Goal: Transaction & Acquisition: Purchase product/service

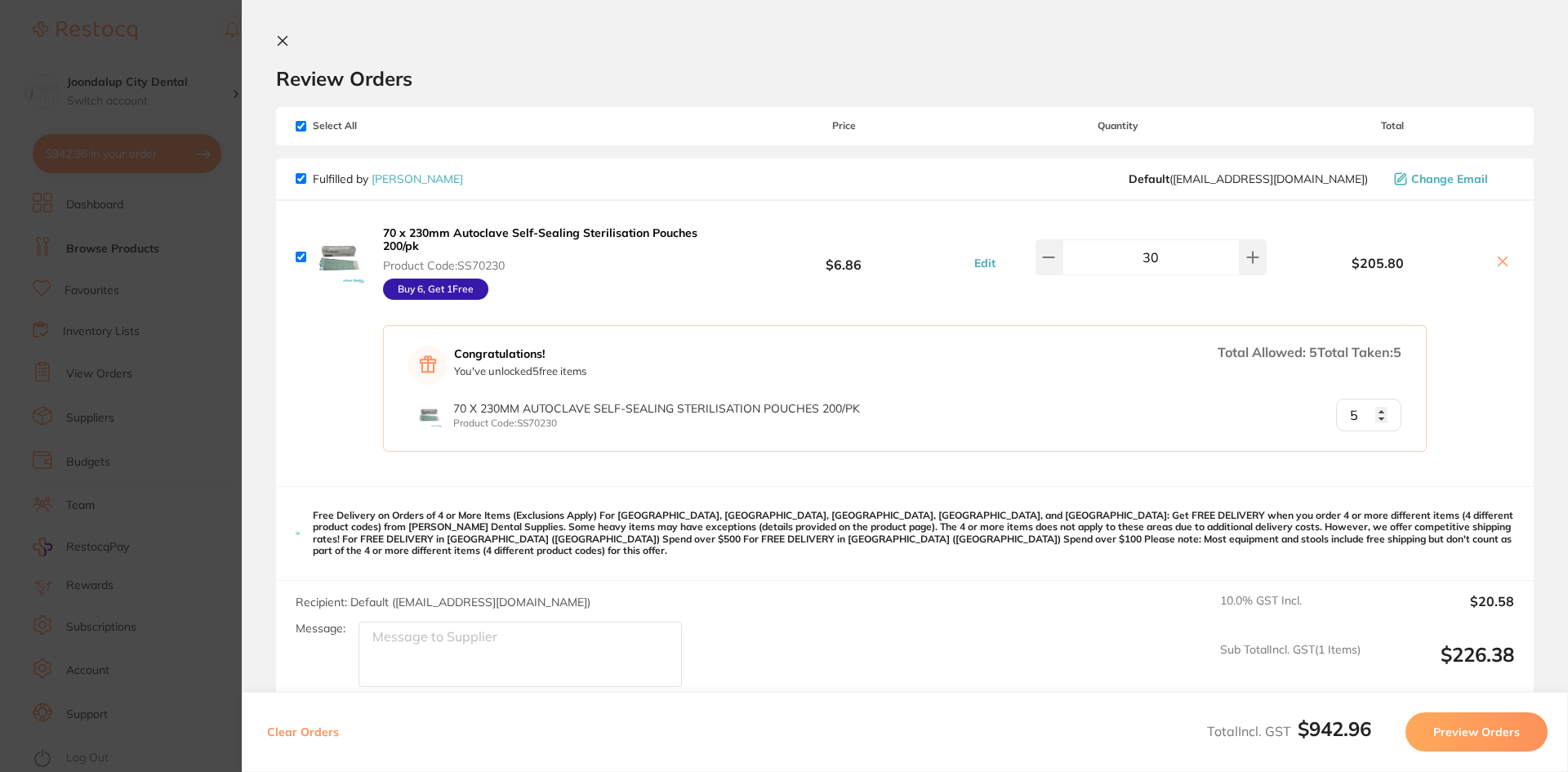
click at [303, 42] on div "Review Orders" at bounding box center [905, 63] width 1257 height 57
click at [282, 37] on icon at bounding box center [283, 41] width 13 height 13
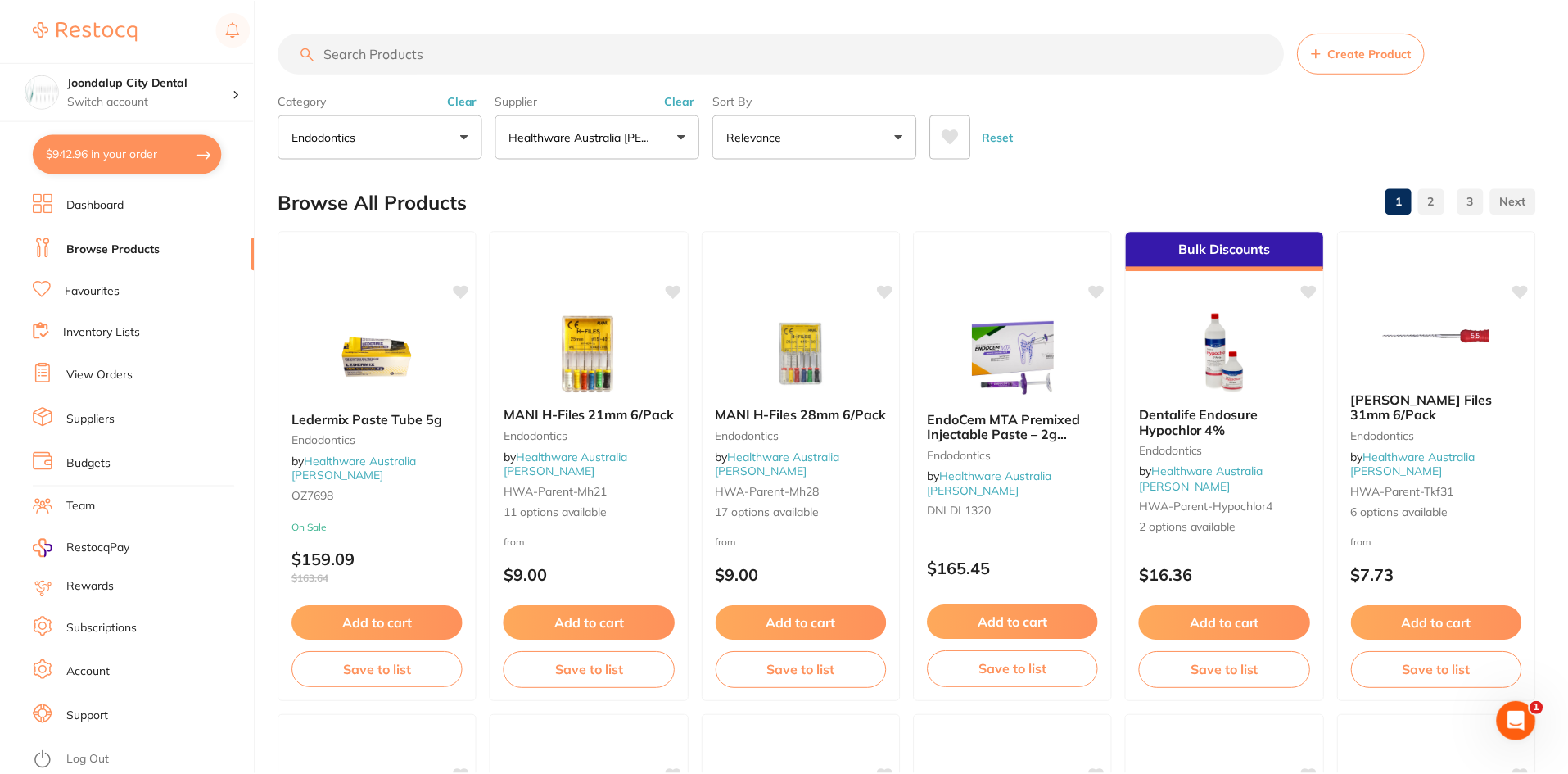
scroll to position [9, 0]
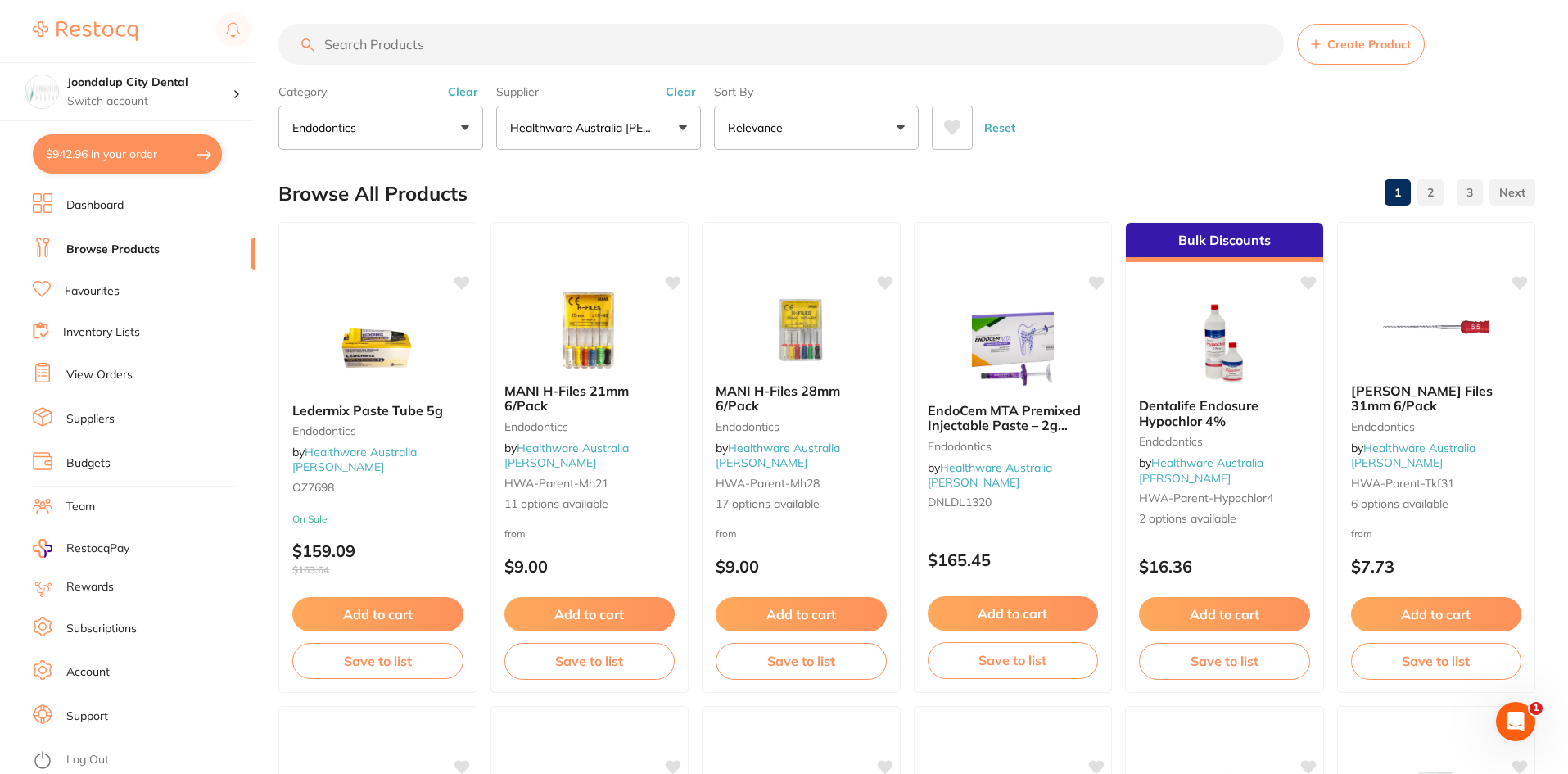
click at [555, 58] on input "search" at bounding box center [780, 44] width 1005 height 41
type input "RETAINER"
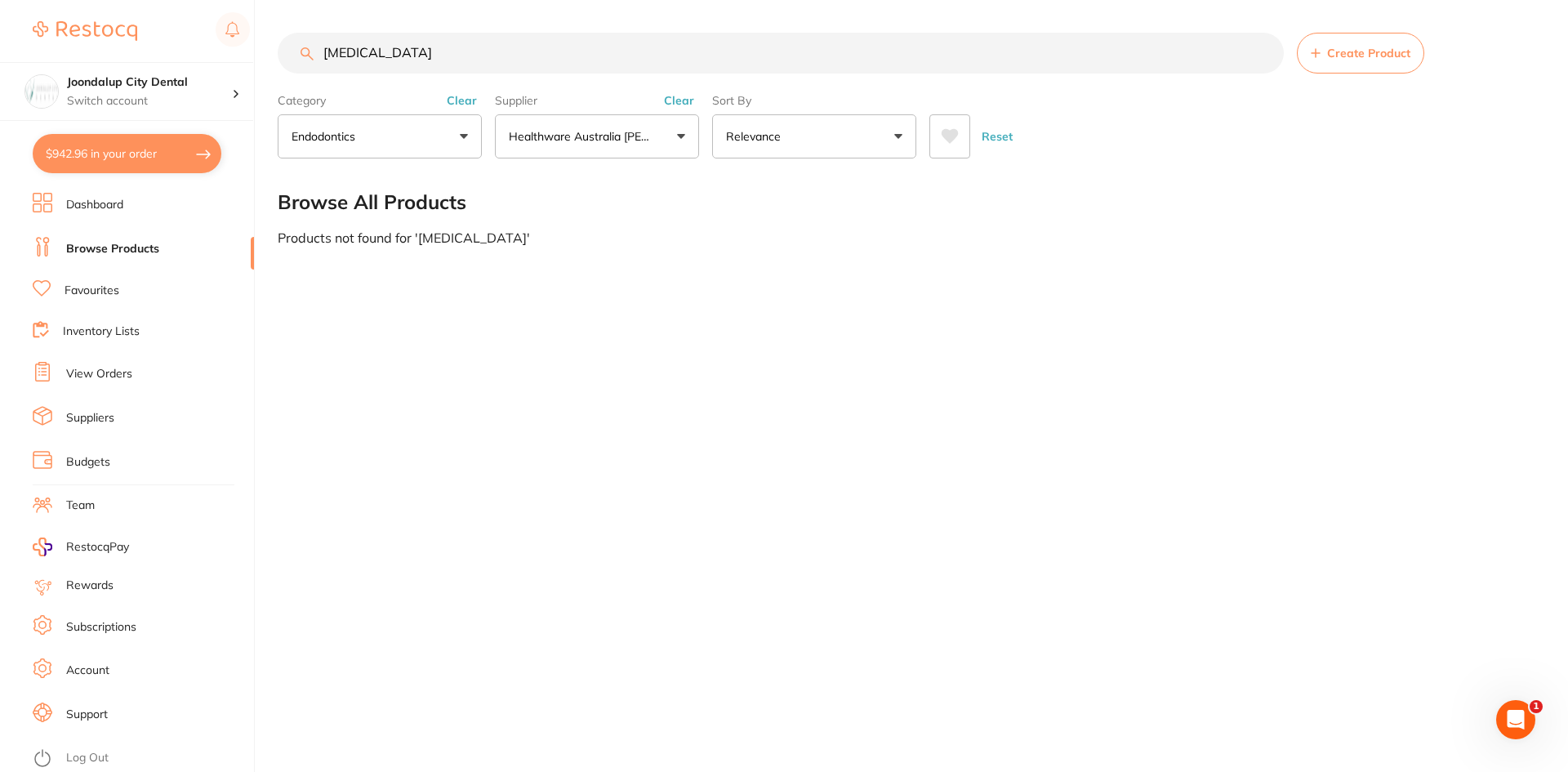
scroll to position [0, 0]
drag, startPoint x: 549, startPoint y: 58, endPoint x: 306, endPoint y: 61, distance: 243.0
click at [306, 61] on input "RETAINER" at bounding box center [780, 53] width 1007 height 41
type input "retainer box"
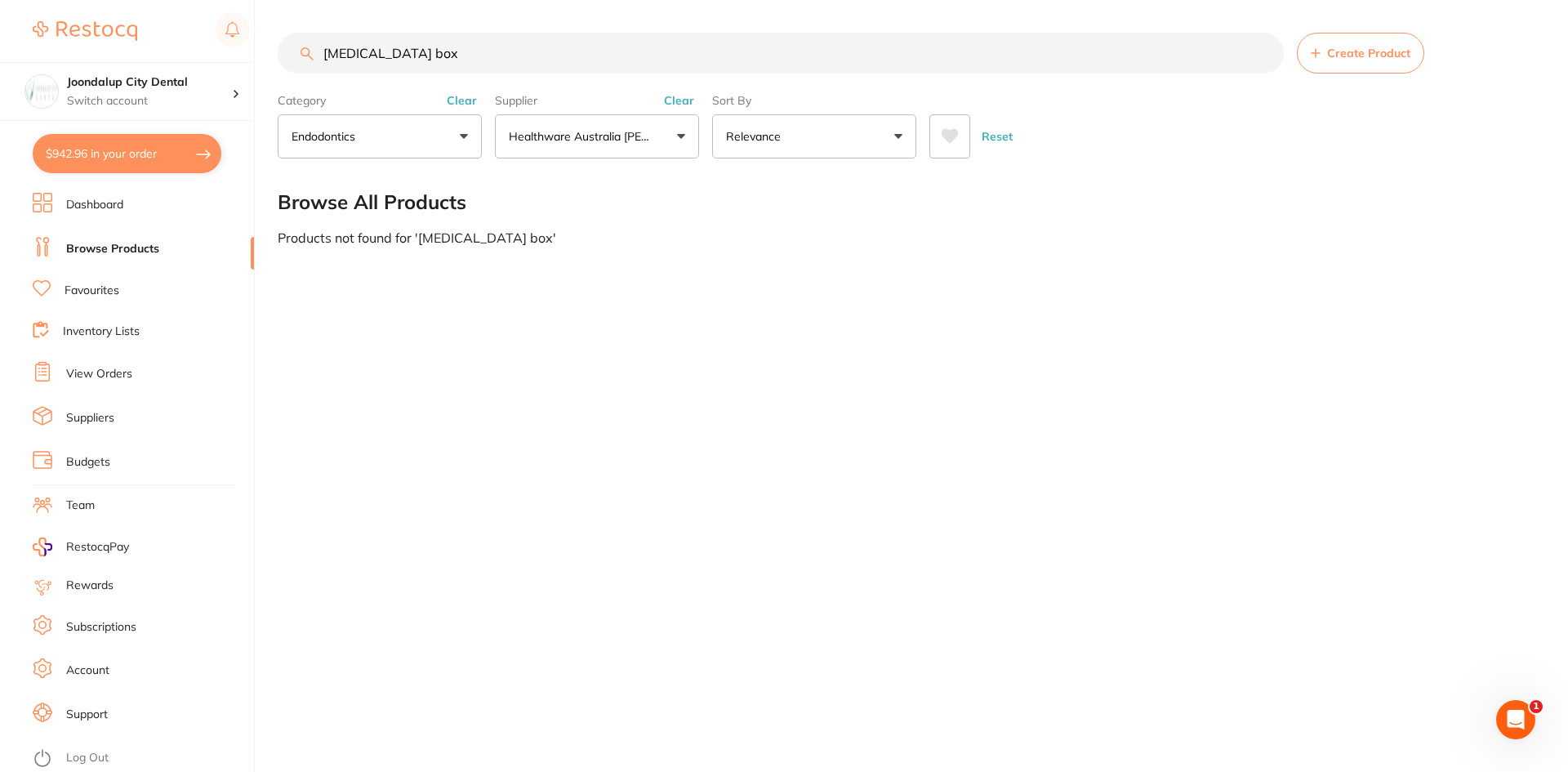
drag, startPoint x: 455, startPoint y: 61, endPoint x: 282, endPoint y: 57, distance: 173.0
click at [288, 58] on input "retainer box" at bounding box center [780, 53] width 1007 height 41
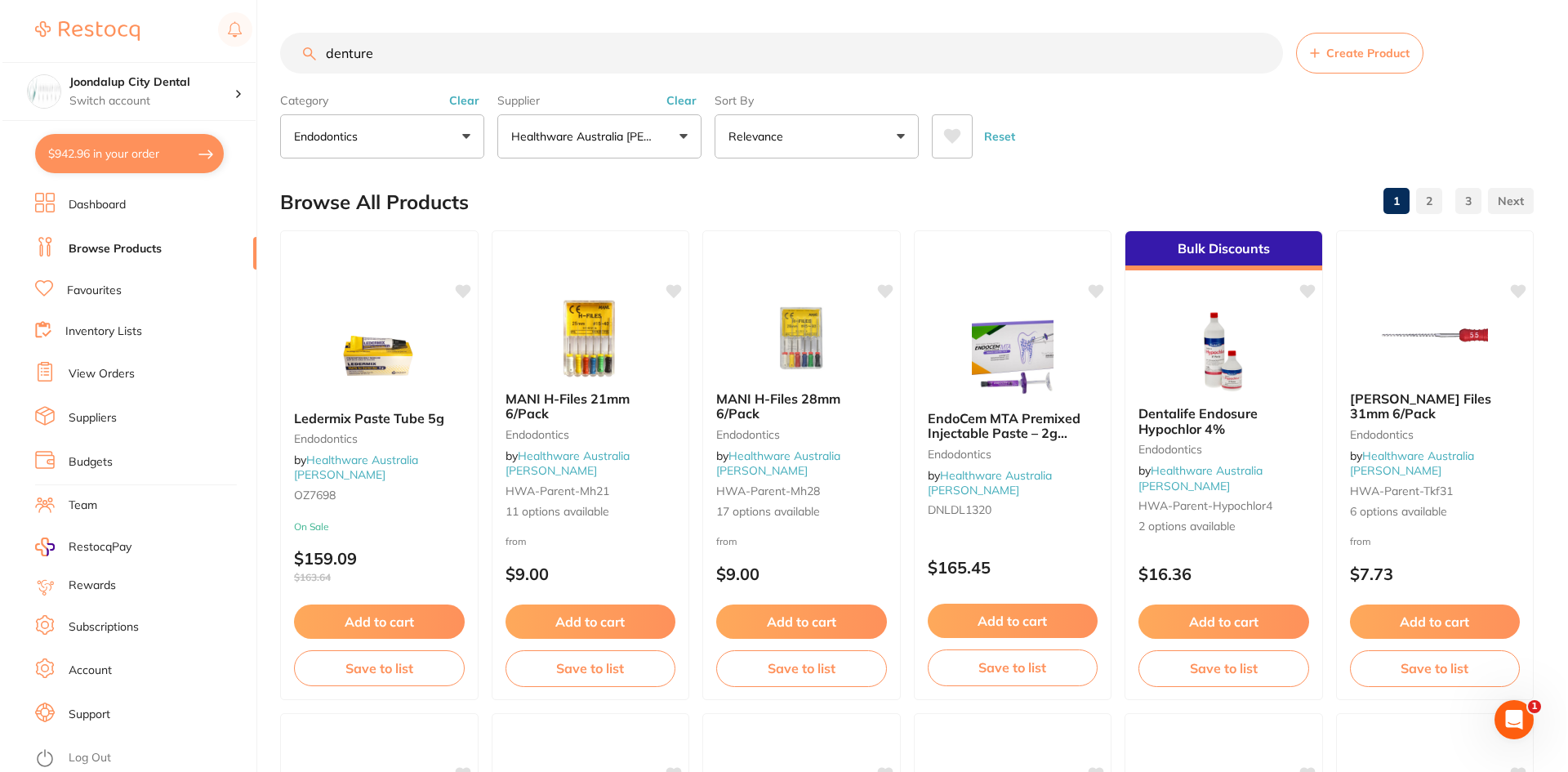
scroll to position [0, 0]
type input "denture box"
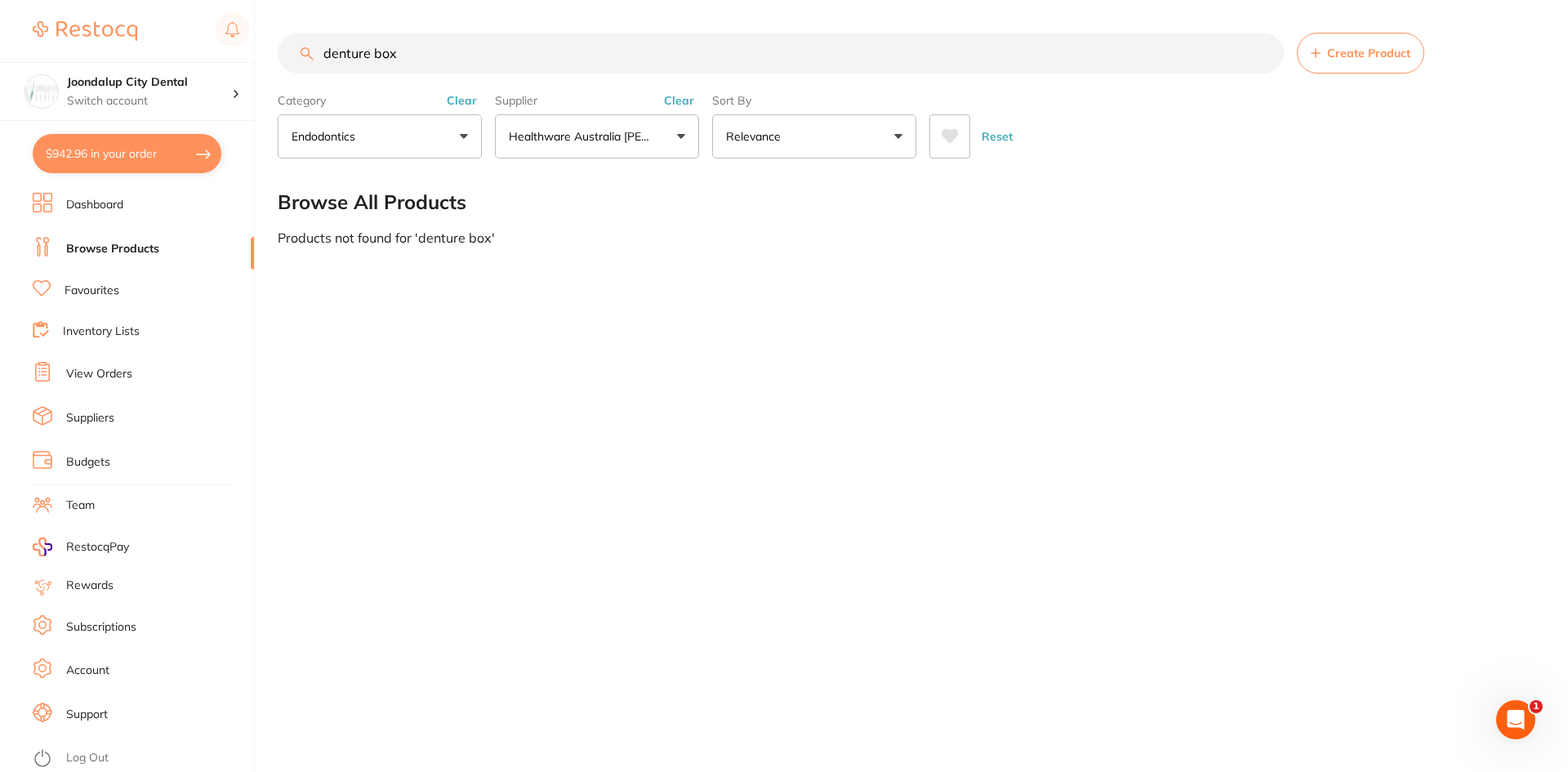
scroll to position [1, 0]
drag, startPoint x: 495, startPoint y: 46, endPoint x: 293, endPoint y: 74, distance: 203.9
click at [293, 74] on div "denture box Create Product" at bounding box center [906, 53] width 1257 height 41
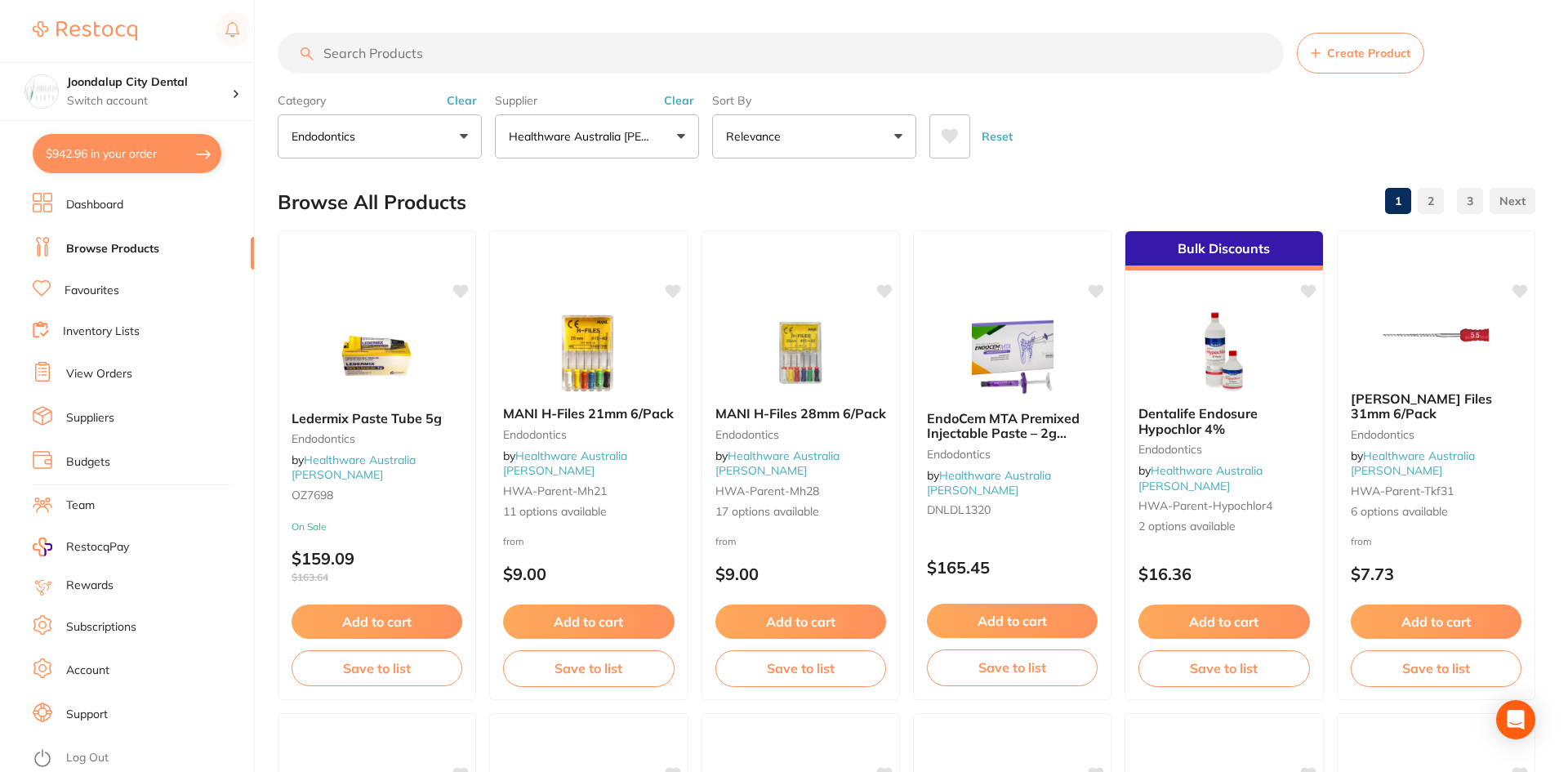
drag, startPoint x: 674, startPoint y: 98, endPoint x: 419, endPoint y: 91, distance: 255.1
click at [672, 98] on button "Clear" at bounding box center [679, 100] width 40 height 15
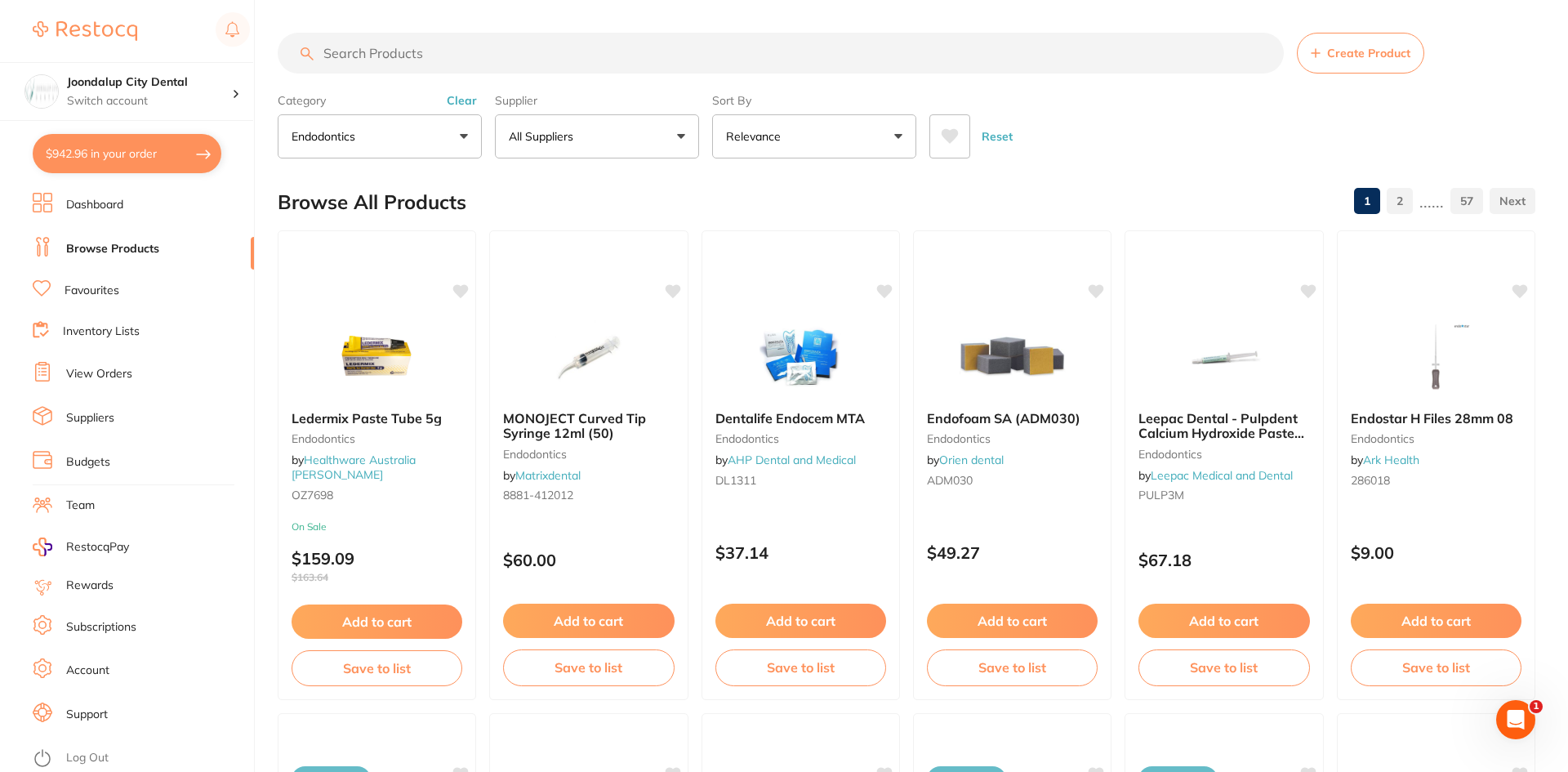
click at [369, 66] on input "search" at bounding box center [780, 53] width 1007 height 41
click at [371, 53] on input "search" at bounding box center [778, 53] width 1003 height 41
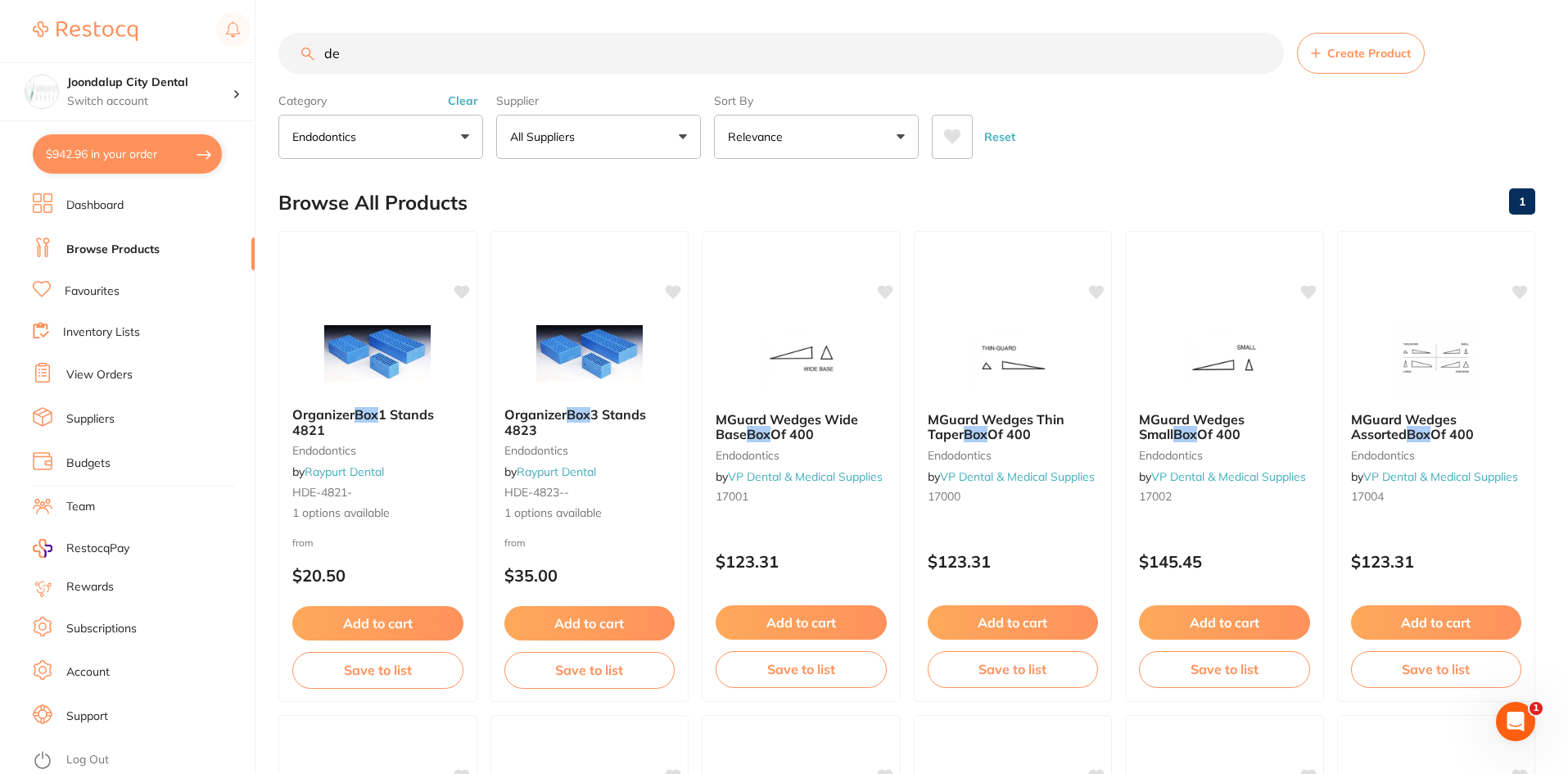
type input "d"
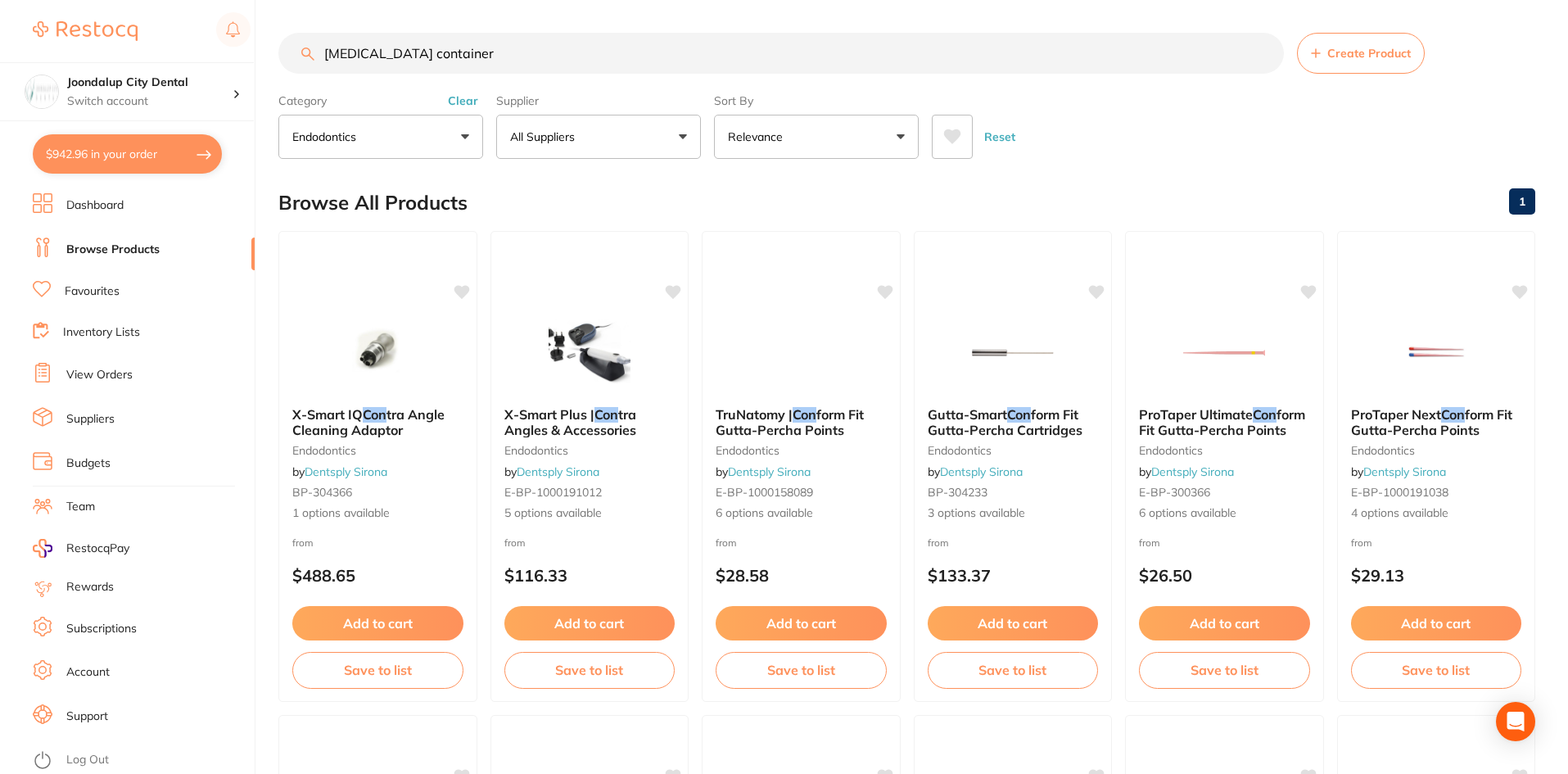
type input "retainer container"
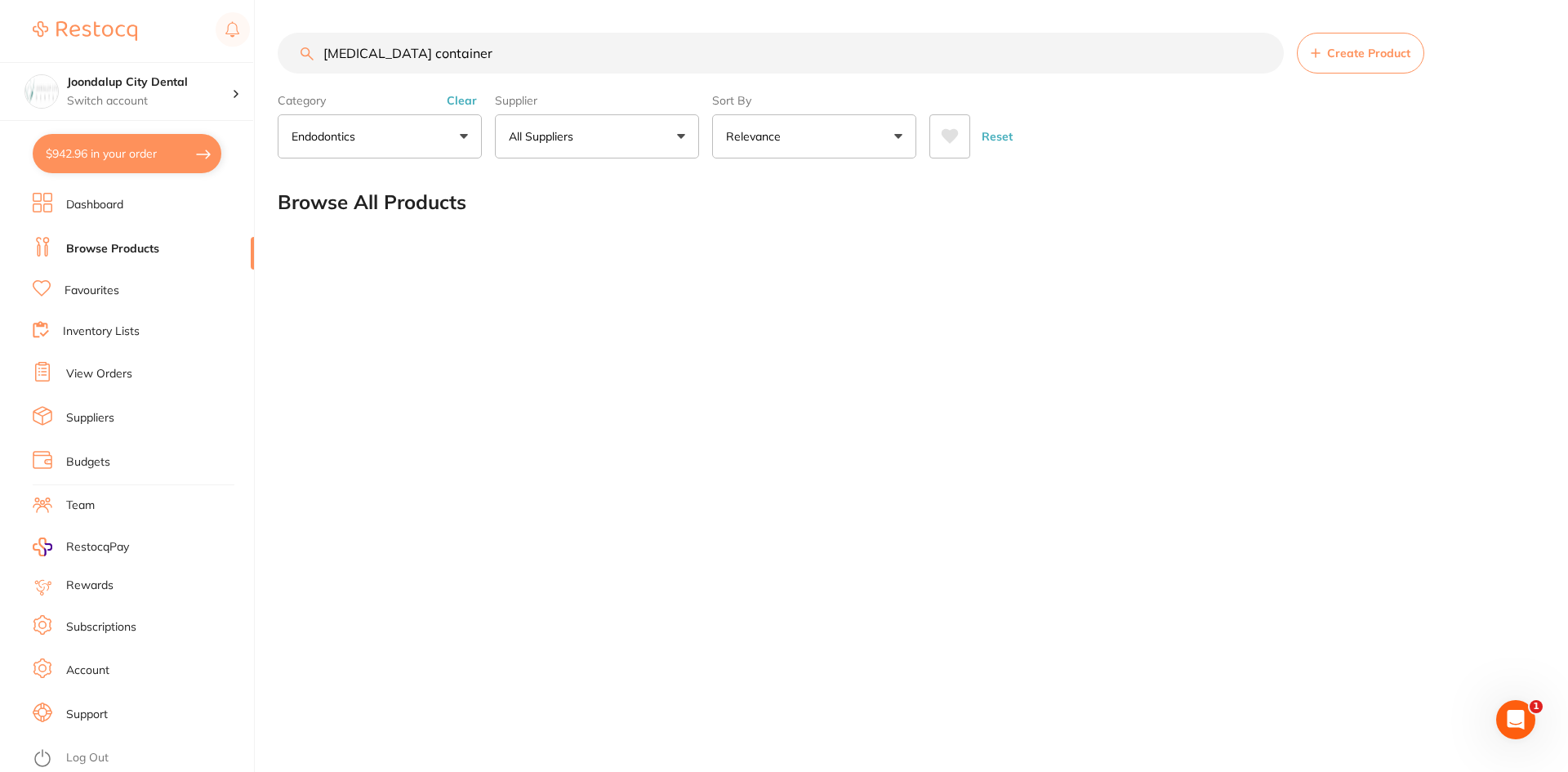
drag, startPoint x: 467, startPoint y: 40, endPoint x: 297, endPoint y: 48, distance: 170.2
click at [297, 48] on input "retainer container" at bounding box center [780, 53] width 1007 height 41
click at [405, 58] on input "search" at bounding box center [780, 53] width 1007 height 41
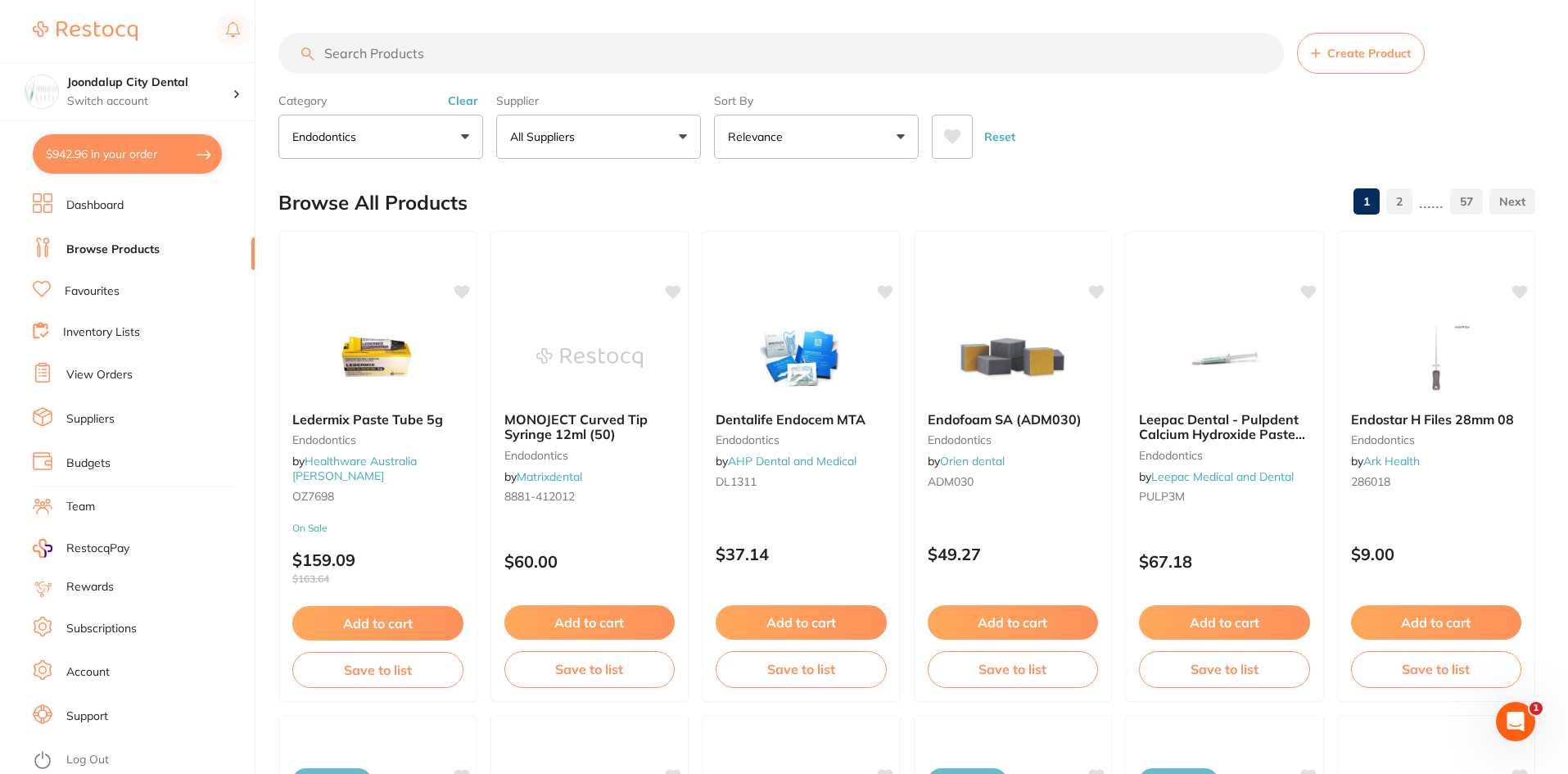
click at [463, 133] on button "endodontics" at bounding box center [381, 137] width 205 height 45
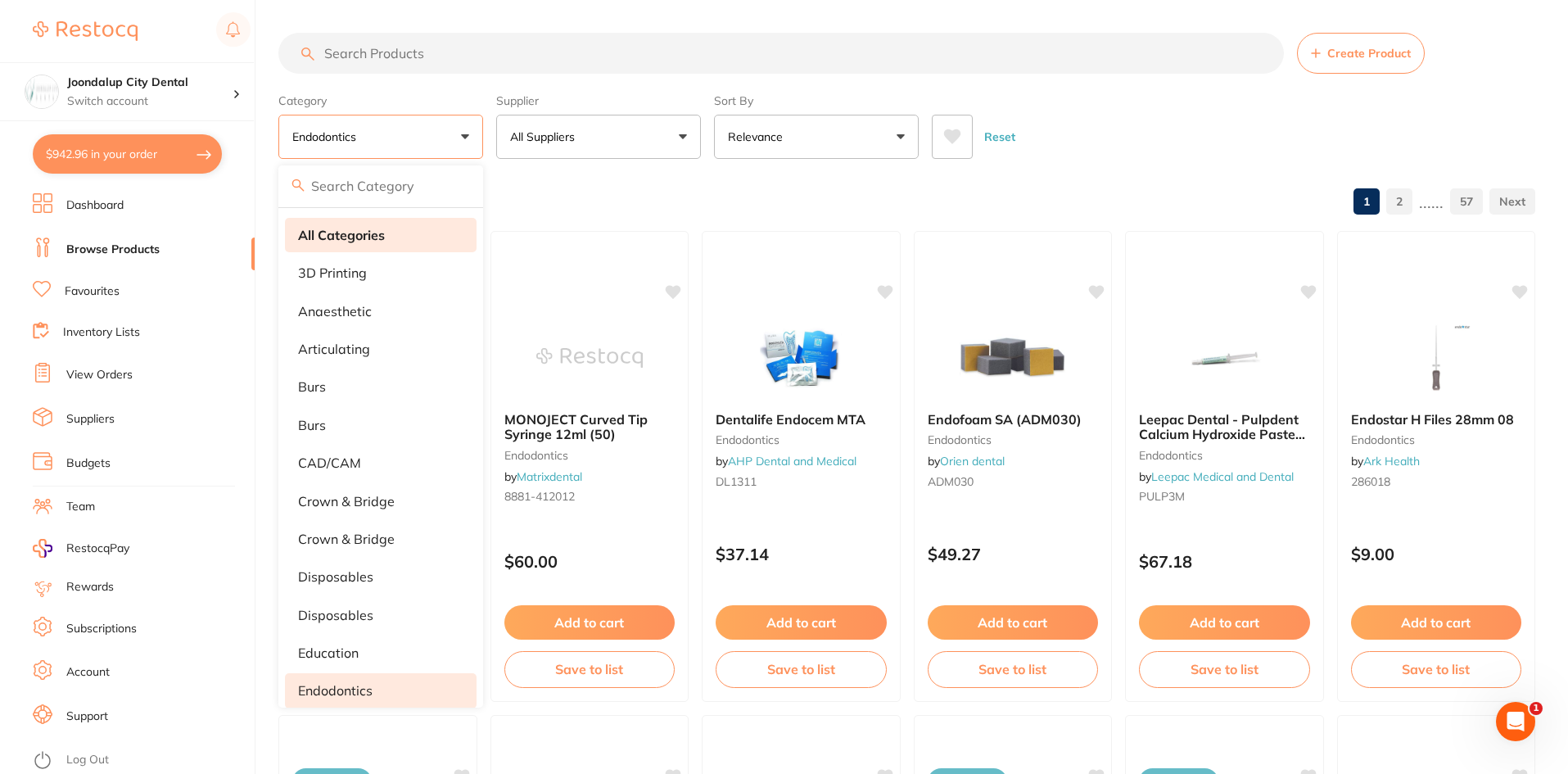
click at [324, 231] on strong "All Categories" at bounding box center [341, 236] width 86 height 15
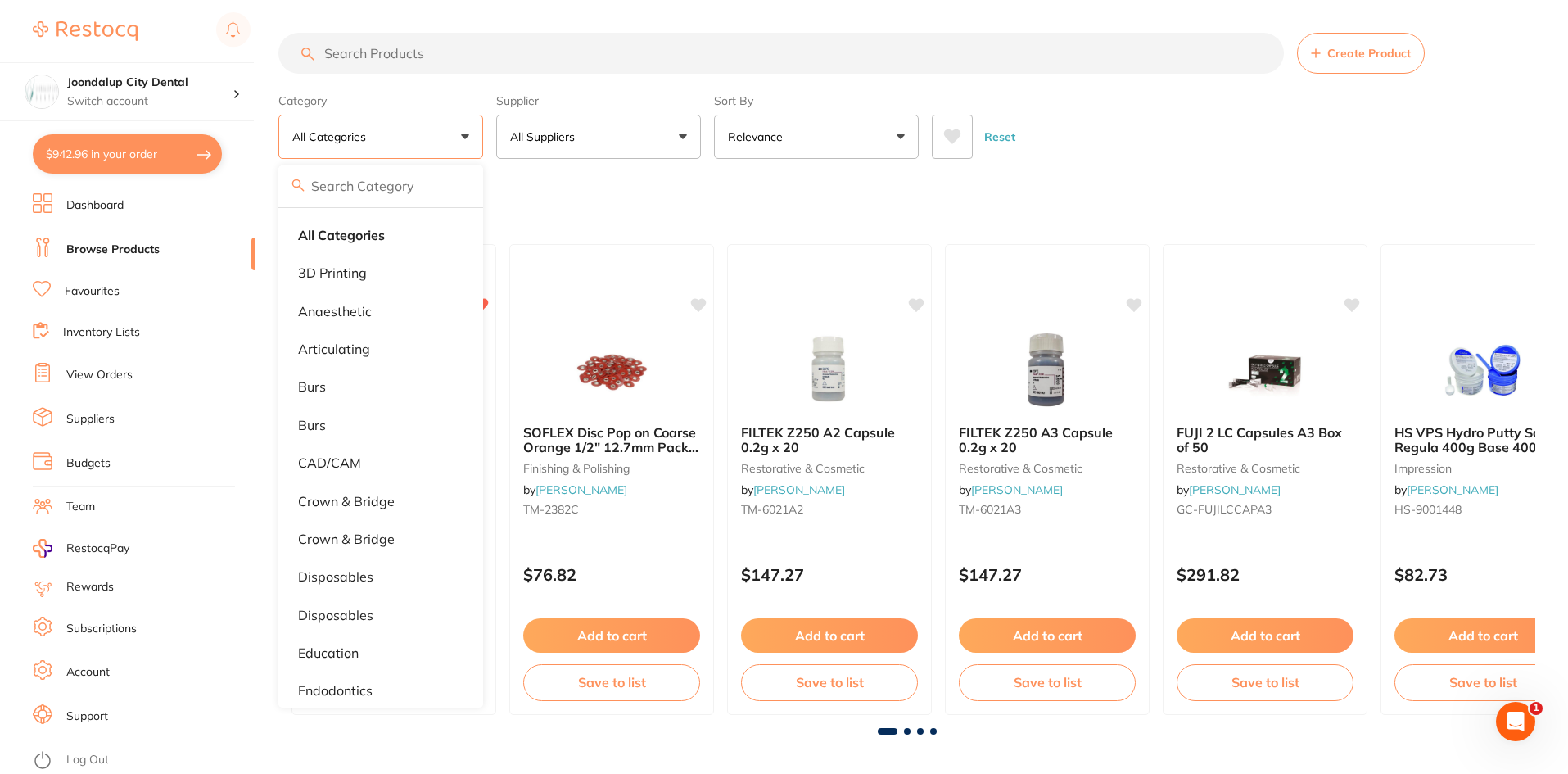
click at [409, 47] on input "search" at bounding box center [780, 53] width 1005 height 41
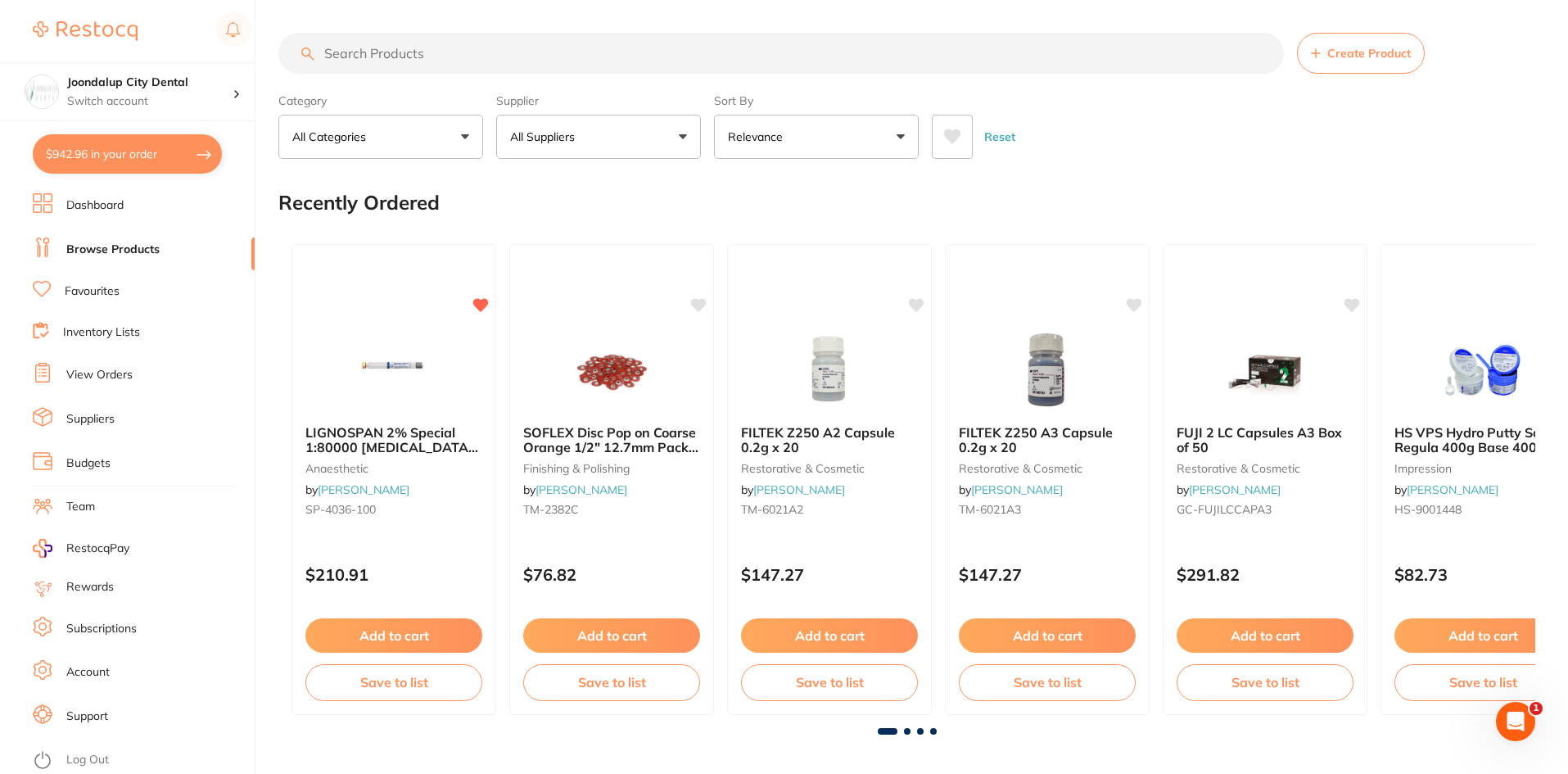
click at [575, 130] on p "All Suppliers" at bounding box center [545, 136] width 71 height 16
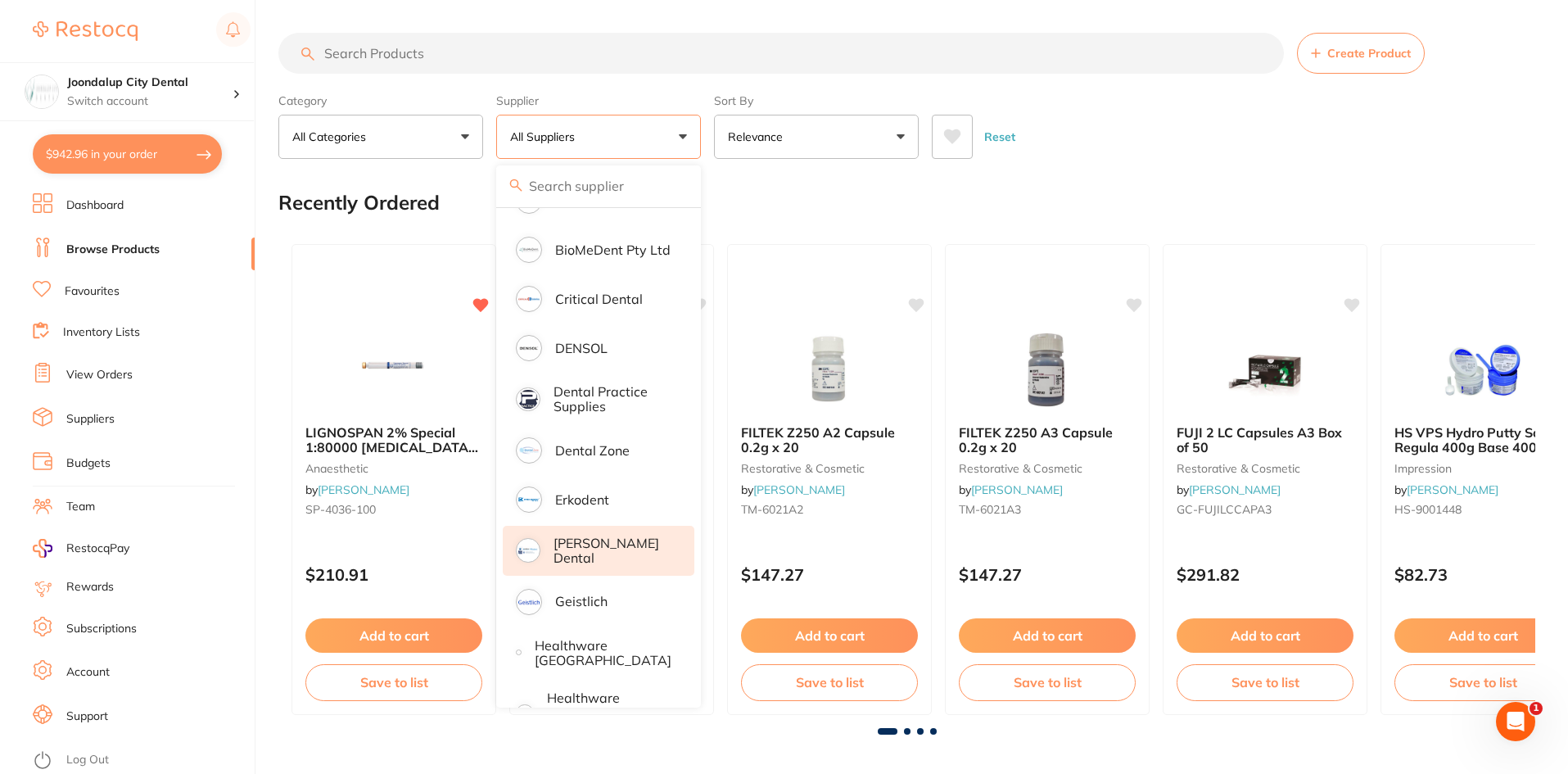
scroll to position [492, 0]
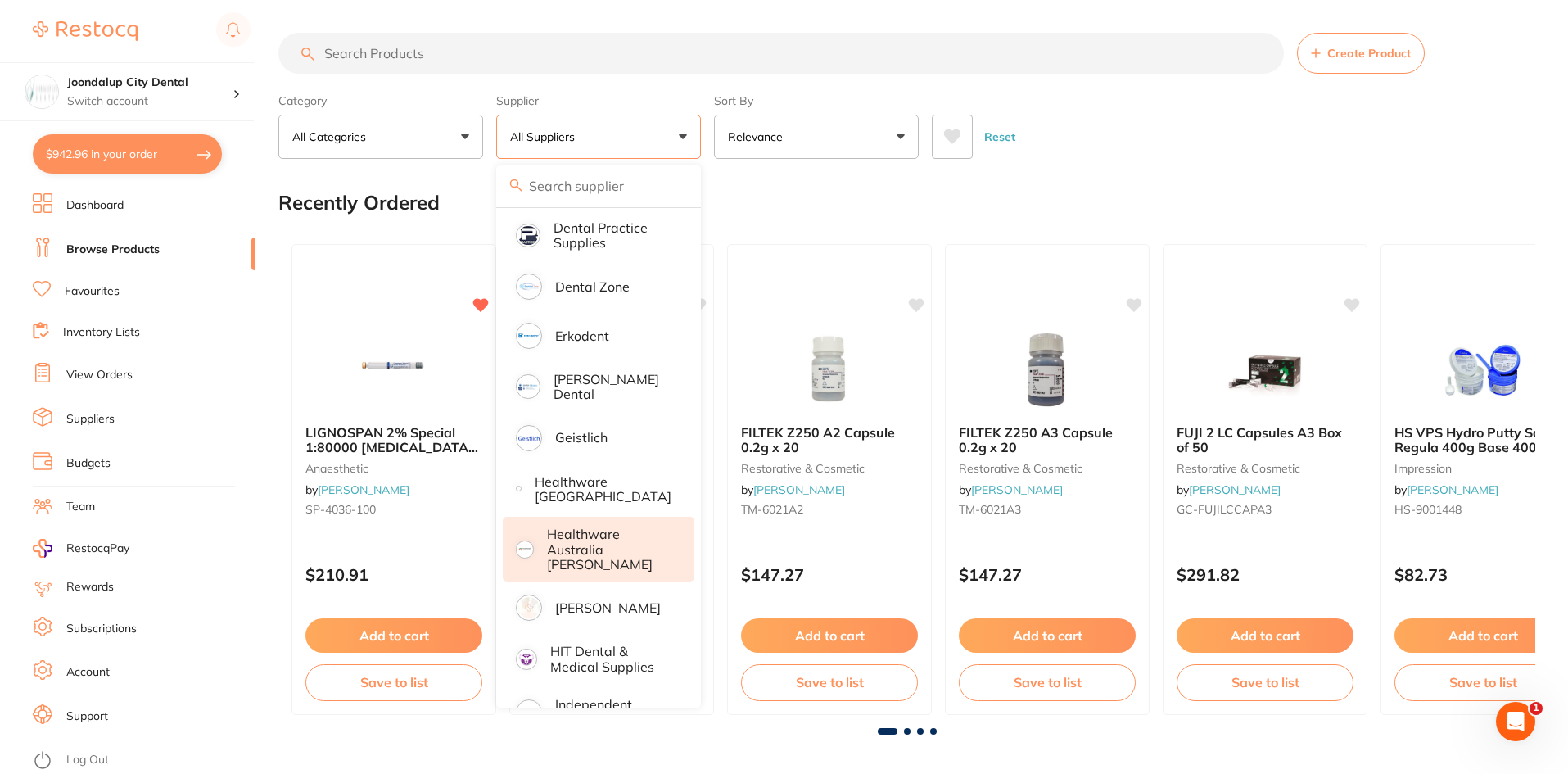
click at [607, 553] on p "Healthware Australia [PERSON_NAME]" at bounding box center [609, 549] width 125 height 45
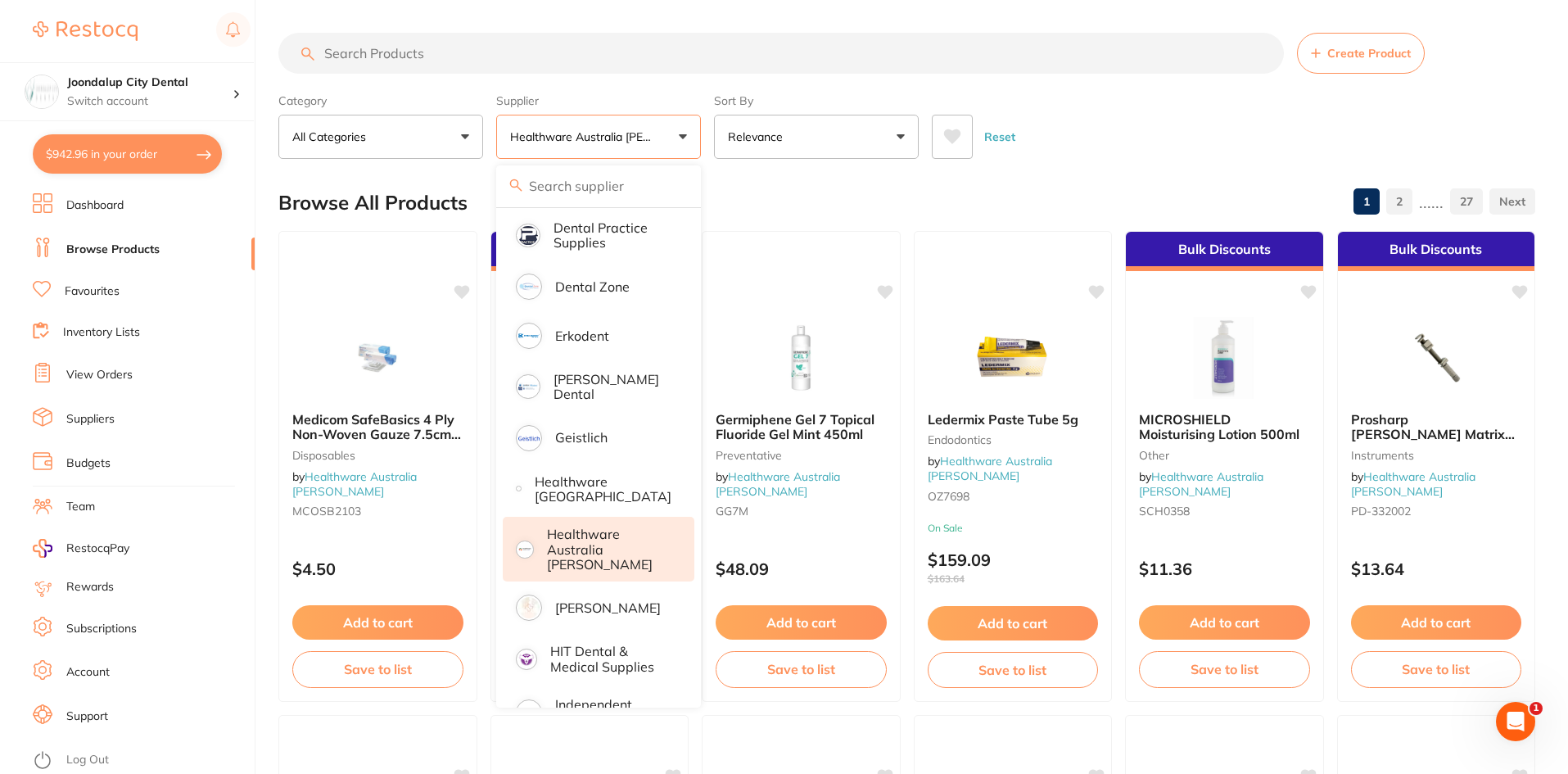
click at [469, 56] on input "search" at bounding box center [780, 53] width 1005 height 41
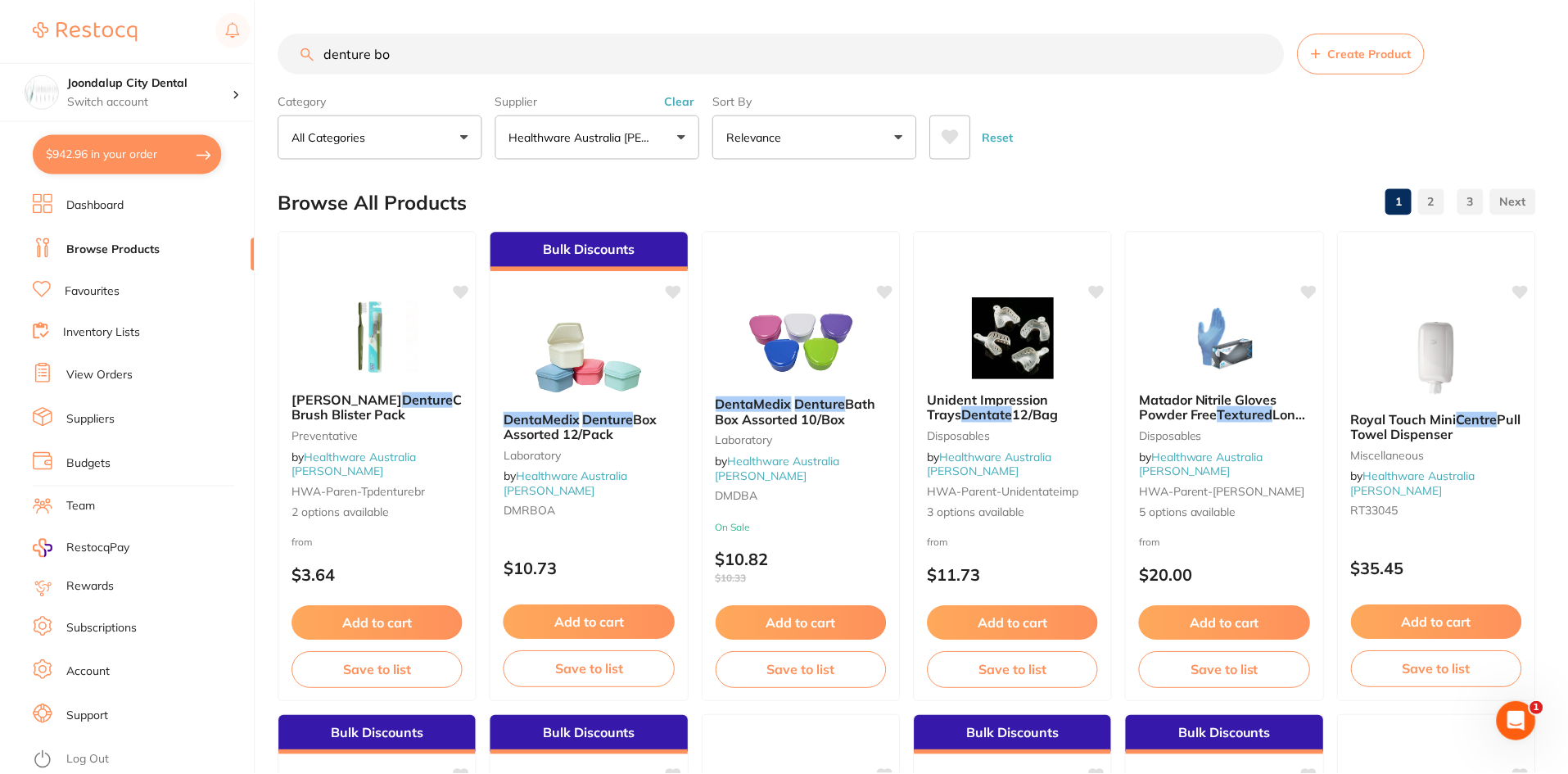
scroll to position [393, 0]
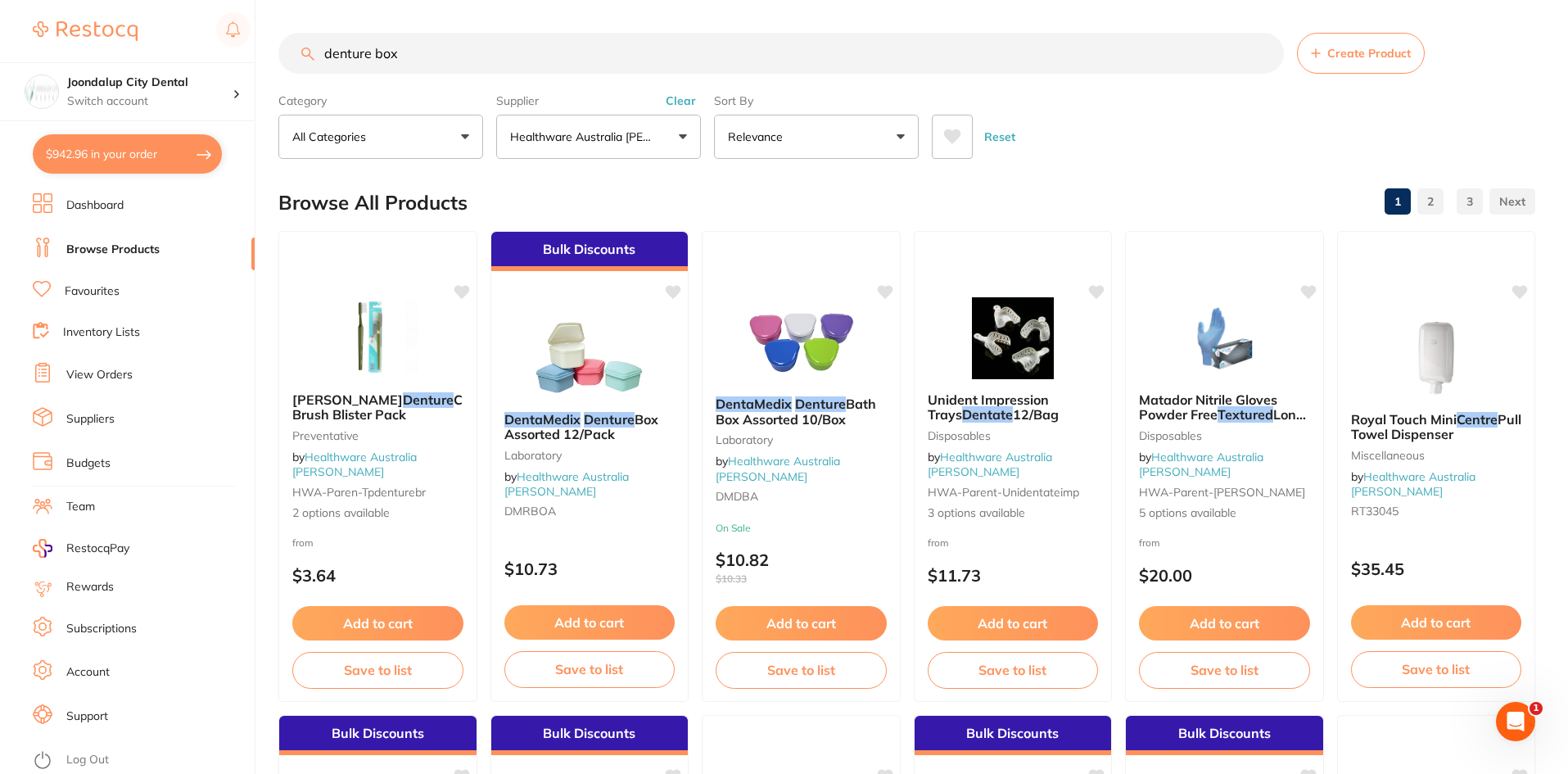
type input "denture box"
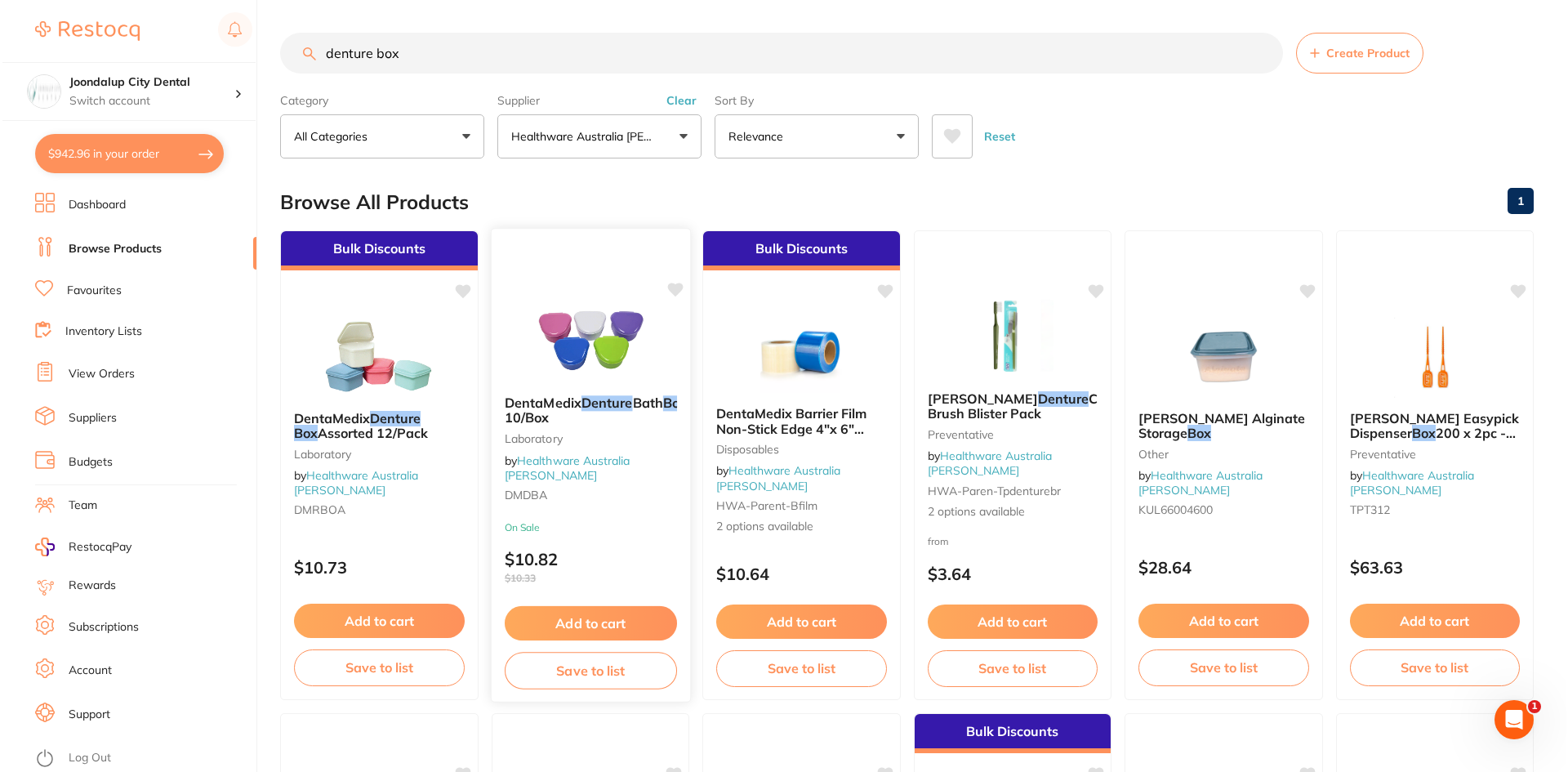
scroll to position [0, 0]
click at [593, 363] on img at bounding box center [587, 340] width 107 height 82
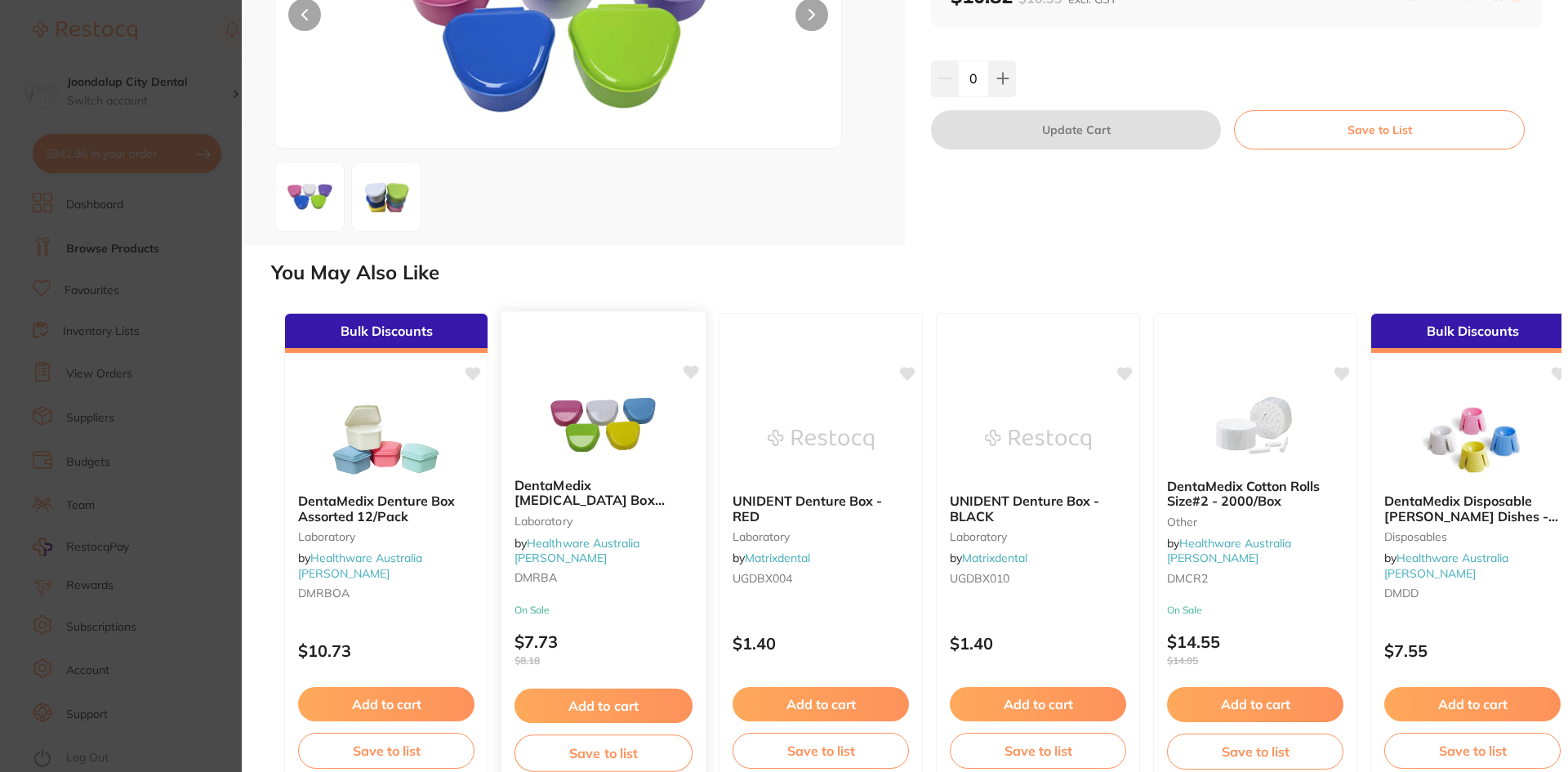
scroll to position [242, 0]
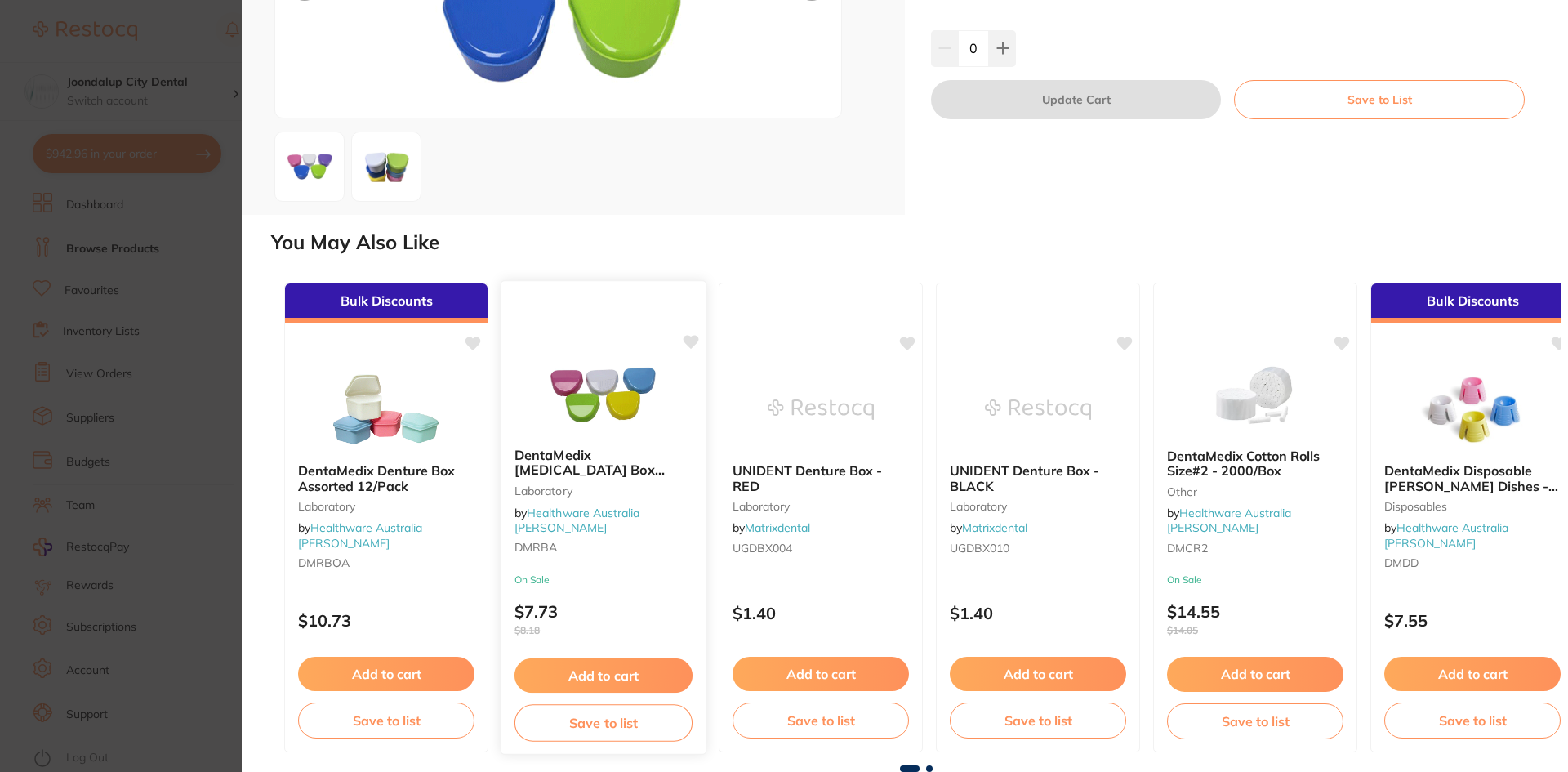
click at [630, 431] on img at bounding box center [602, 393] width 107 height 82
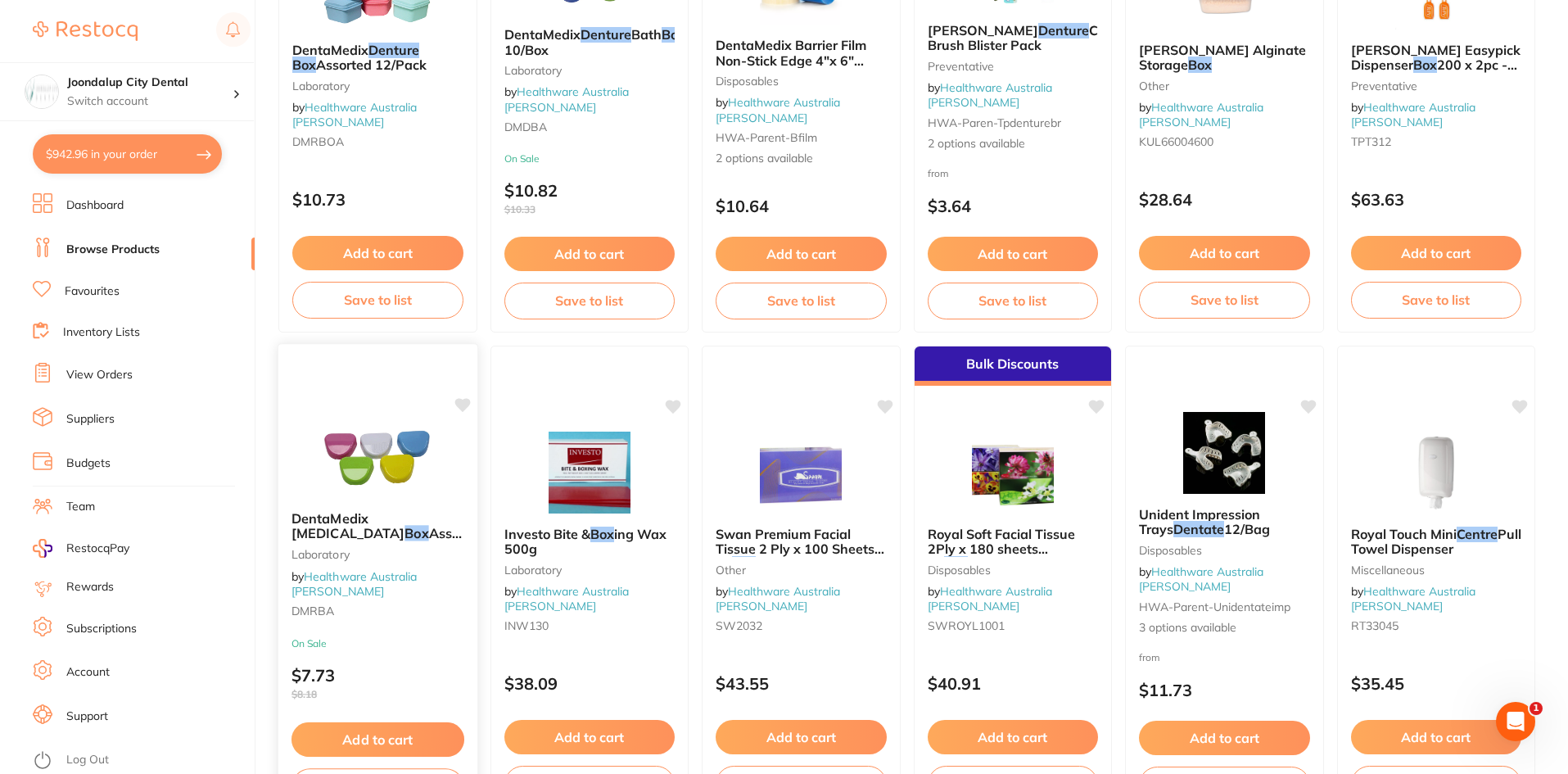
scroll to position [415, 0]
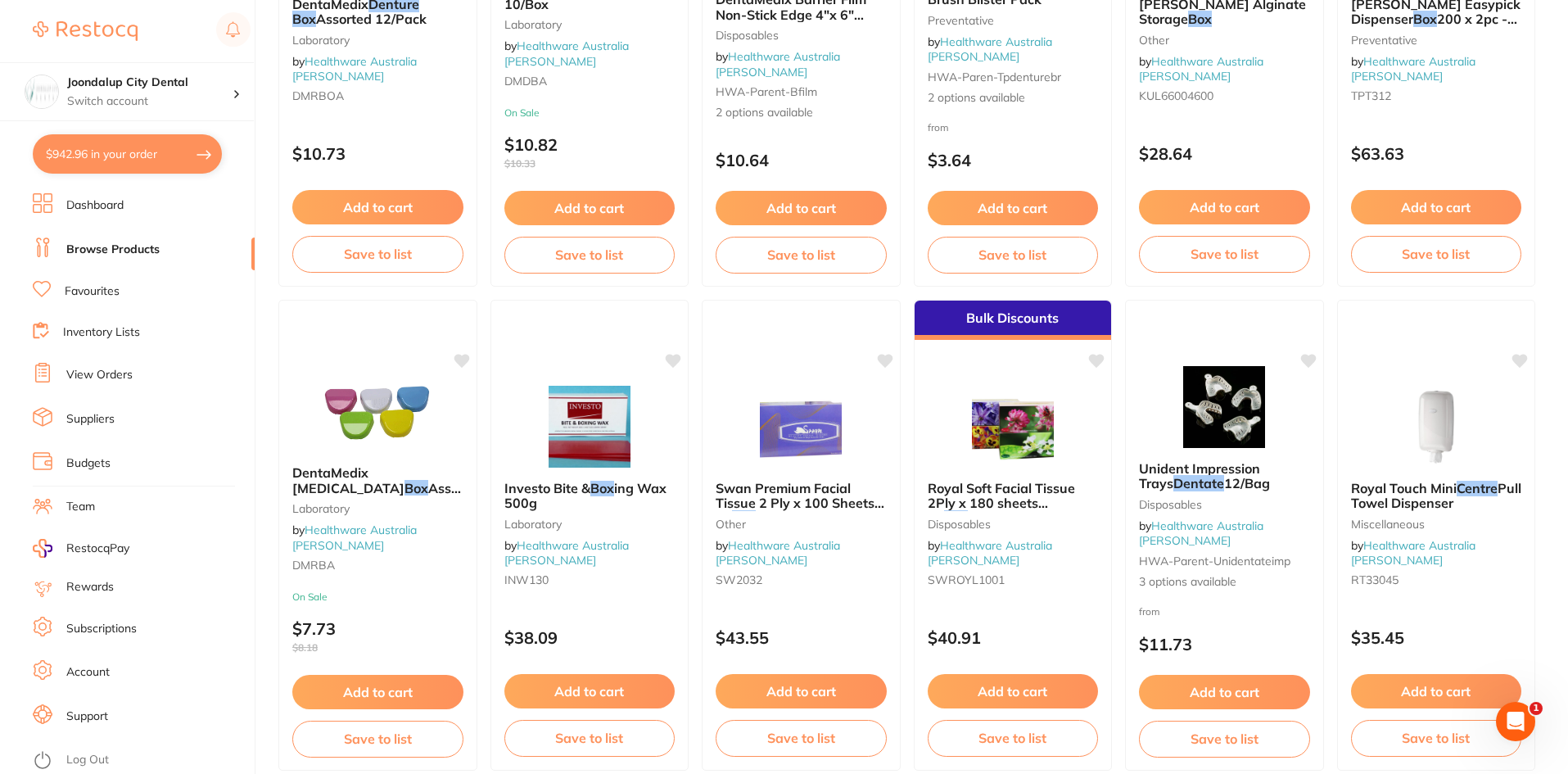
drag, startPoint x: 352, startPoint y: 438, endPoint x: 372, endPoint y: 438, distance: 20.0
click at [352, 438] on img at bounding box center [378, 411] width 106 height 82
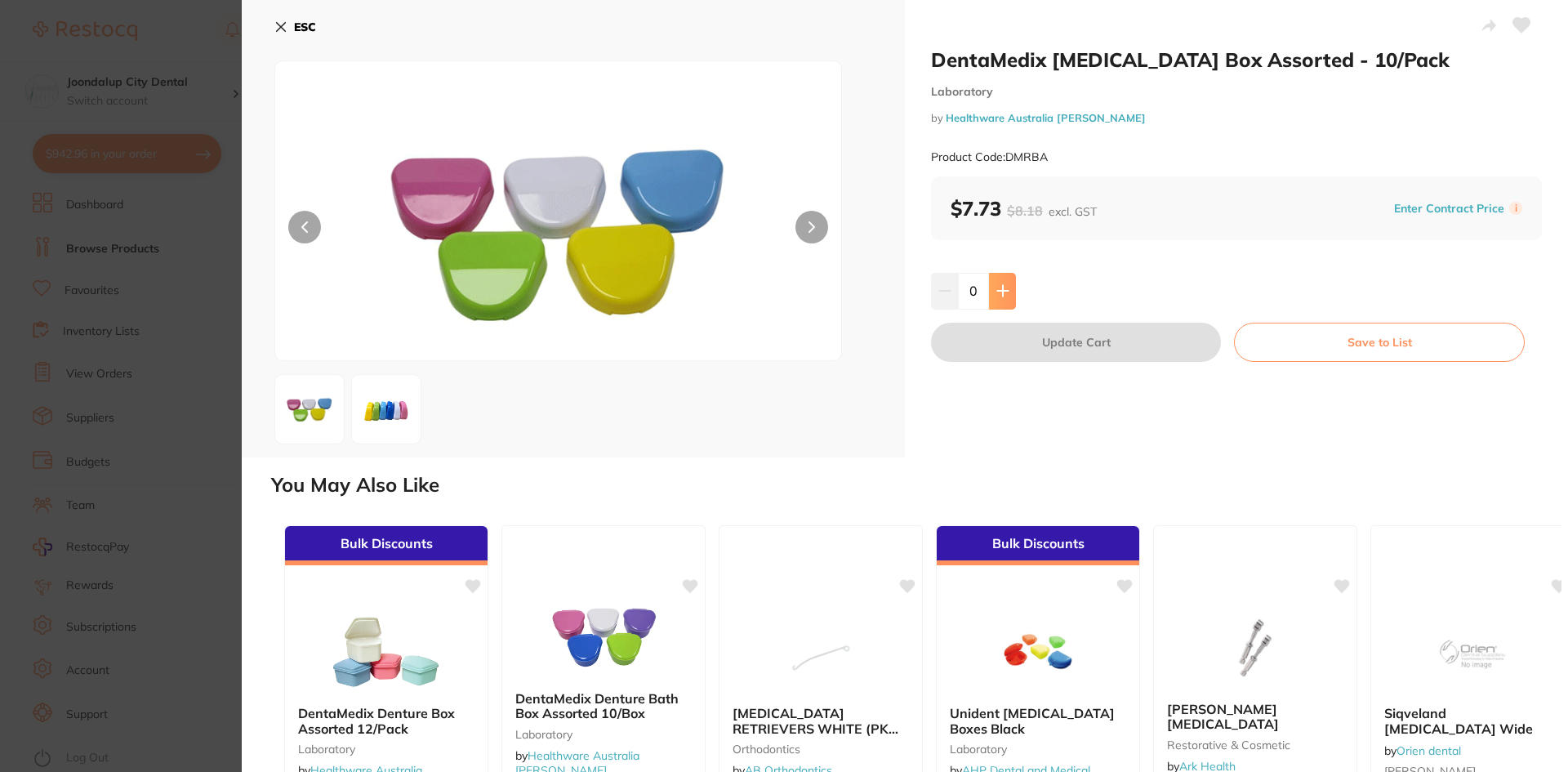
click at [1006, 286] on icon at bounding box center [1003, 291] width 13 height 13
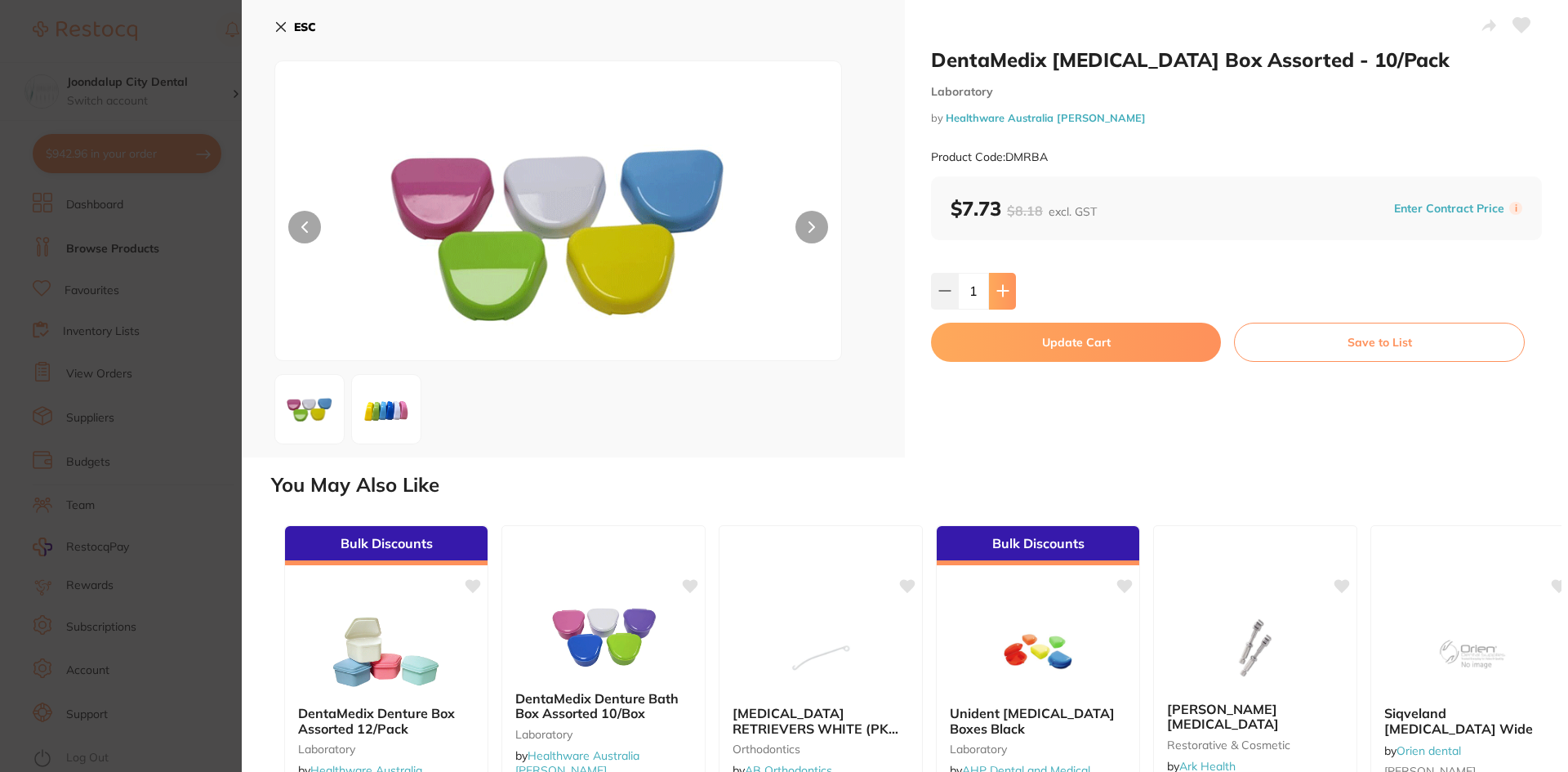
click at [1006, 287] on icon at bounding box center [1003, 291] width 13 height 13
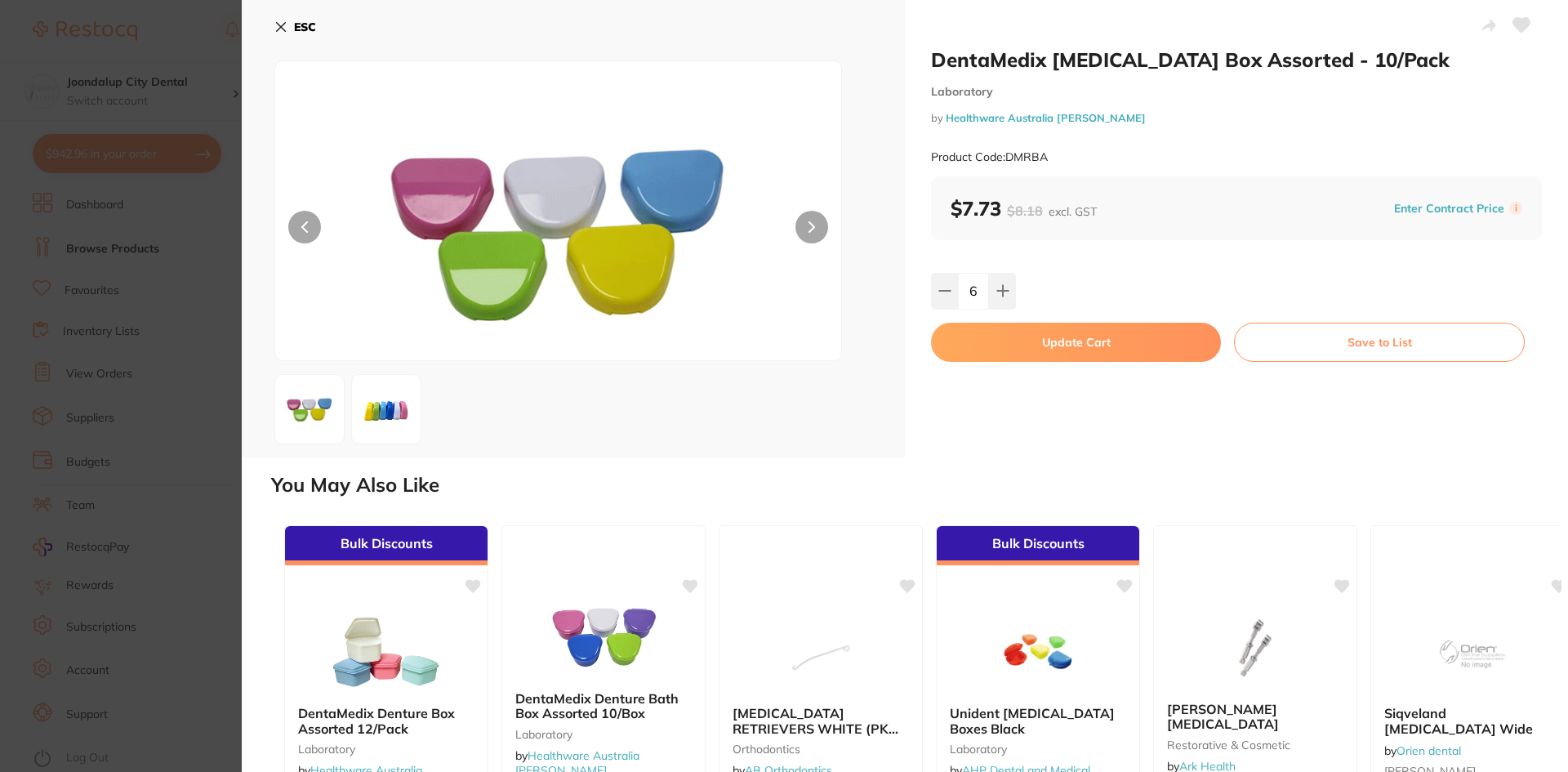
click at [934, 290] on button at bounding box center [944, 291] width 27 height 36
type input "5"
click at [1016, 348] on button "Update Cart" at bounding box center [1076, 342] width 290 height 39
checkbox input "false"
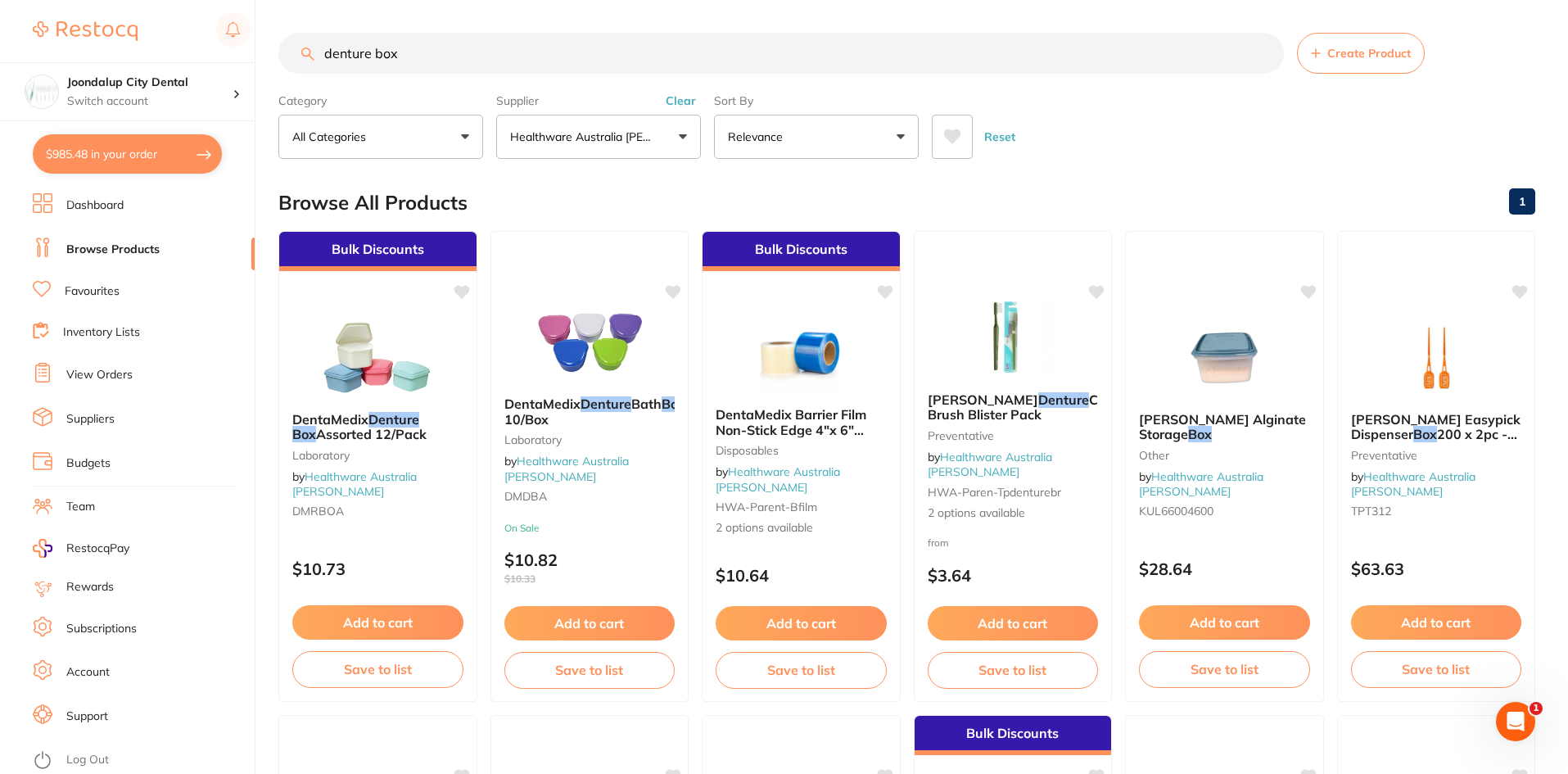
drag, startPoint x: 411, startPoint y: 44, endPoint x: 299, endPoint y: 49, distance: 112.1
click at [299, 49] on input "denture box" at bounding box center [780, 53] width 1005 height 41
type input "bib"
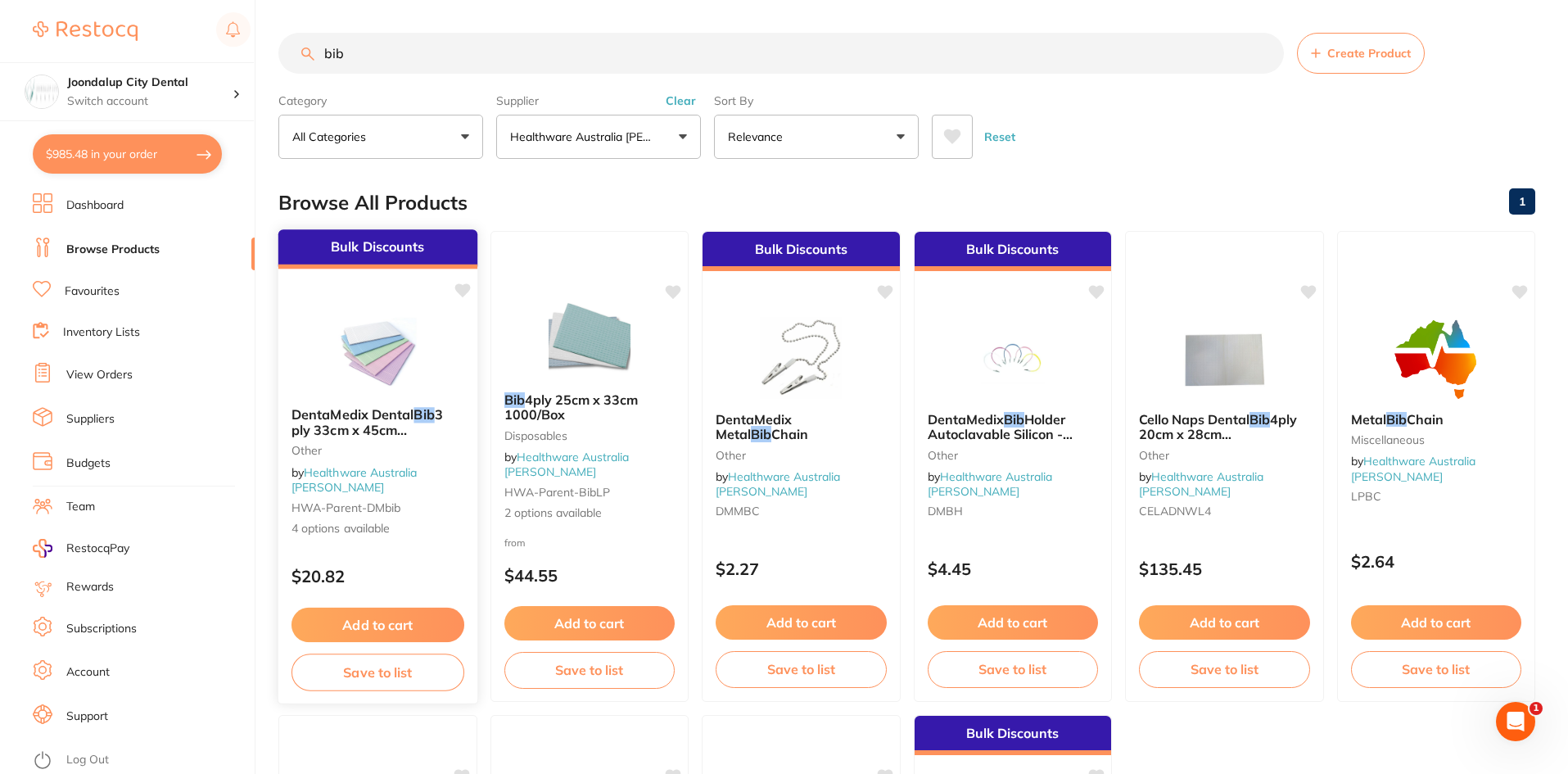
click at [417, 394] on img at bounding box center [378, 352] width 107 height 83
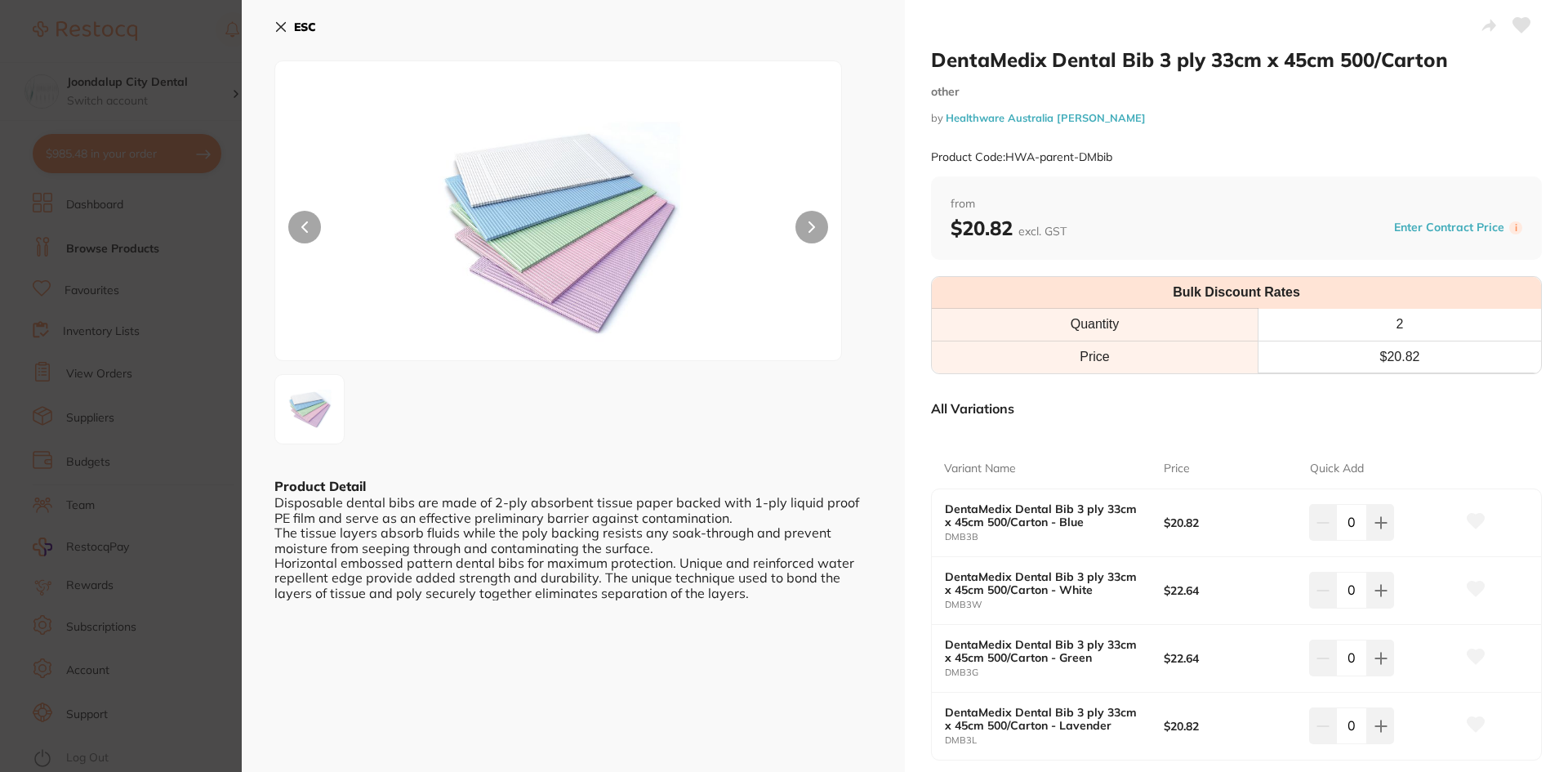
click at [283, 25] on icon at bounding box center [280, 27] width 9 height 9
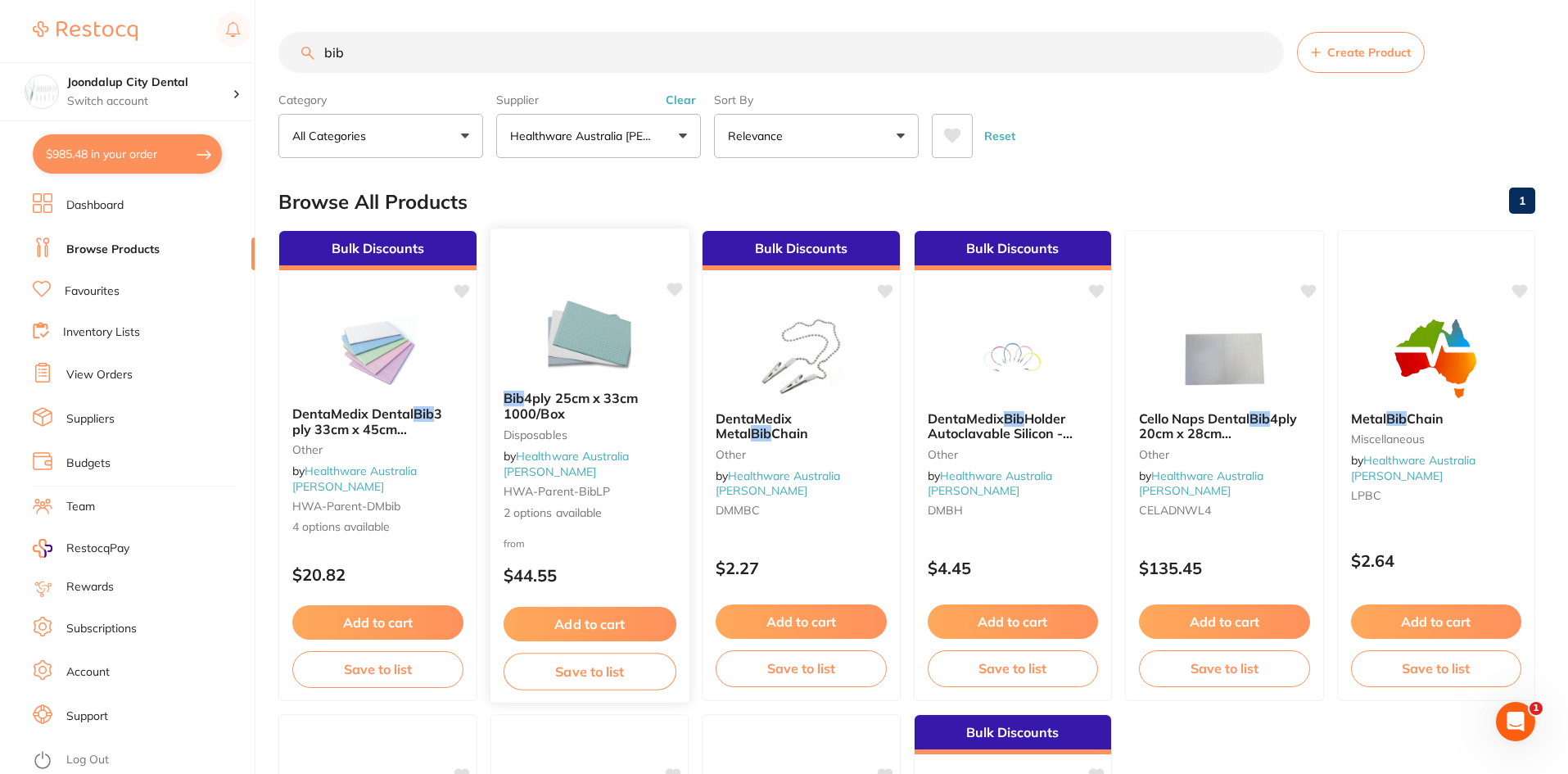
scroll to position [329, 0]
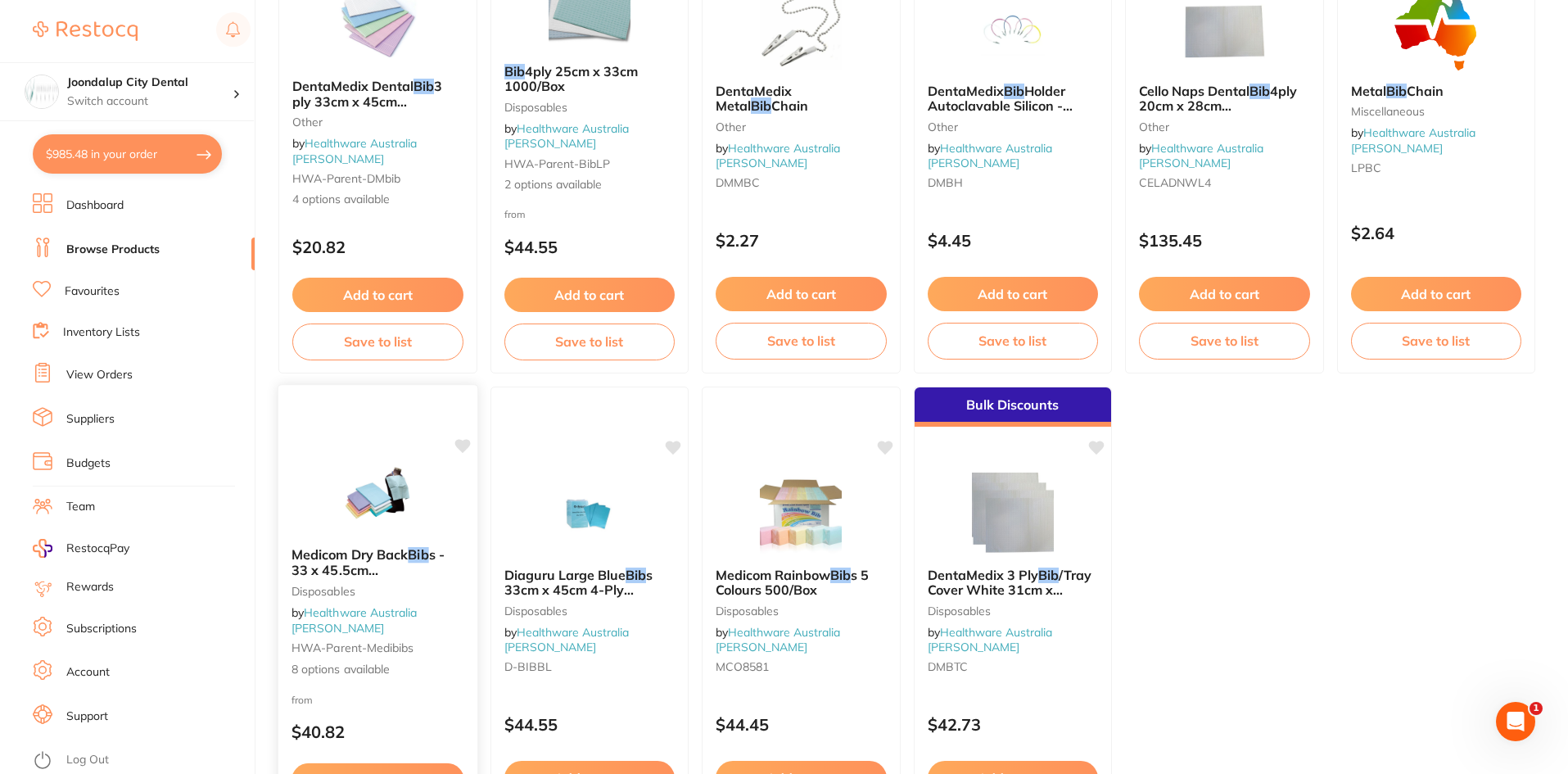
click at [334, 596] on div "Medicom Dry Back Bib s - 33 x 45.5cm 500/Carton Disposables by Healthware Austr…" at bounding box center [378, 612] width 199 height 157
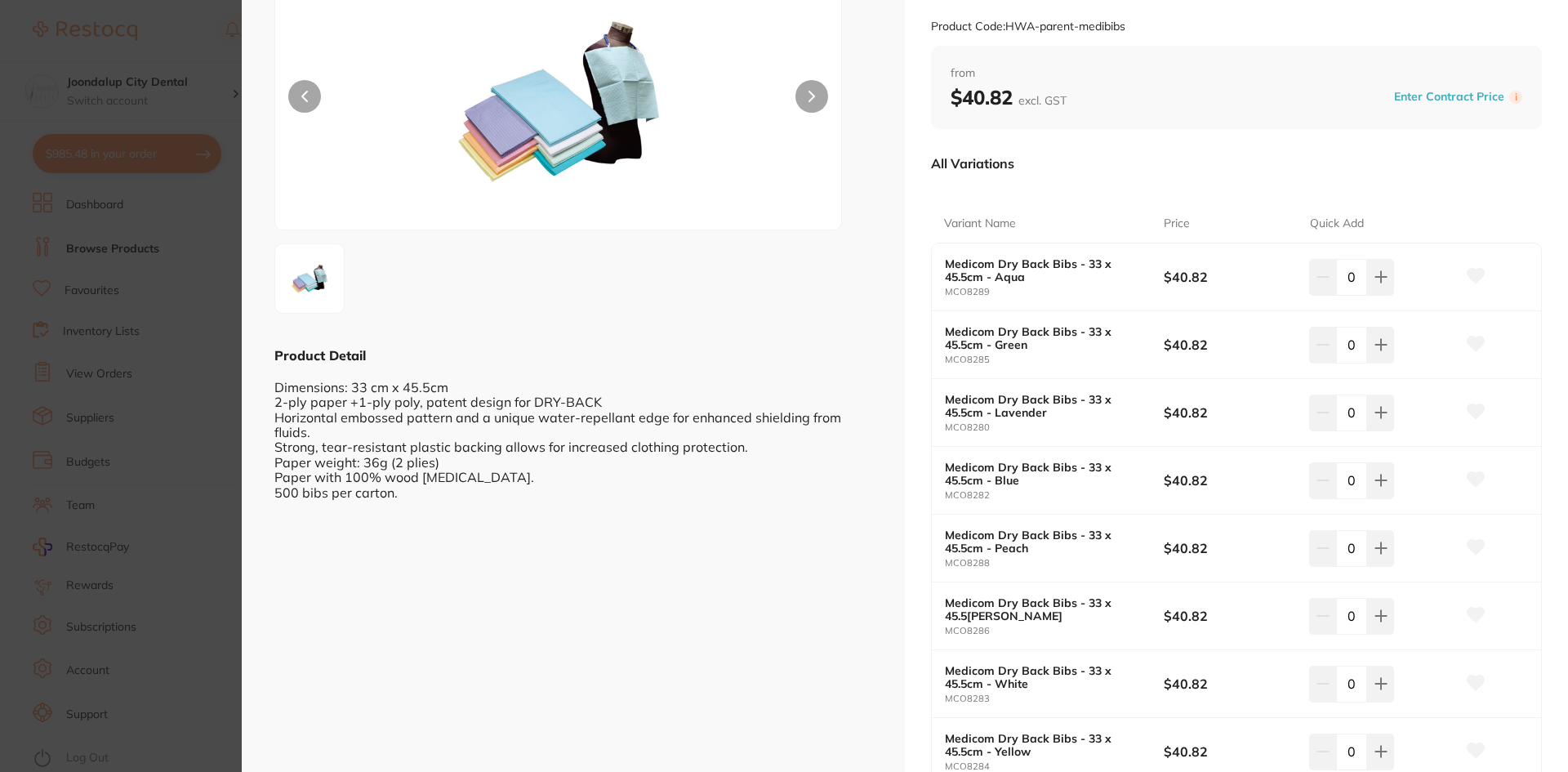
scroll to position [245, 0]
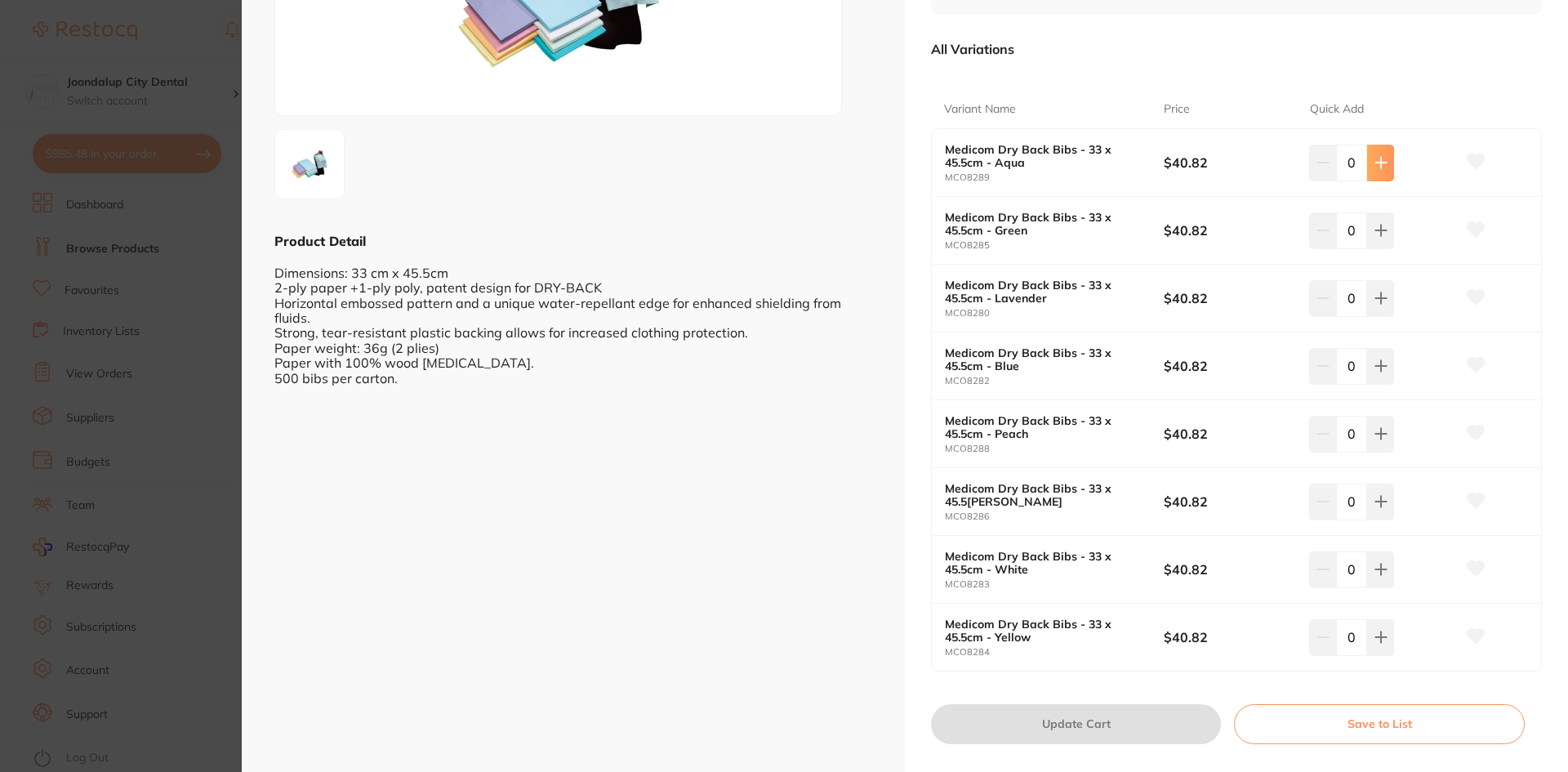
click at [1377, 167] on icon at bounding box center [1380, 162] width 10 height 10
type input "1"
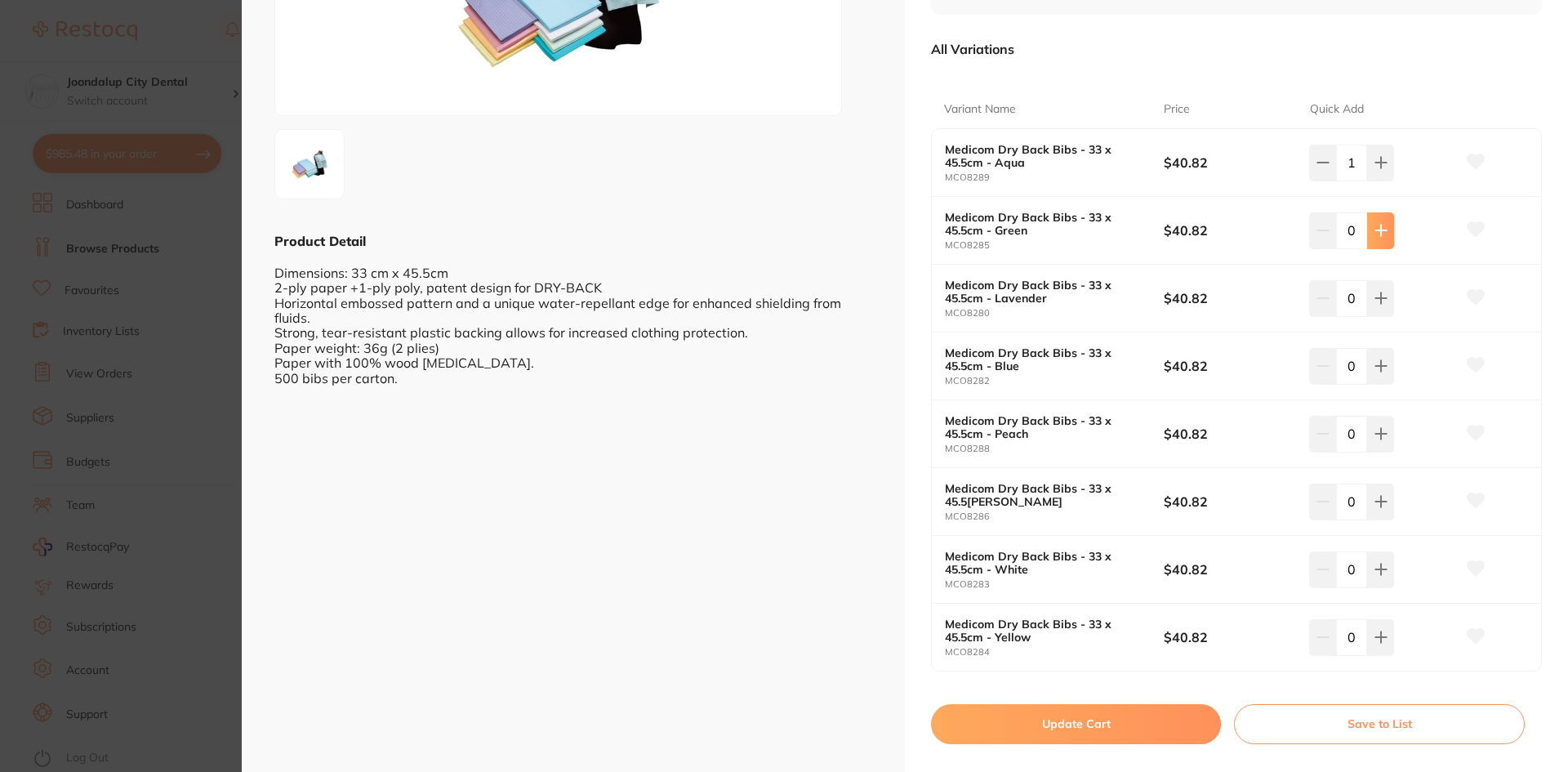
scroll to position [0, 0]
click at [1375, 233] on icon at bounding box center [1381, 230] width 13 height 13
type input "1"
click at [1383, 296] on icon at bounding box center [1381, 298] width 13 height 13
type input "1"
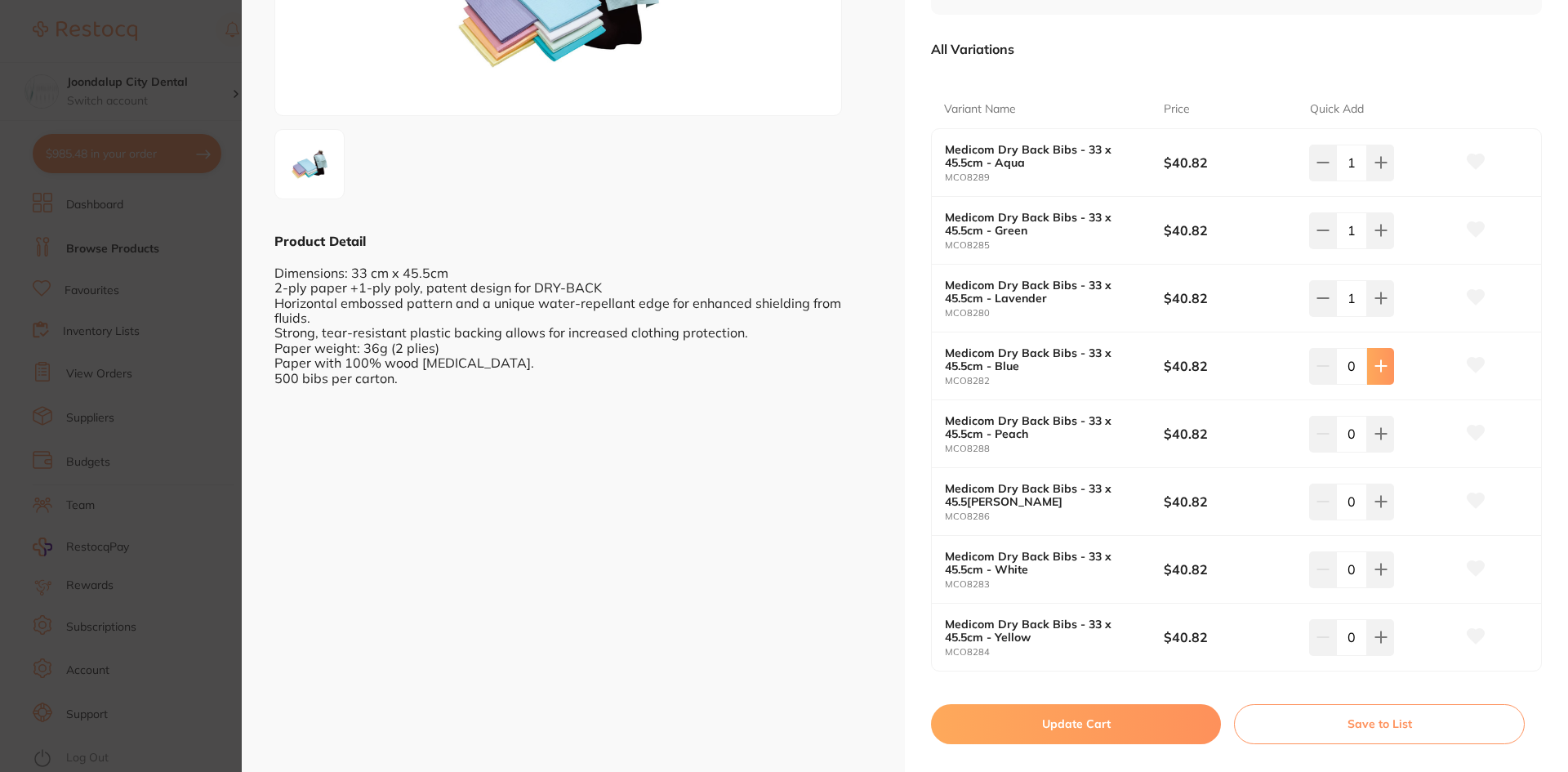
click at [1375, 367] on icon at bounding box center [1380, 366] width 10 height 10
type input "1"
click at [1092, 724] on button "Update Cart" at bounding box center [1076, 723] width 290 height 39
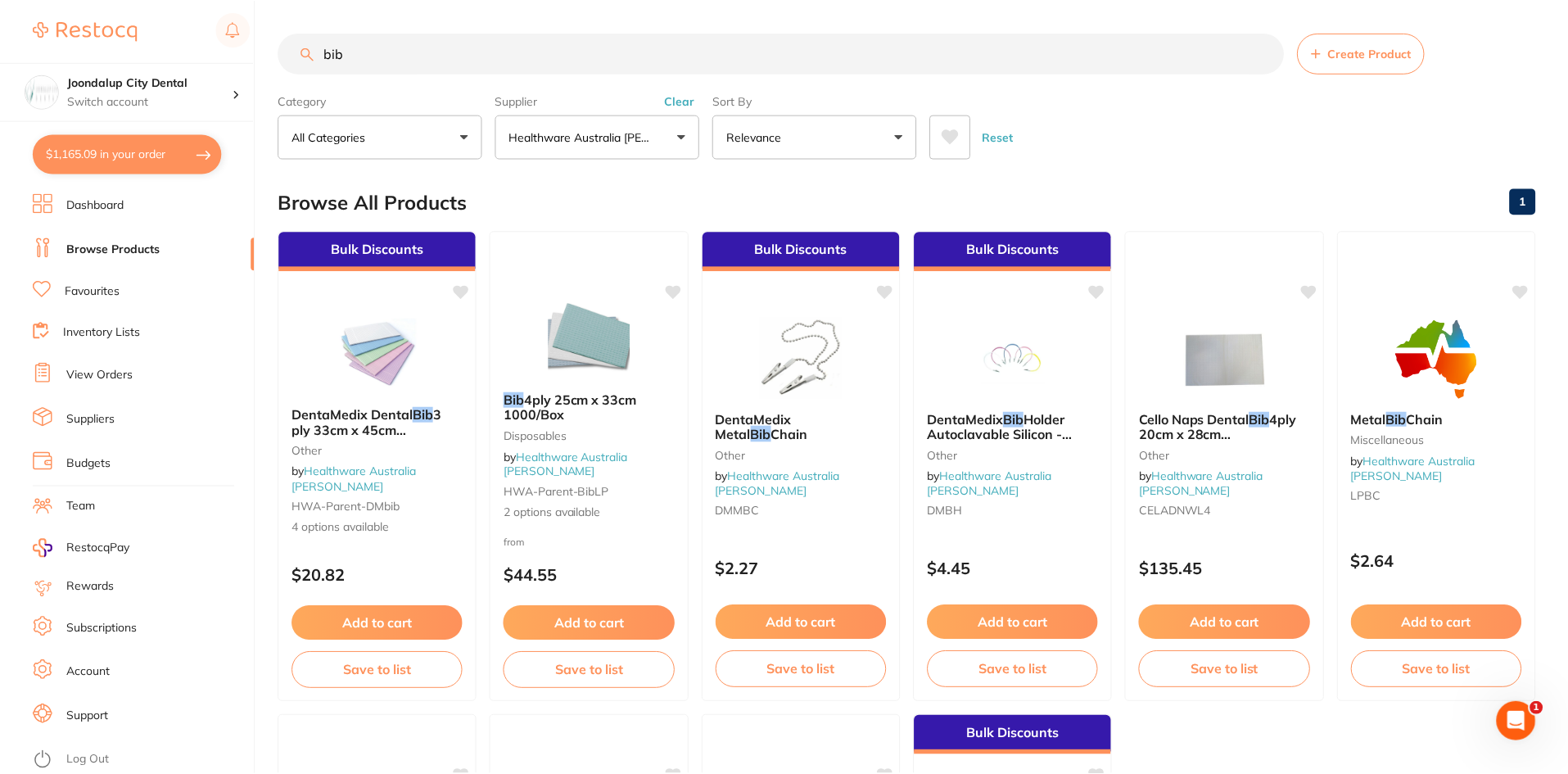
scroll to position [329, 0]
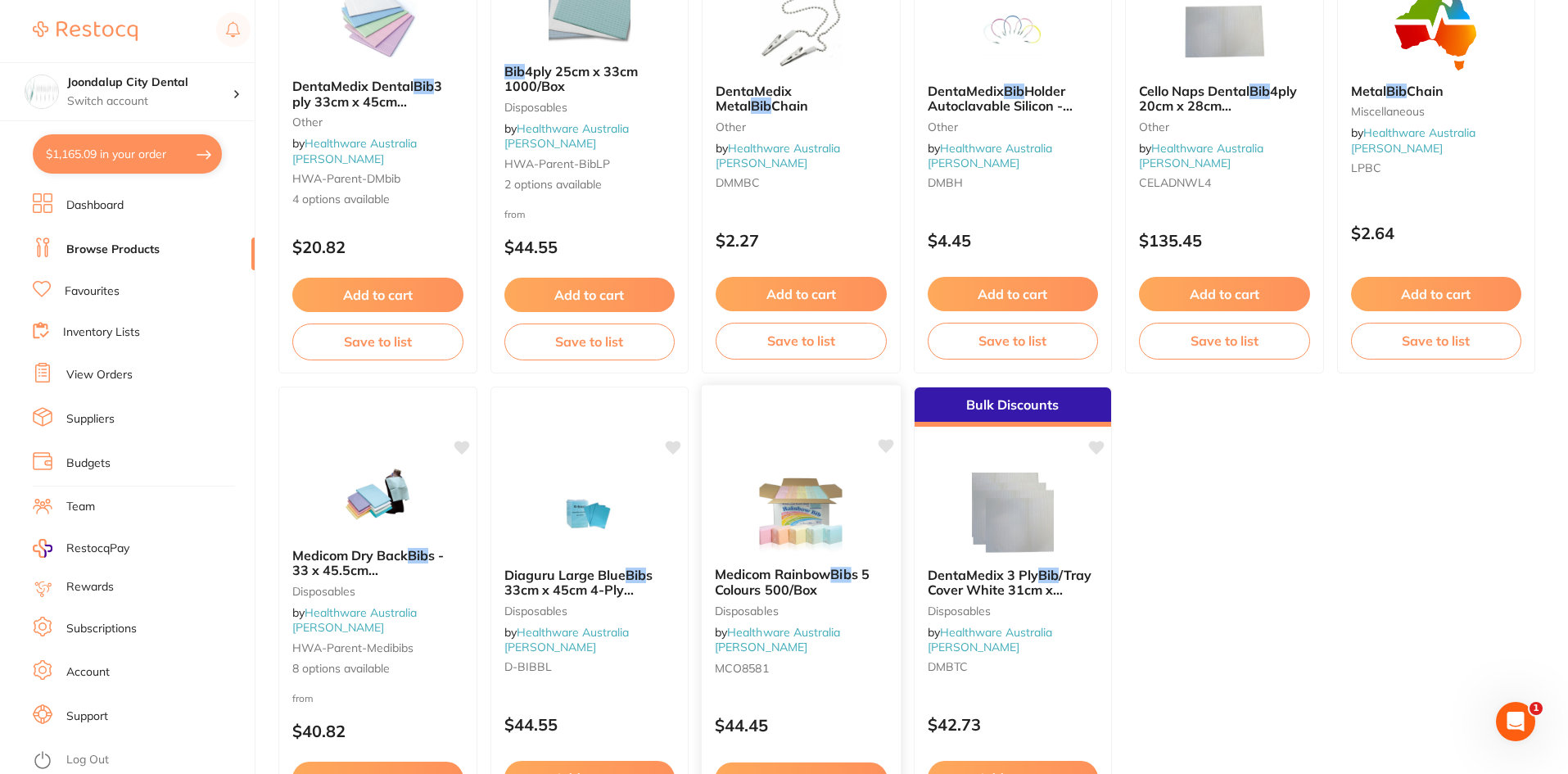
click at [826, 521] on img at bounding box center [800, 512] width 107 height 83
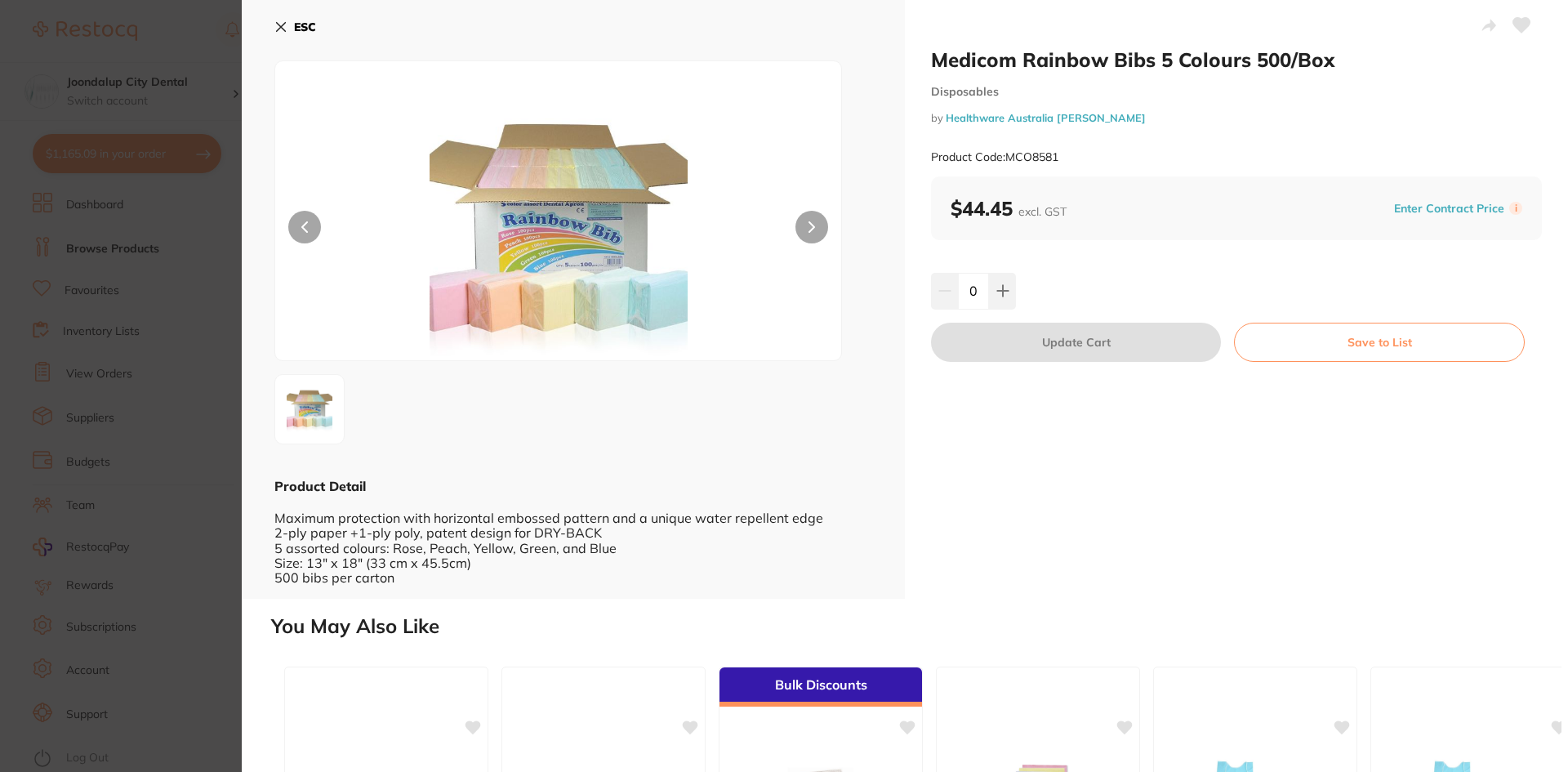
drag, startPoint x: 287, startPoint y: 22, endPoint x: 308, endPoint y: 32, distance: 23.3
click at [289, 21] on button "ESC" at bounding box center [295, 27] width 42 height 27
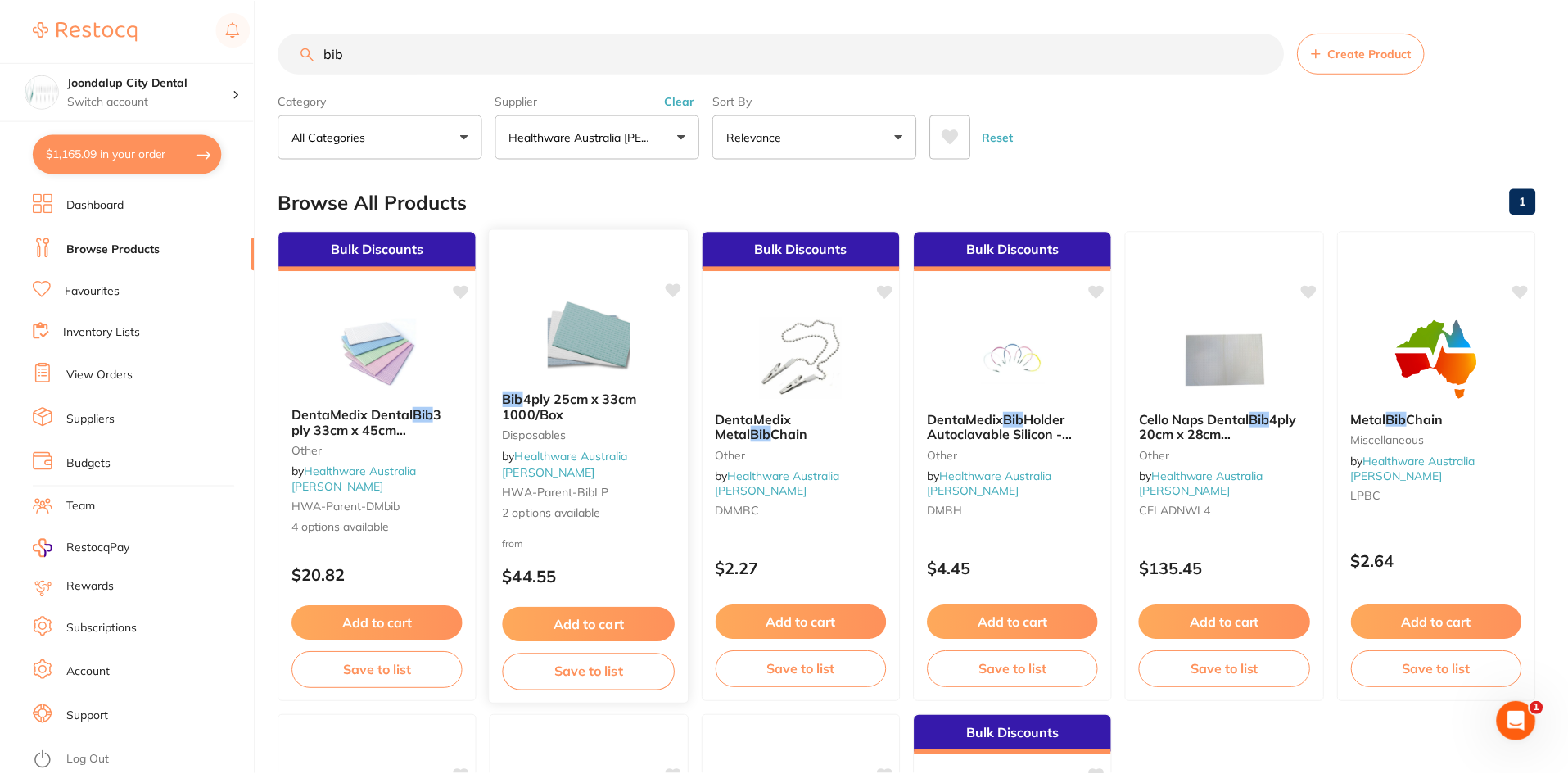
scroll to position [329, 0]
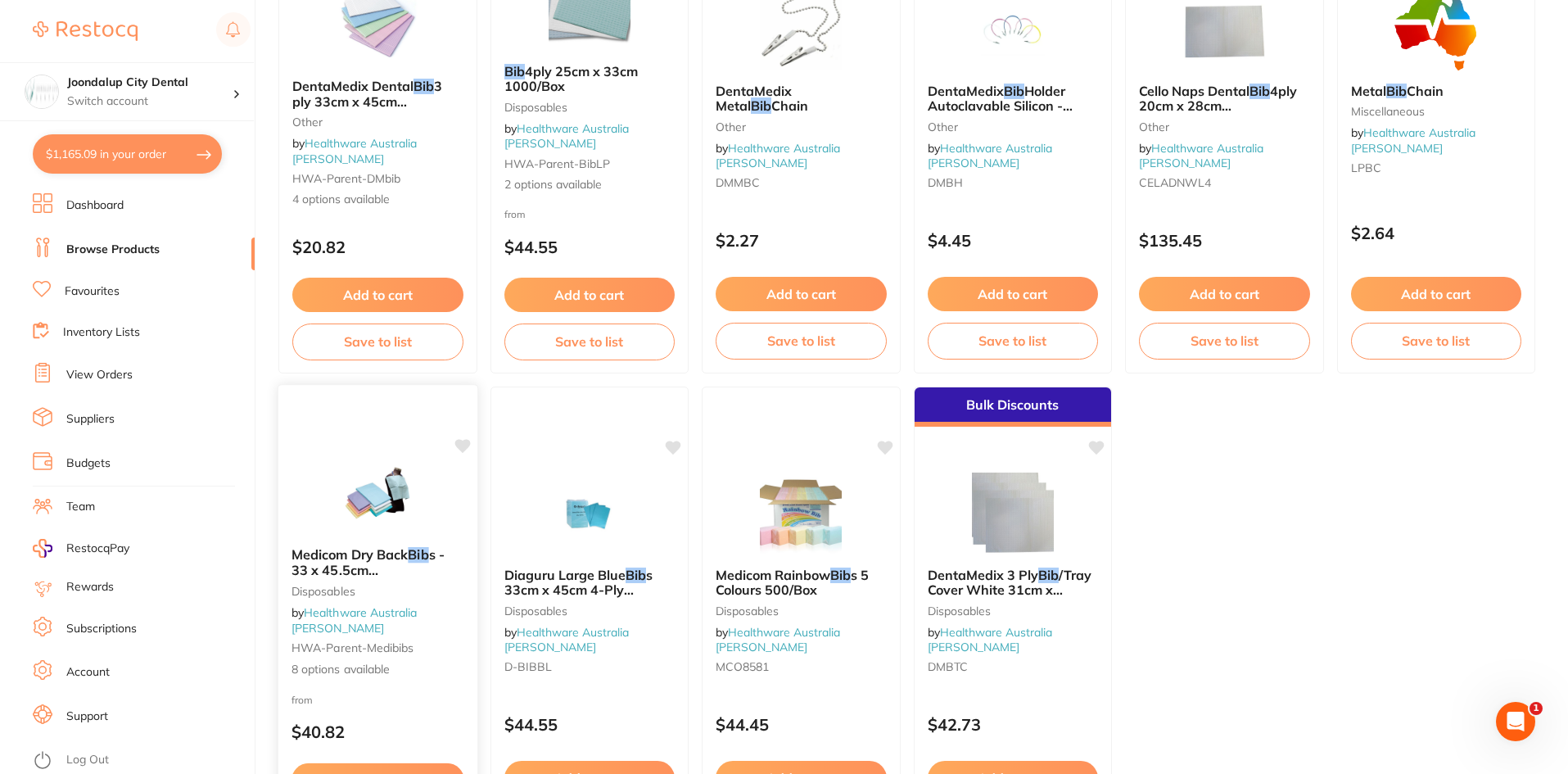
click at [414, 550] on div "Medicom Dry Back Bib s - 33 x 45.5cm 500/Carton Disposables by Healthware Austr…" at bounding box center [378, 612] width 199 height 157
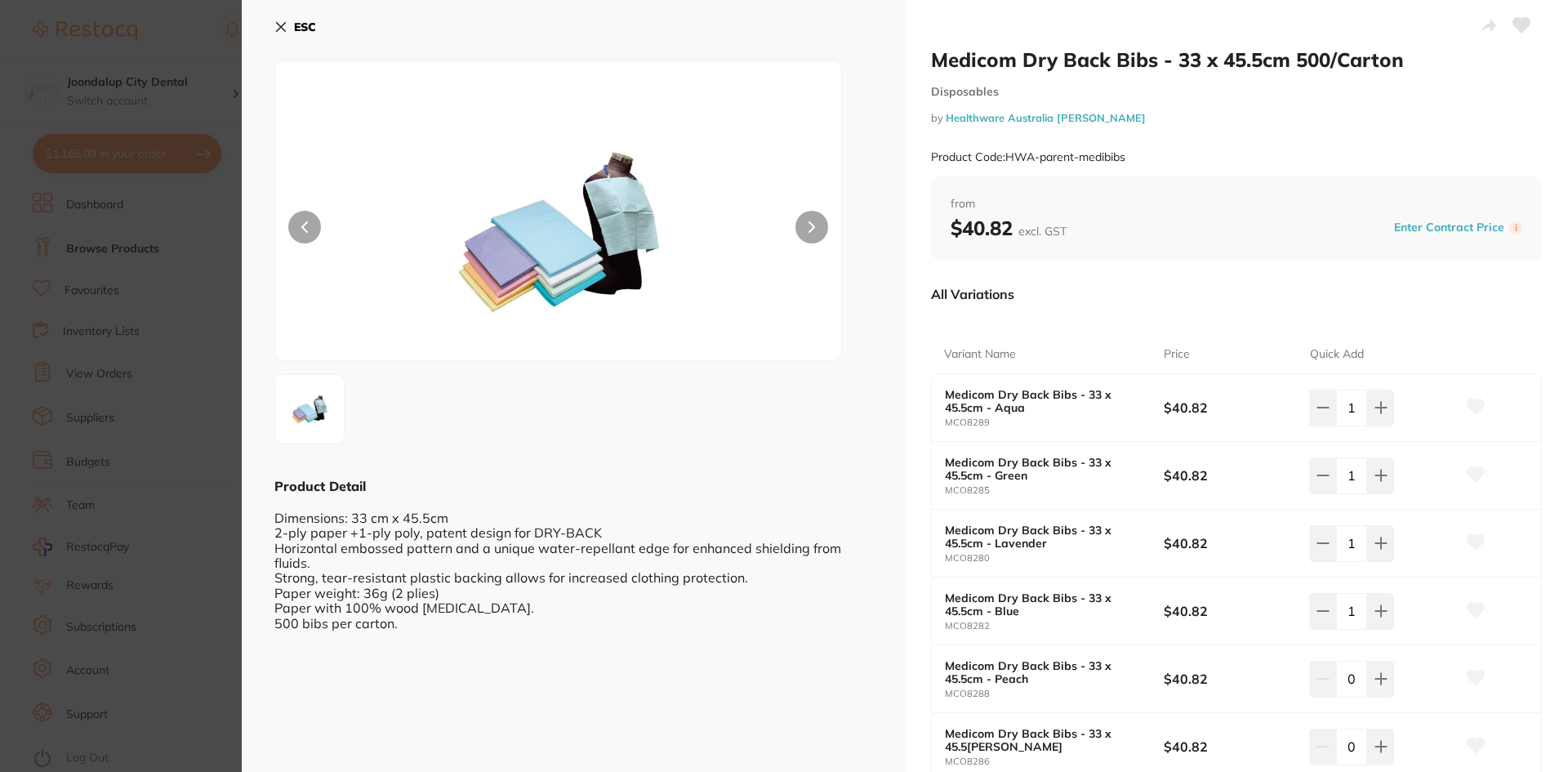
click at [278, 27] on icon at bounding box center [281, 27] width 13 height 13
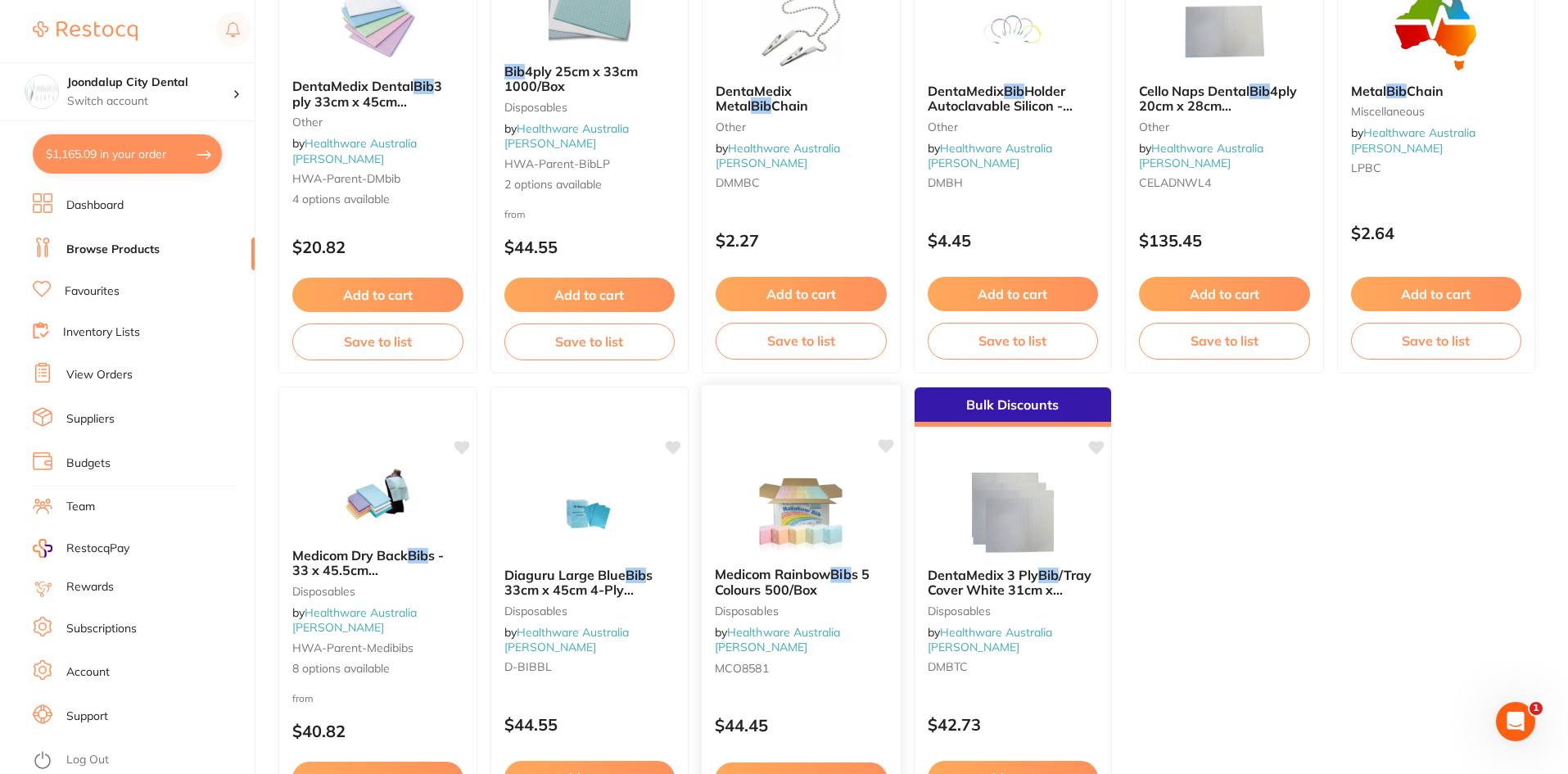
click at [795, 536] on img at bounding box center [800, 512] width 107 height 83
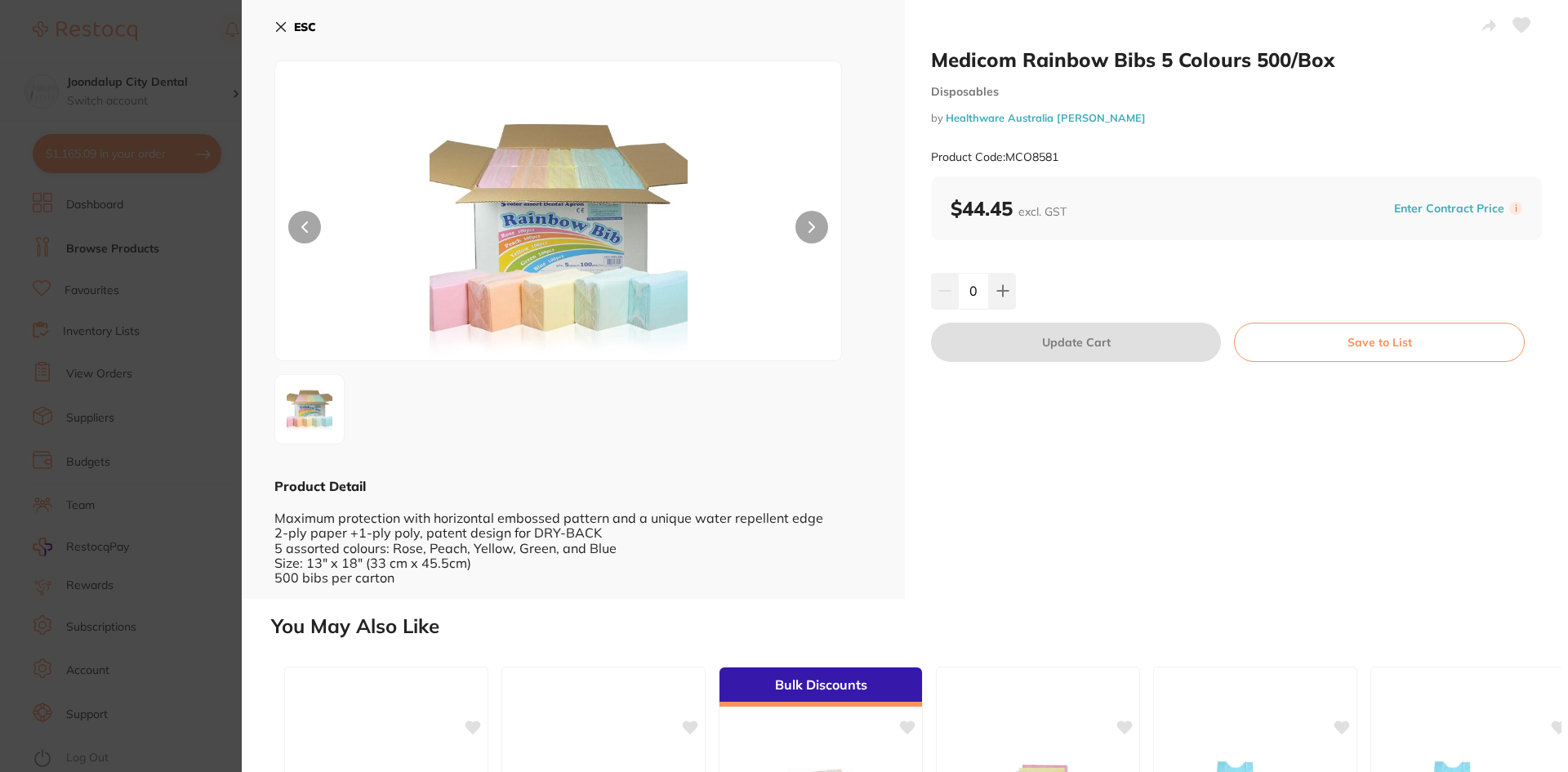
click at [277, 24] on icon at bounding box center [280, 27] width 9 height 9
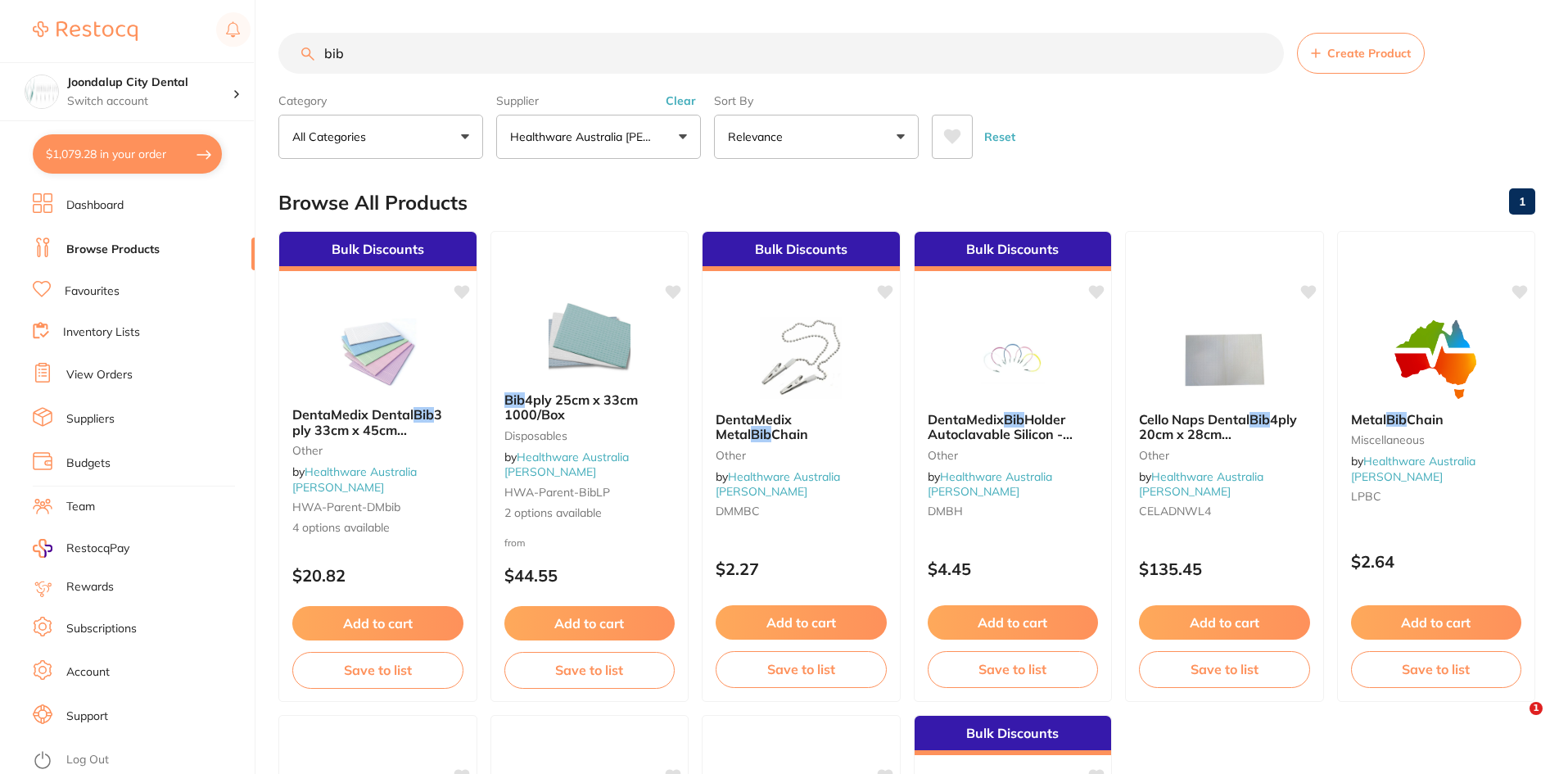
click at [153, 152] on button "$1,079.28 in your order" at bounding box center [127, 153] width 189 height 39
checkbox input "true"
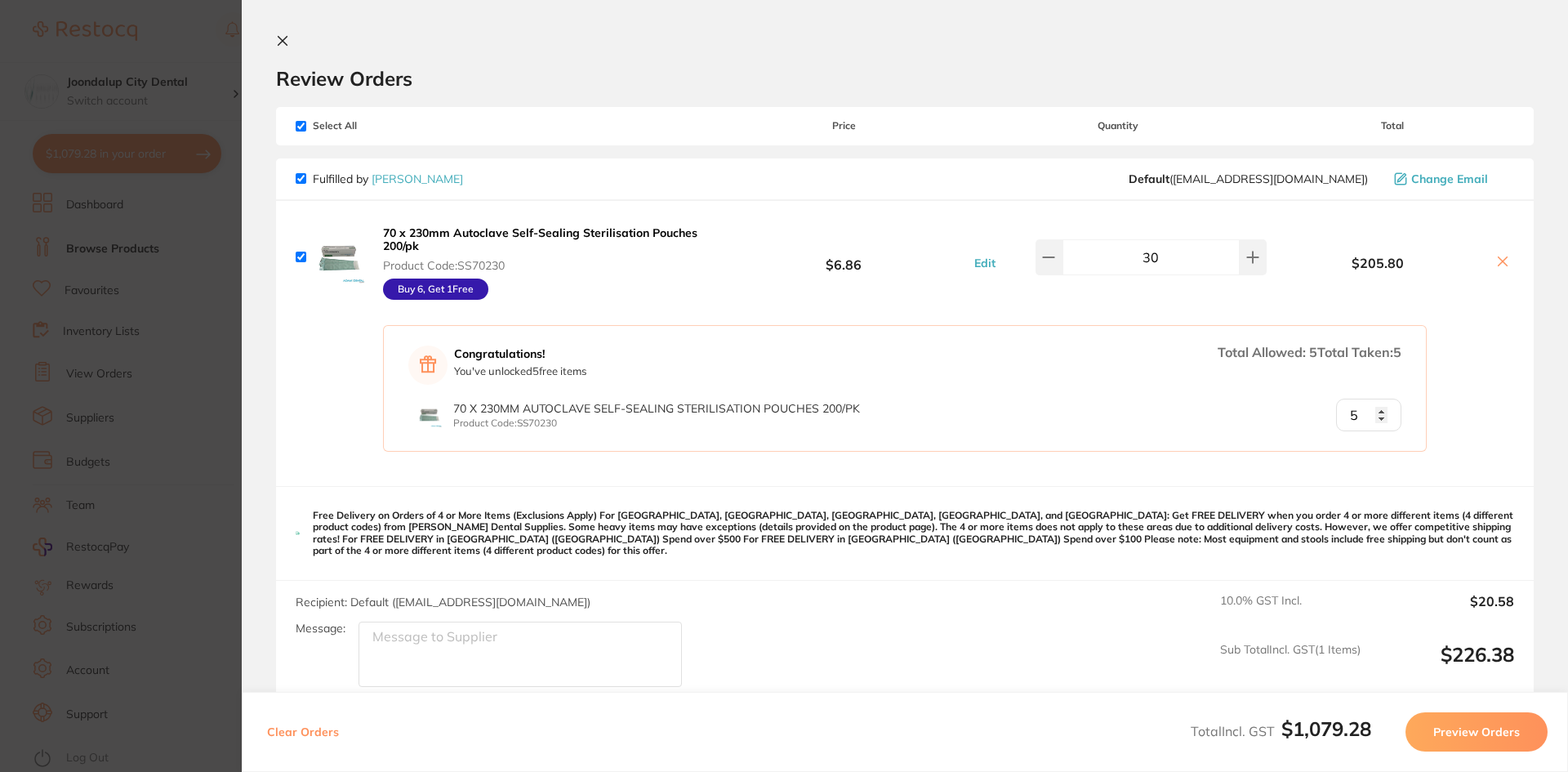
click at [282, 39] on icon at bounding box center [283, 41] width 13 height 13
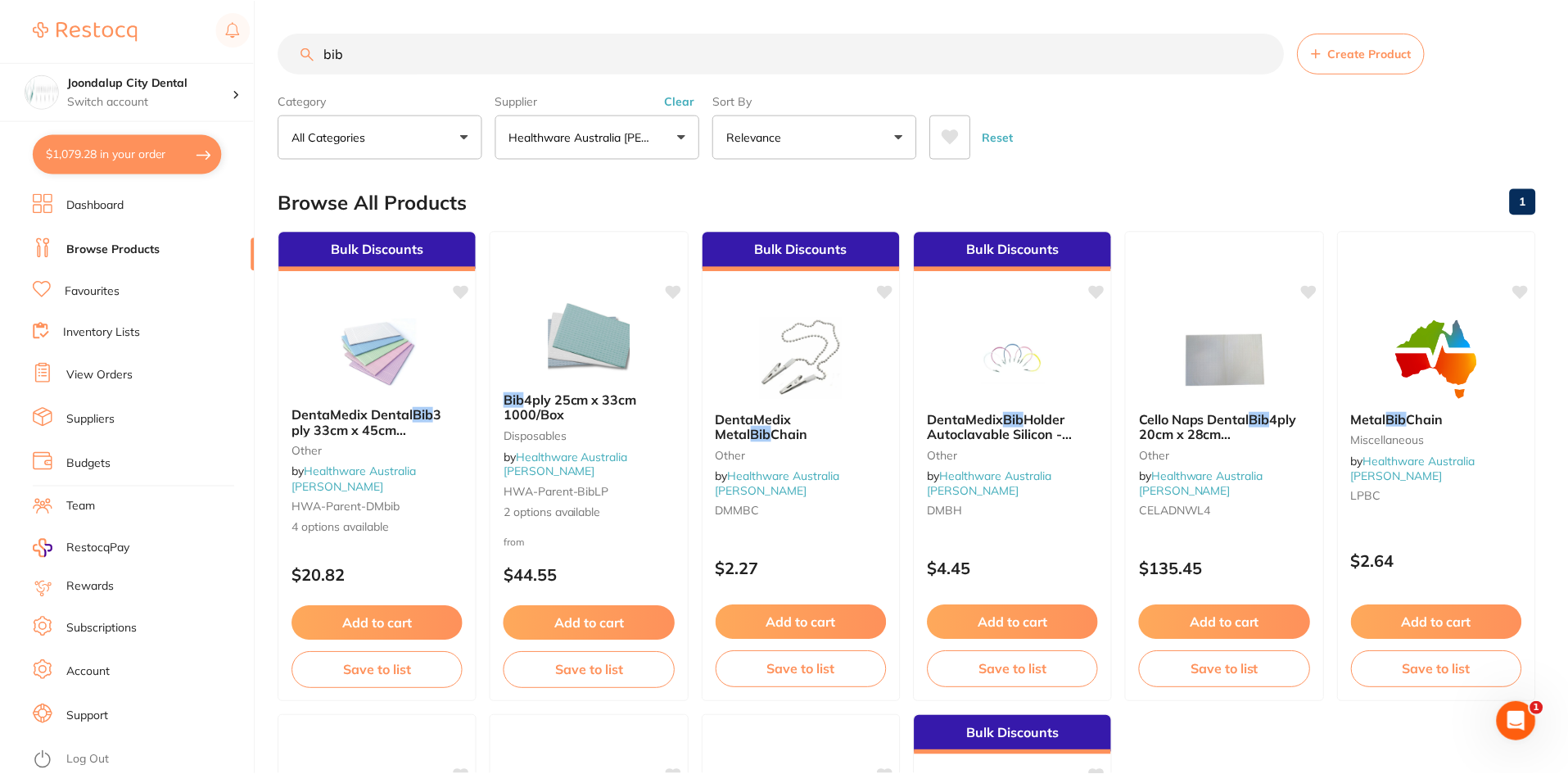
scroll to position [1, 0]
drag, startPoint x: 417, startPoint y: 40, endPoint x: 318, endPoint y: 42, distance: 99.0
click at [318, 42] on input "bib" at bounding box center [780, 52] width 1005 height 41
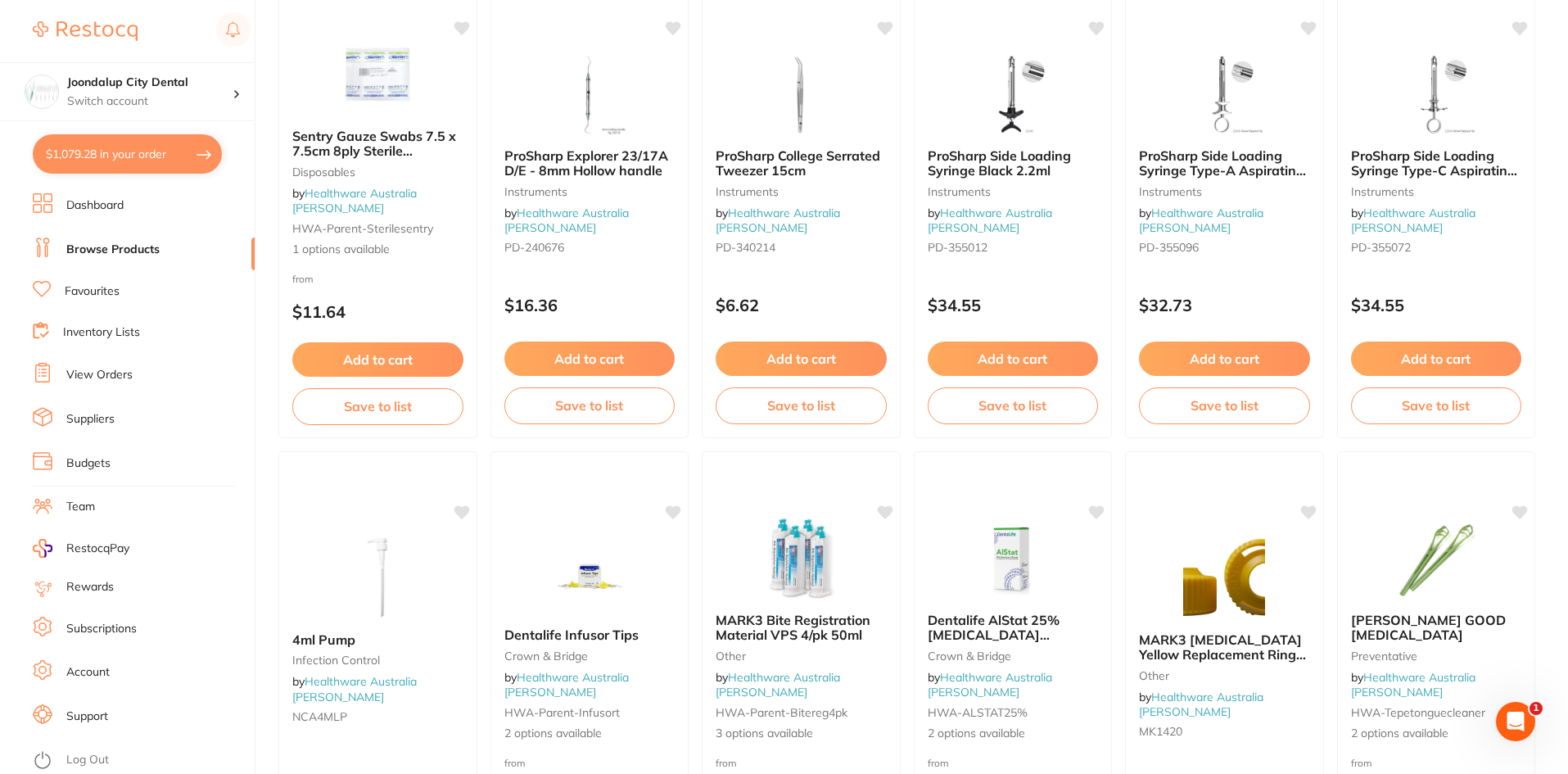
scroll to position [1720, 0]
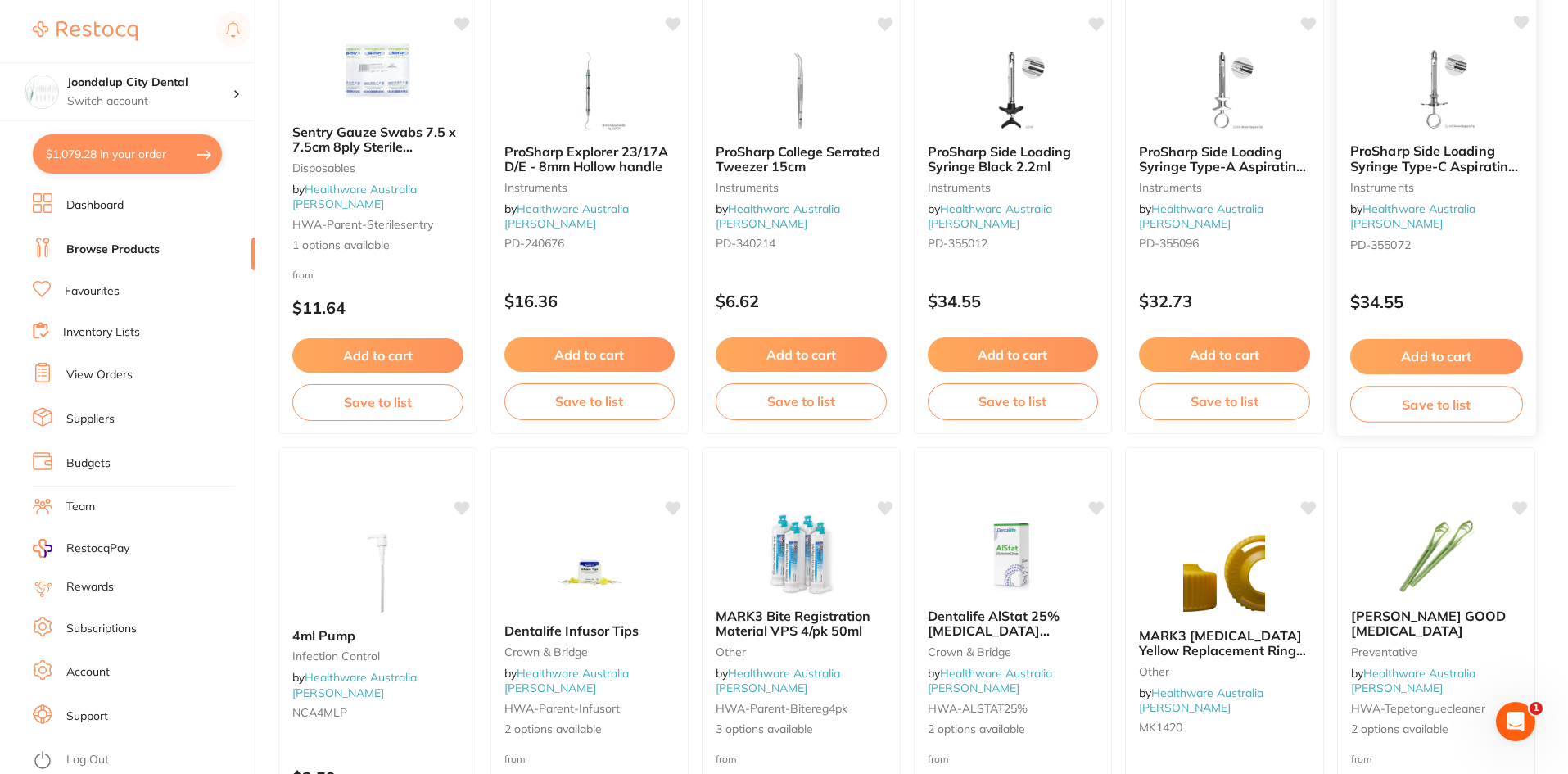
click at [1432, 112] on img at bounding box center [1435, 88] width 107 height 83
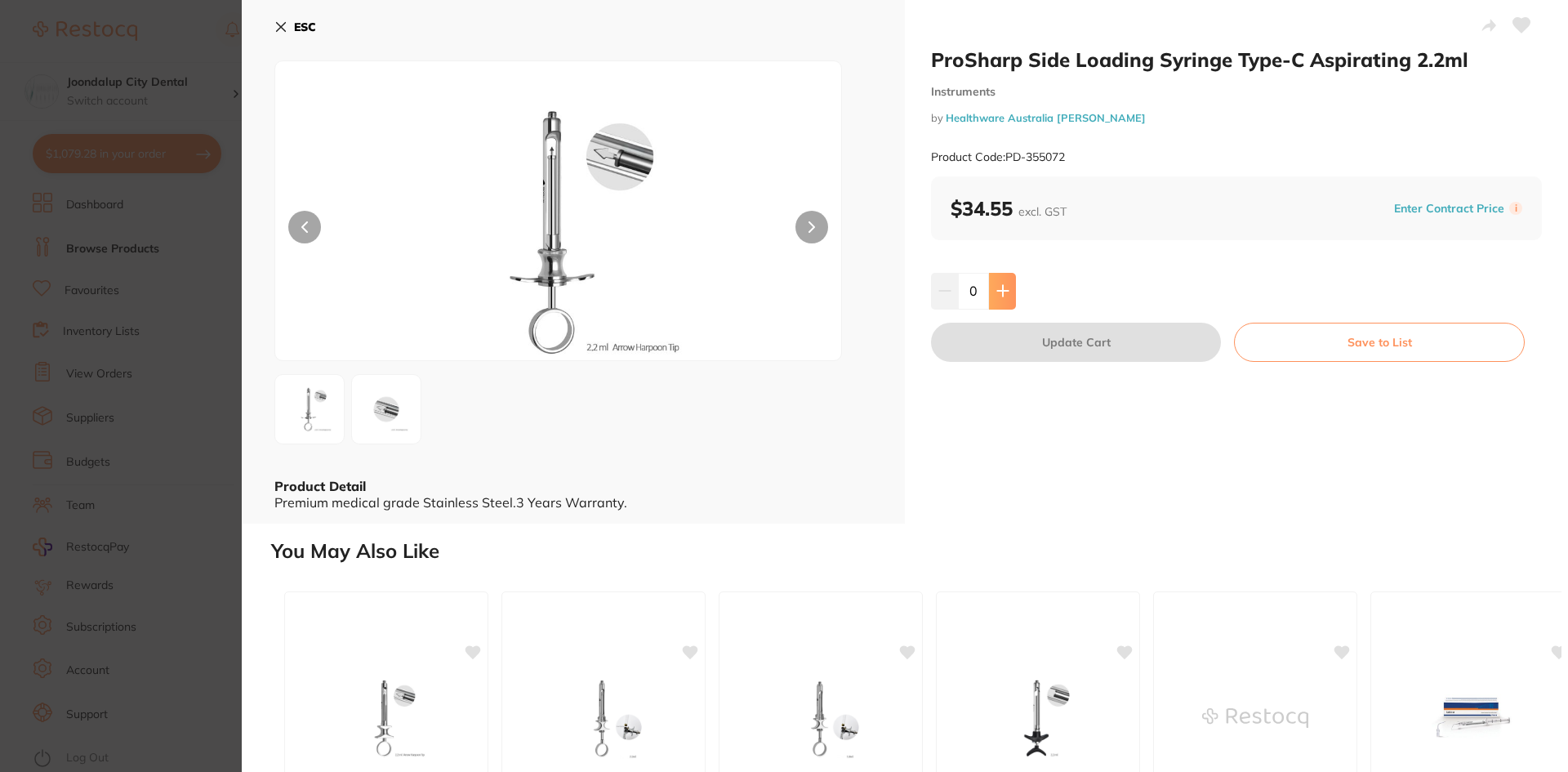
click at [1000, 287] on icon at bounding box center [1002, 291] width 10 height 10
type input "1"
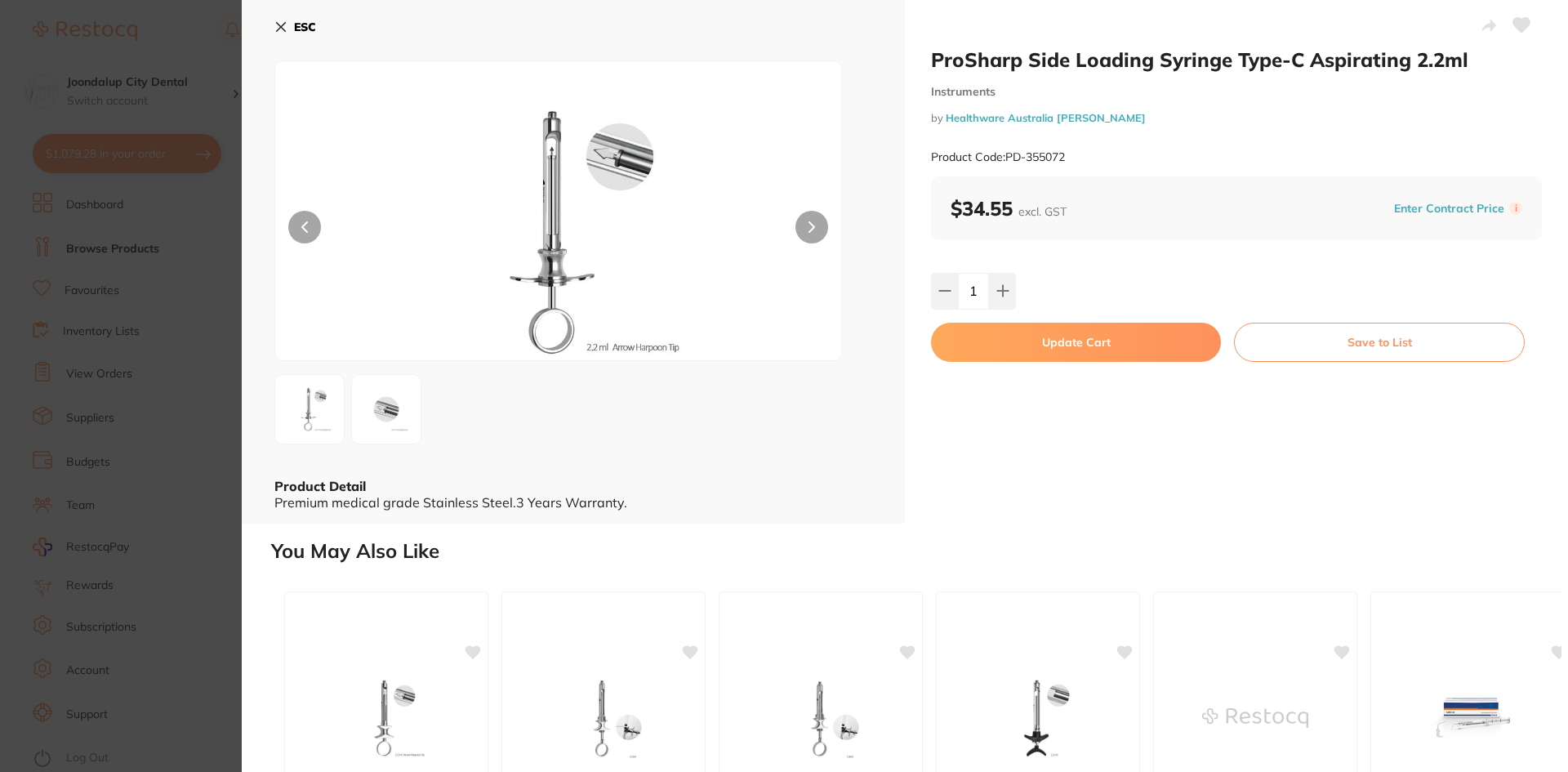
click at [1024, 343] on button "Update Cart" at bounding box center [1076, 342] width 290 height 39
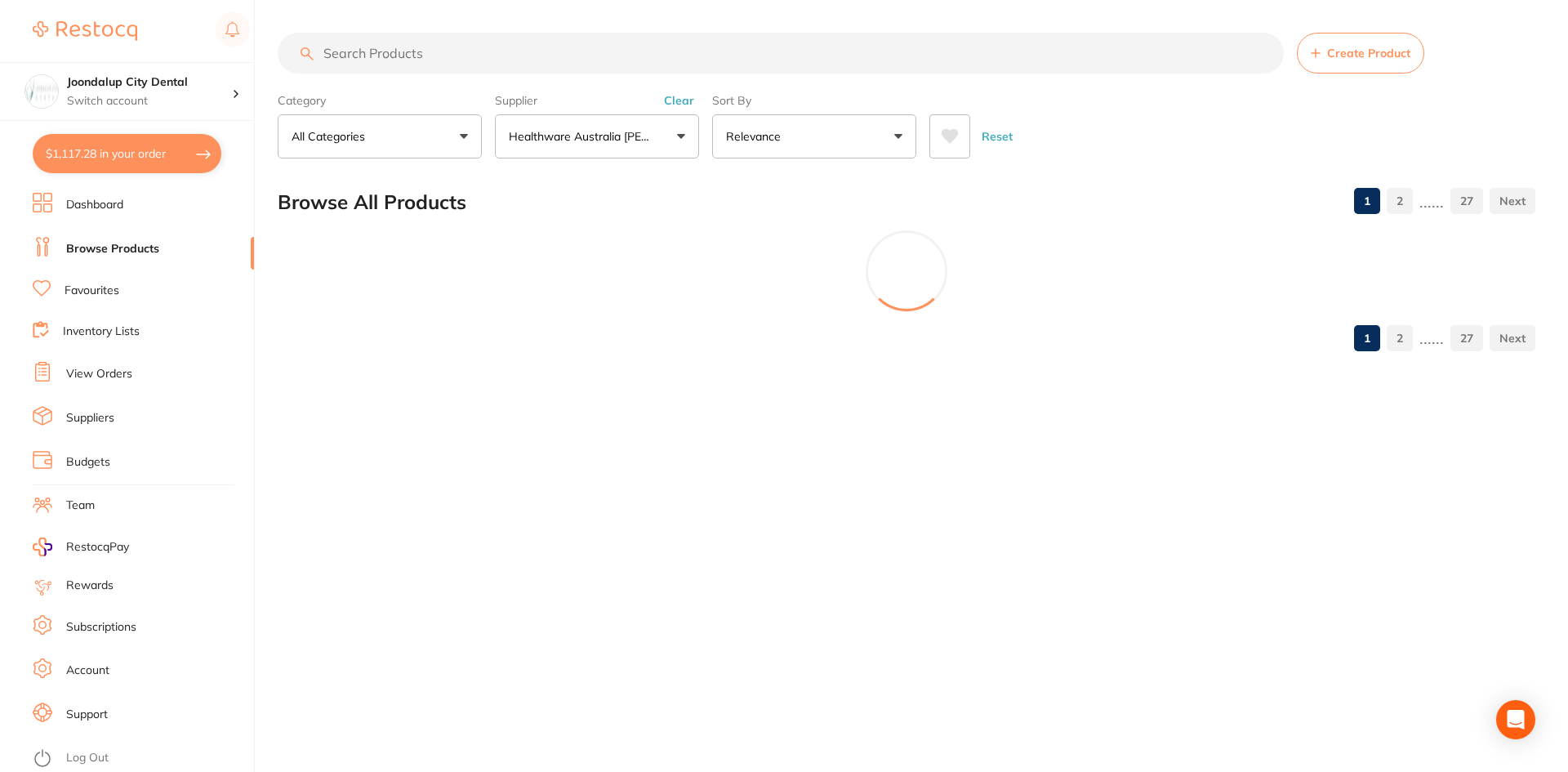
checkbox input "false"
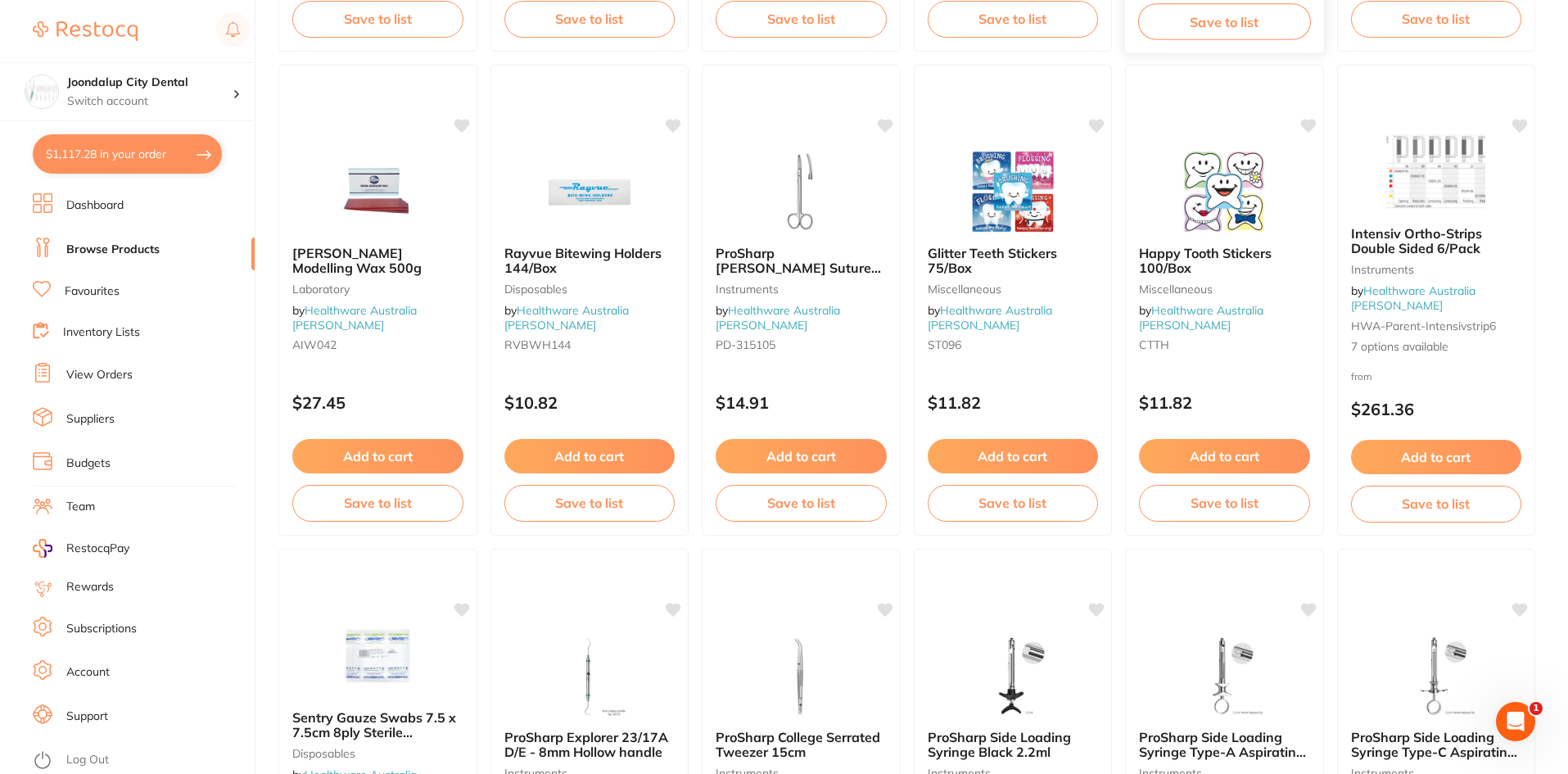
scroll to position [1392, 0]
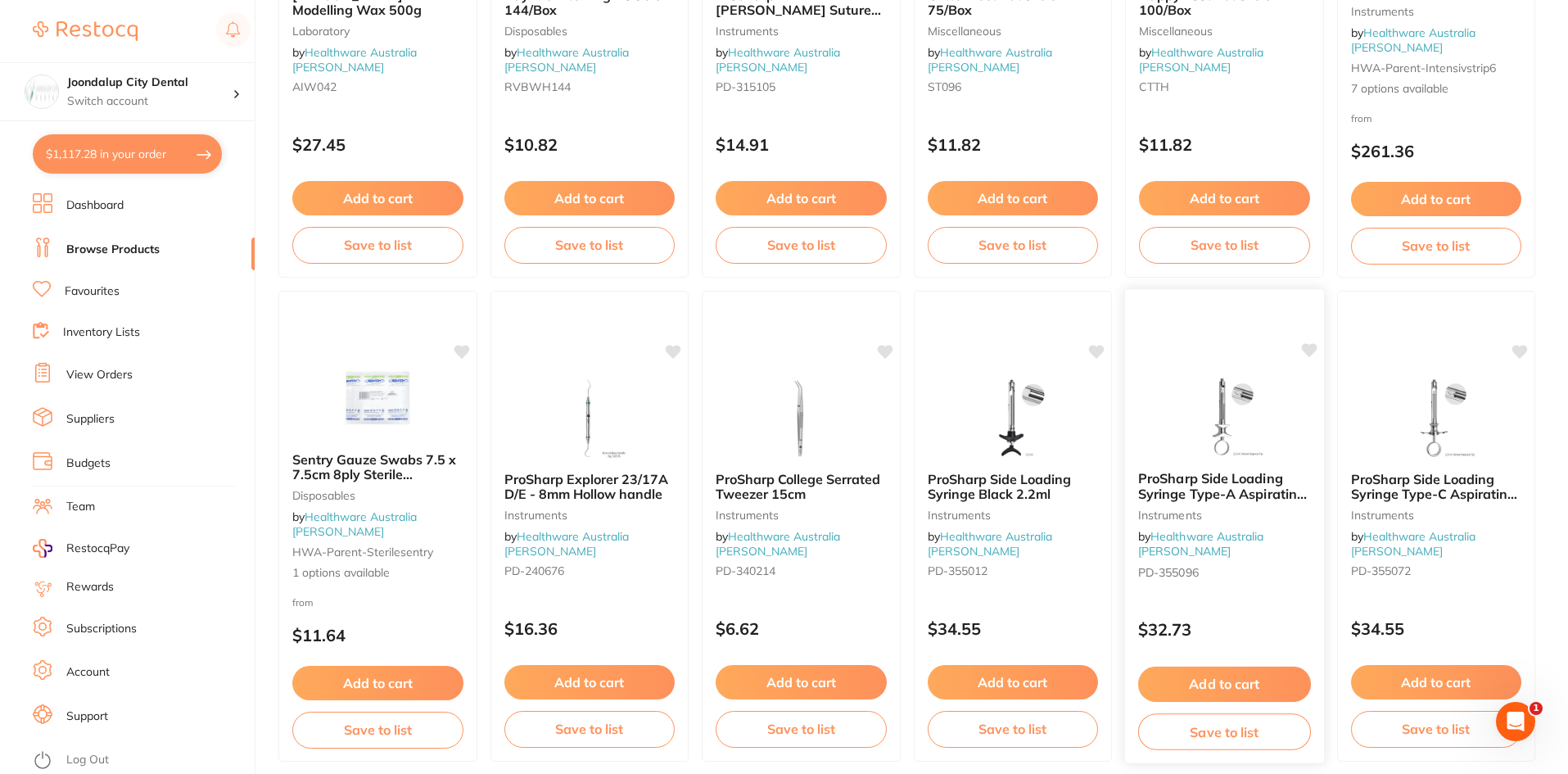
click at [1230, 430] on img at bounding box center [1223, 416] width 107 height 83
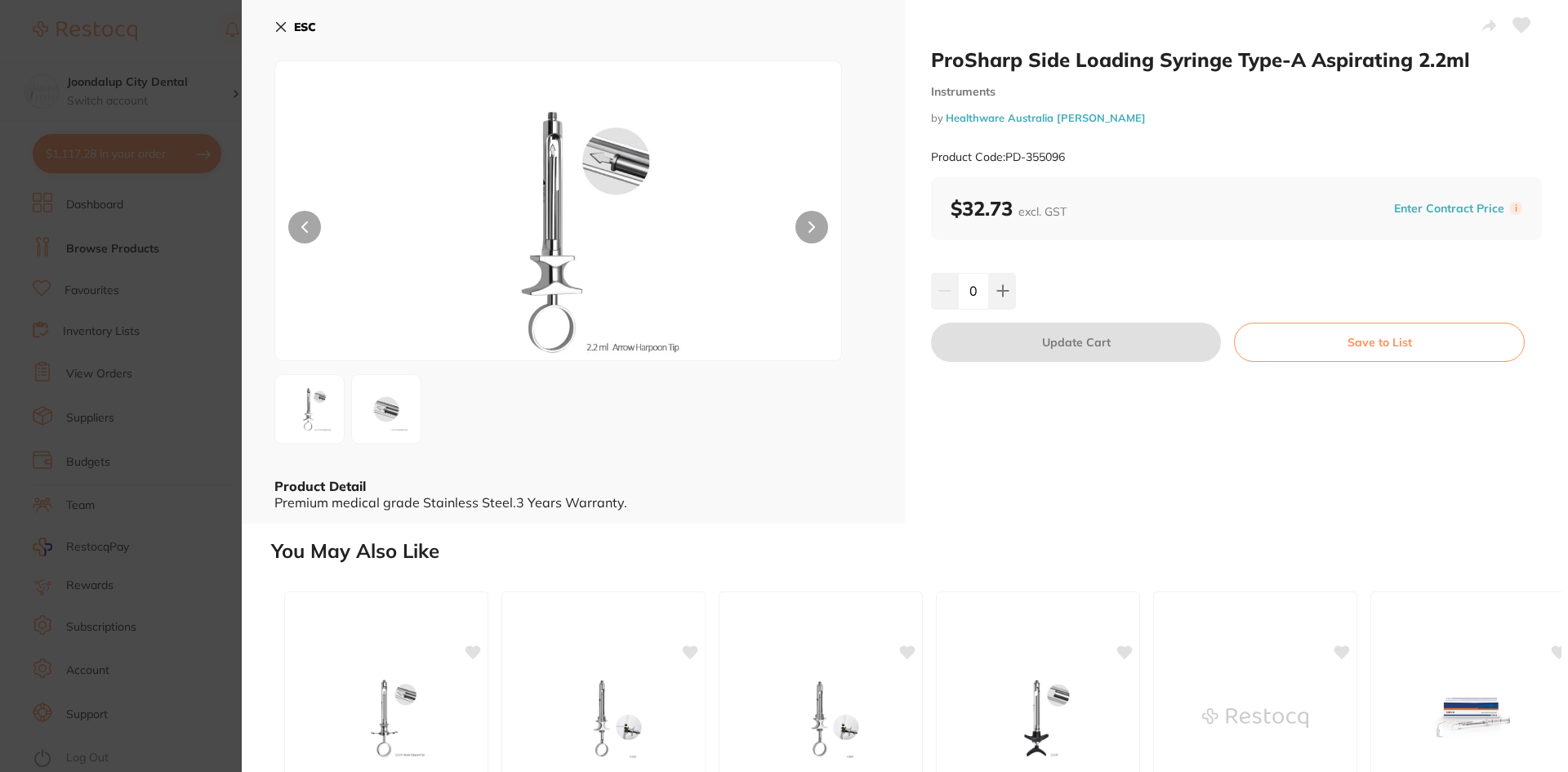
click at [278, 27] on icon at bounding box center [281, 27] width 13 height 13
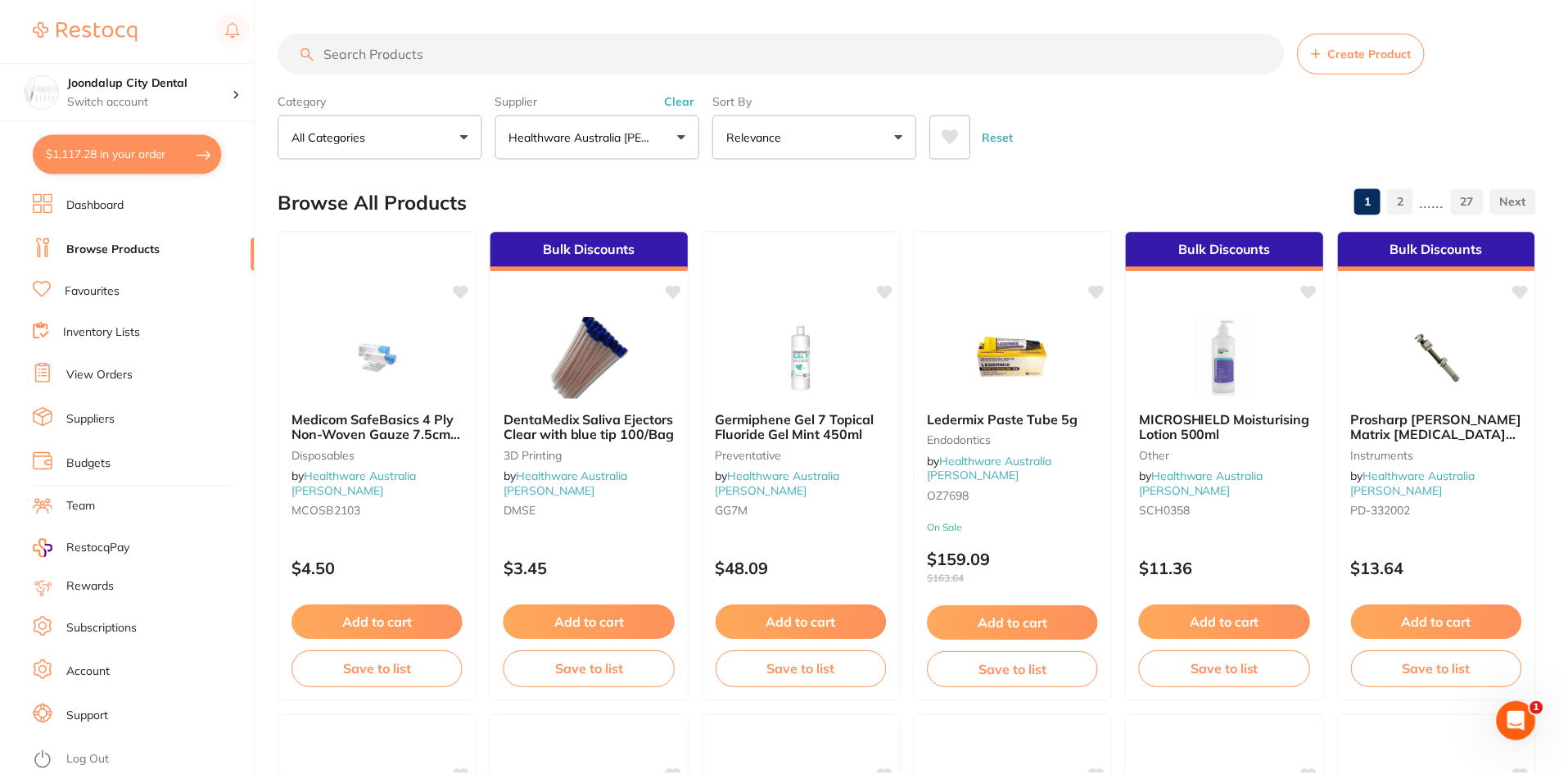
scroll to position [1392, 0]
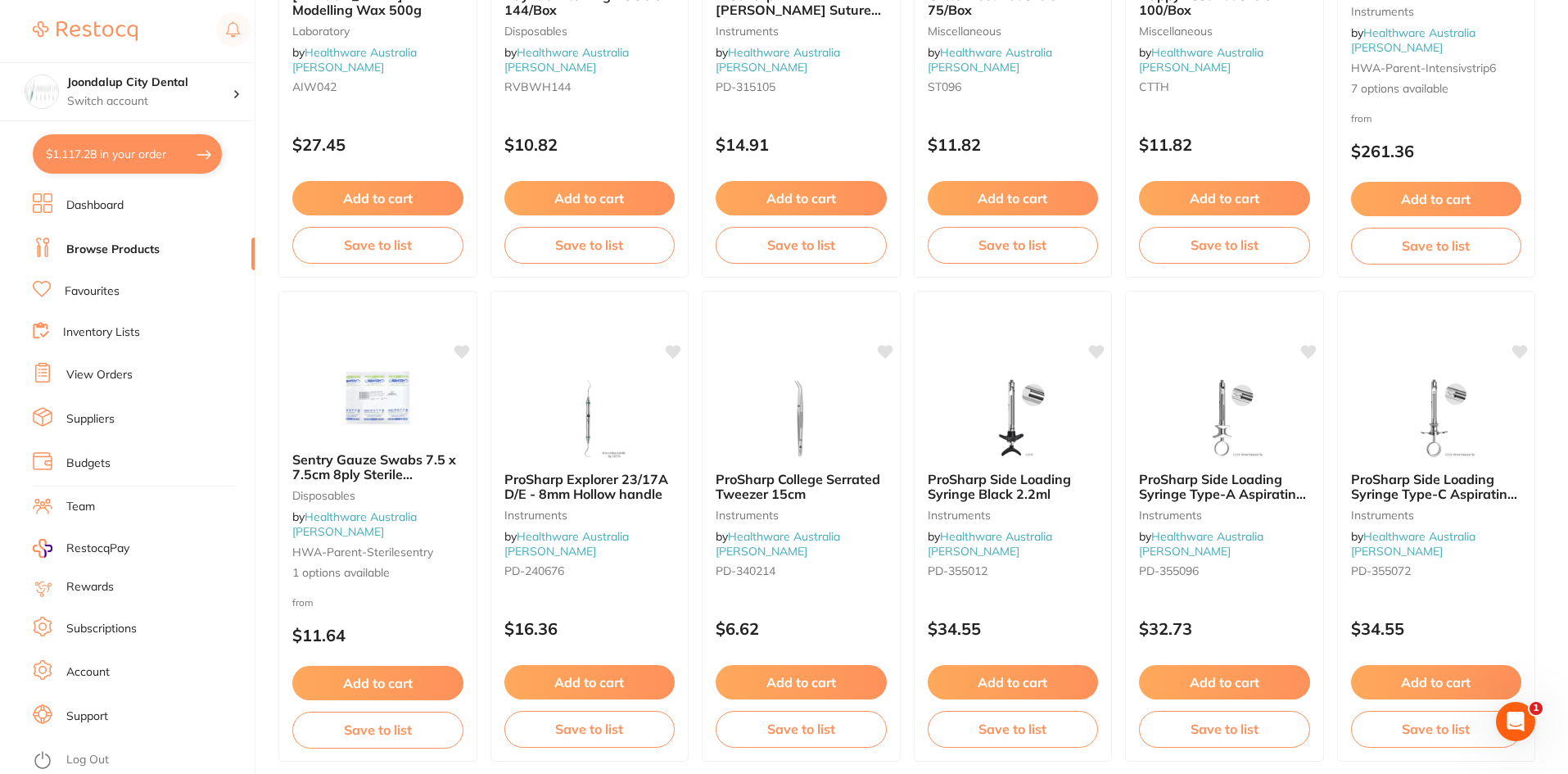
click at [1190, 684] on button "Add to cart" at bounding box center [1224, 682] width 171 height 34
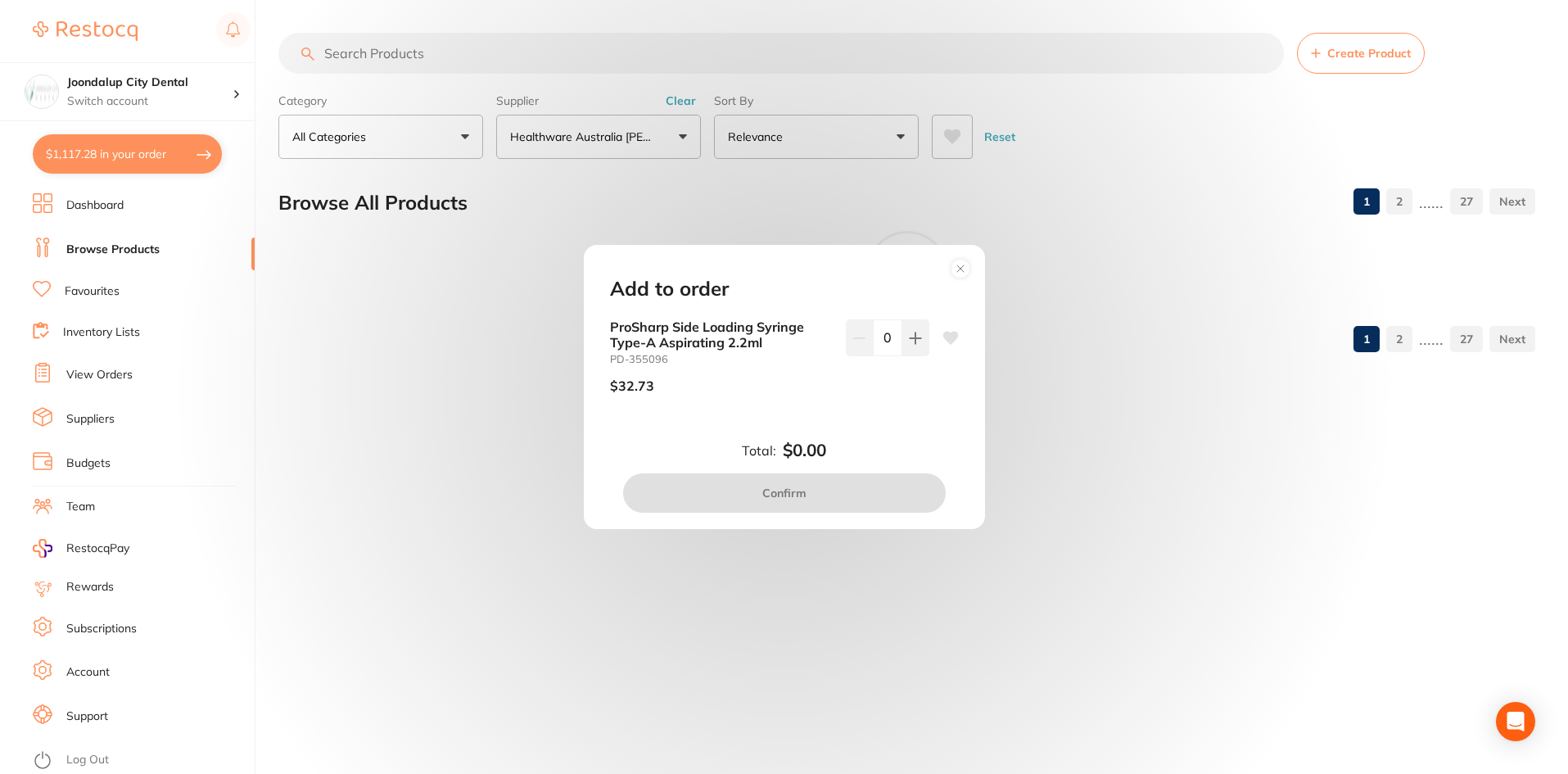
scroll to position [0, 0]
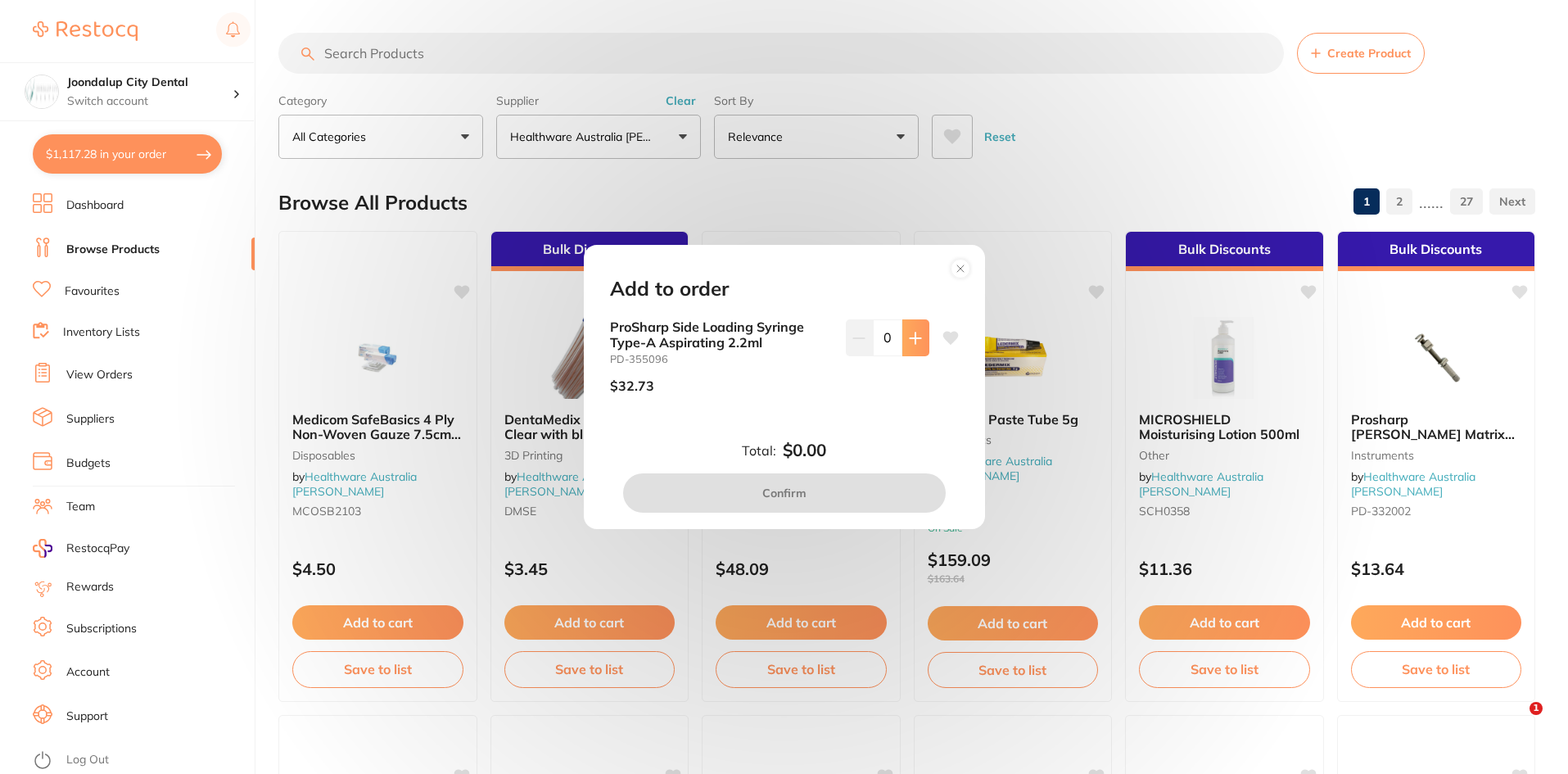
click at [914, 331] on icon at bounding box center [915, 338] width 13 height 13
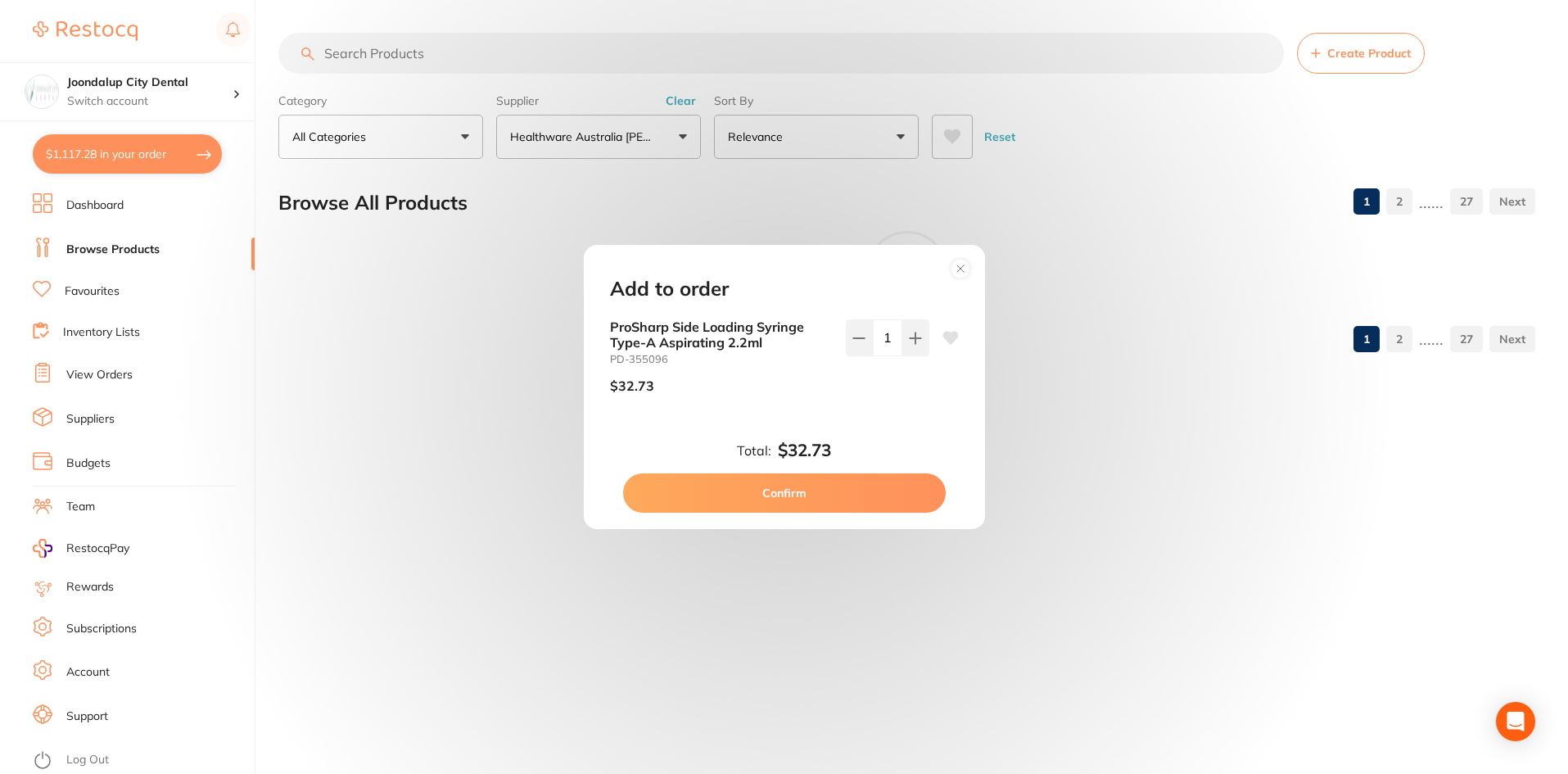
type input "1"
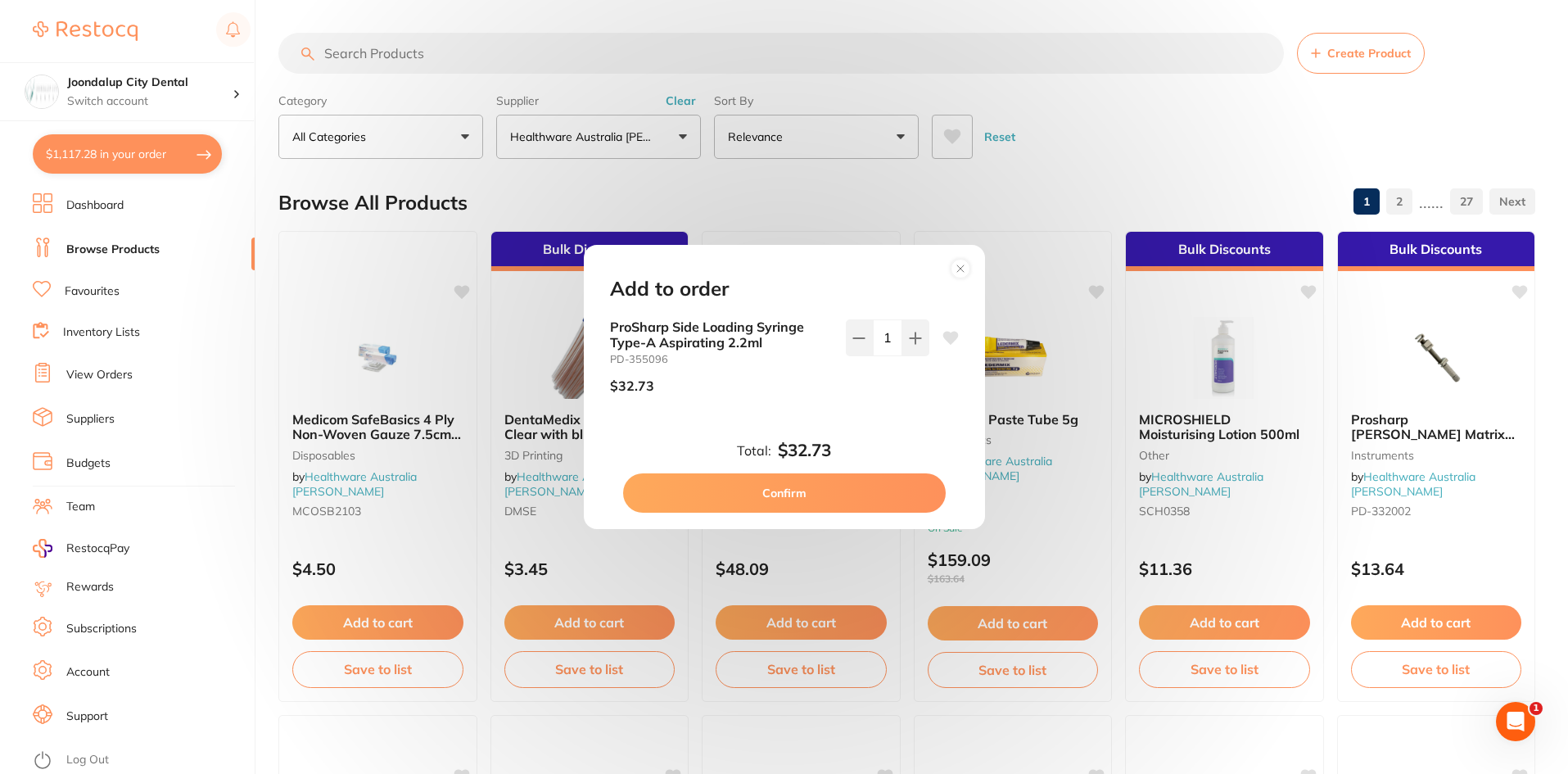
click at [854, 488] on button "Confirm" at bounding box center [784, 493] width 323 height 39
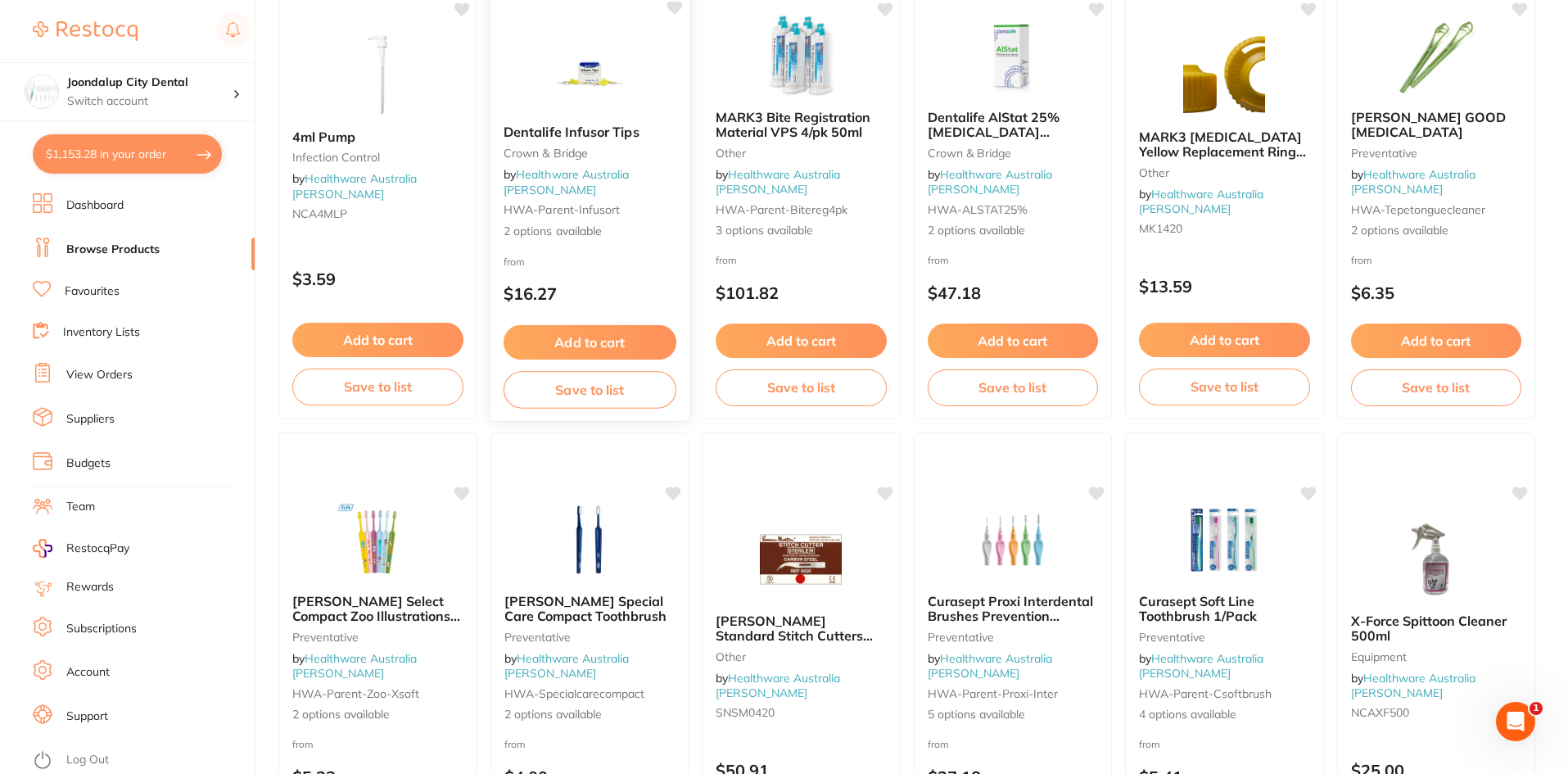
scroll to position [2458, 0]
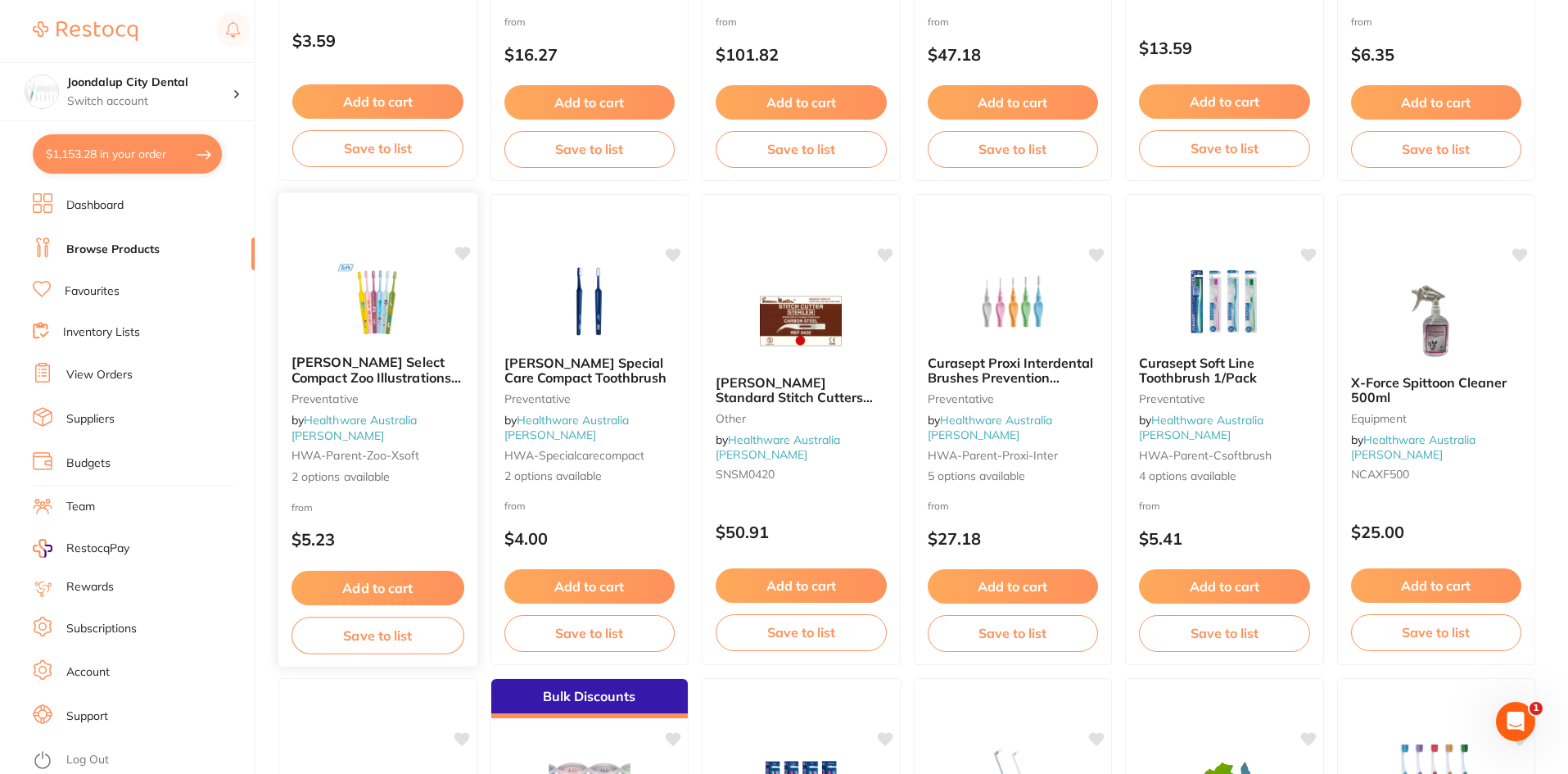
click at [406, 378] on span "[PERSON_NAME] Select Compact Zoo Illustrations Extra Soft Toothbrush" at bounding box center [376, 377] width 170 height 47
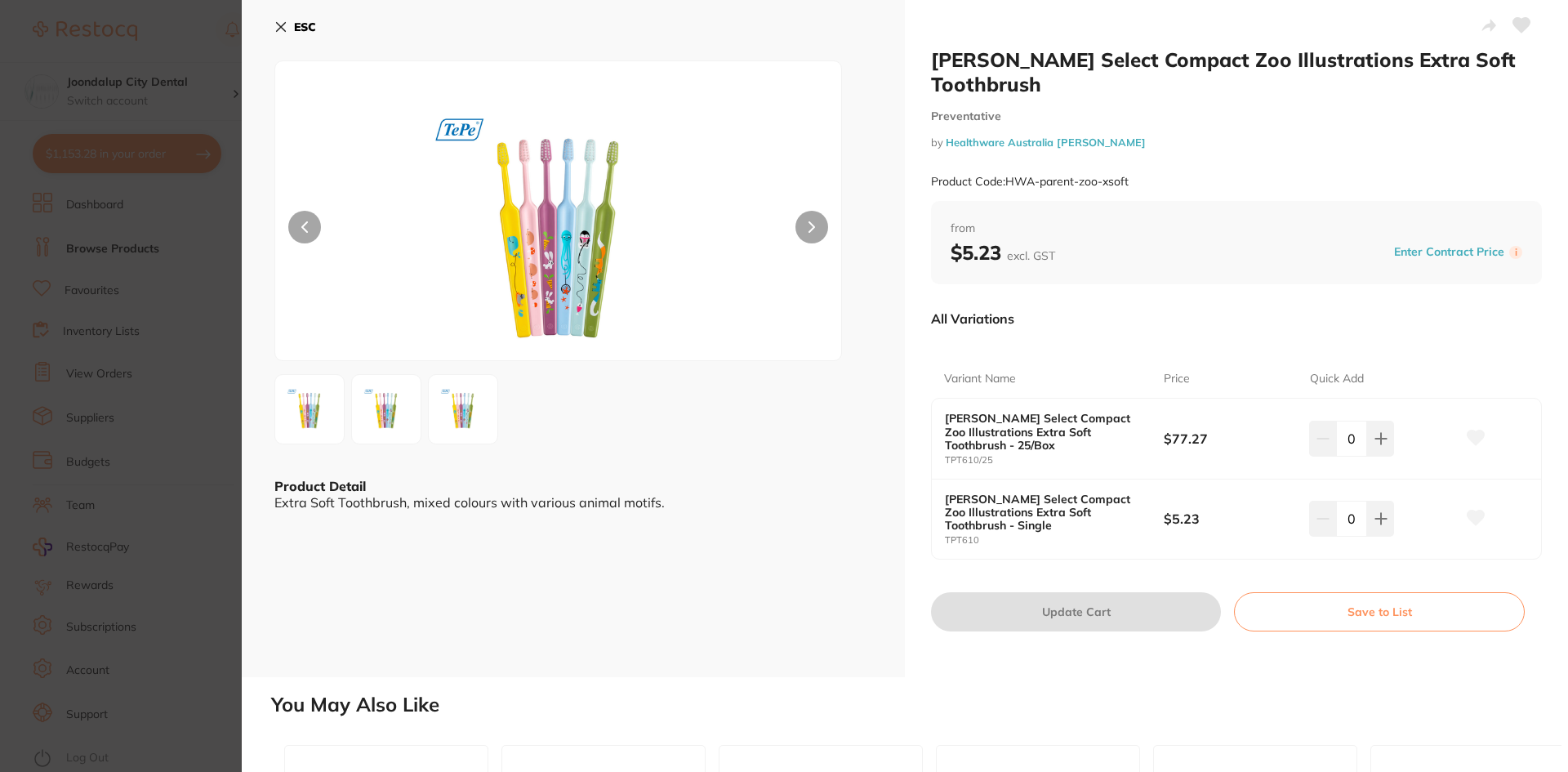
click at [279, 25] on icon at bounding box center [280, 27] width 9 height 9
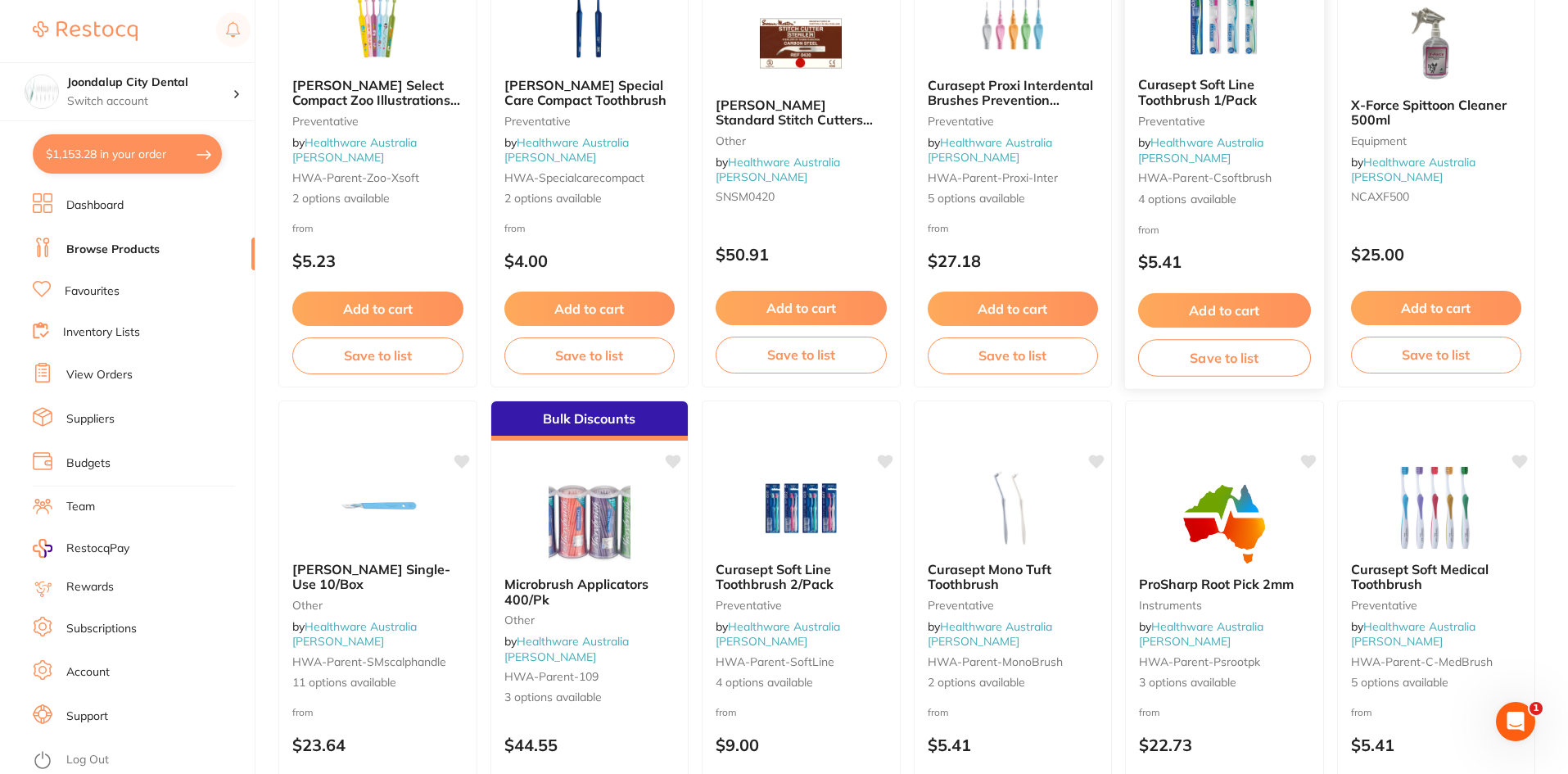
scroll to position [2785, 0]
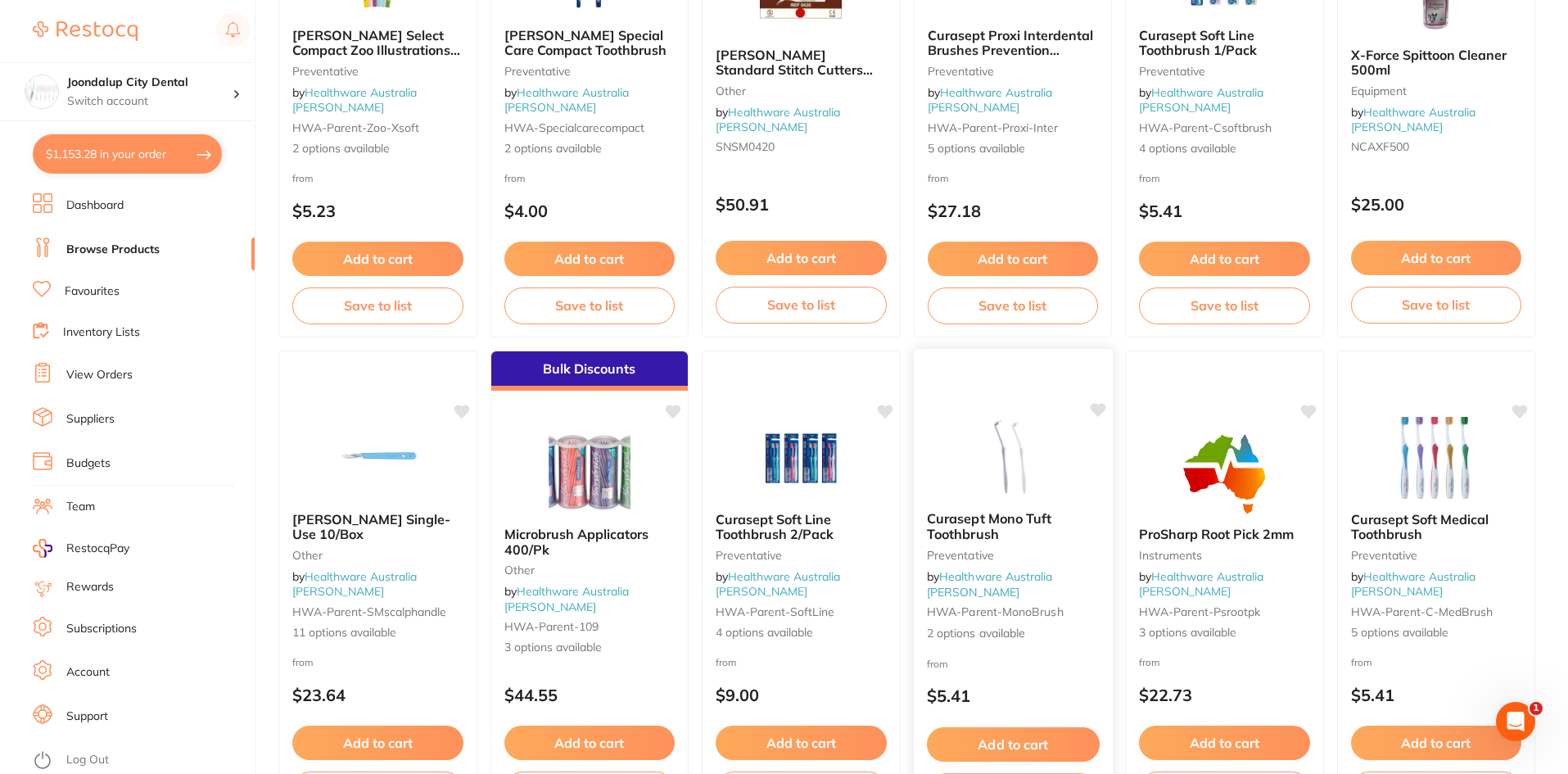
click at [1027, 498] on img at bounding box center [1012, 456] width 107 height 83
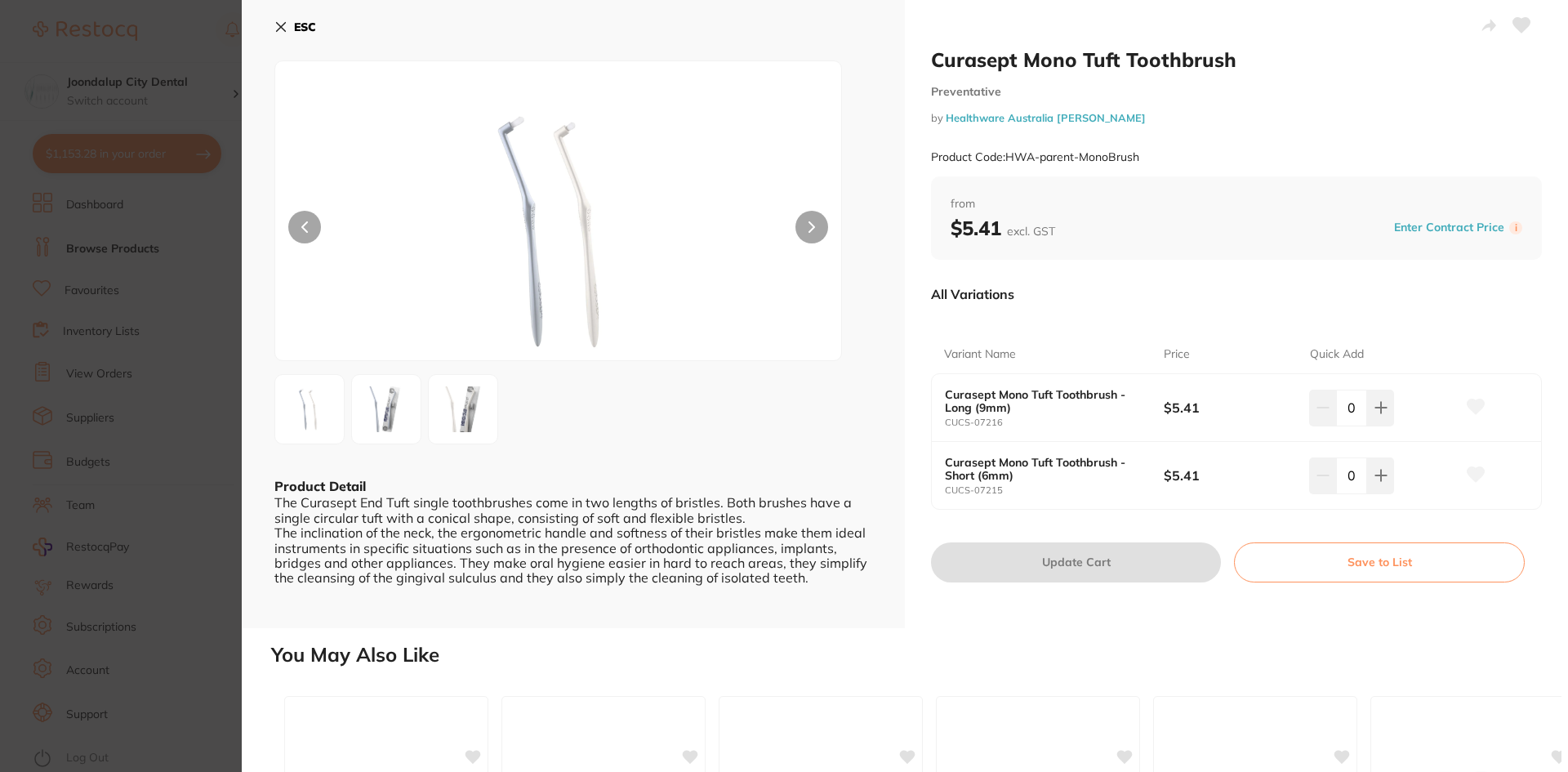
click at [279, 26] on icon at bounding box center [280, 27] width 9 height 9
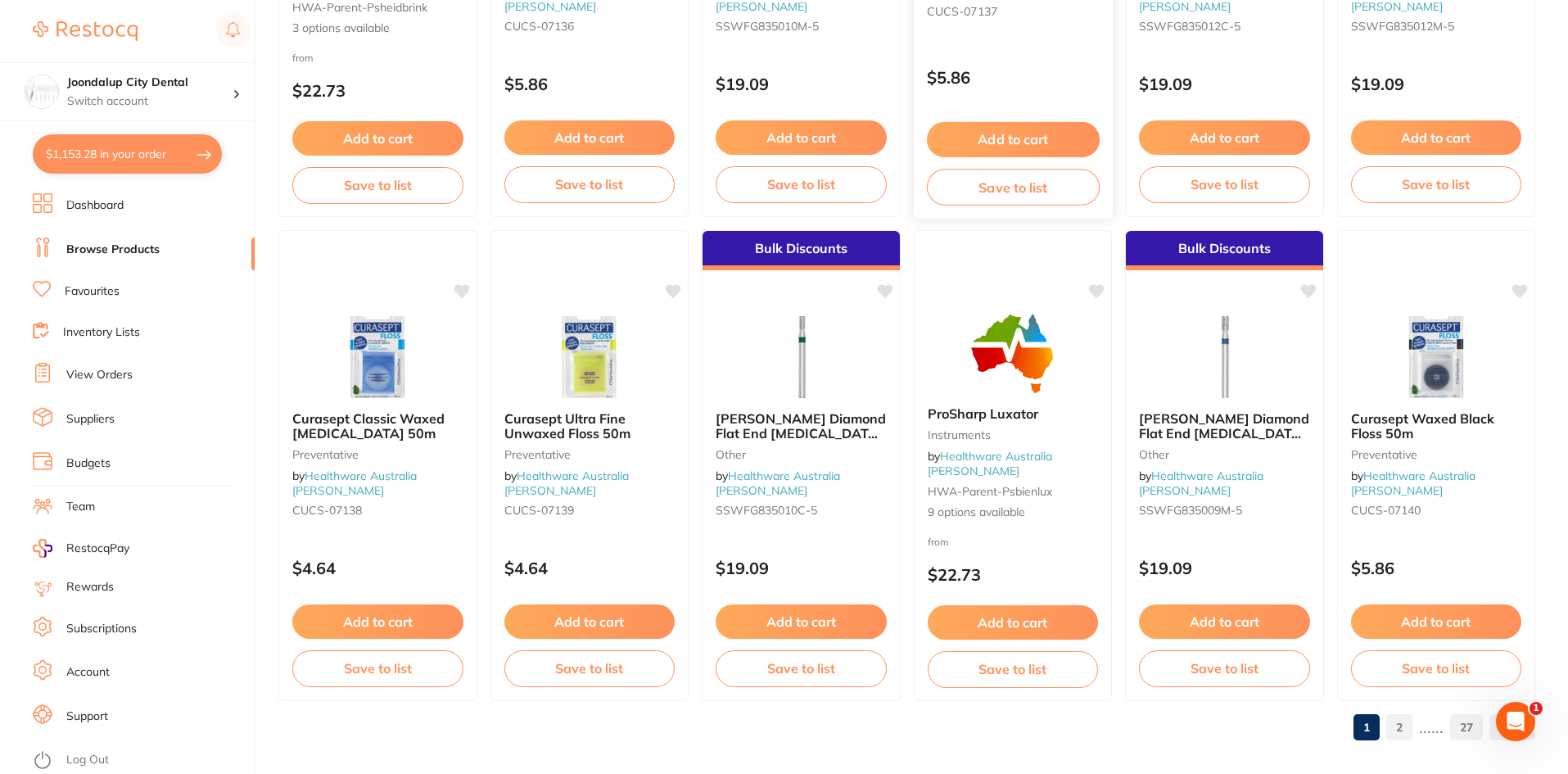
scroll to position [3886, 0]
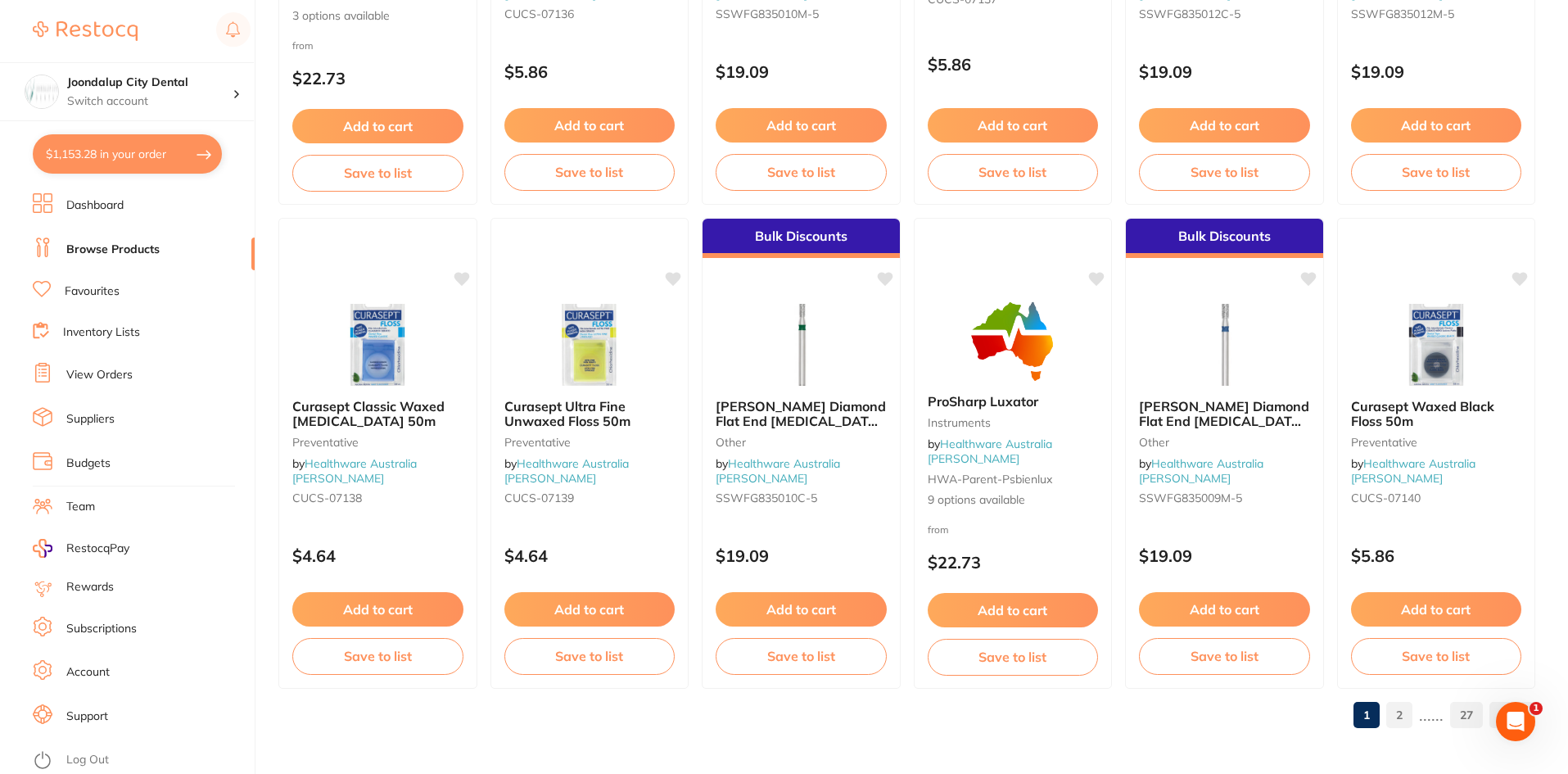
click at [1399, 715] on link "2" at bounding box center [1399, 715] width 27 height 33
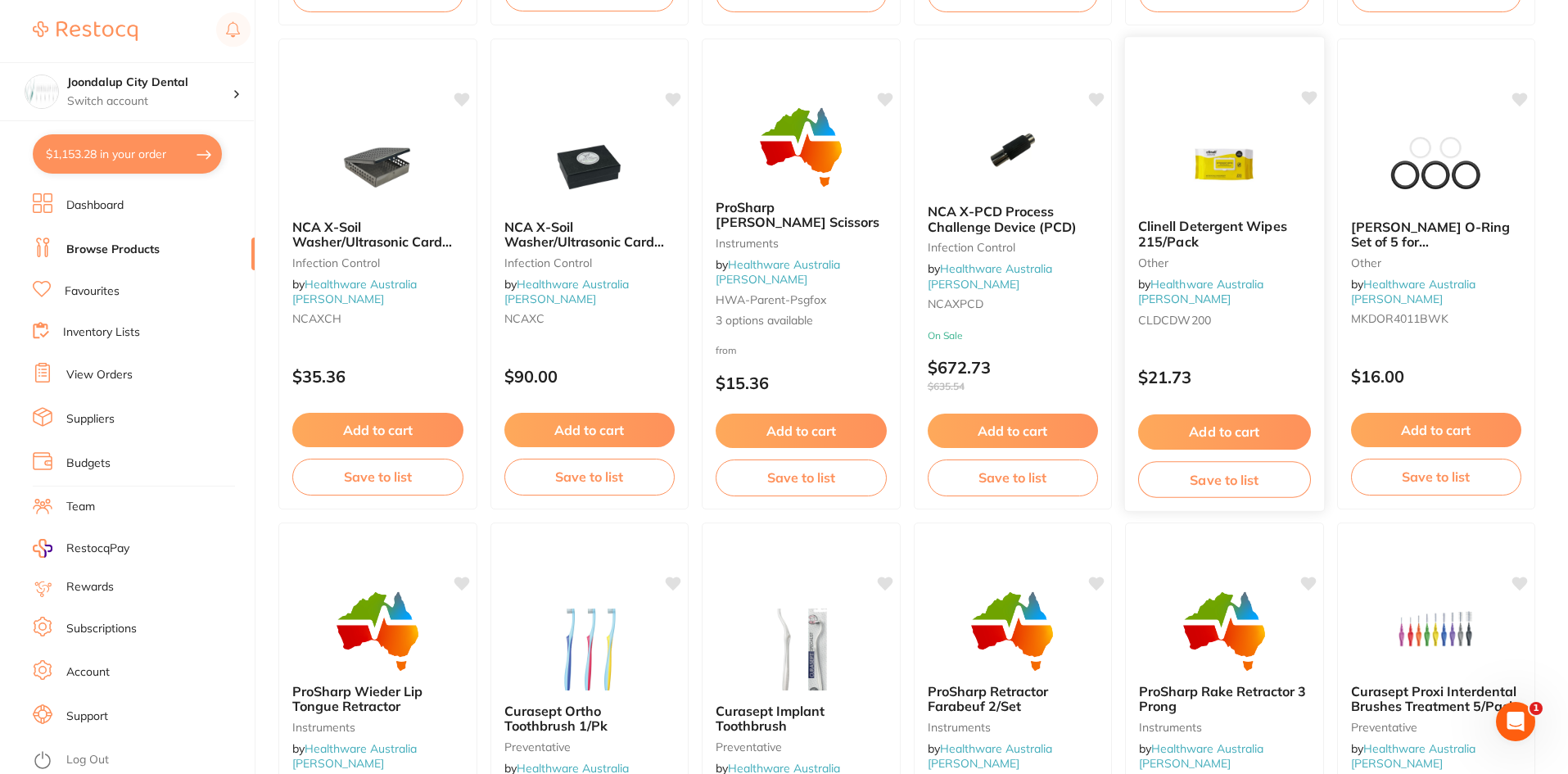
scroll to position [901, 0]
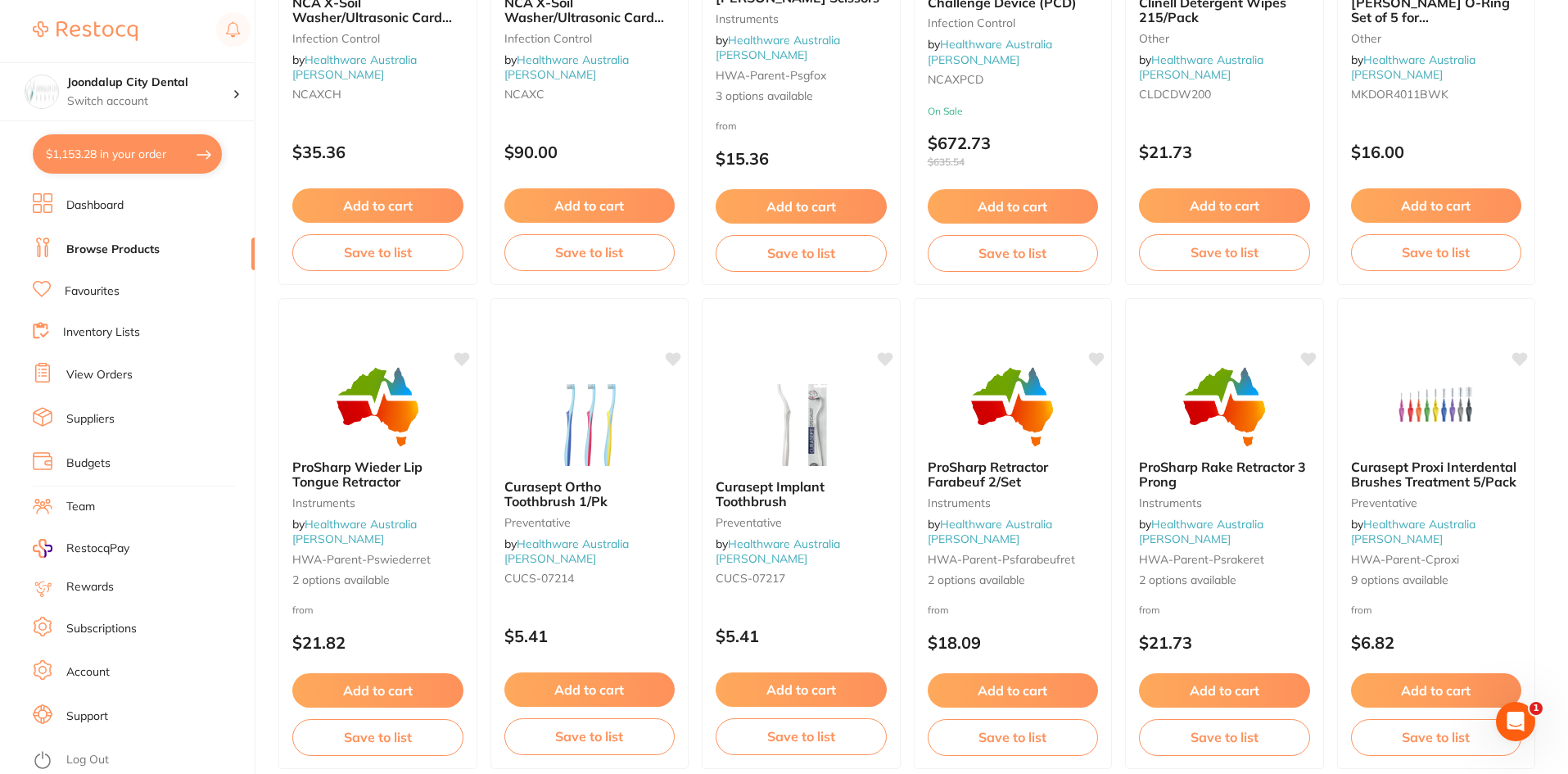
drag, startPoint x: 757, startPoint y: 415, endPoint x: 801, endPoint y: 408, distance: 44.6
click at [757, 414] on img at bounding box center [800, 425] width 106 height 82
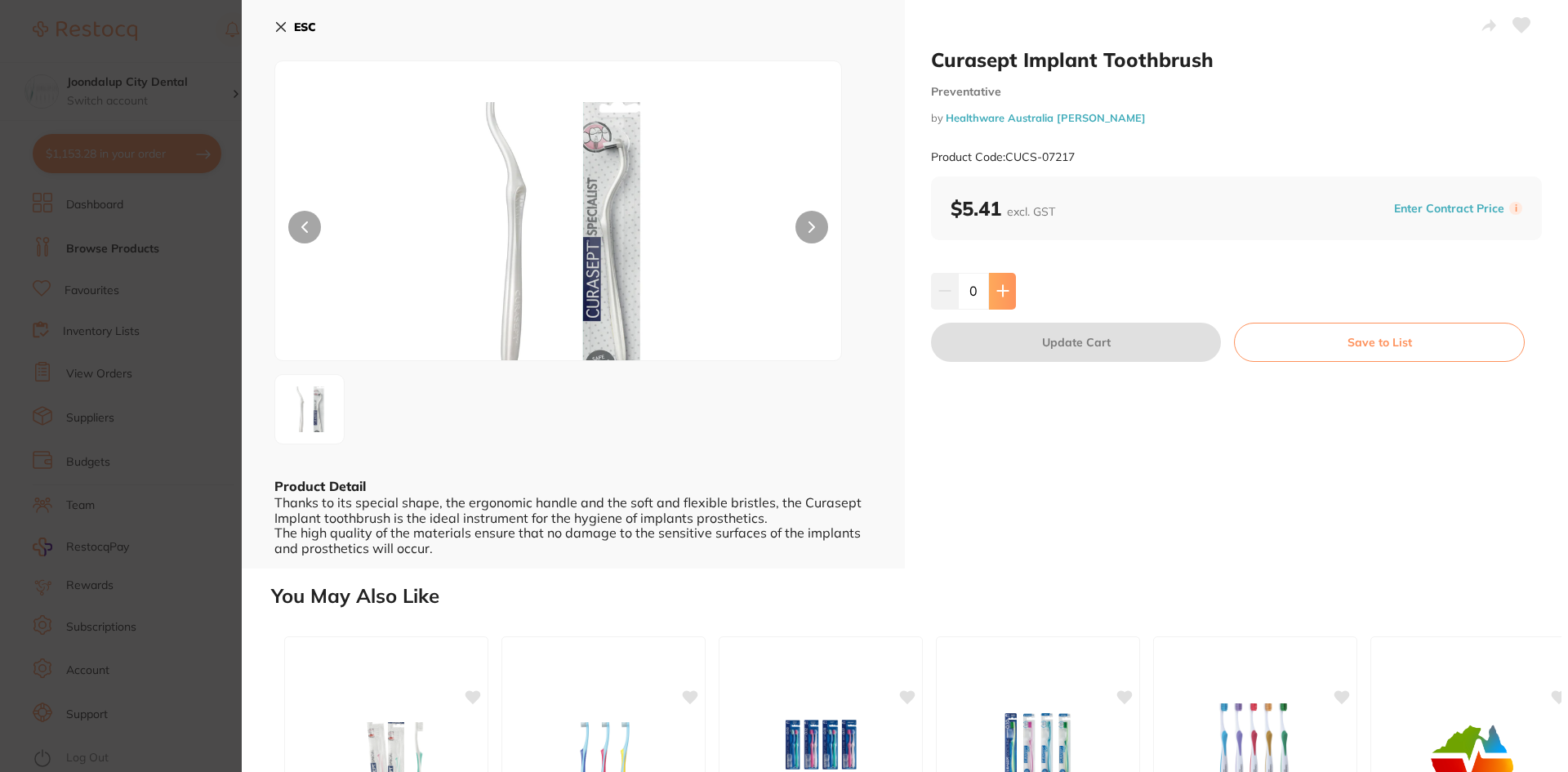
click at [1004, 290] on icon at bounding box center [1003, 291] width 13 height 13
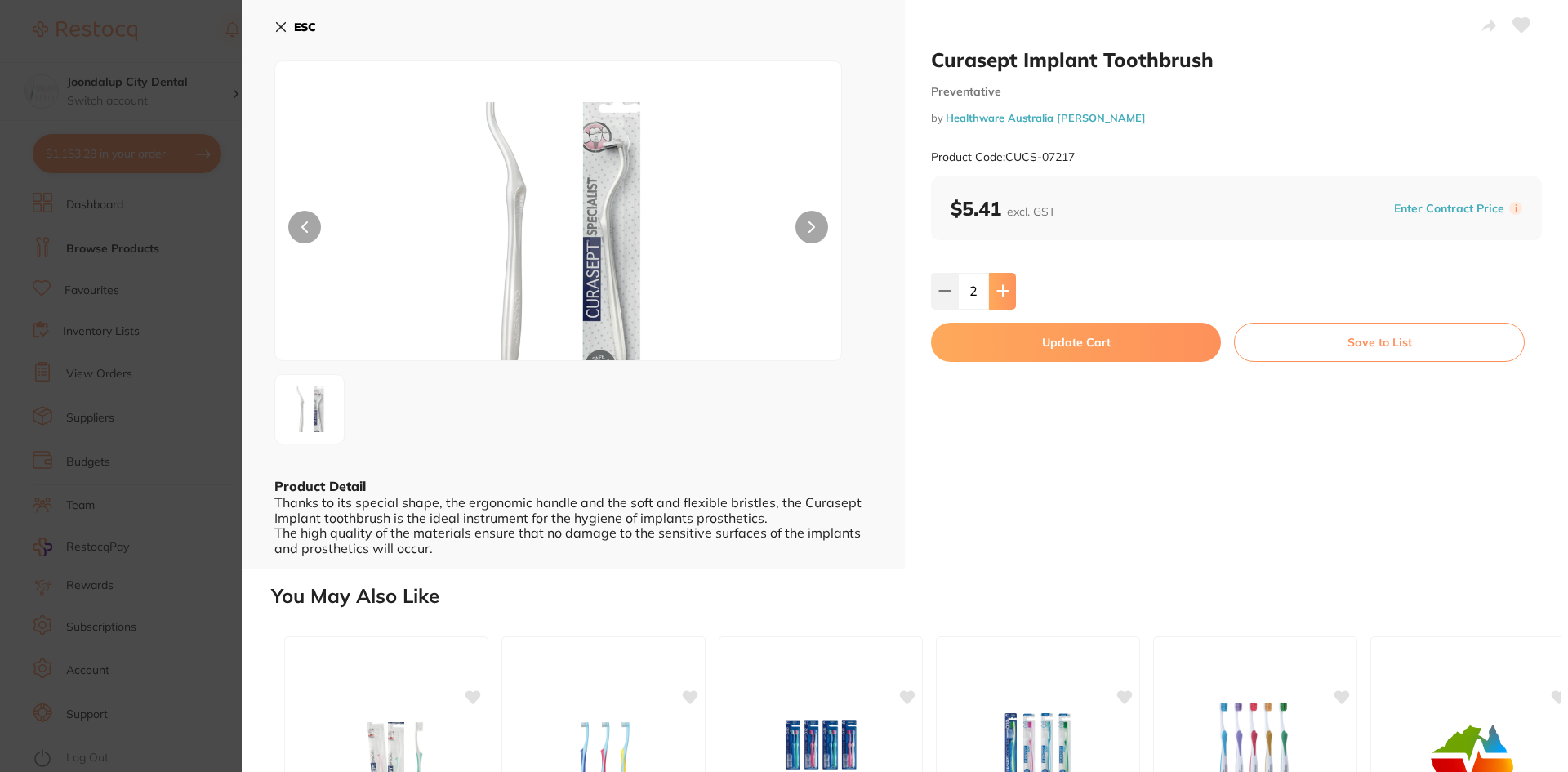
click at [1004, 290] on icon at bounding box center [1003, 291] width 13 height 13
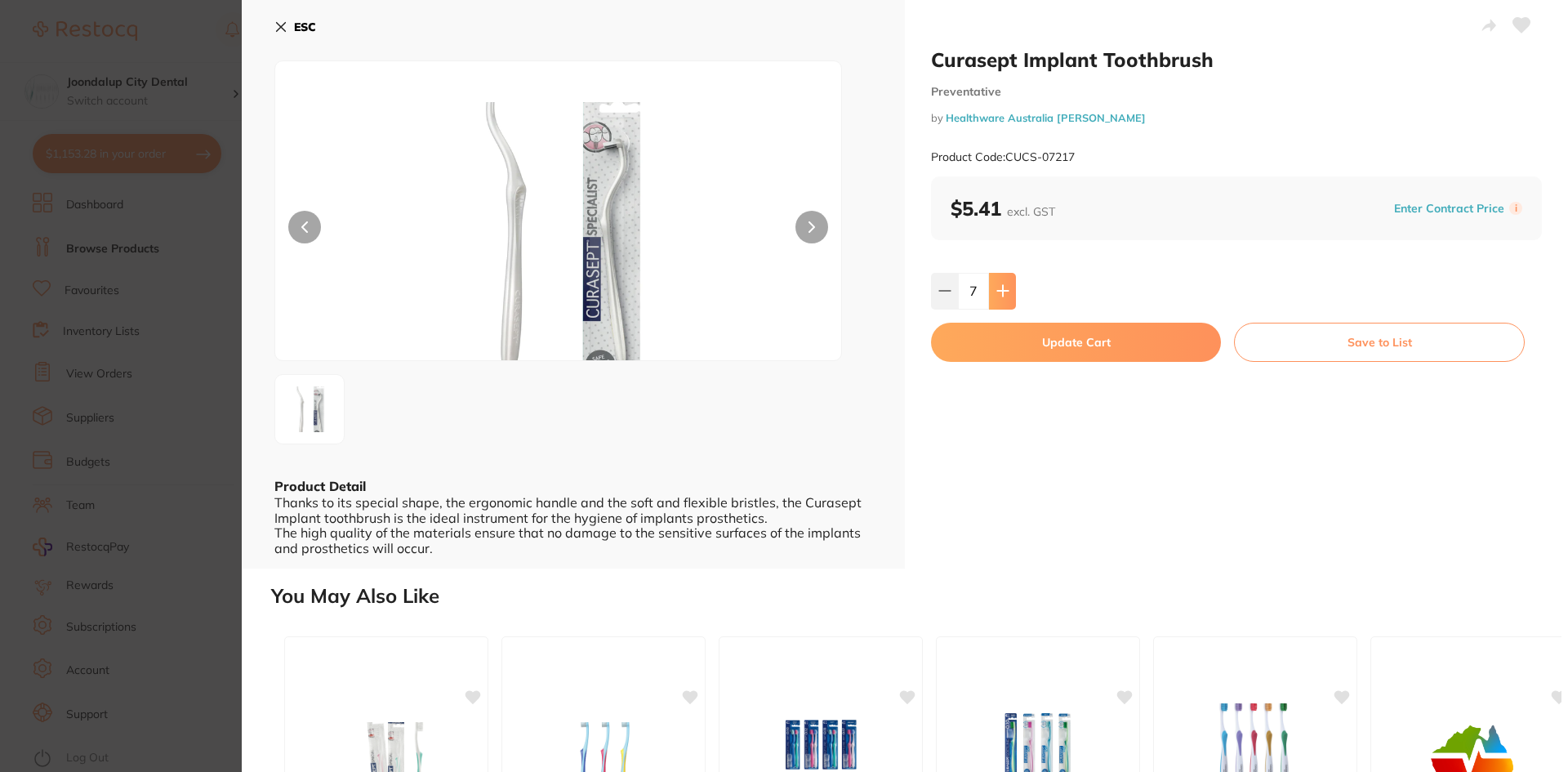
click at [992, 291] on button at bounding box center [1003, 291] width 27 height 36
type input "8"
click at [991, 332] on button "Update Cart" at bounding box center [1076, 342] width 290 height 39
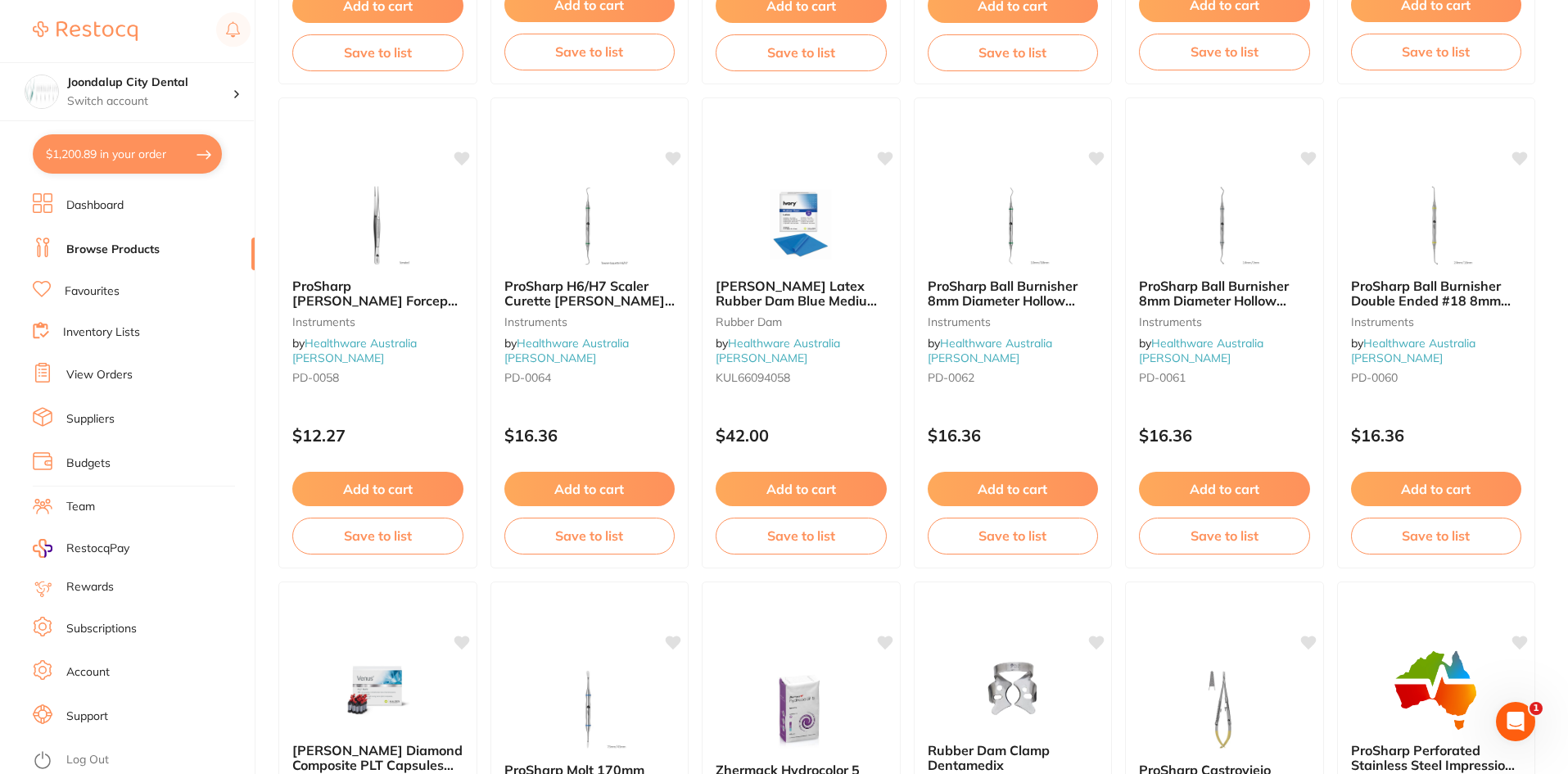
scroll to position [3886, 0]
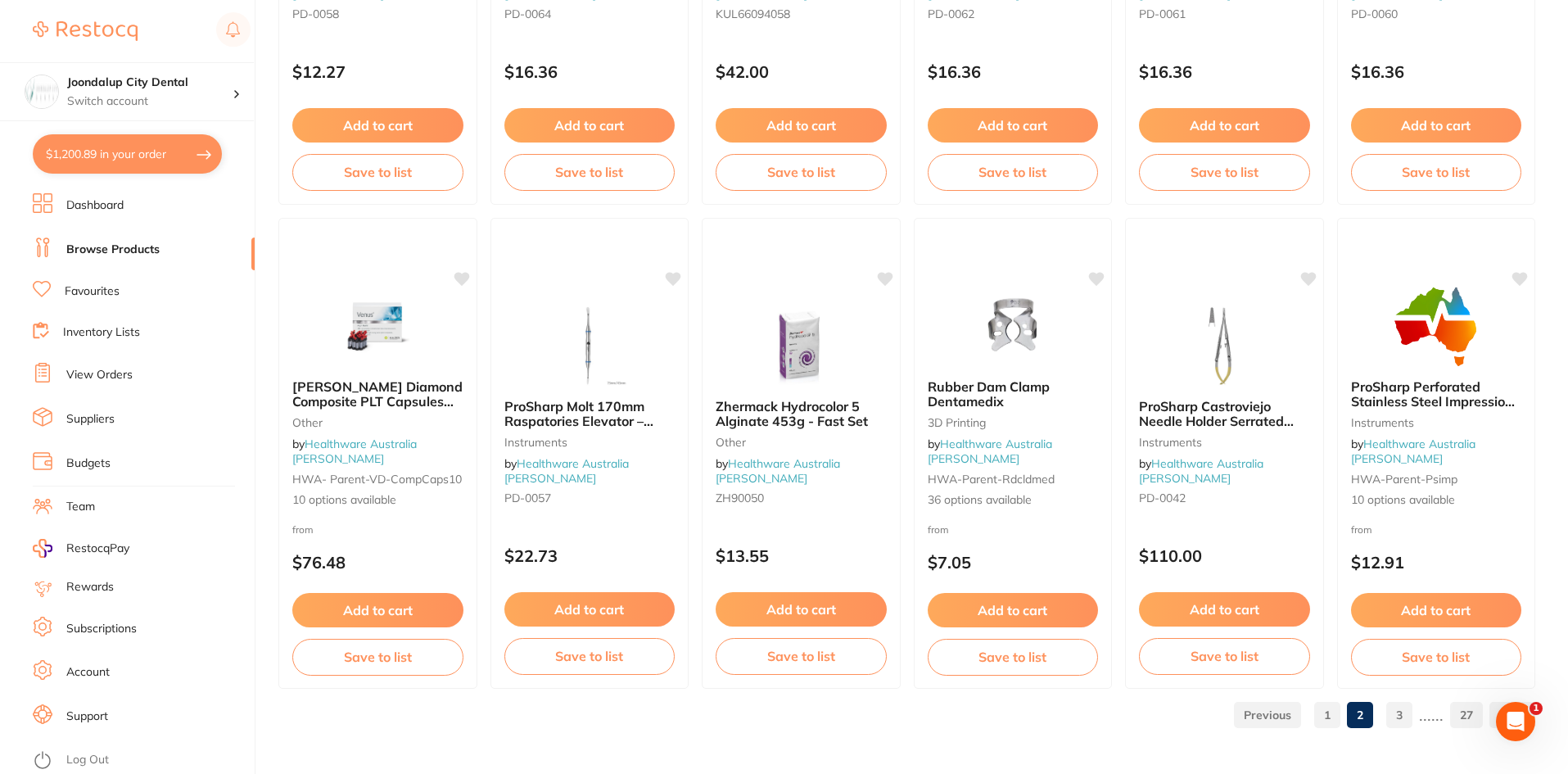
drag, startPoint x: 1331, startPoint y: 712, endPoint x: 1311, endPoint y: 705, distance: 21.2
click at [1331, 712] on link "1" at bounding box center [1327, 715] width 27 height 33
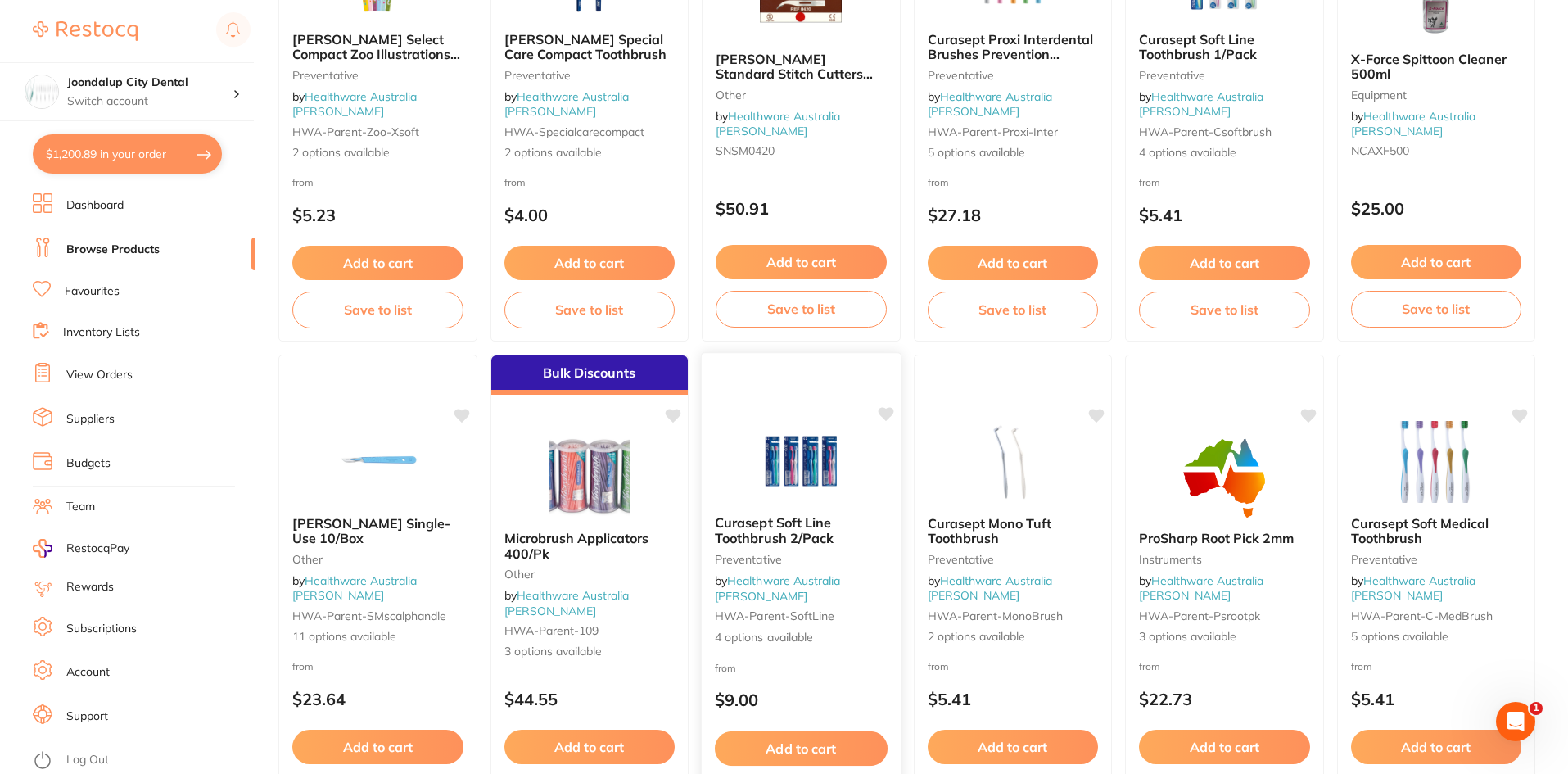
scroll to position [2785, 0]
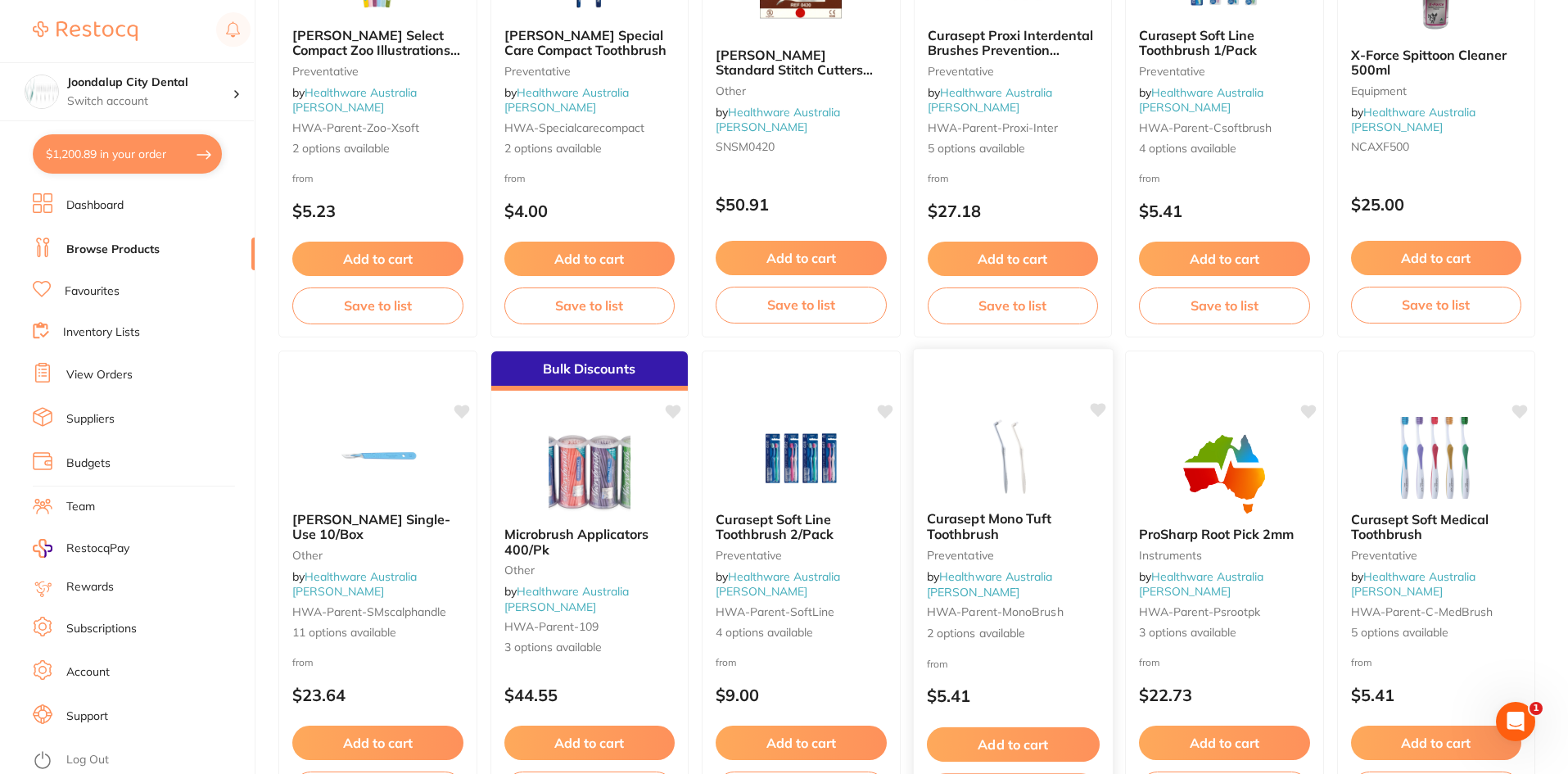
click at [1006, 479] on img at bounding box center [1012, 456] width 107 height 83
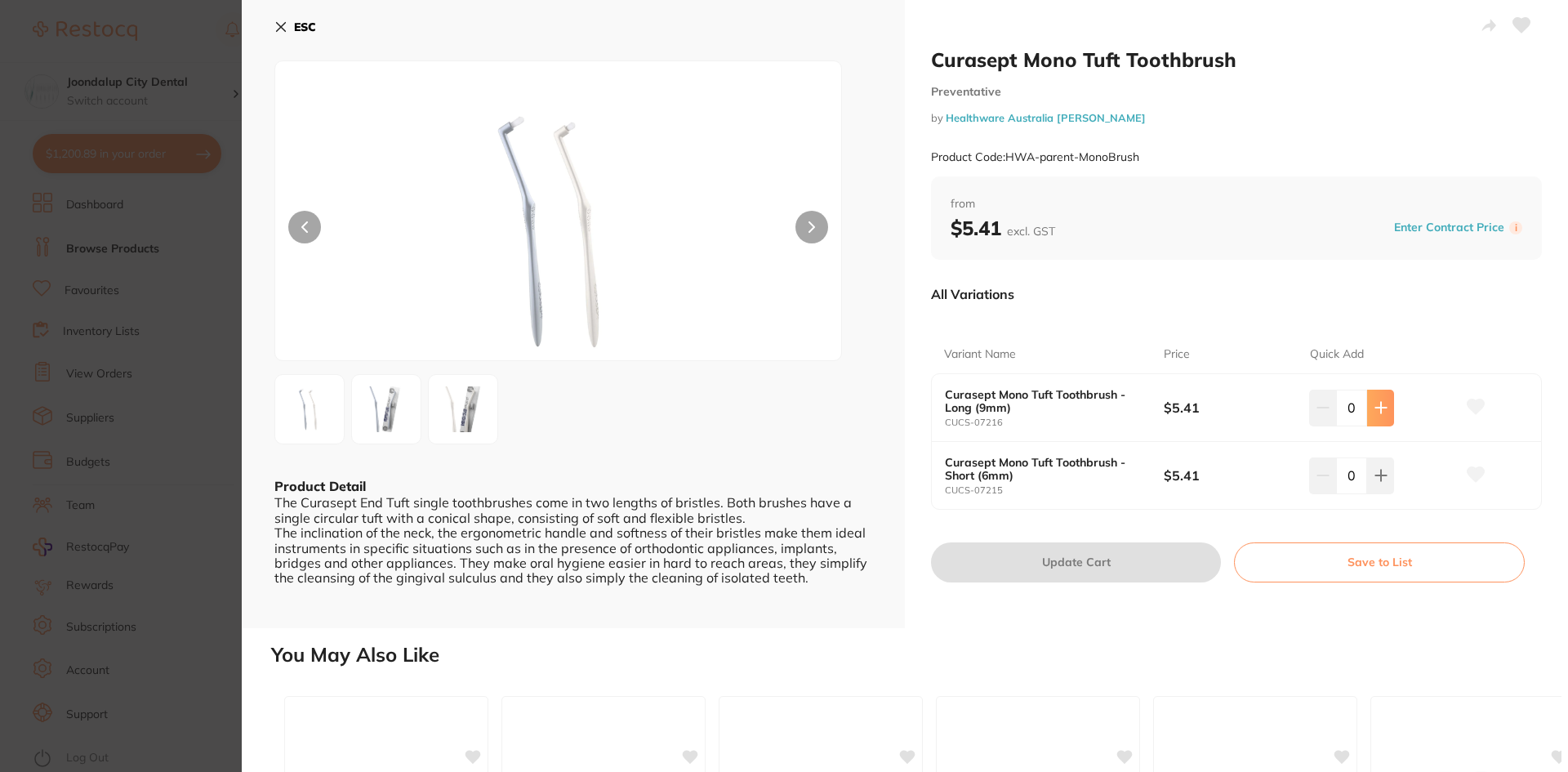
click at [1377, 410] on icon at bounding box center [1380, 407] width 10 height 10
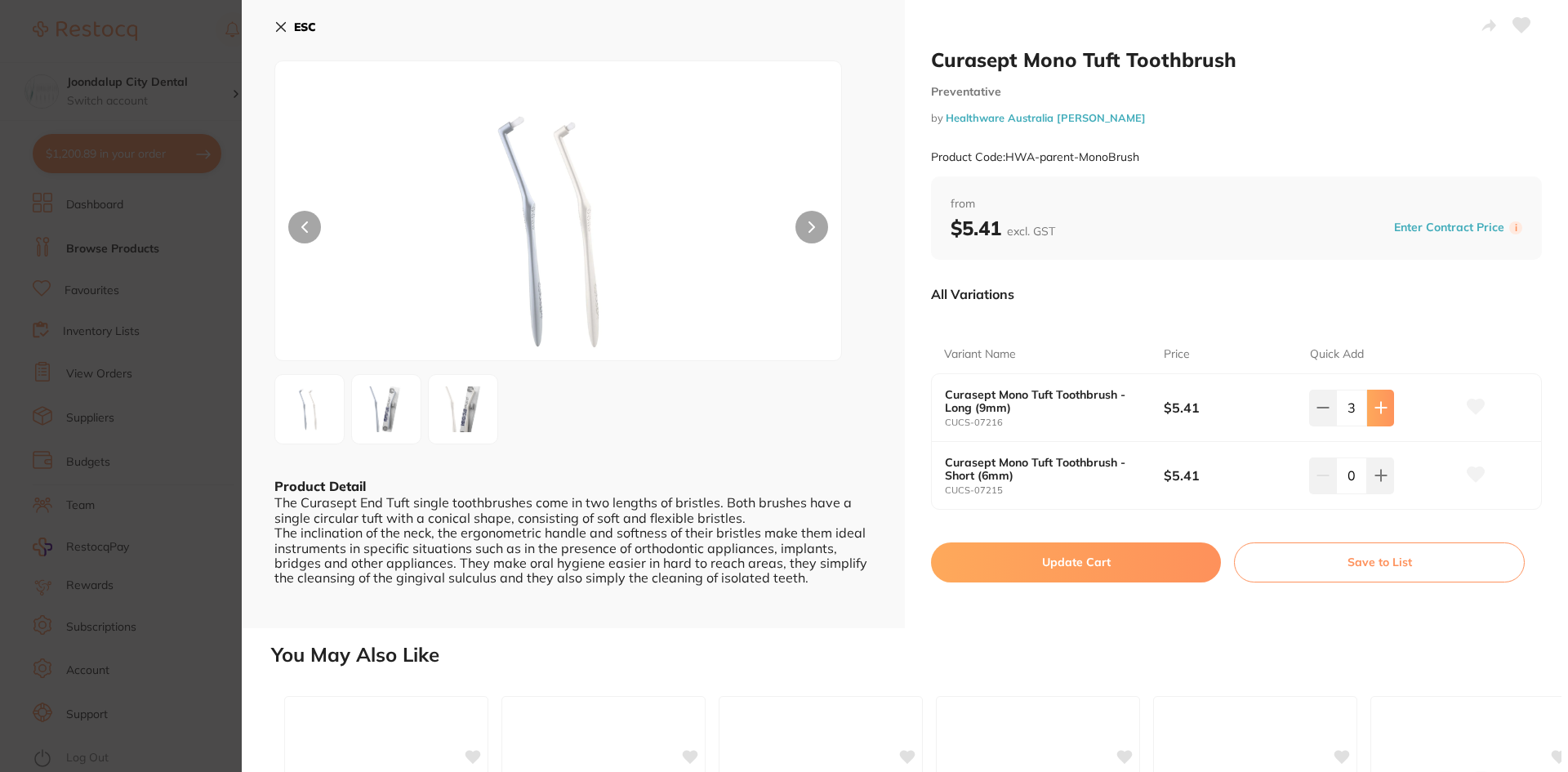
click at [1377, 410] on icon at bounding box center [1380, 407] width 10 height 10
type input "5"
click at [1375, 478] on icon at bounding box center [1381, 476] width 13 height 13
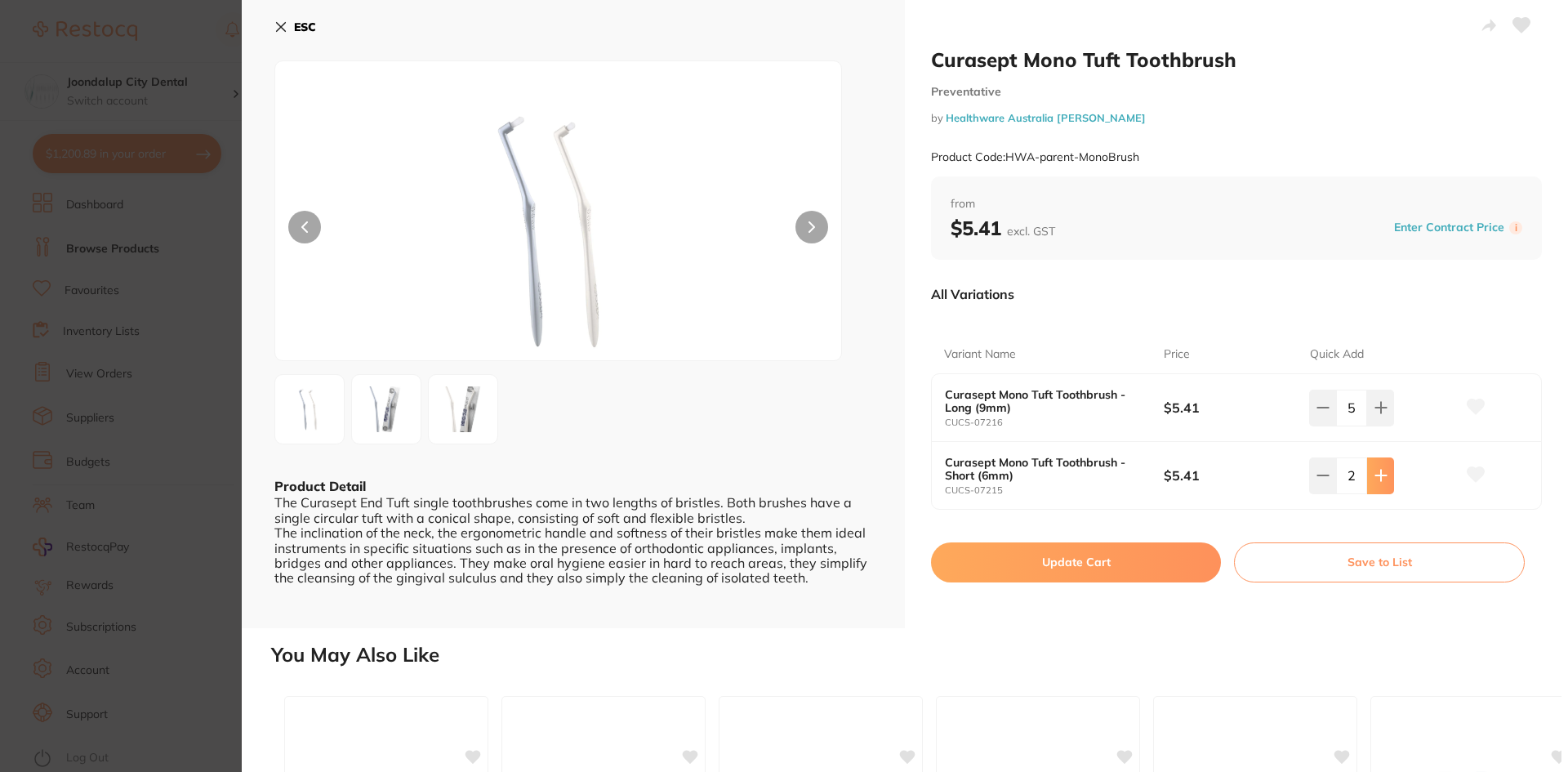
click at [1375, 478] on icon at bounding box center [1381, 476] width 13 height 13
click at [1310, 474] on button at bounding box center [1323, 476] width 27 height 36
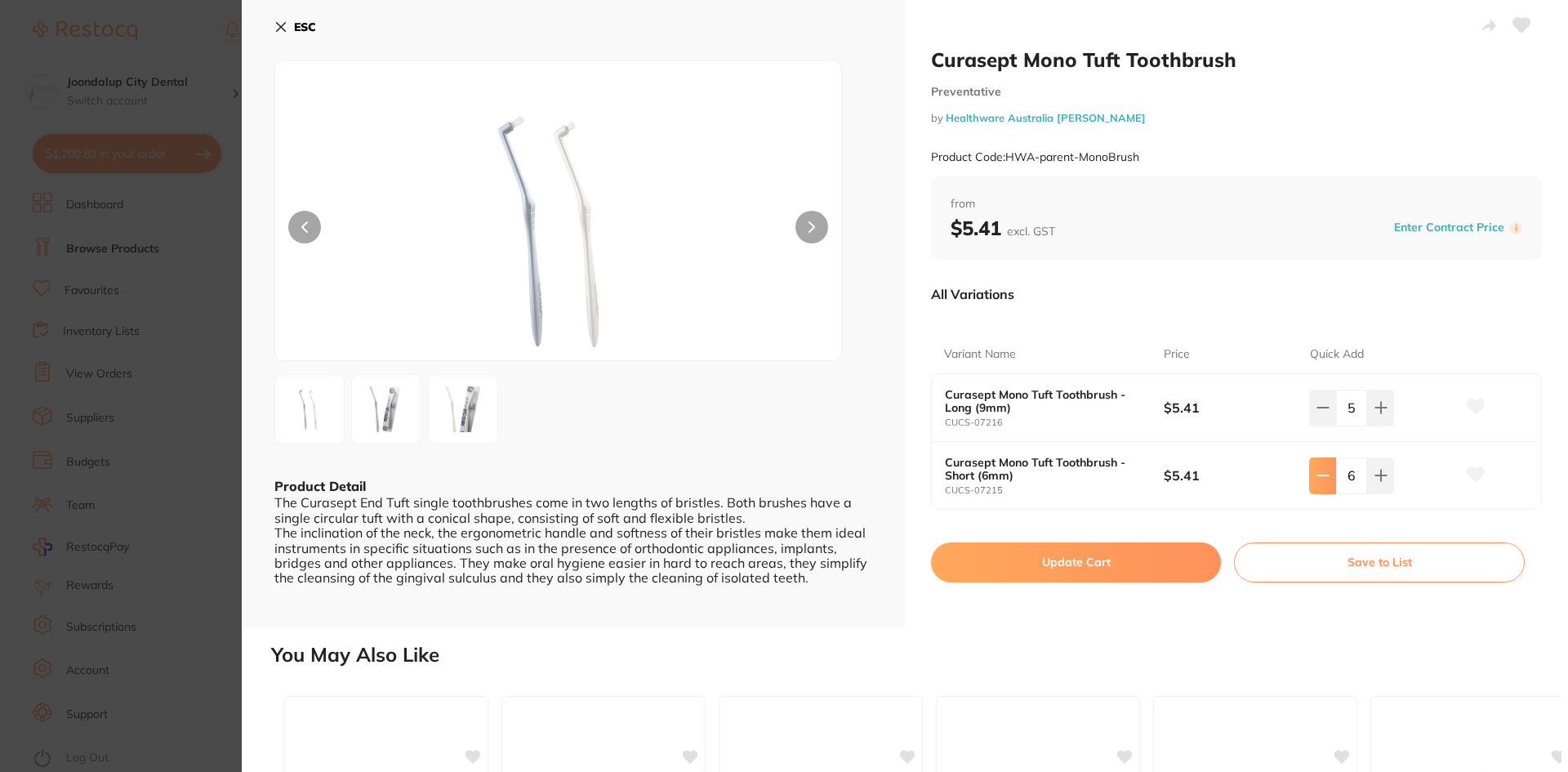
type input "5"
click at [1159, 555] on button "Update Cart" at bounding box center [1076, 562] width 290 height 39
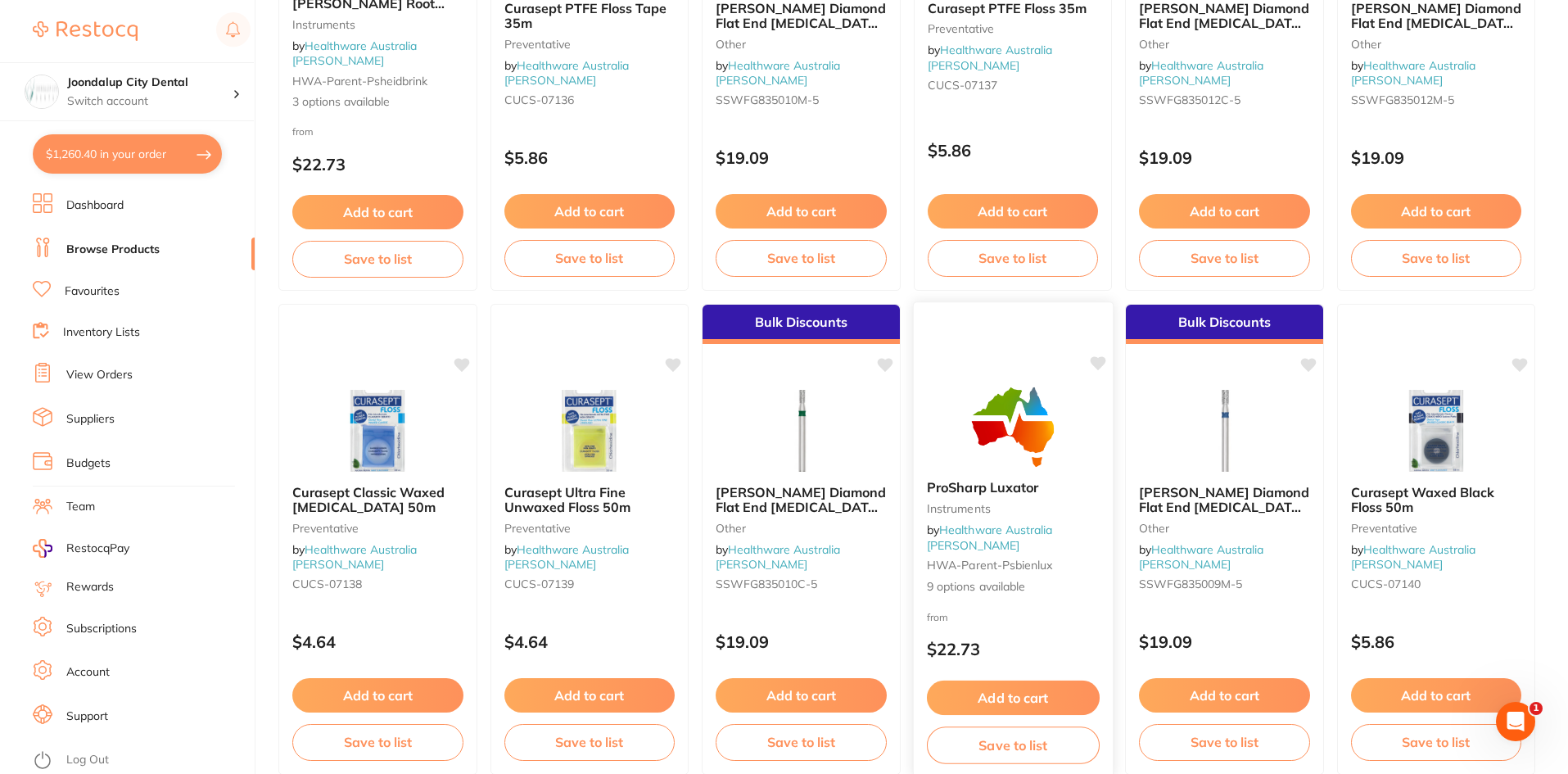
scroll to position [3886, 0]
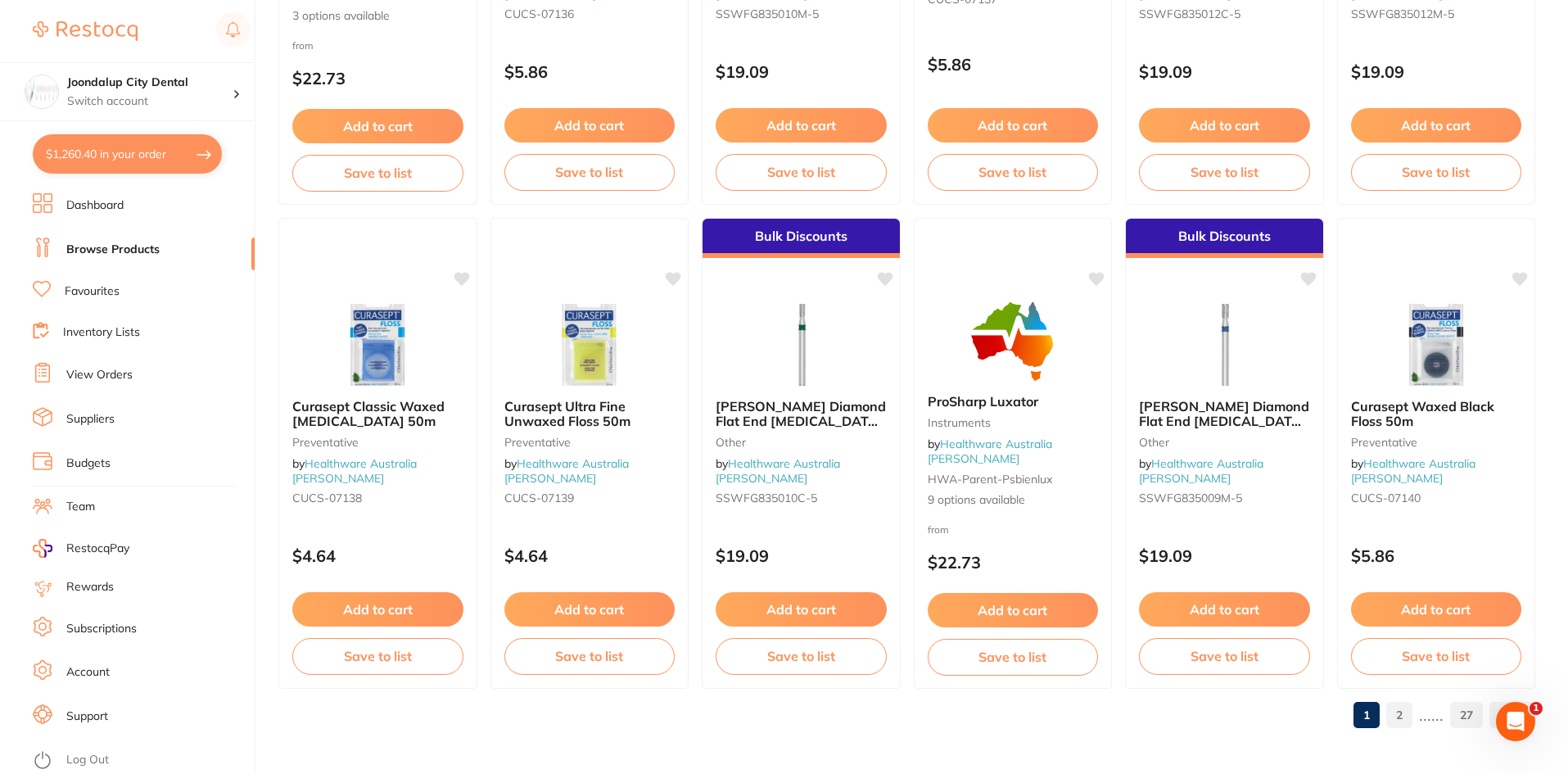
click at [1403, 715] on link "2" at bounding box center [1399, 715] width 27 height 33
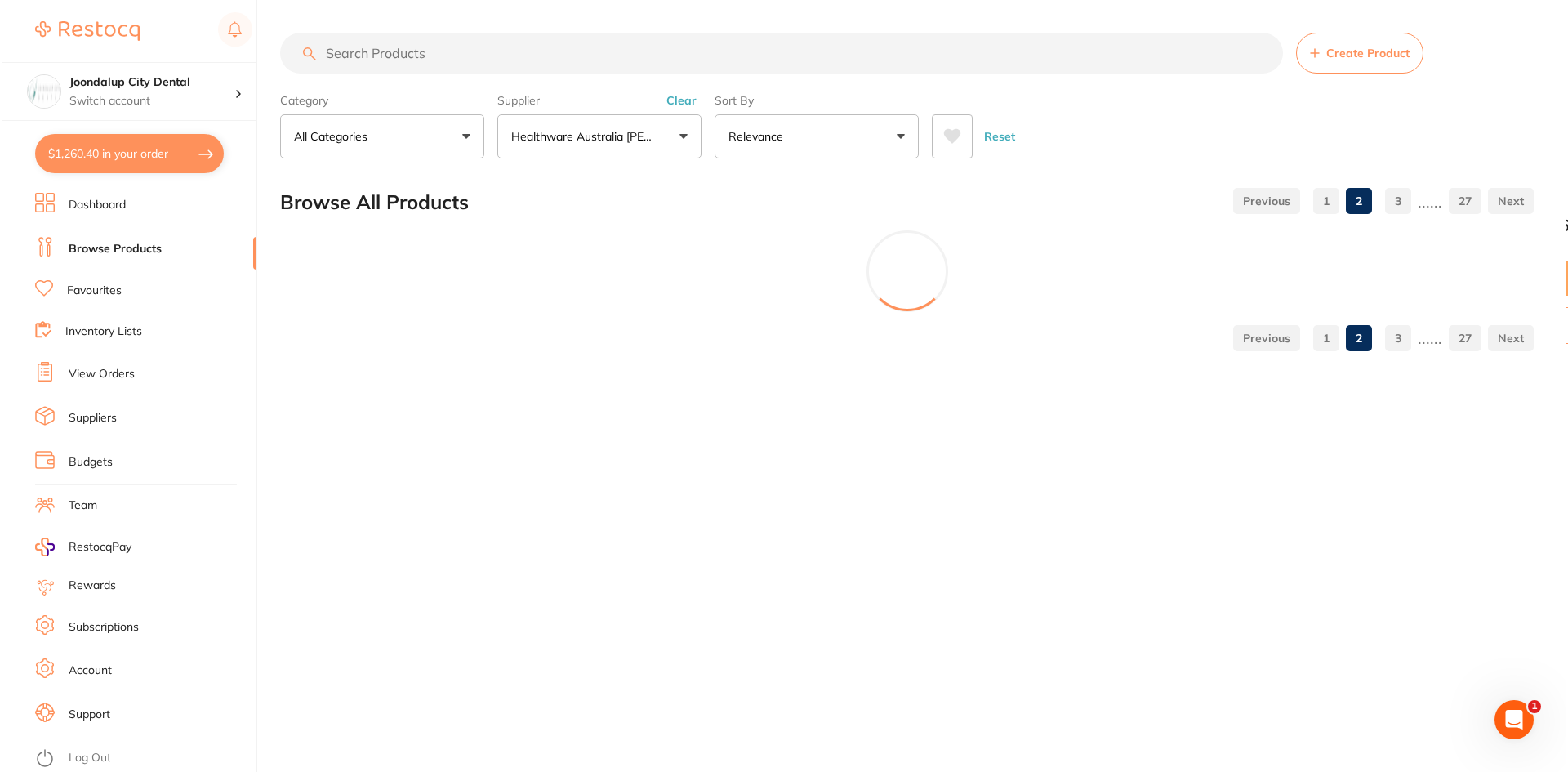
scroll to position [0, 0]
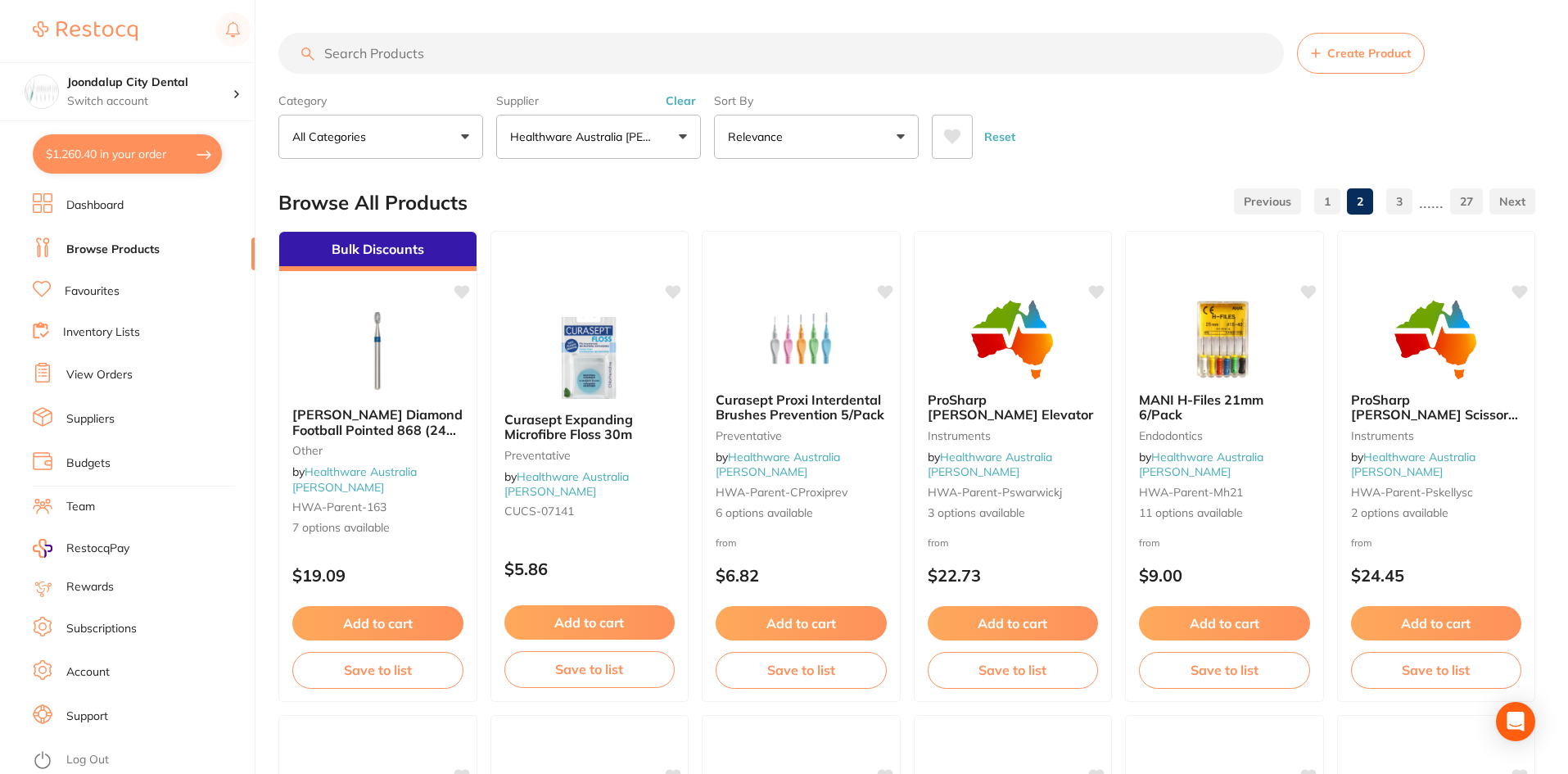
click at [1403, 199] on link "3" at bounding box center [1399, 201] width 27 height 33
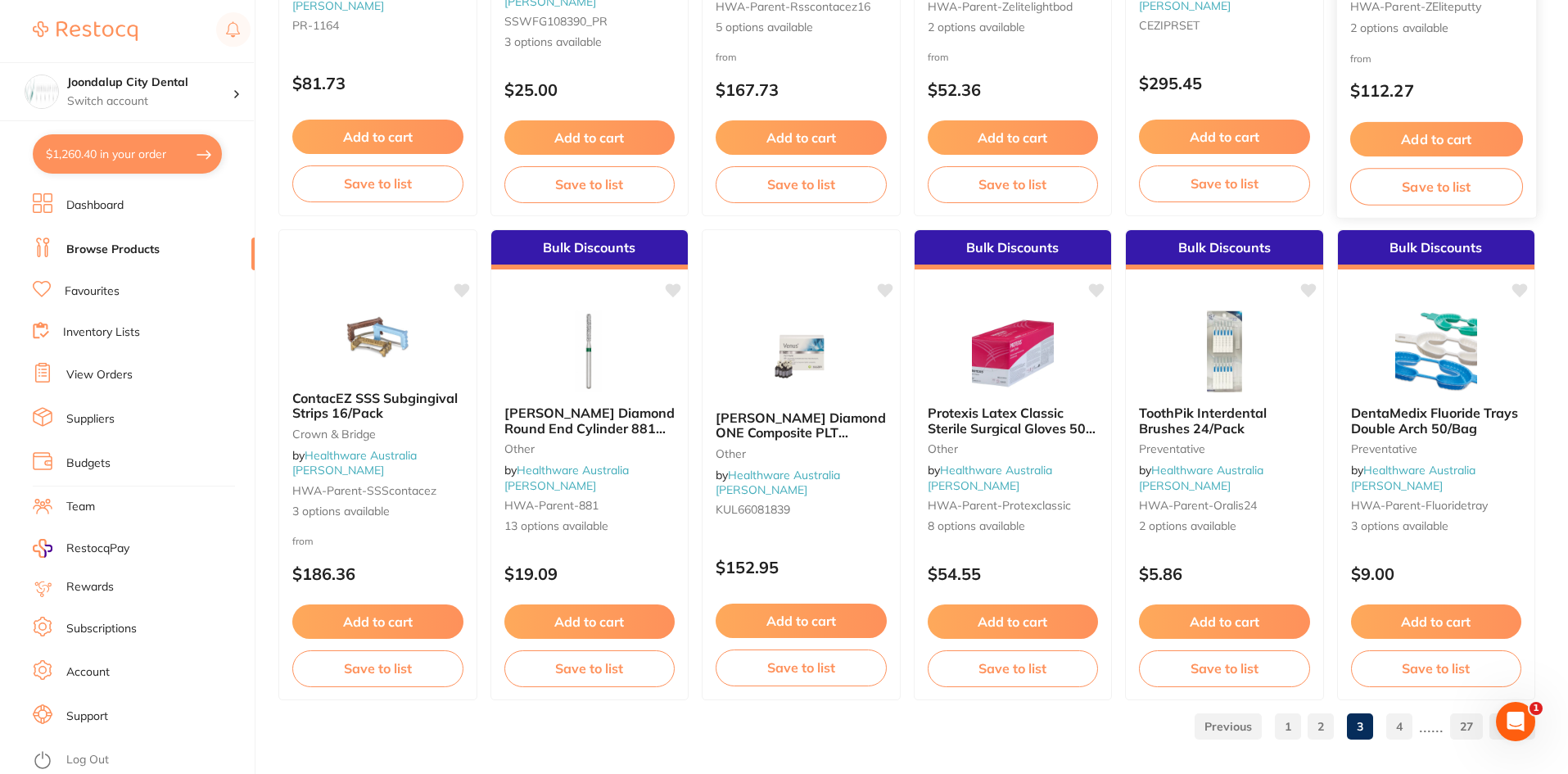
scroll to position [3886, 0]
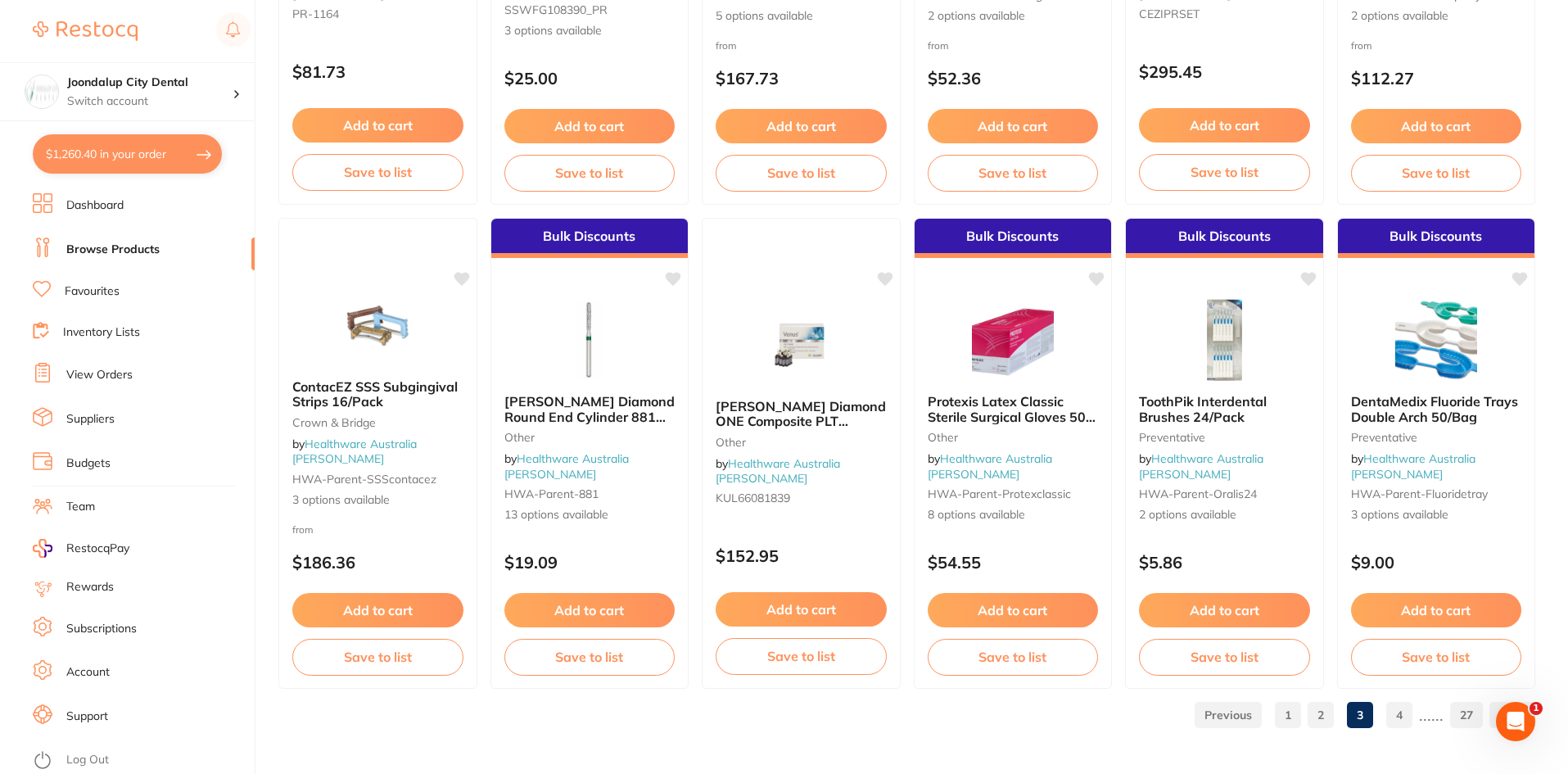
click at [1402, 717] on link "4" at bounding box center [1399, 715] width 27 height 33
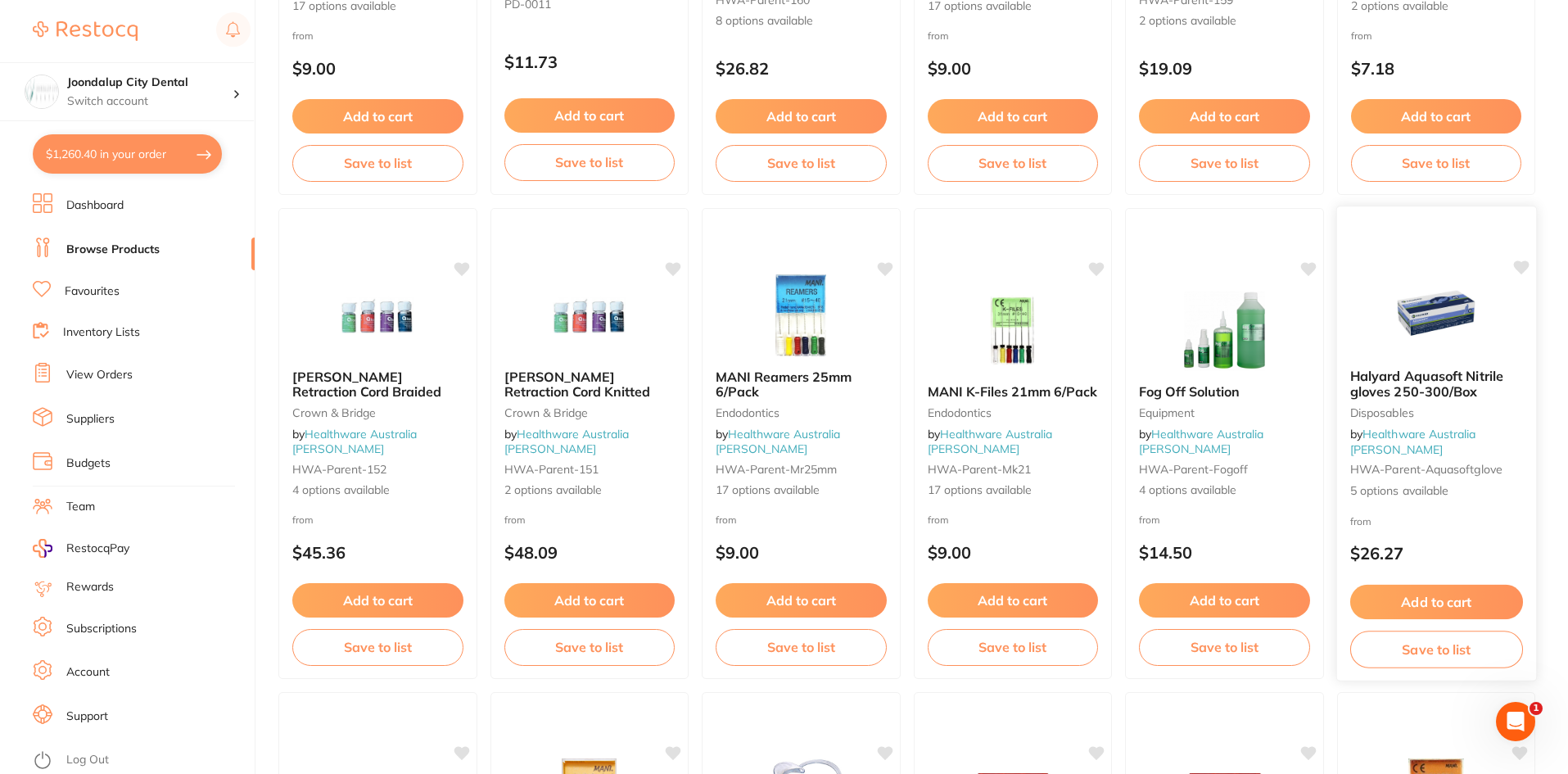
scroll to position [1966, 0]
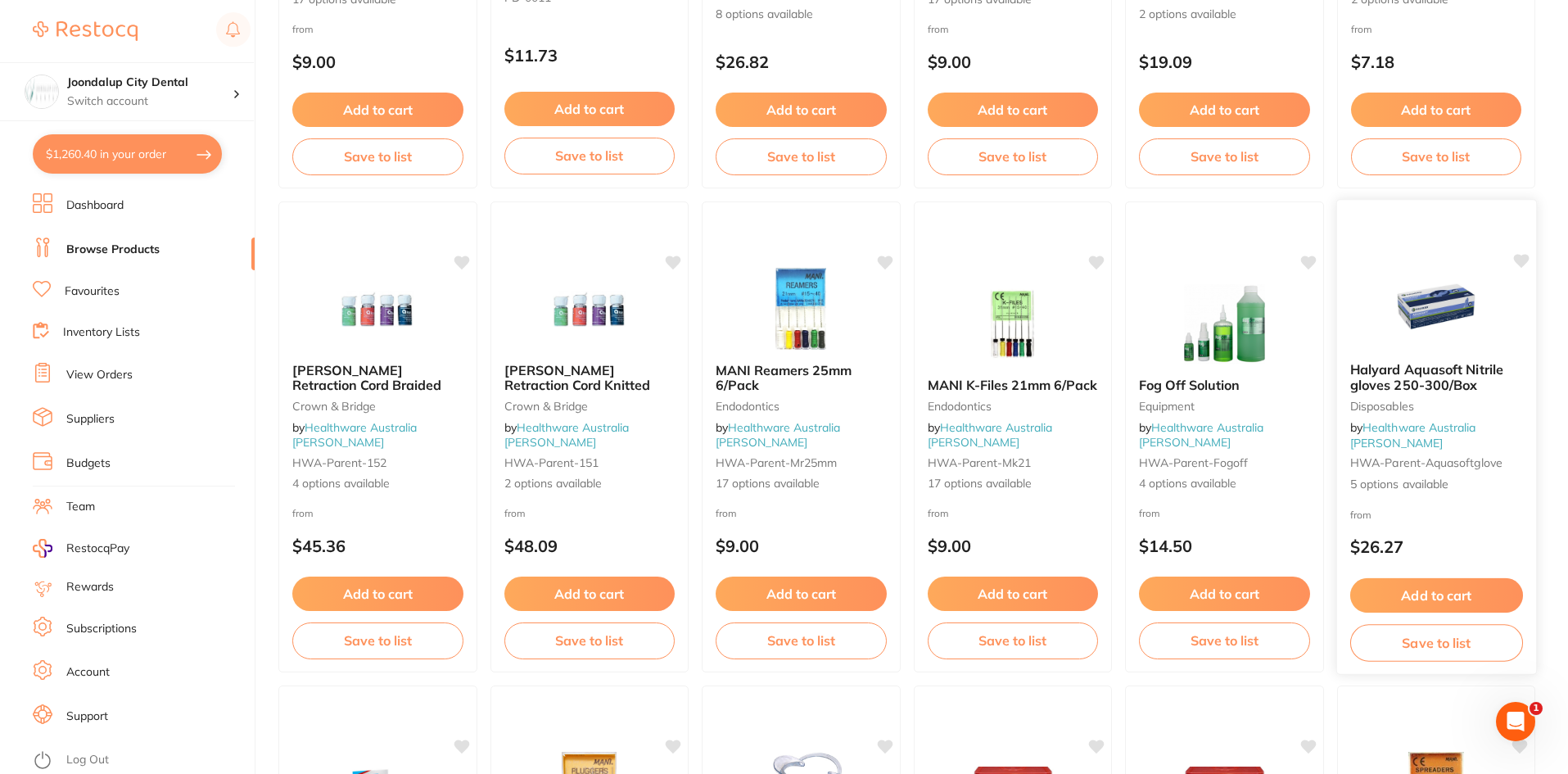
click at [1462, 378] on span "Halyard Aquasoft Nitrile gloves 250-300/Box" at bounding box center [1425, 377] width 153 height 32
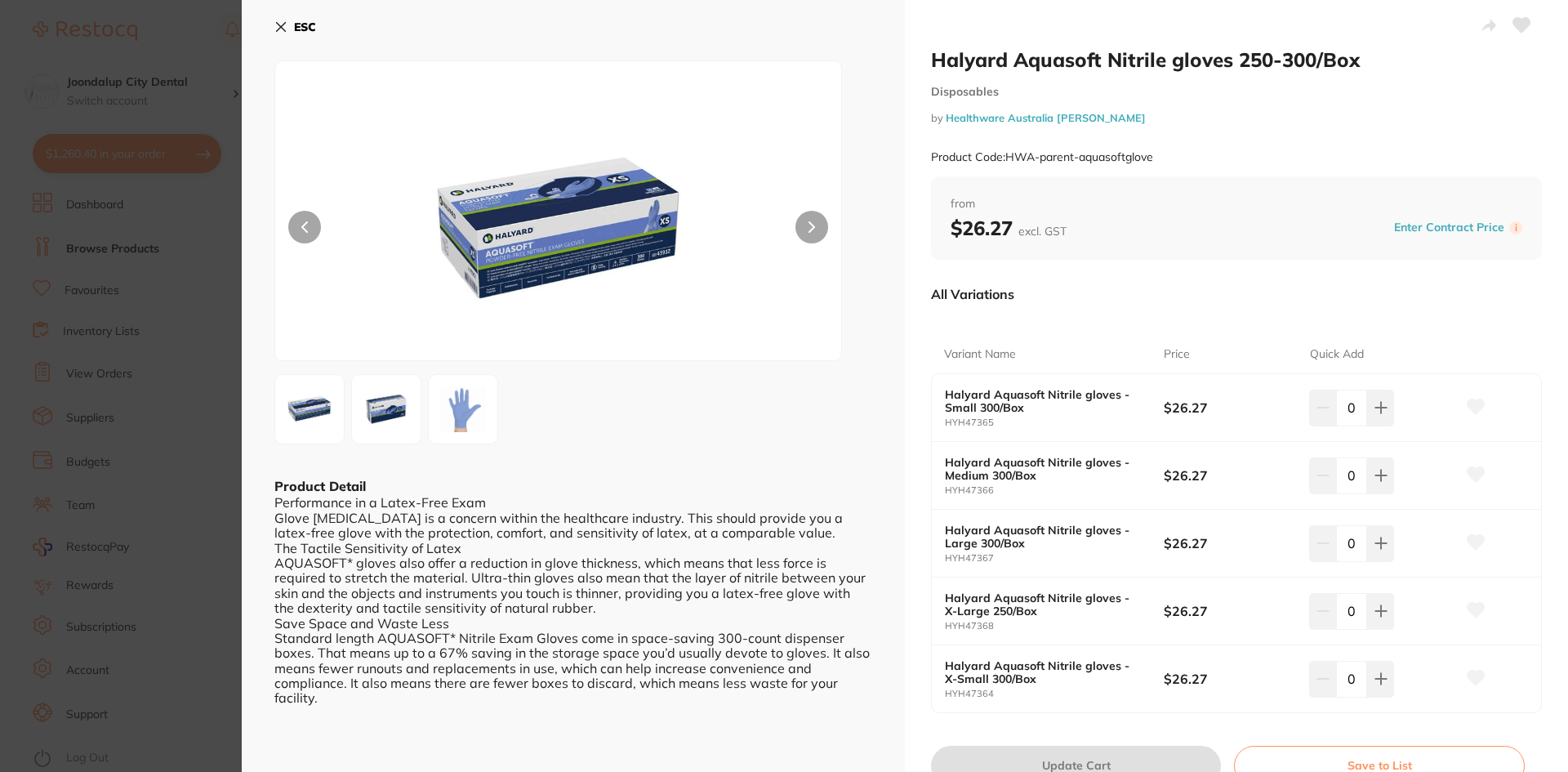
click at [276, 27] on icon at bounding box center [281, 27] width 13 height 13
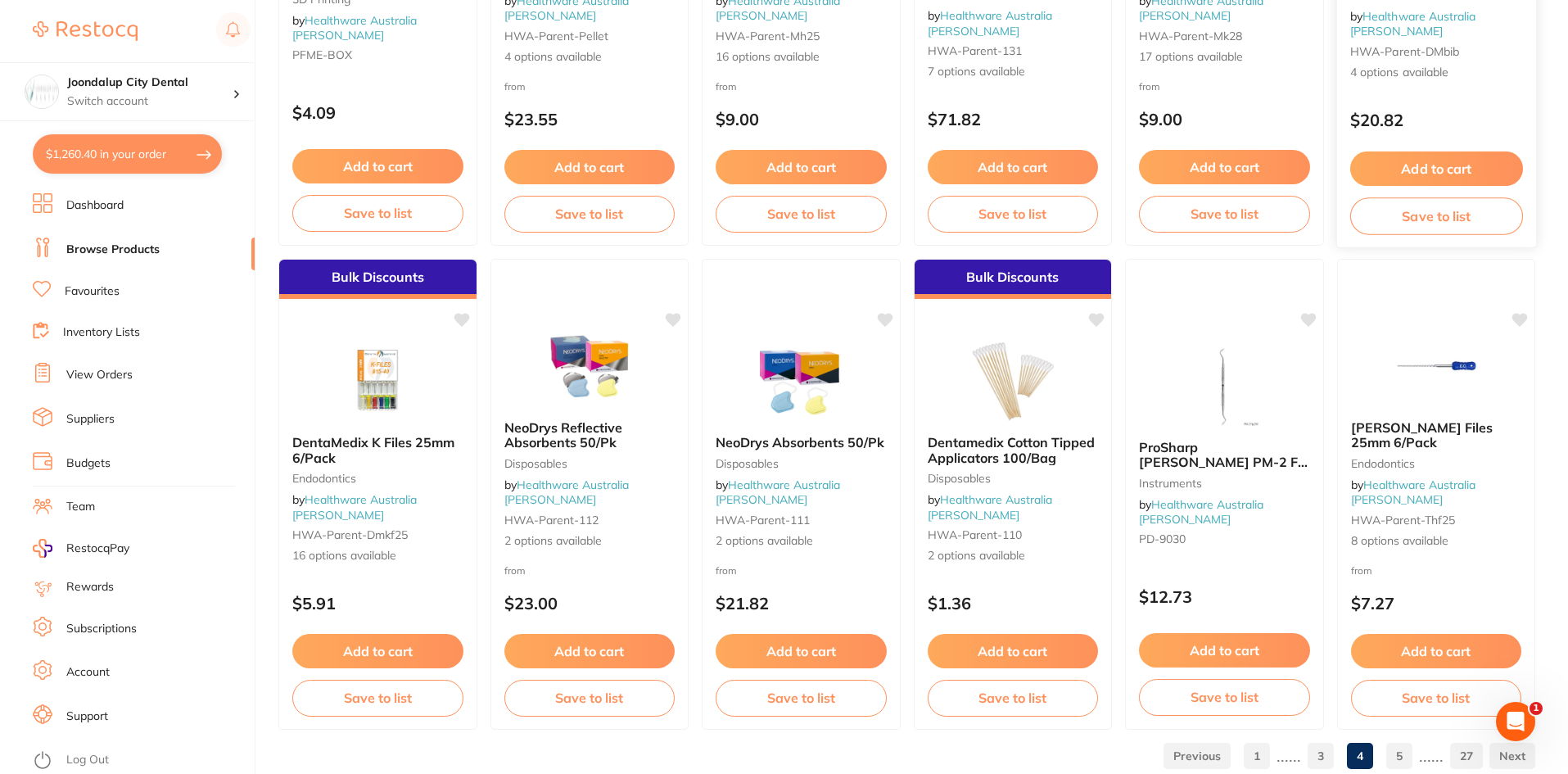
scroll to position [3886, 0]
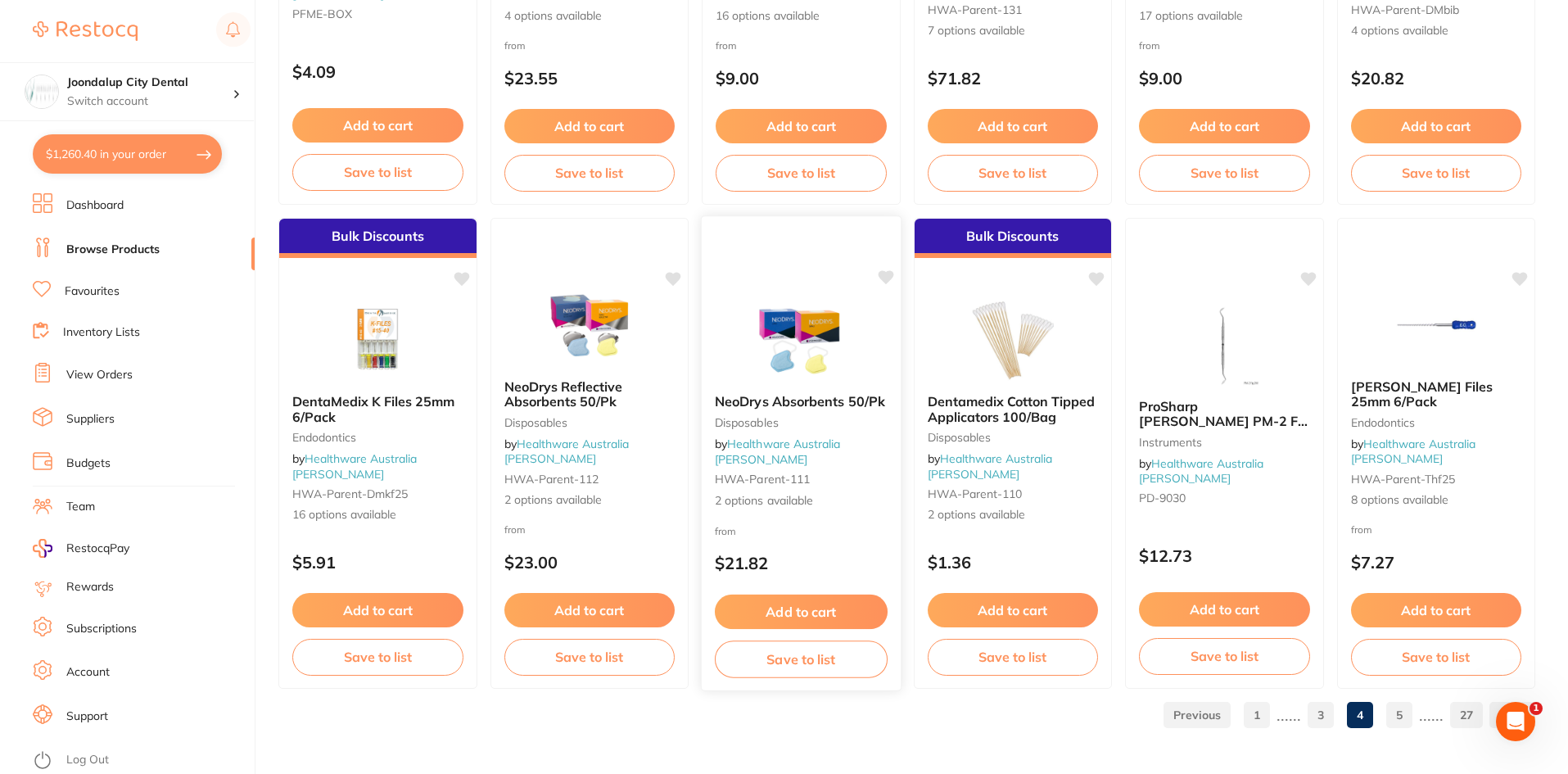
click at [815, 350] on img at bounding box center [800, 339] width 107 height 83
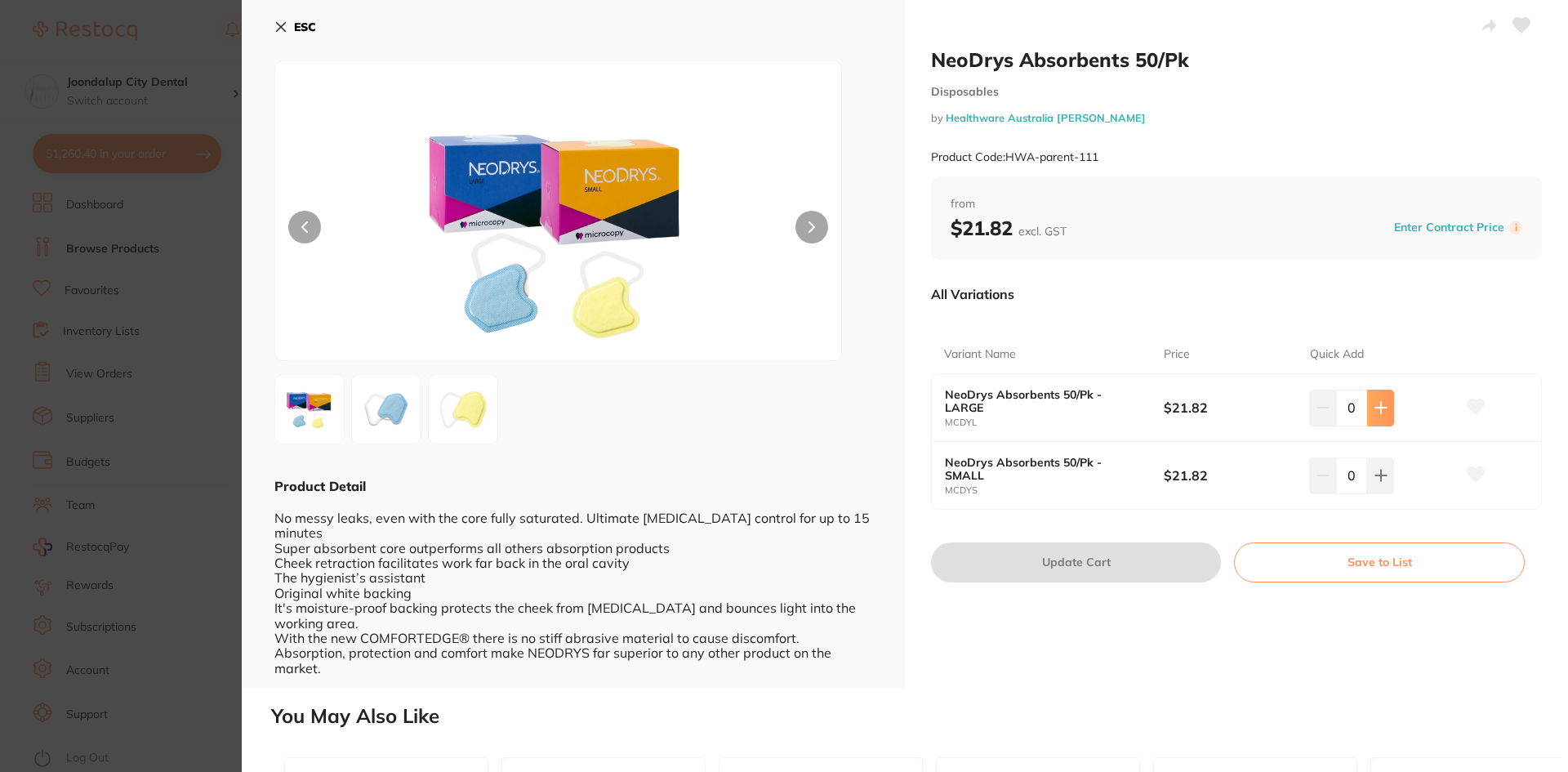
click at [1381, 415] on button at bounding box center [1381, 407] width 27 height 36
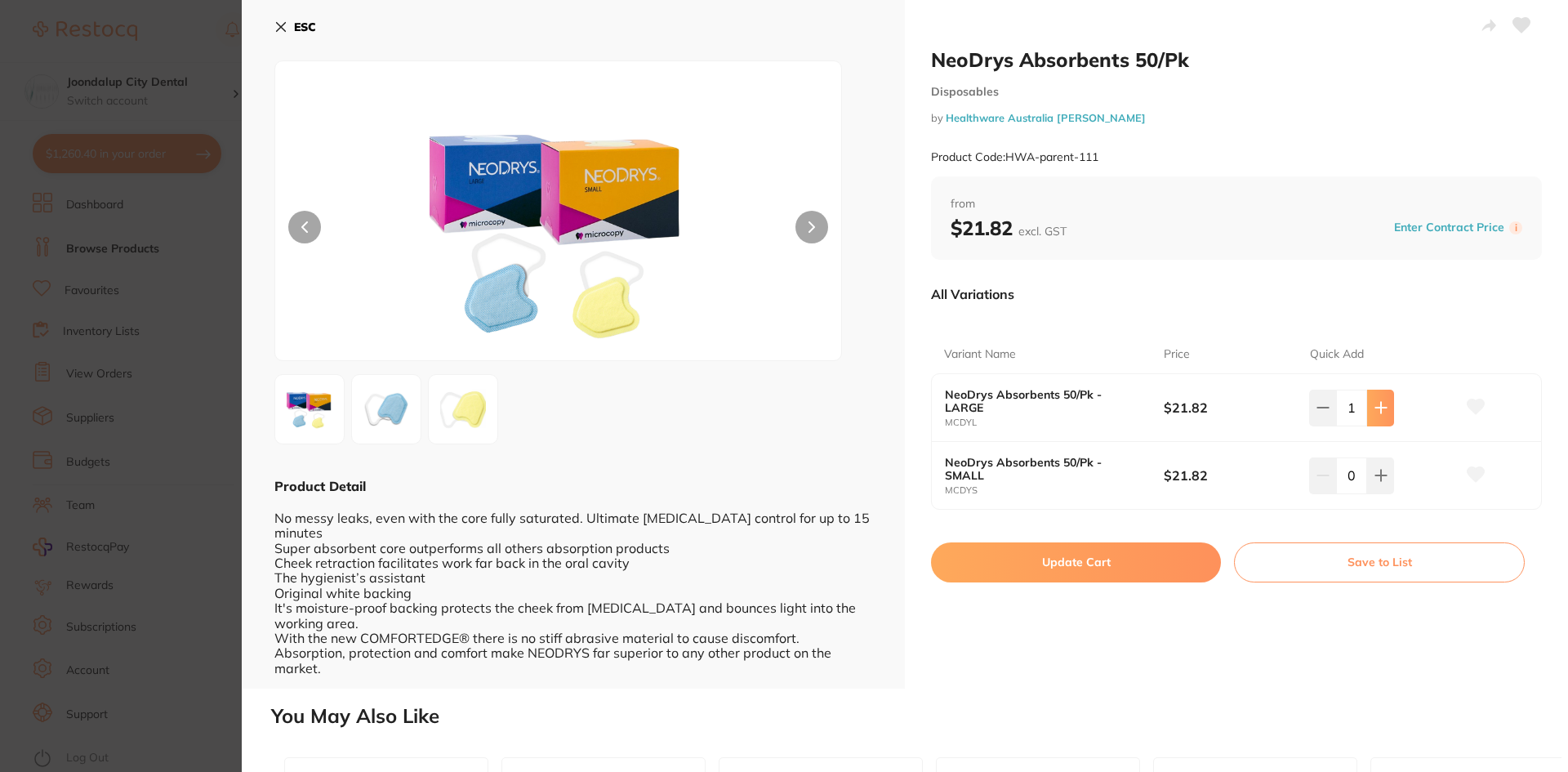
click at [1381, 415] on button at bounding box center [1381, 407] width 27 height 36
type input "2"
drag, startPoint x: 1142, startPoint y: 561, endPoint x: 775, endPoint y: 13, distance: 659.5
click at [1146, 560] on button "Update Cart" at bounding box center [1076, 562] width 290 height 39
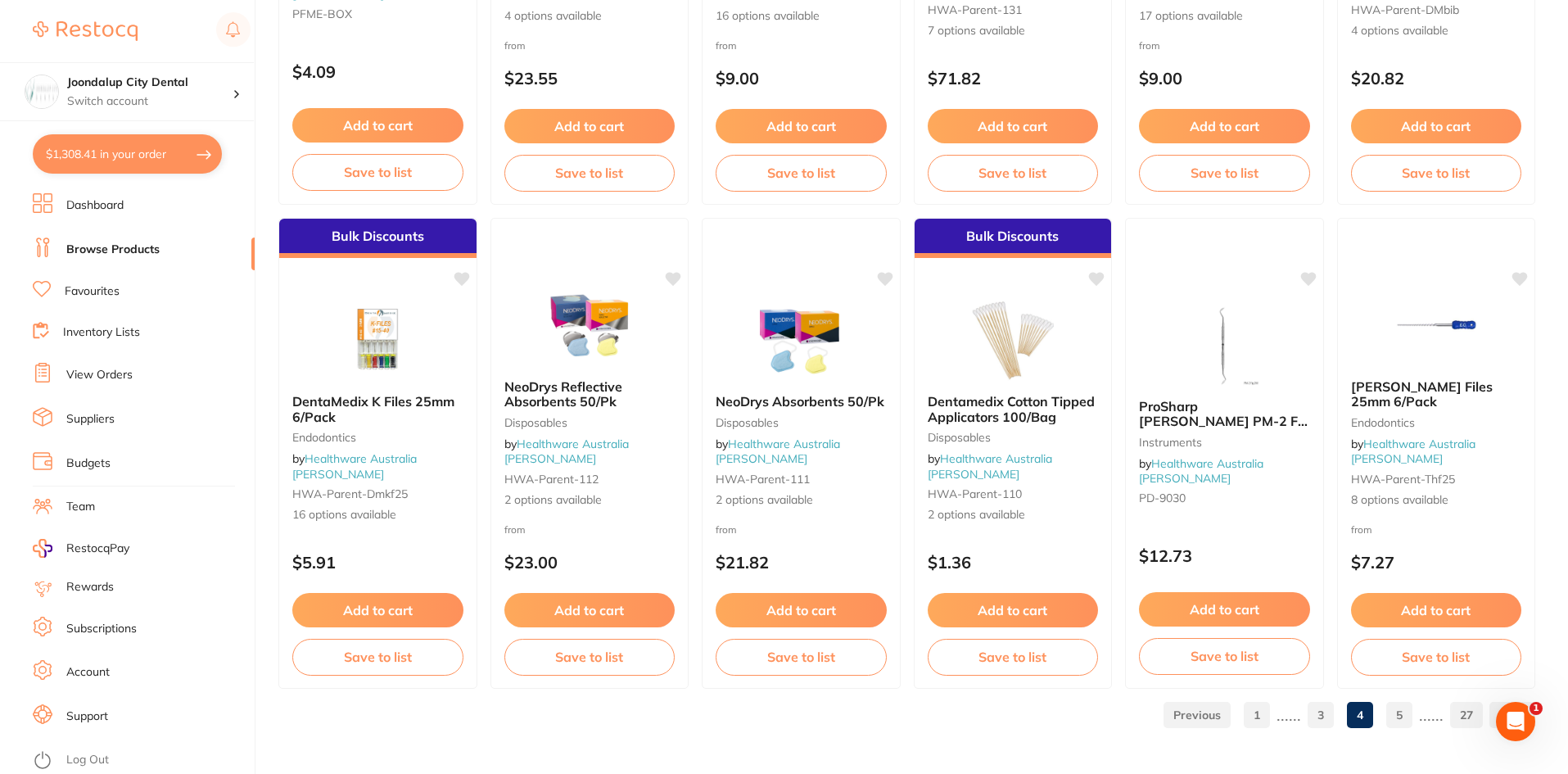
drag, startPoint x: 1399, startPoint y: 714, endPoint x: 1396, endPoint y: 705, distance: 9.5
click at [1399, 714] on link "5" at bounding box center [1399, 715] width 27 height 33
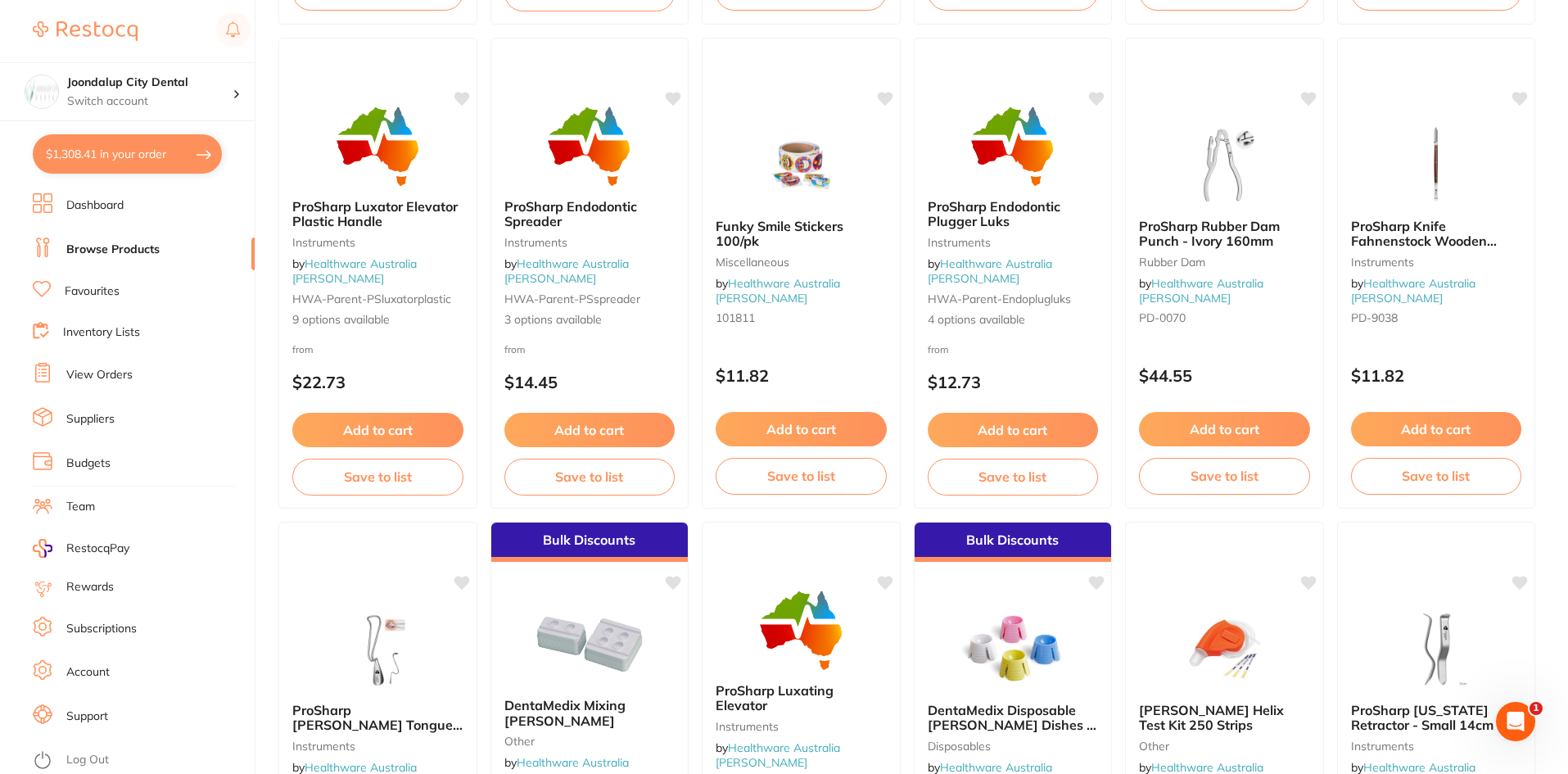
scroll to position [2458, 0]
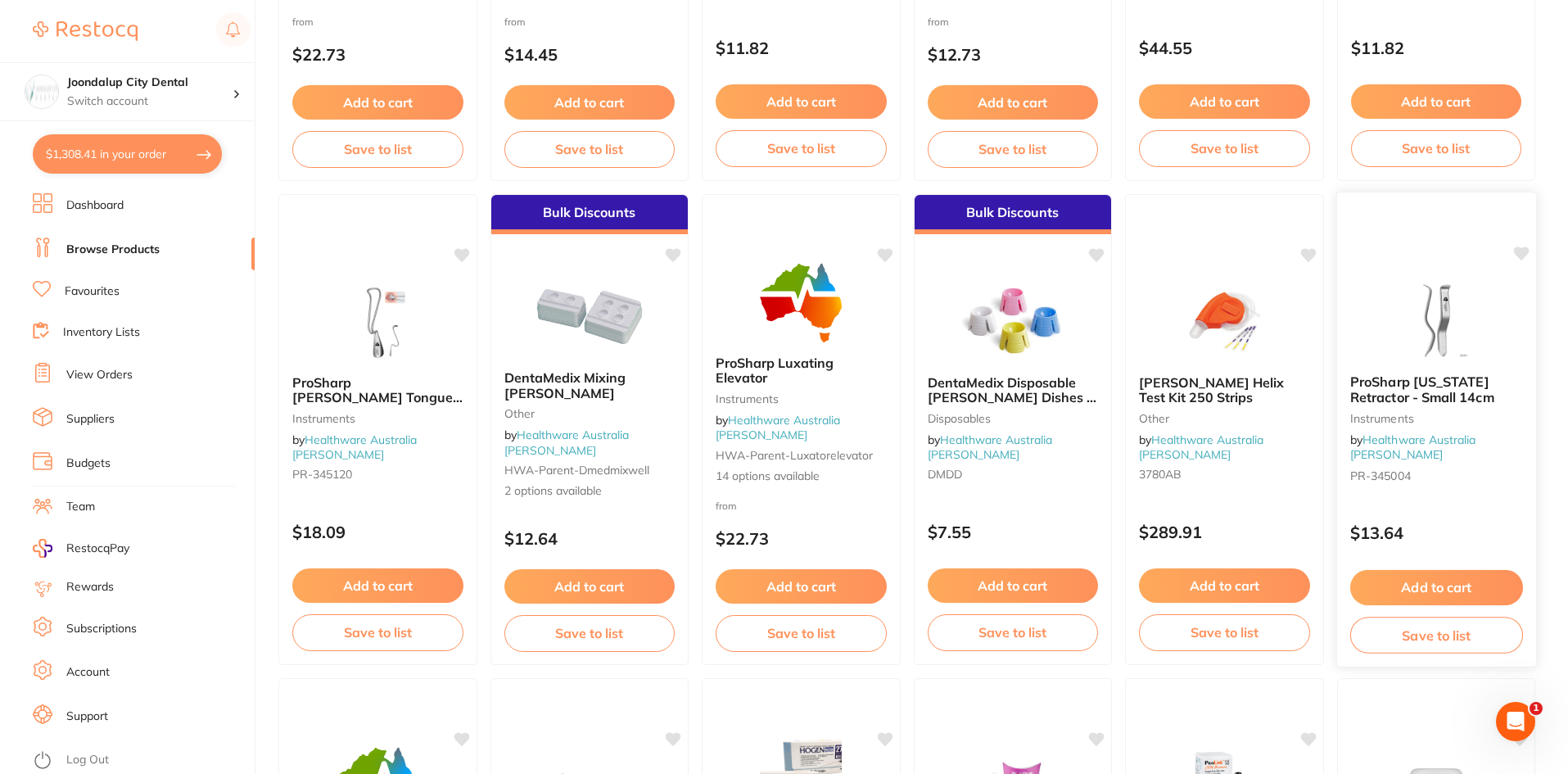
click at [1487, 359] on img at bounding box center [1435, 319] width 107 height 83
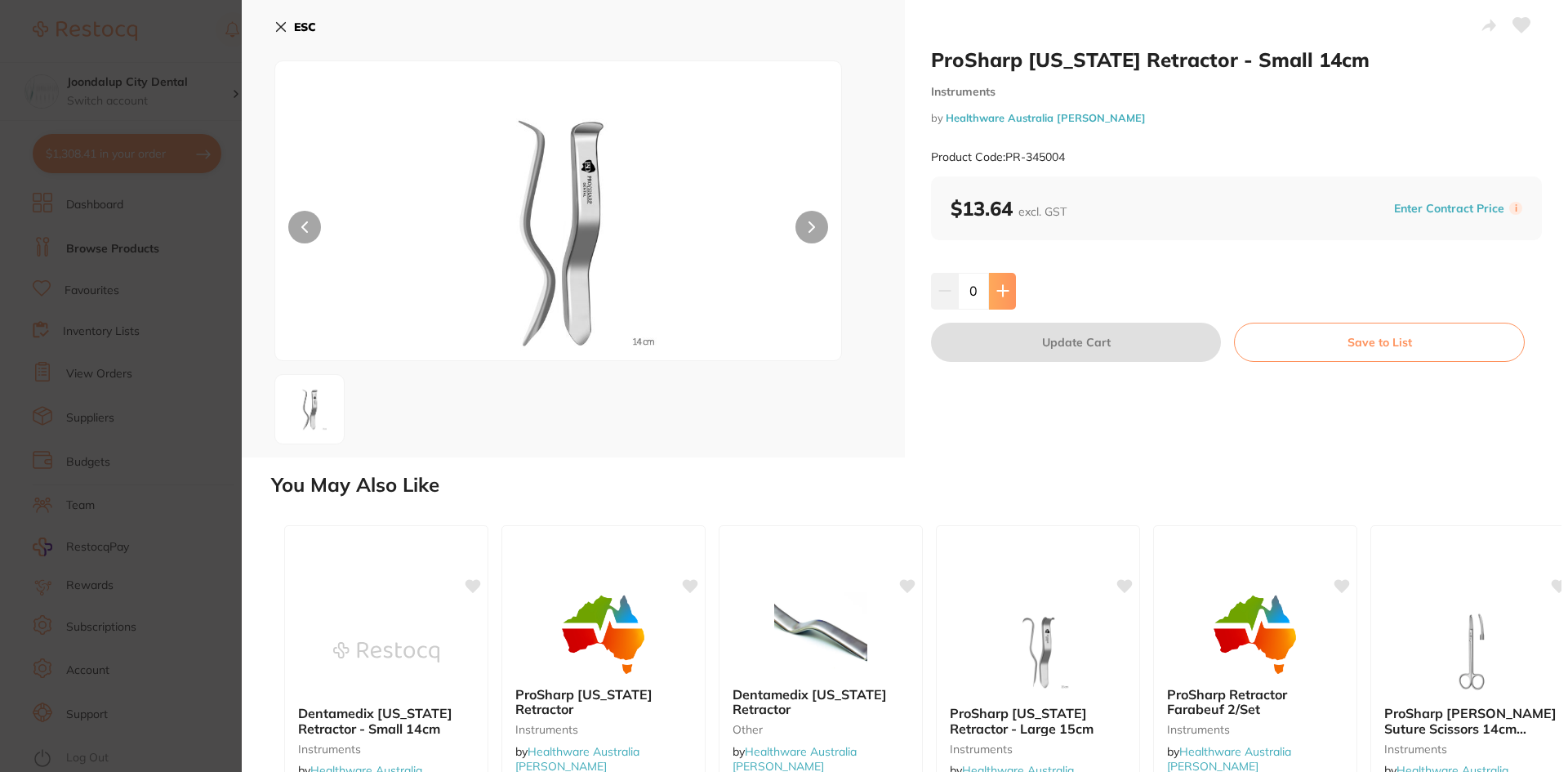
click at [993, 296] on button at bounding box center [1003, 291] width 27 height 36
type input "1"
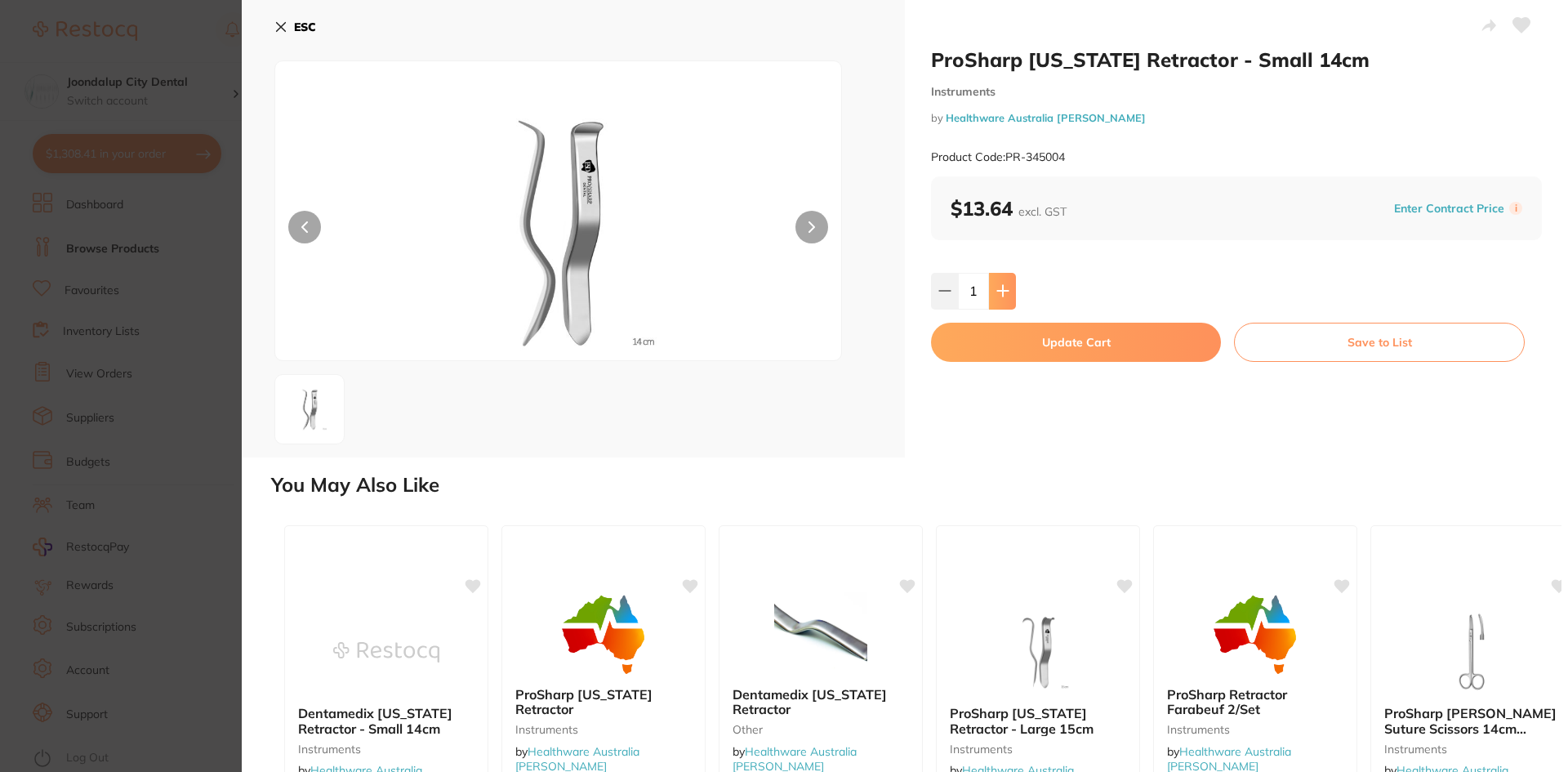
click at [996, 296] on icon at bounding box center [1003, 291] width 13 height 13
click at [1010, 338] on button "Update Cart" at bounding box center [1076, 342] width 290 height 39
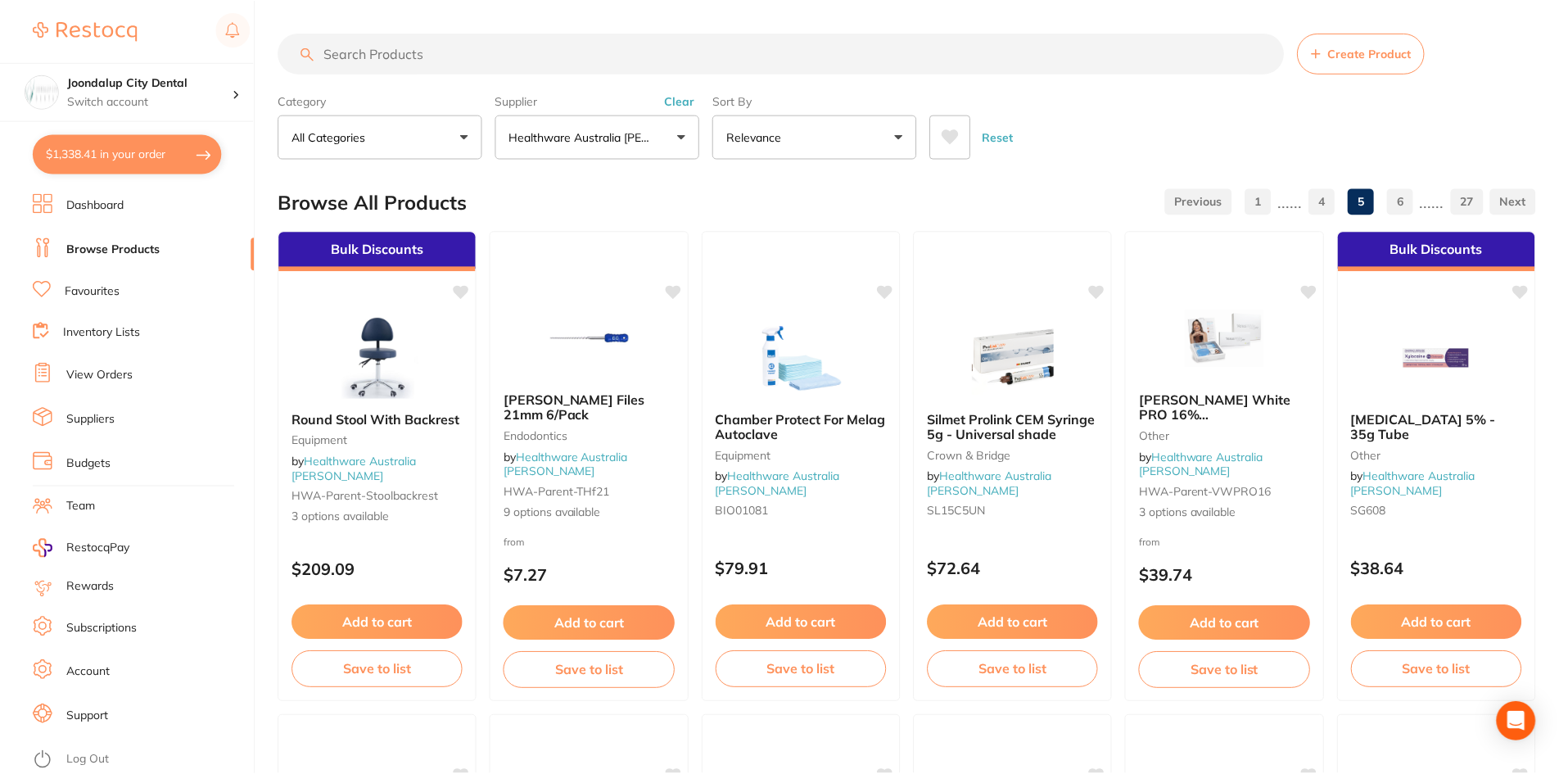
scroll to position [2458, 0]
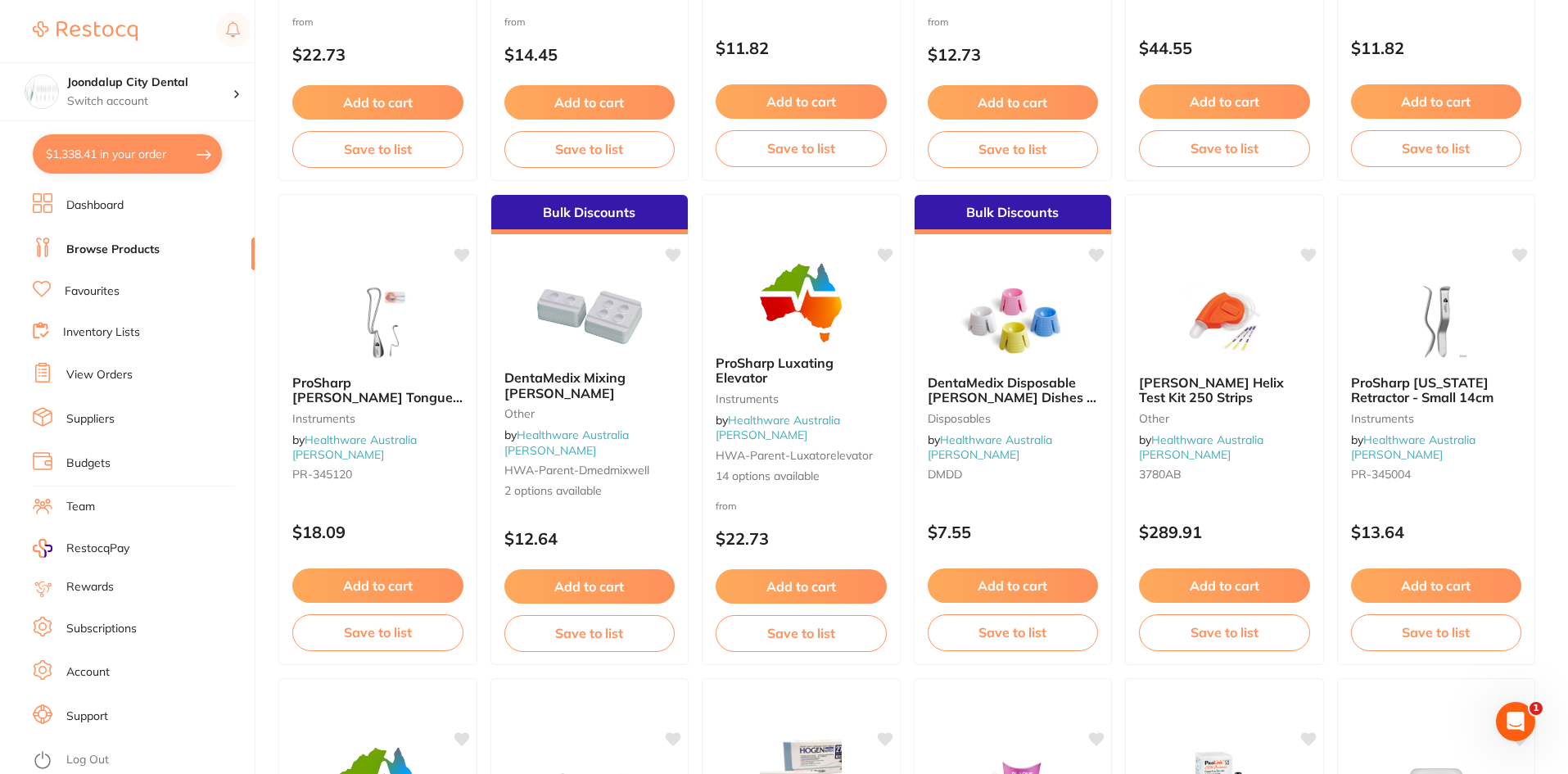
click at [178, 155] on button "$1,338.41 in your order" at bounding box center [127, 153] width 189 height 39
checkbox input "true"
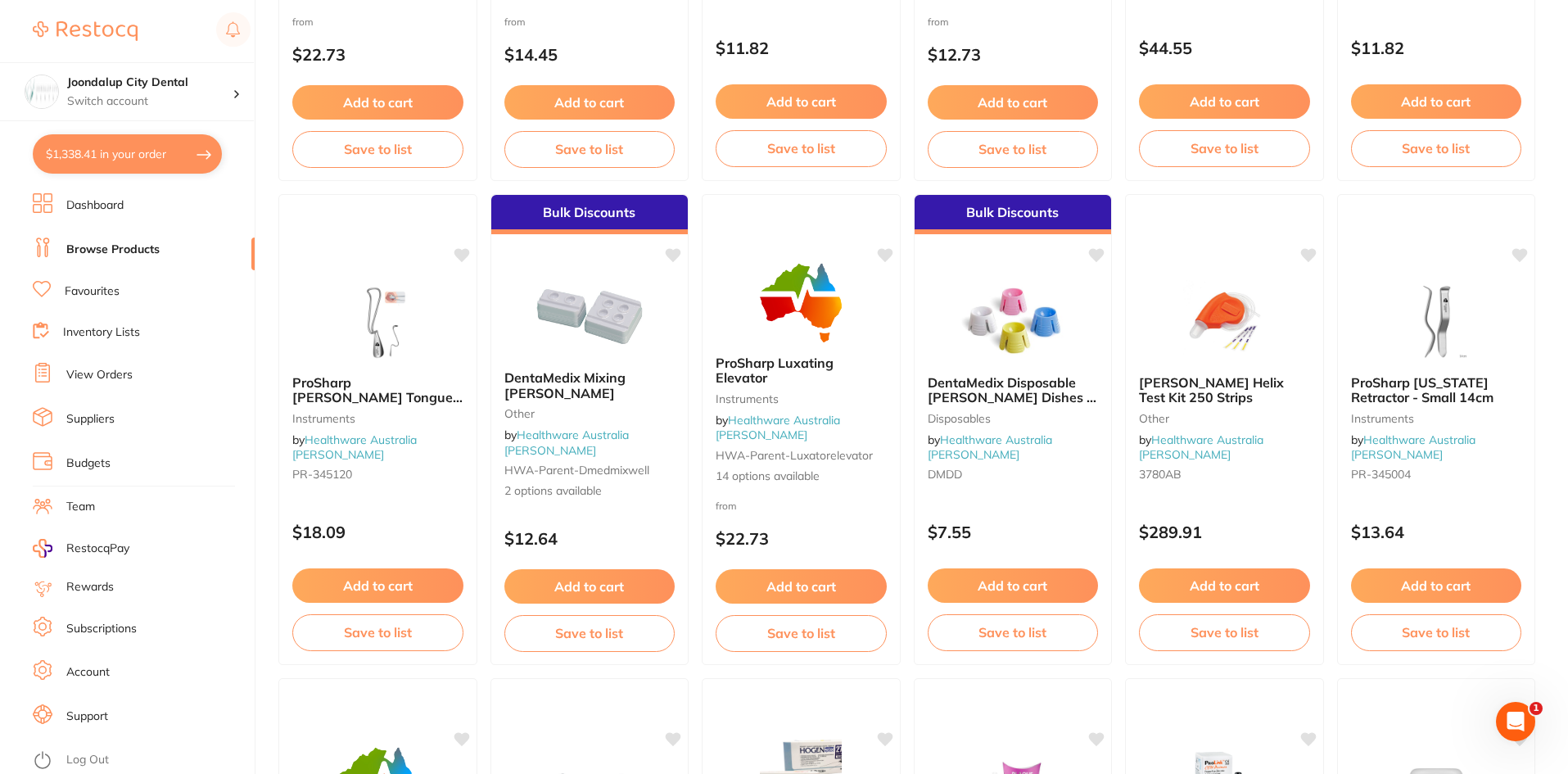
checkbox input "true"
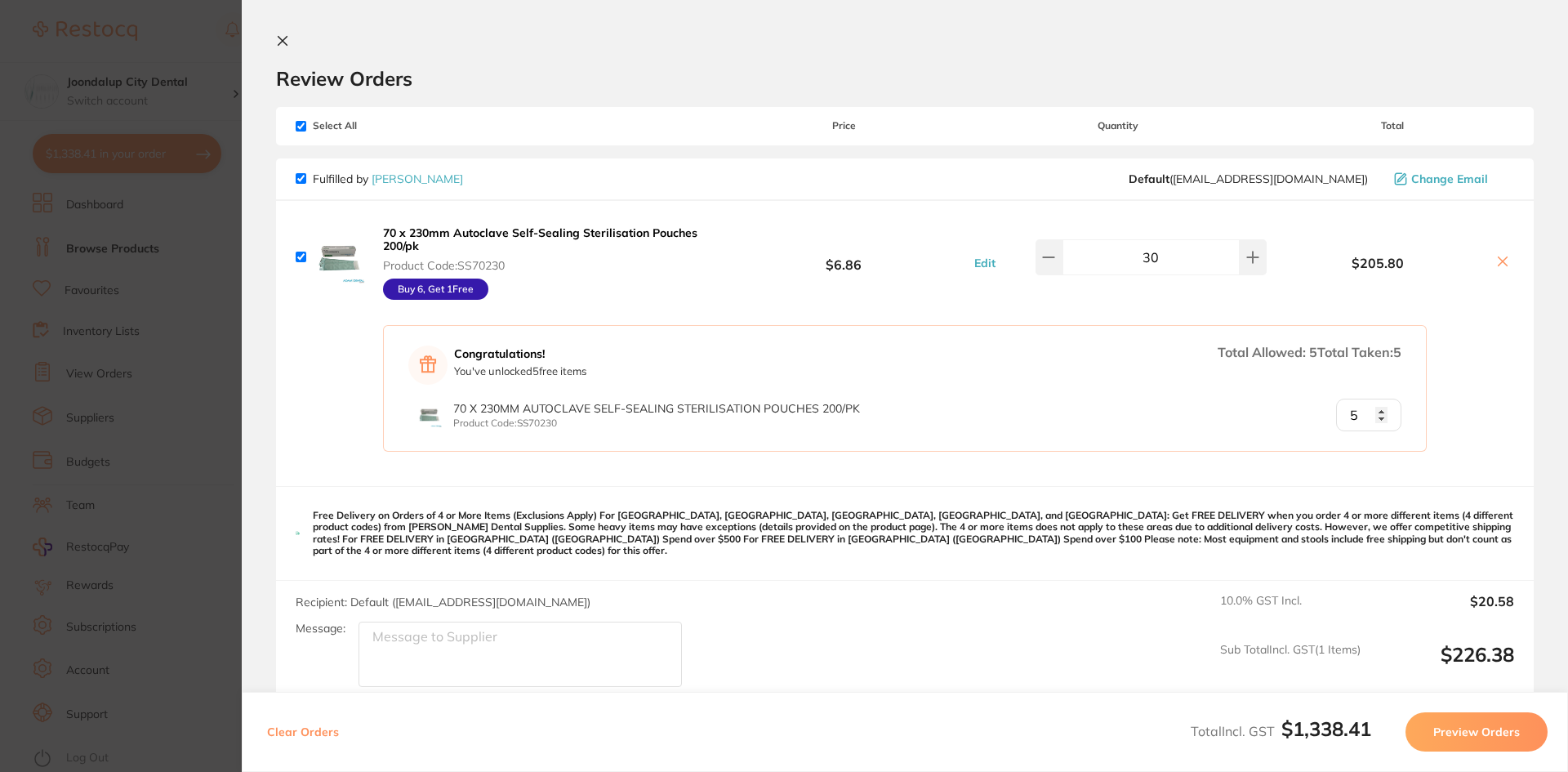
click at [301, 122] on input "checkbox" at bounding box center [300, 126] width 10 height 10
checkbox input "false"
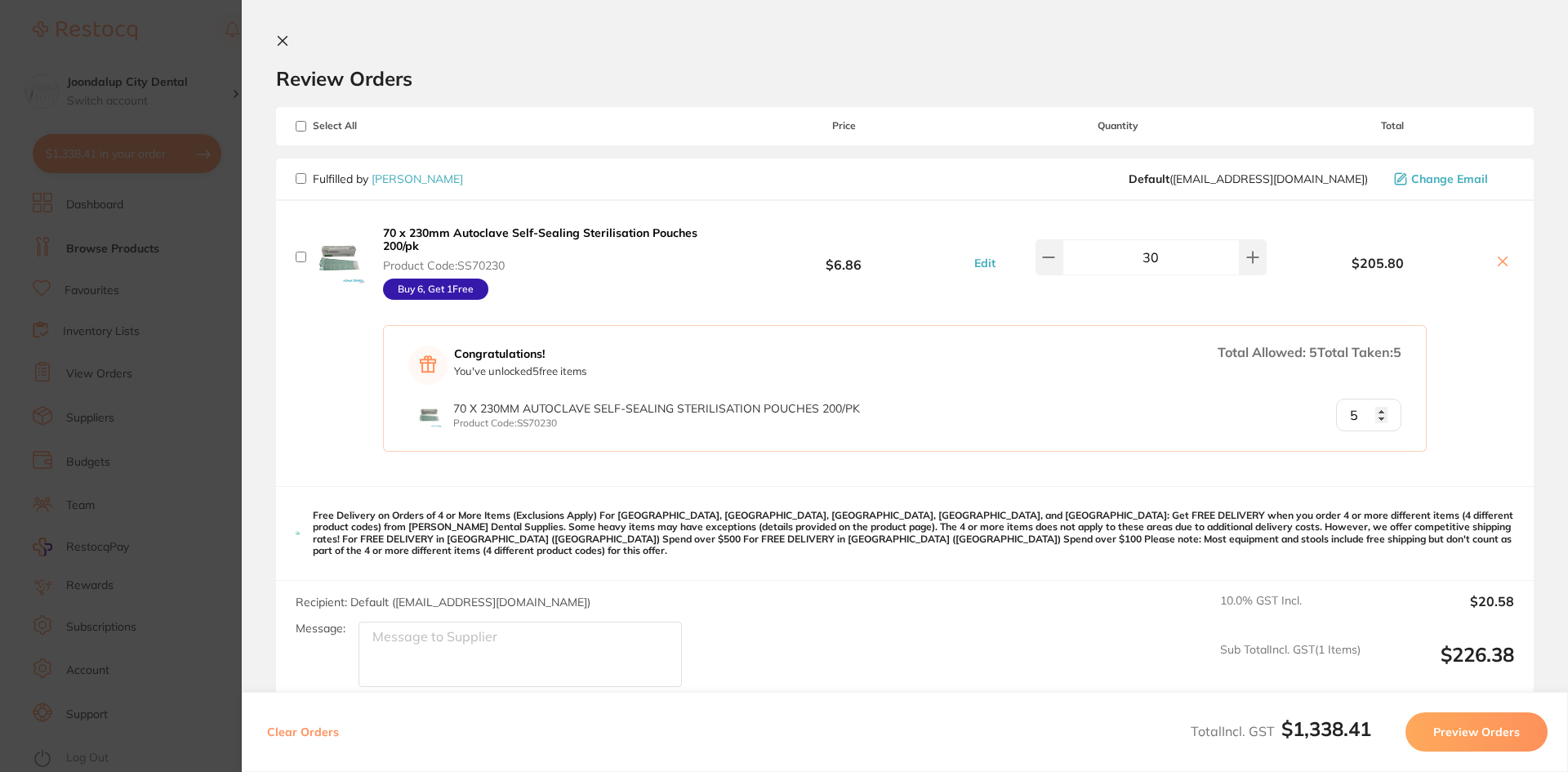
checkbox input "false"
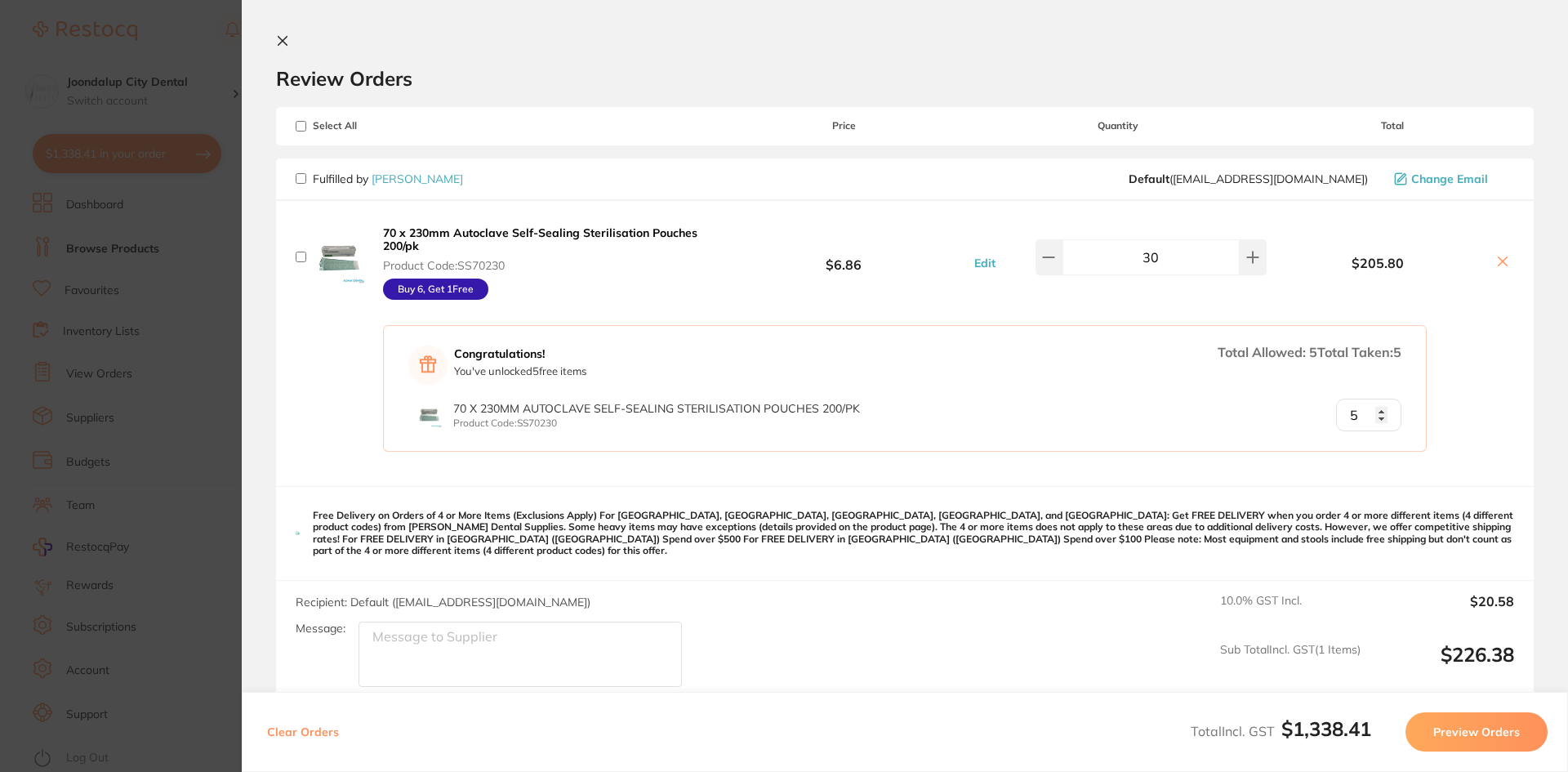
checkbox input "false"
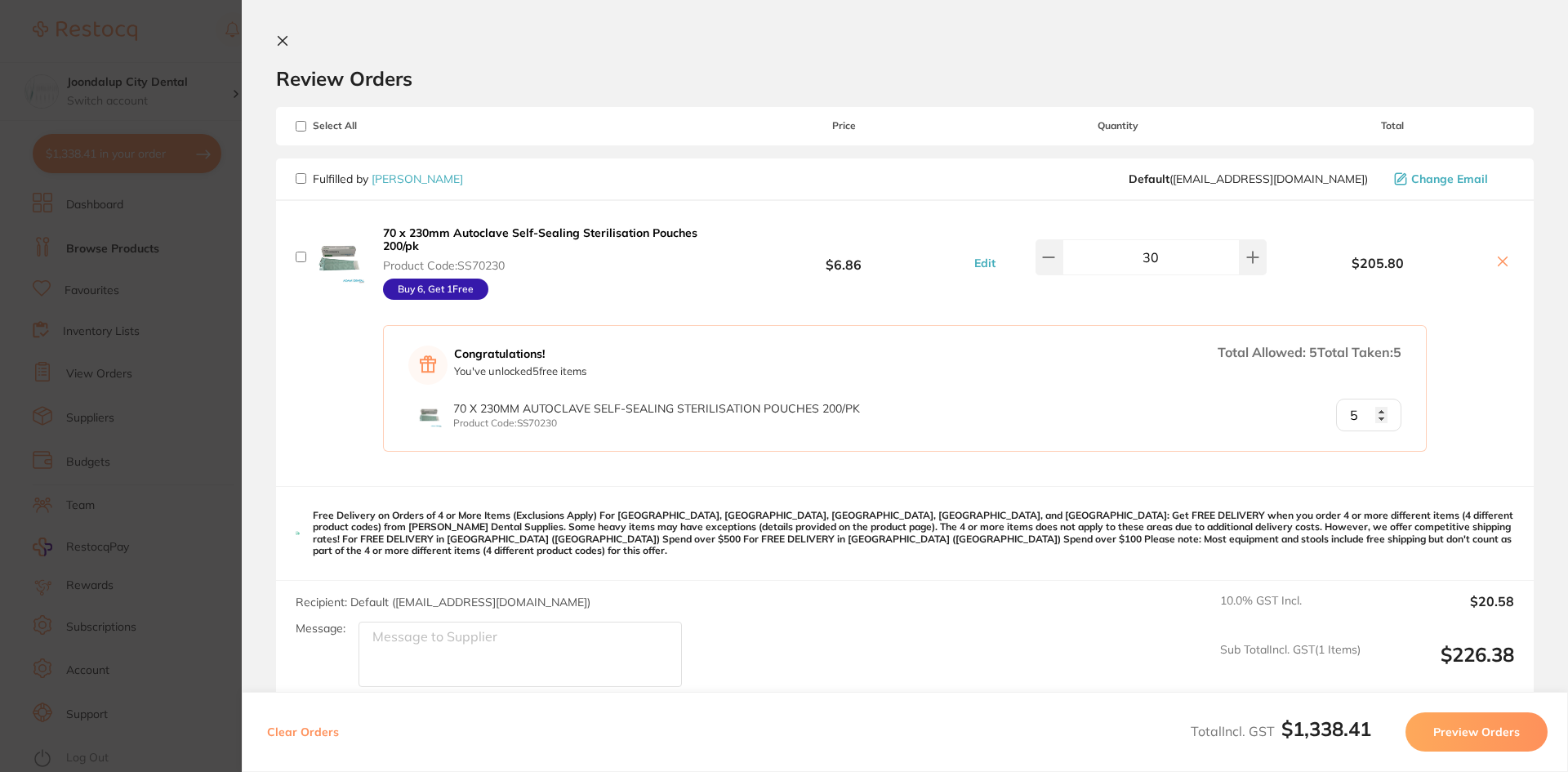
checkbox input "false"
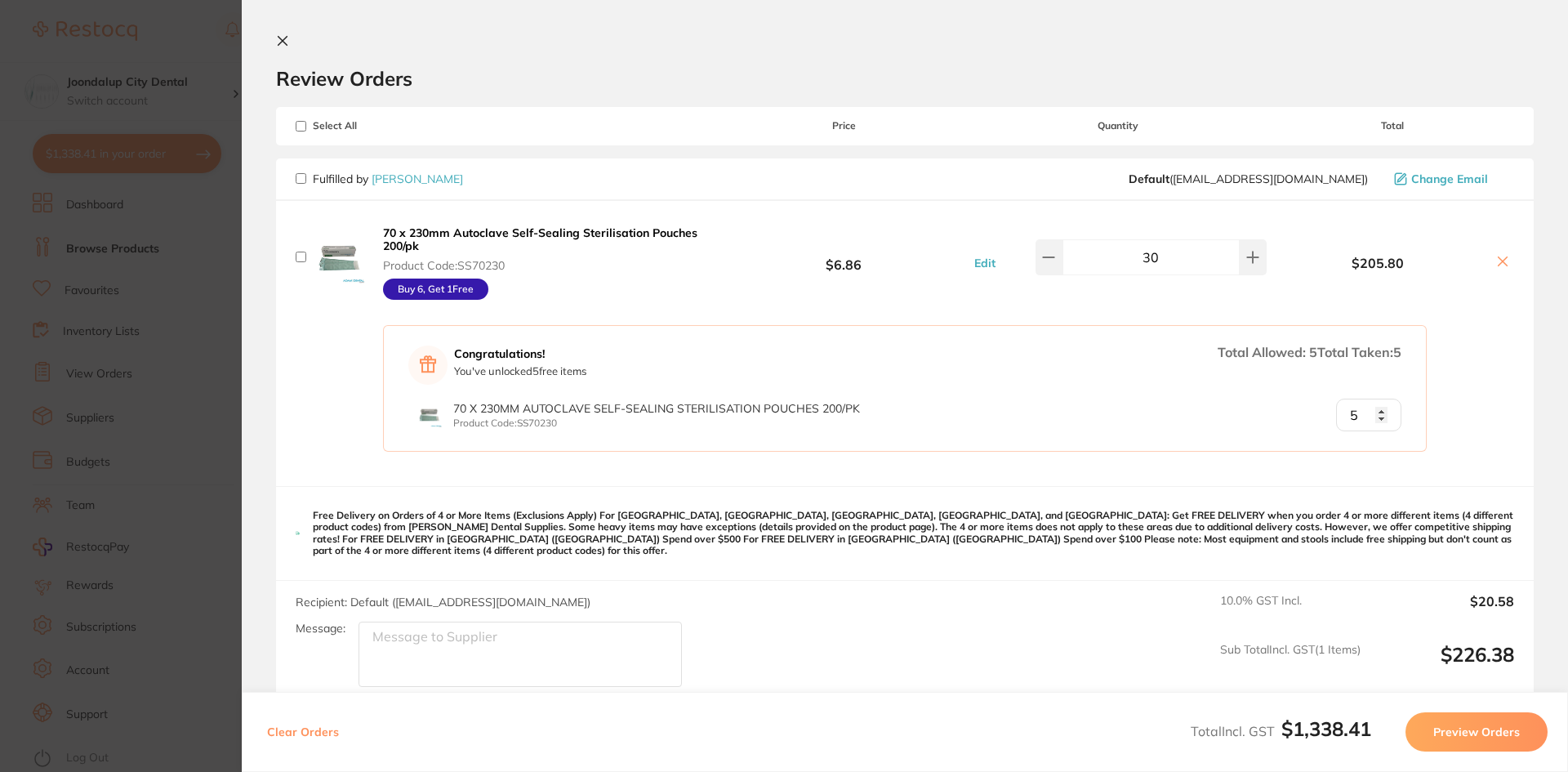
checkbox input "false"
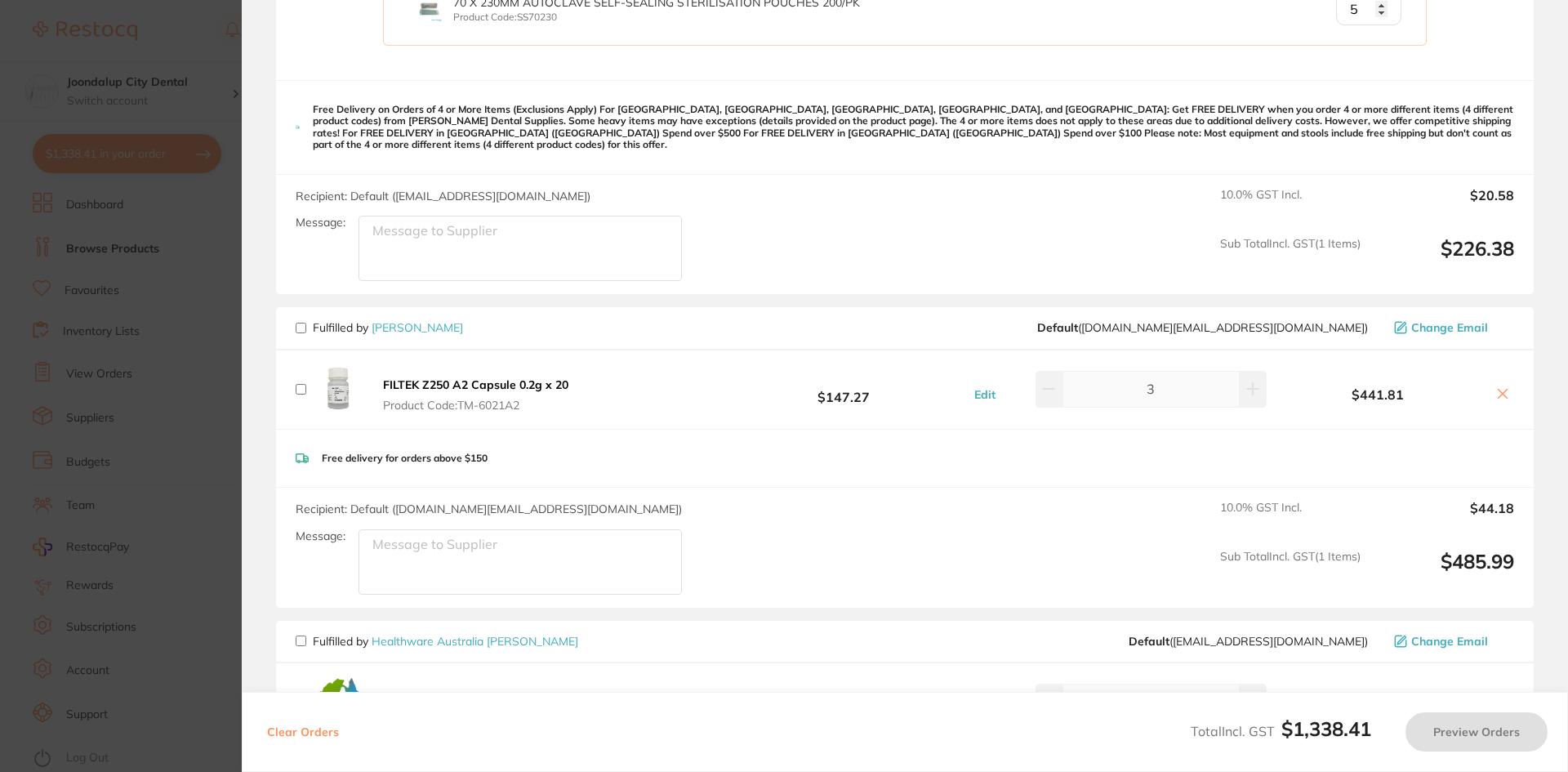
scroll to position [408, 0]
click at [302, 320] on input "checkbox" at bounding box center [300, 325] width 10 height 10
checkbox input "true"
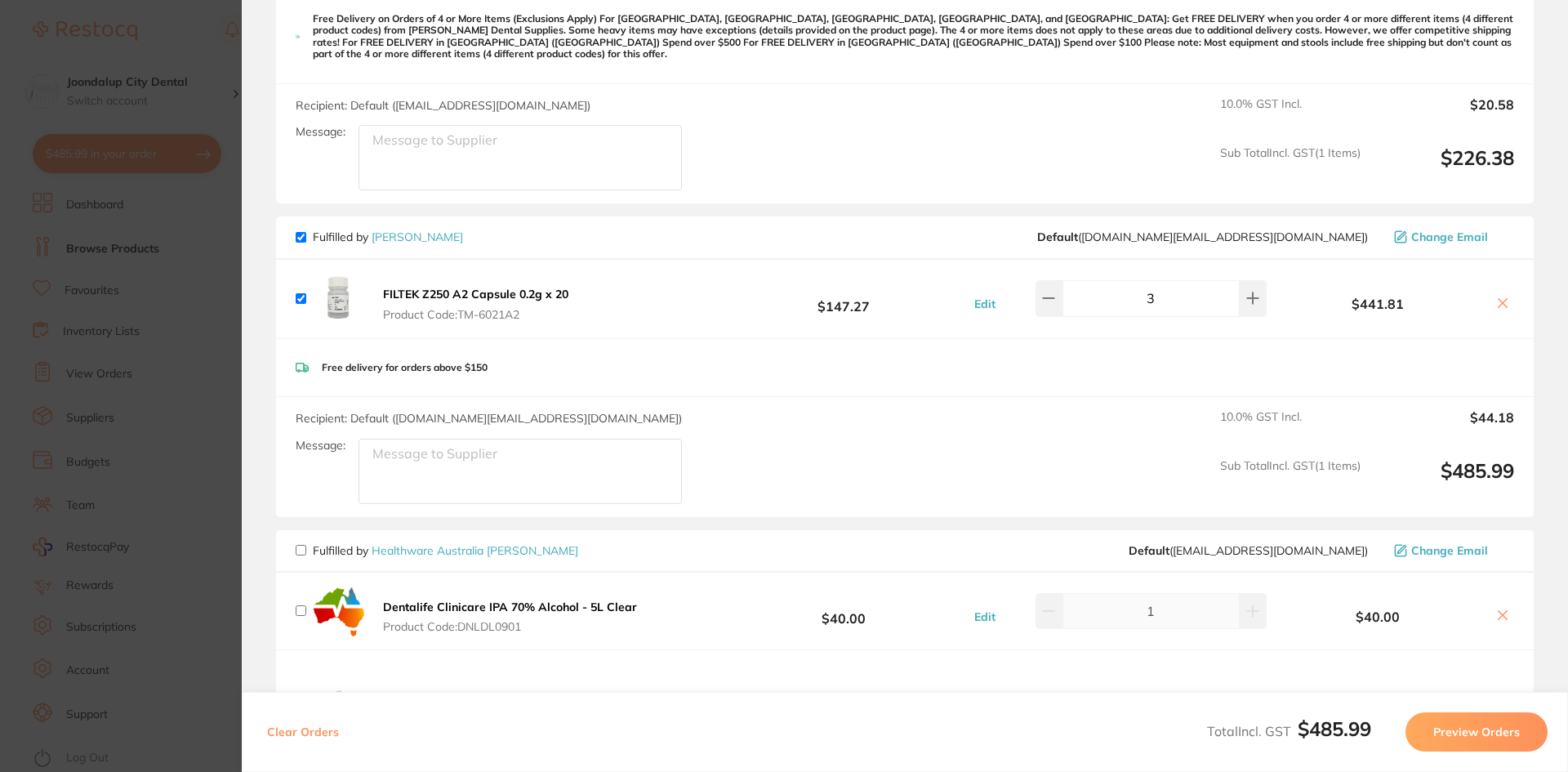
scroll to position [654, 0]
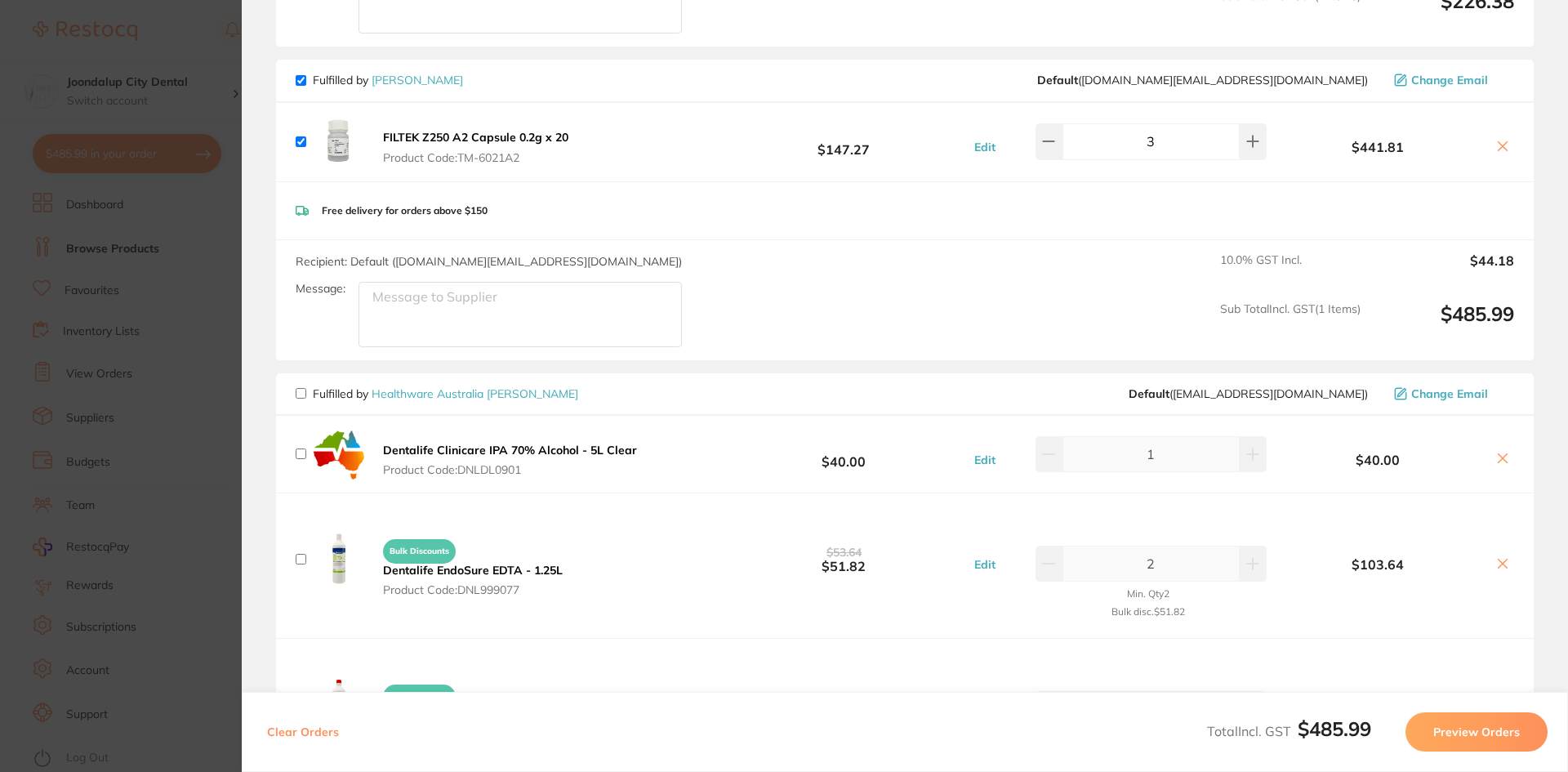
click at [305, 388] on input "checkbox" at bounding box center [300, 393] width 10 height 10
checkbox input "true"
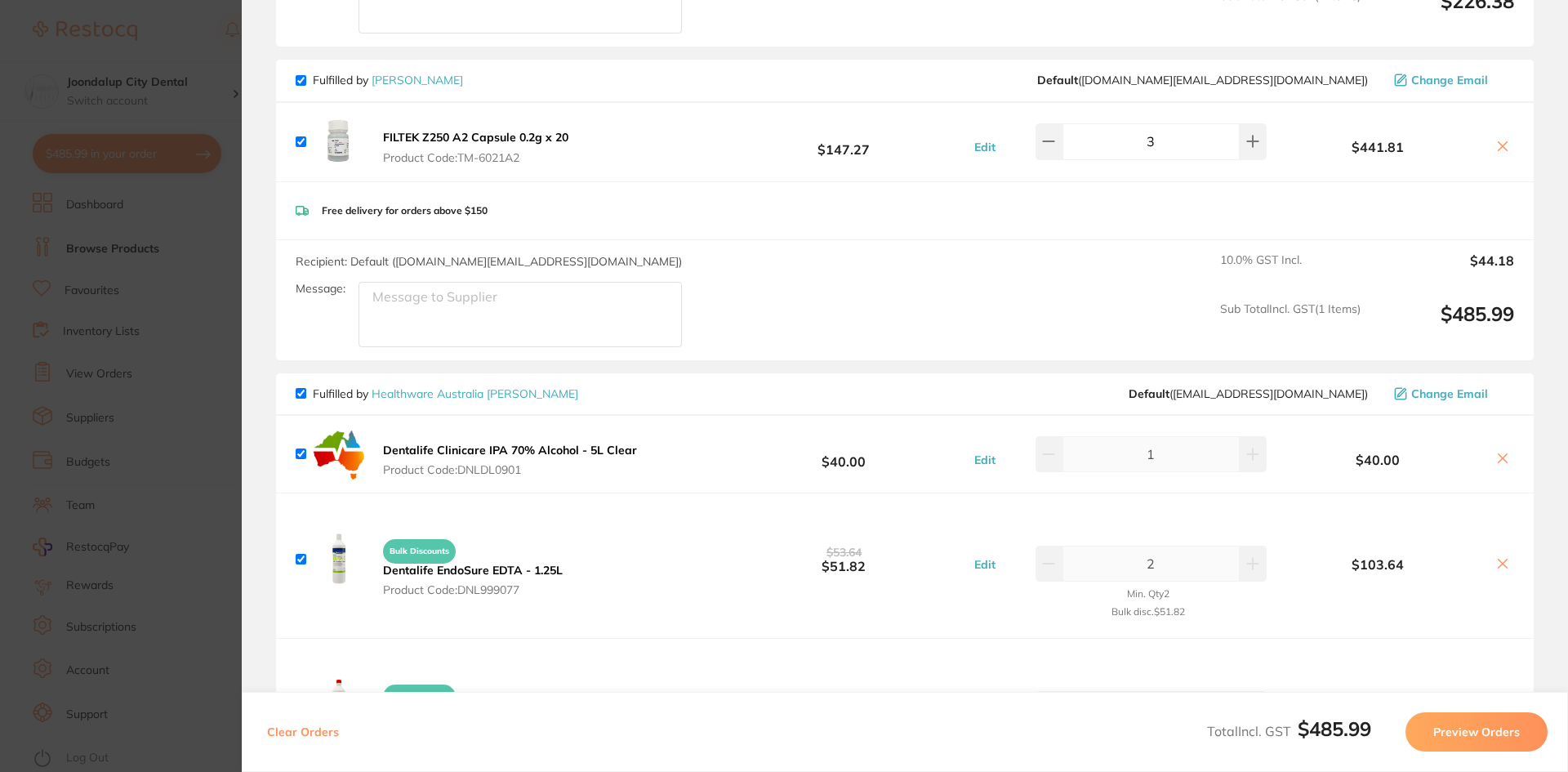
checkbox input "true"
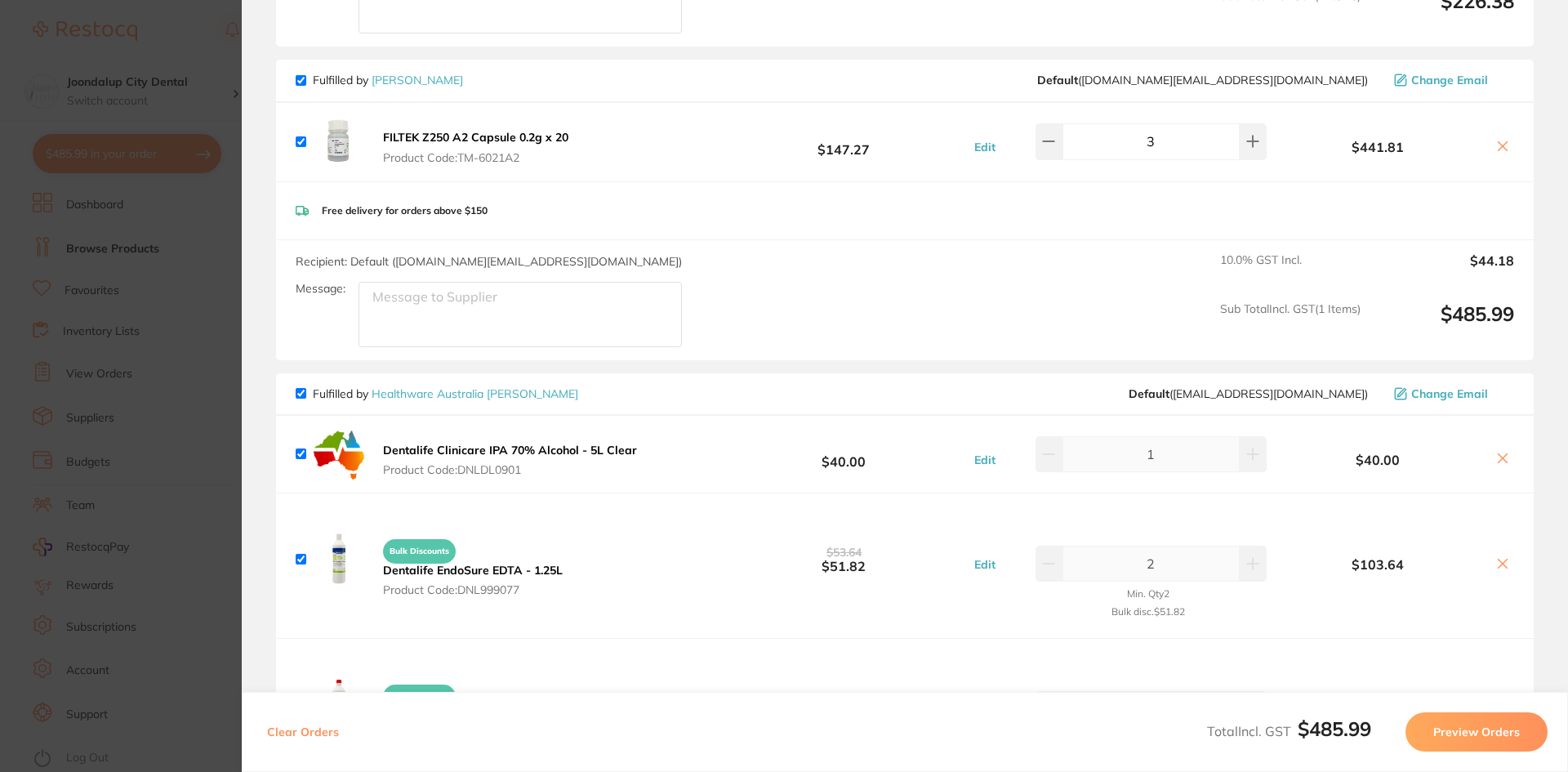
checkbox input "true"
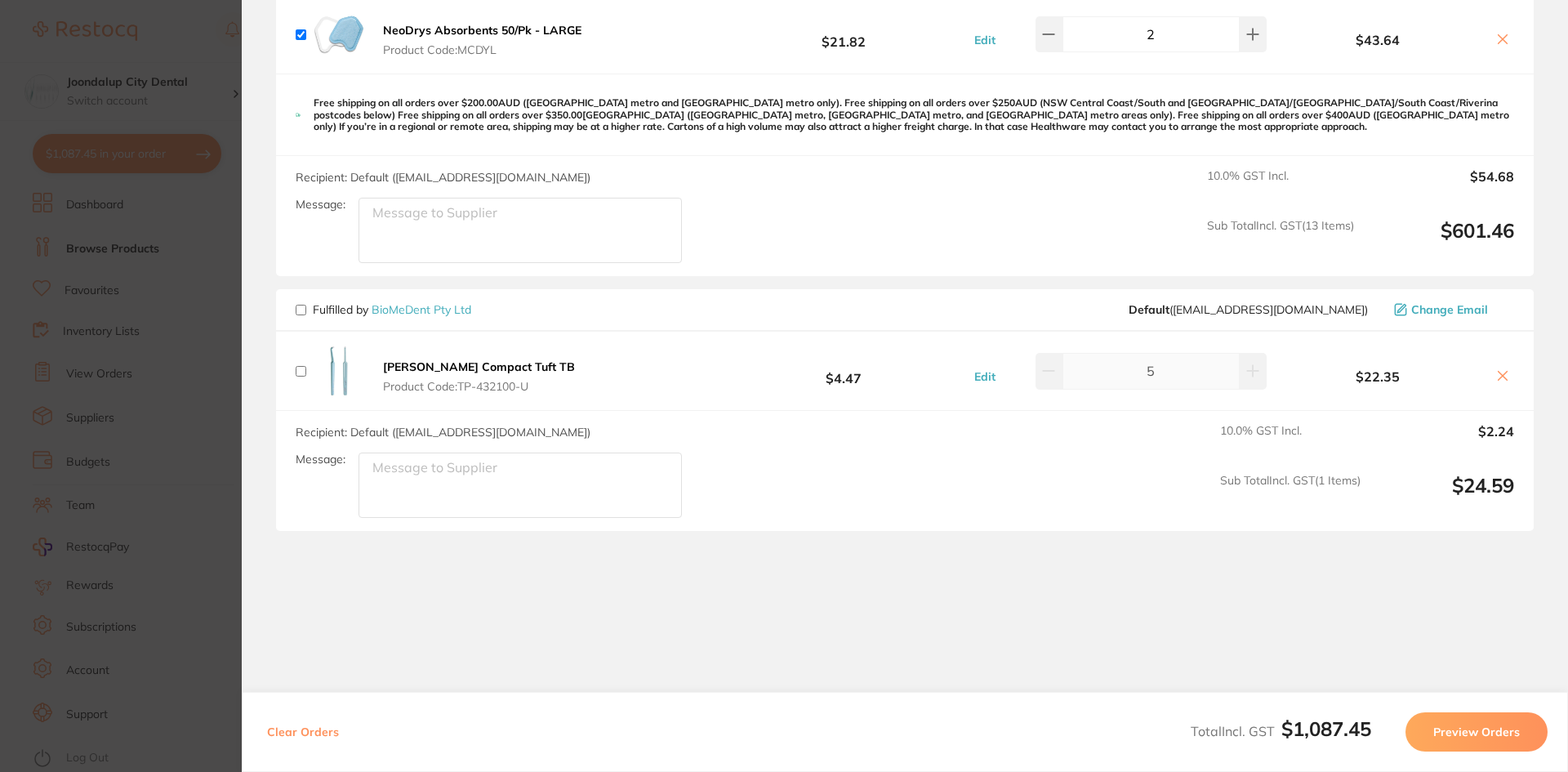
scroll to position [2163, 0]
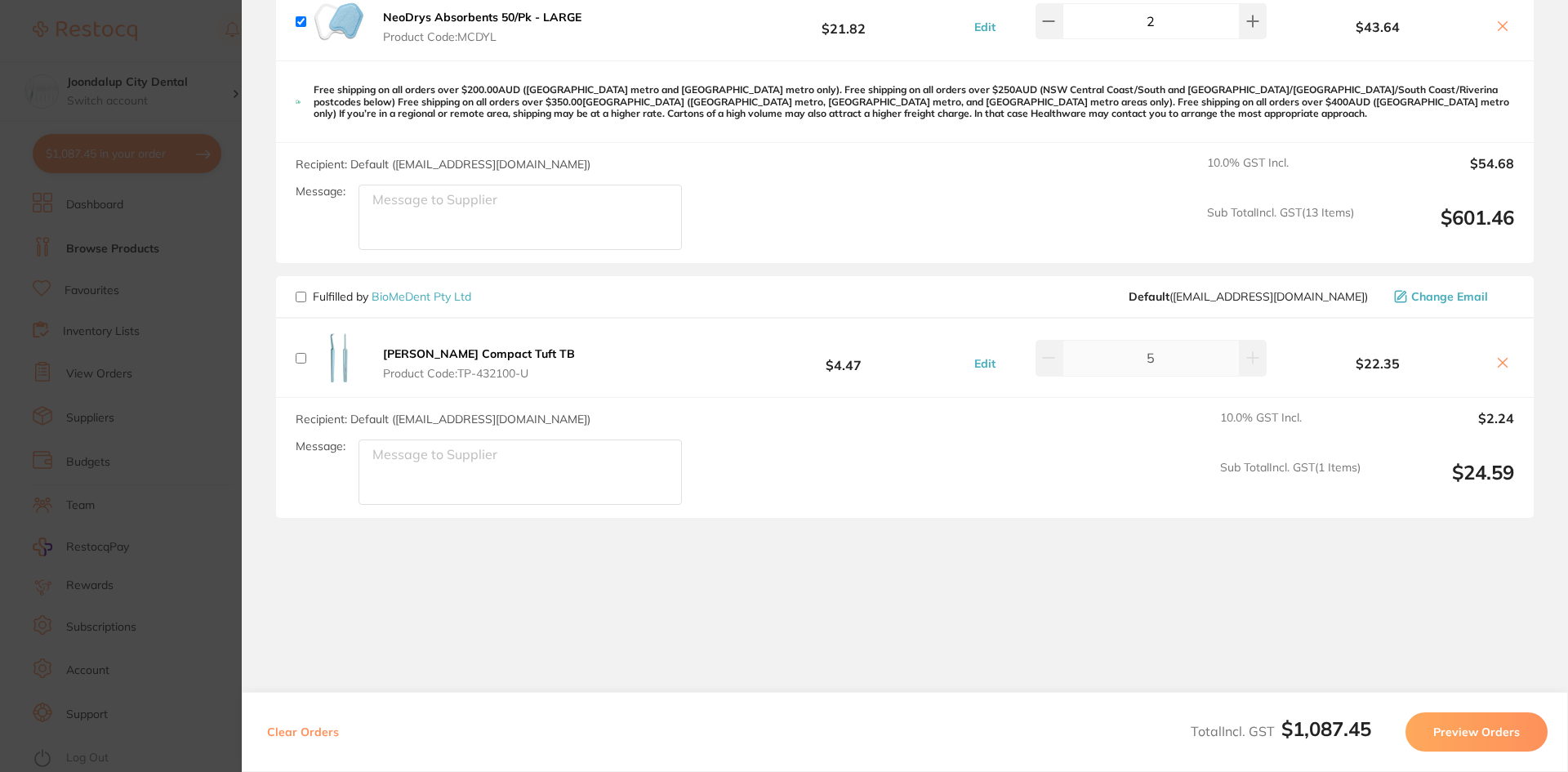
click at [1476, 726] on button "Preview Orders" at bounding box center [1476, 731] width 142 height 39
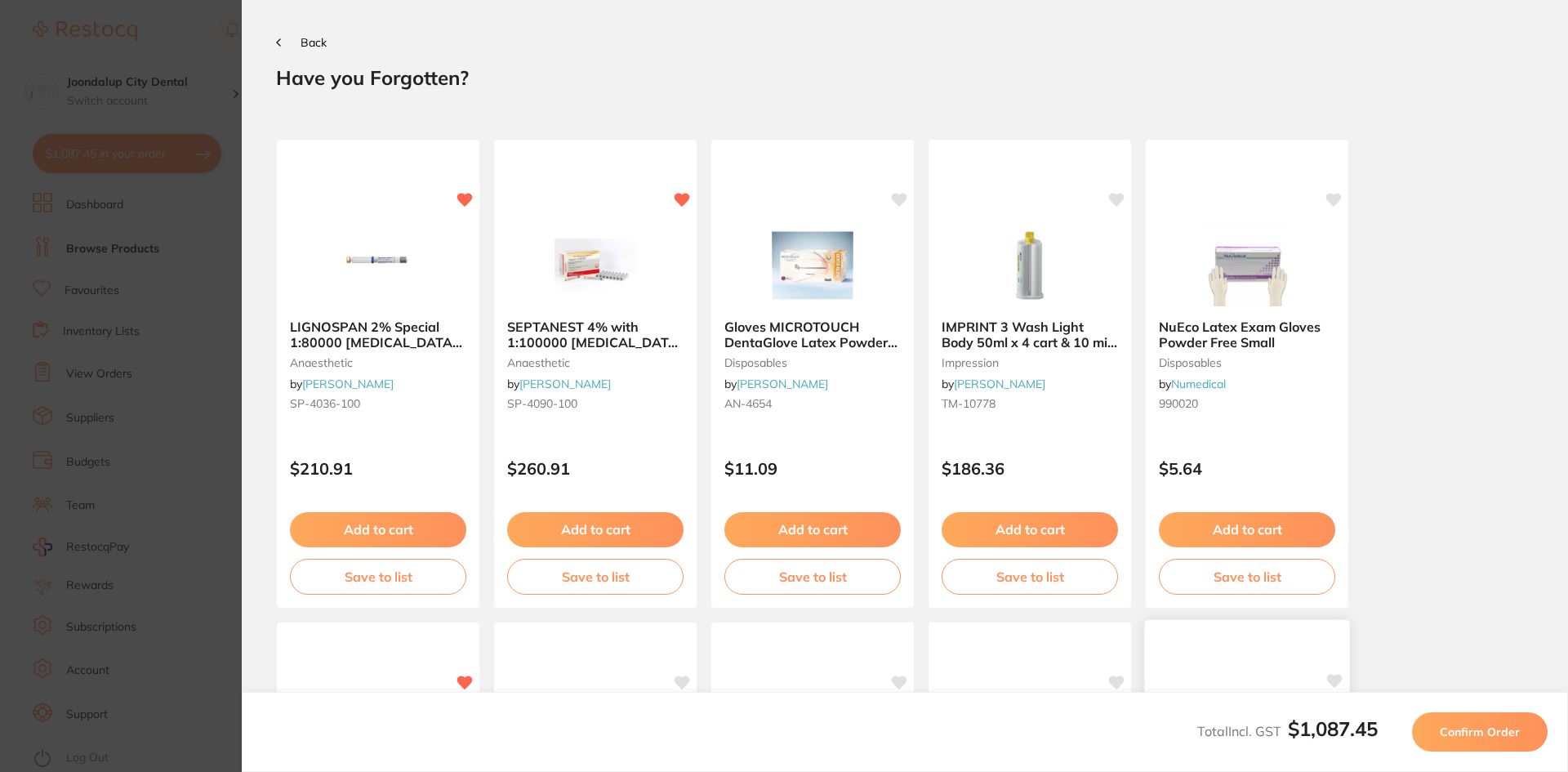
scroll to position [0, 0]
click at [805, 250] on img at bounding box center [811, 263] width 107 height 82
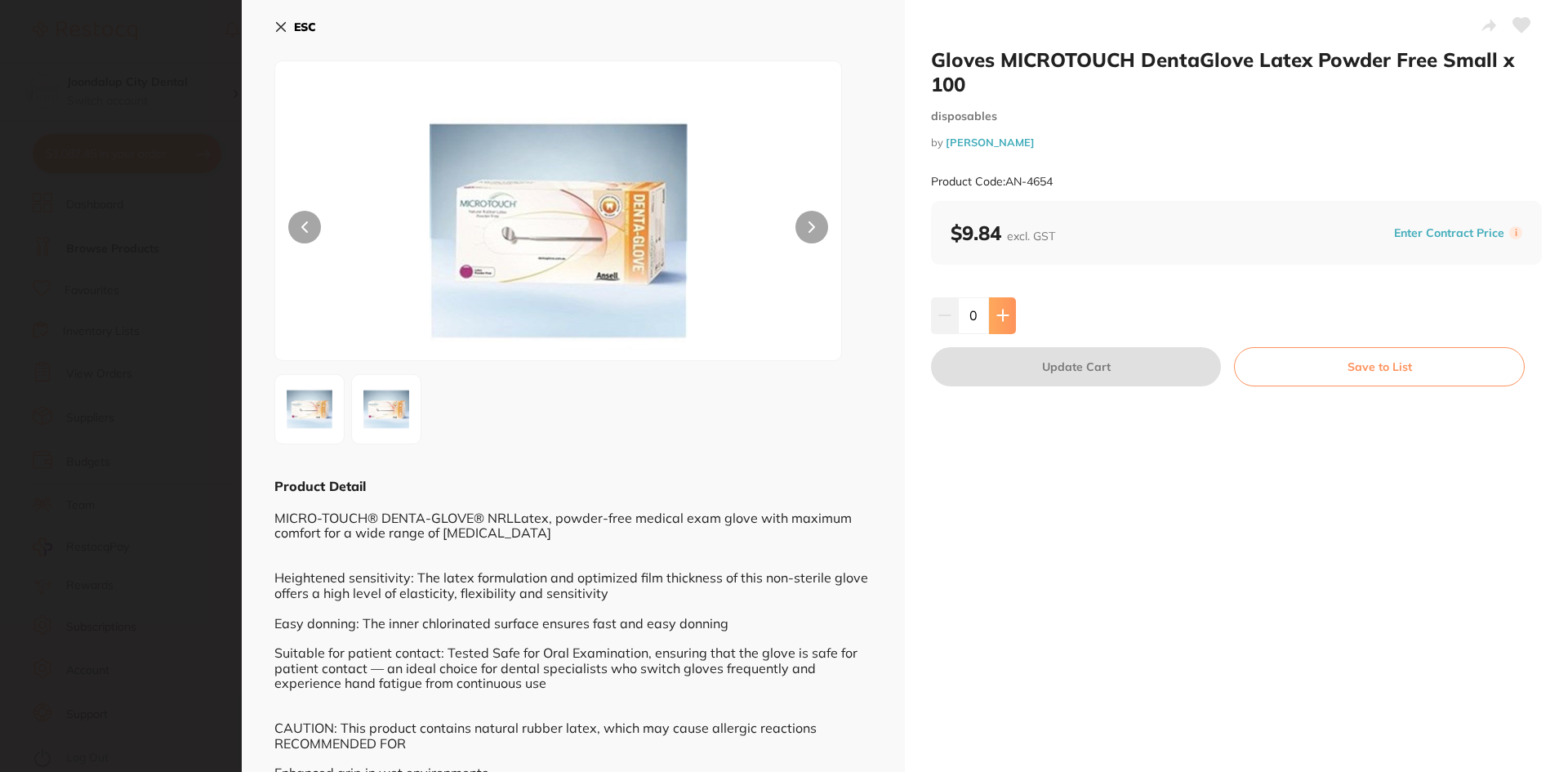
click at [1010, 314] on button at bounding box center [1003, 315] width 27 height 36
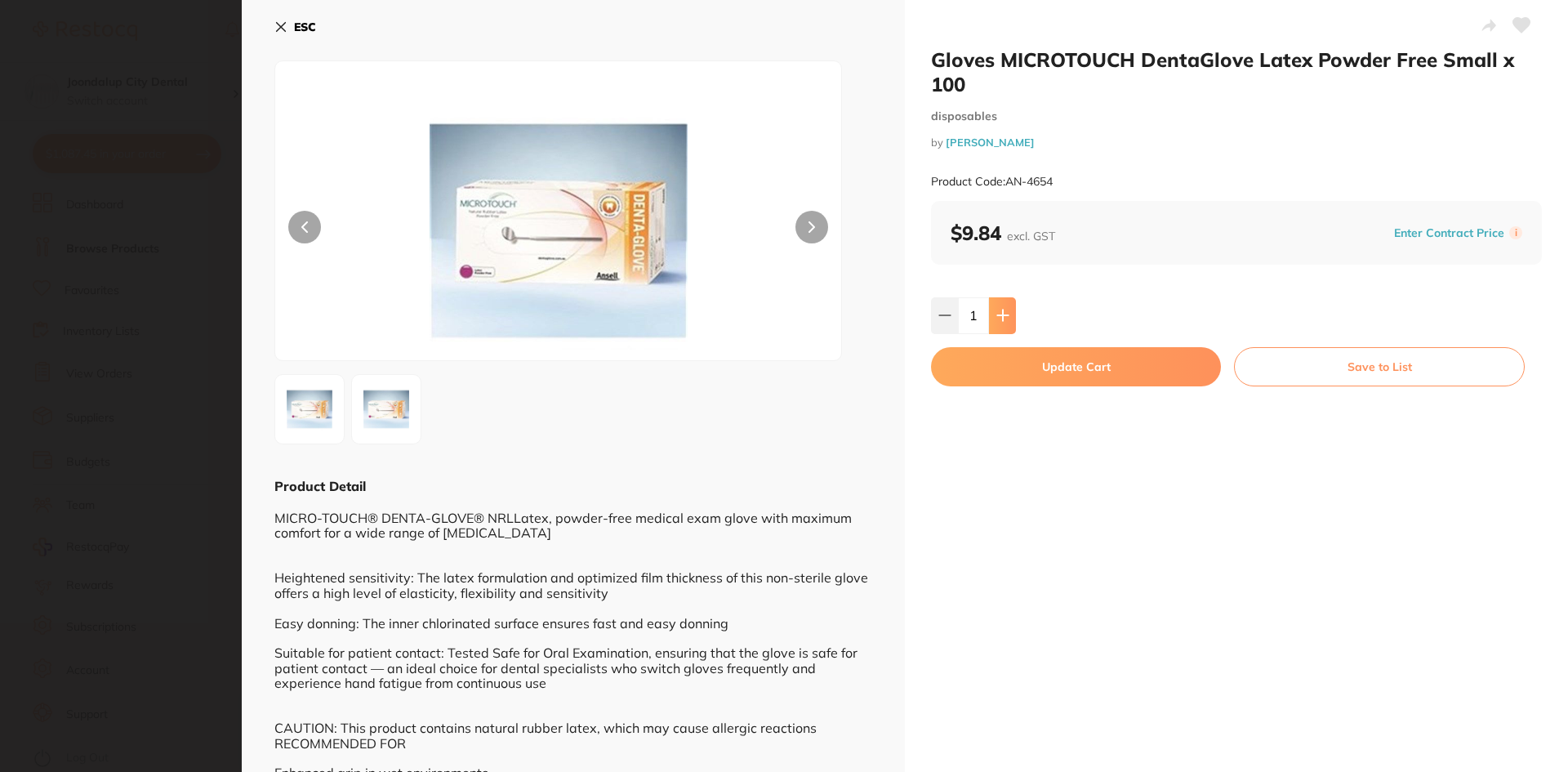
click at [1010, 314] on button at bounding box center [1003, 315] width 27 height 36
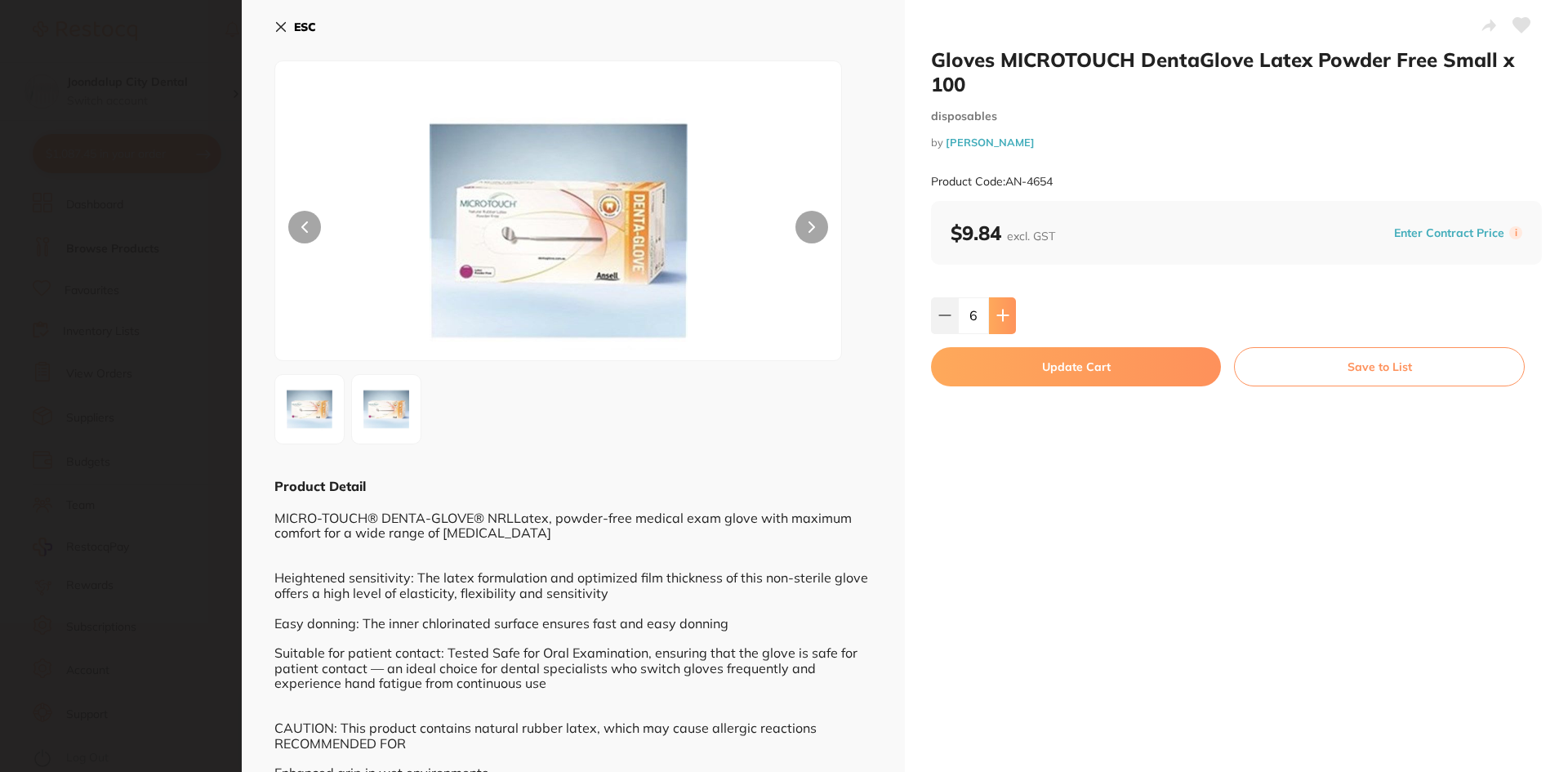
click at [1010, 314] on button at bounding box center [1003, 315] width 27 height 36
type input "10"
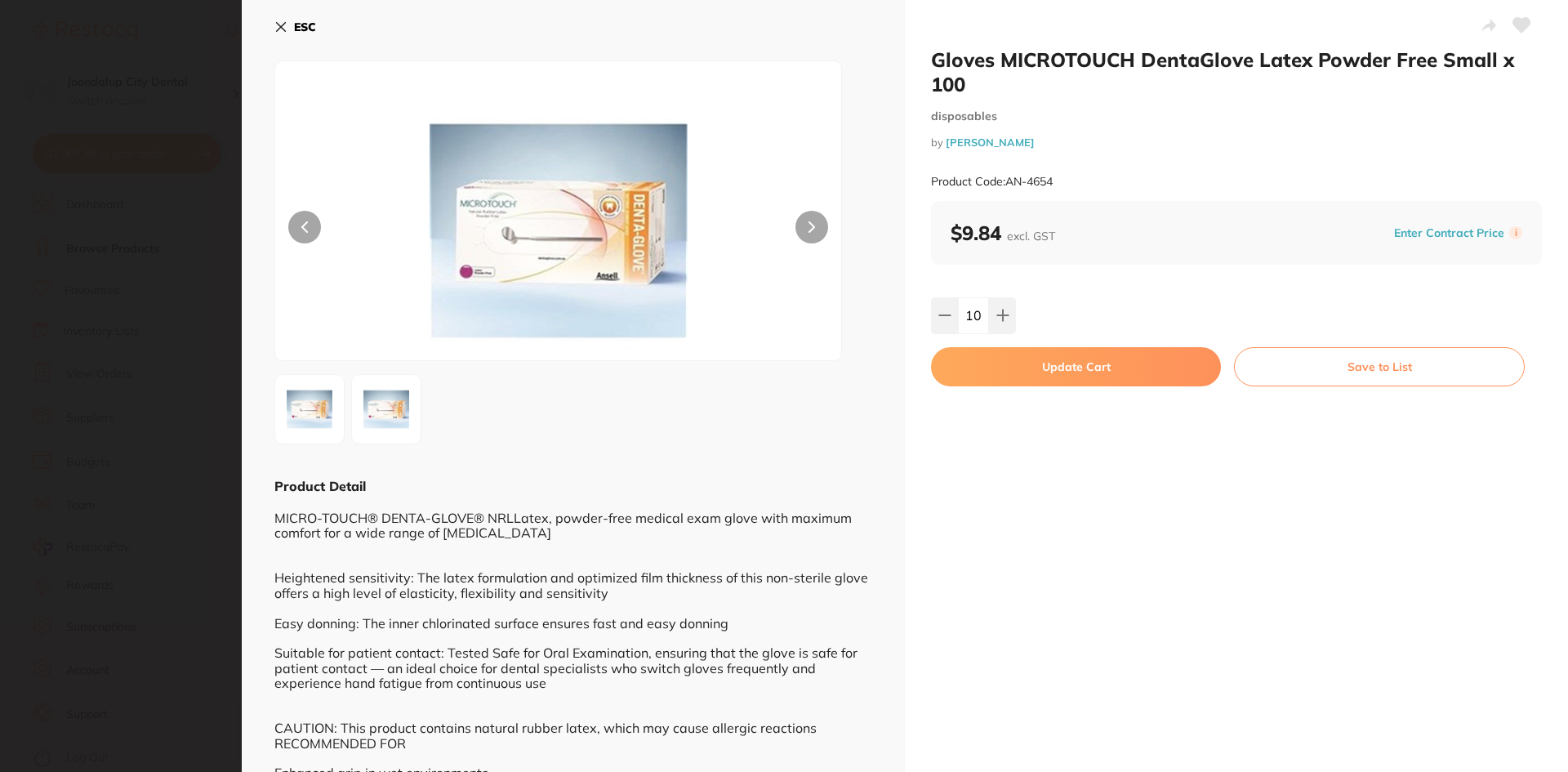
click at [1025, 353] on button "Update Cart" at bounding box center [1076, 367] width 290 height 39
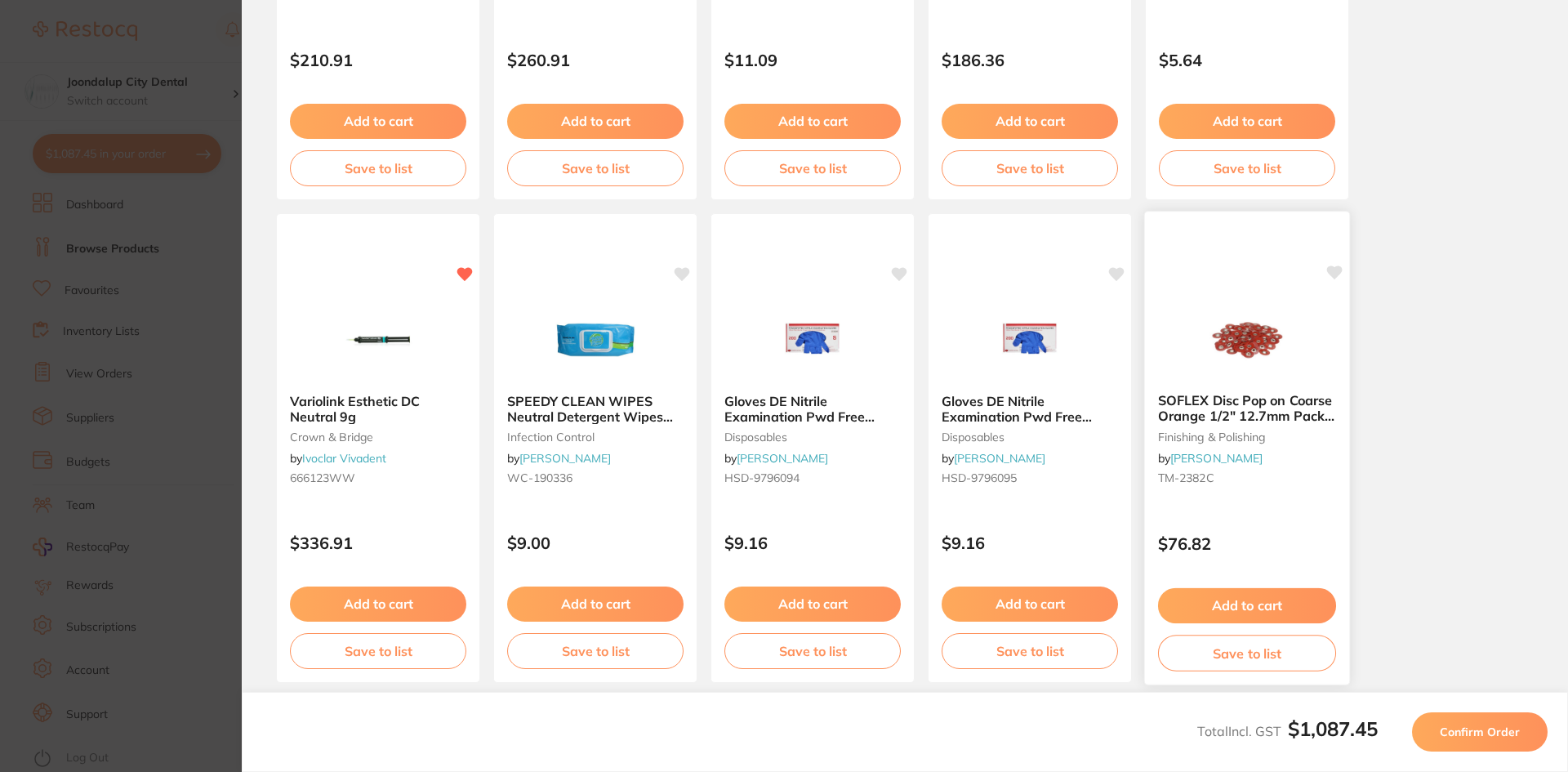
scroll to position [436, 0]
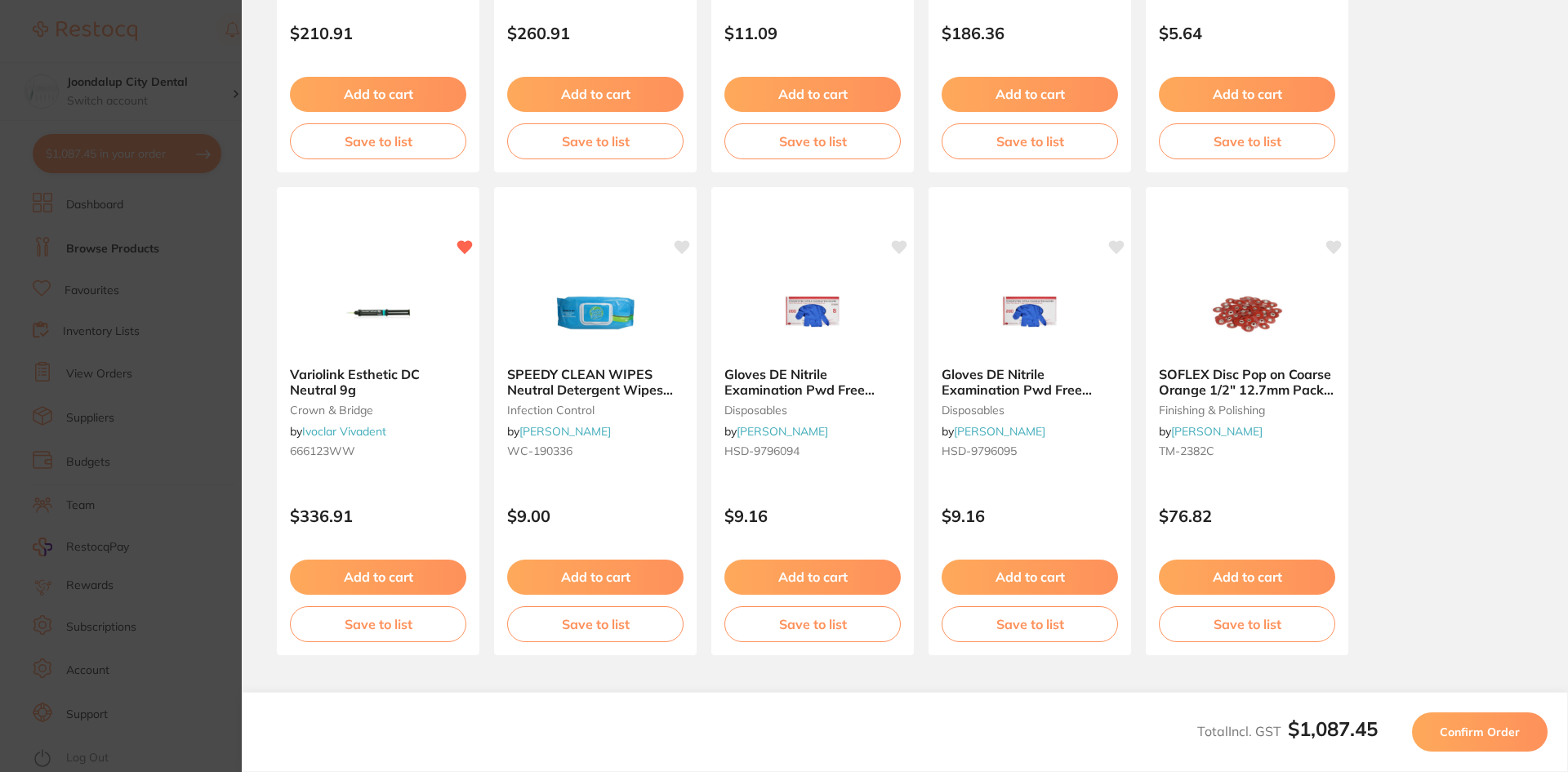
click at [1494, 726] on span "Confirm Order" at bounding box center [1480, 732] width 80 height 15
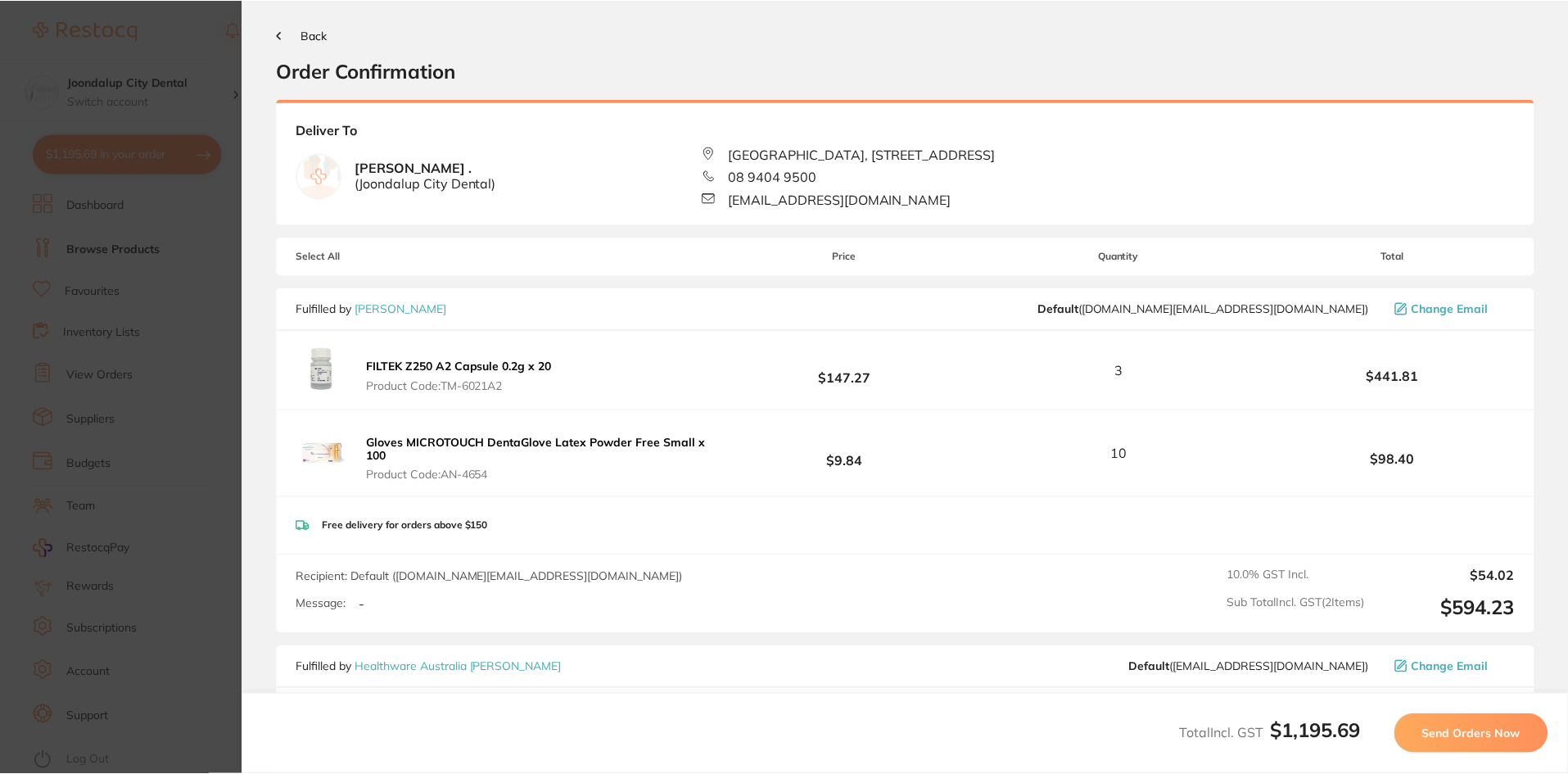
scroll to position [0, 0]
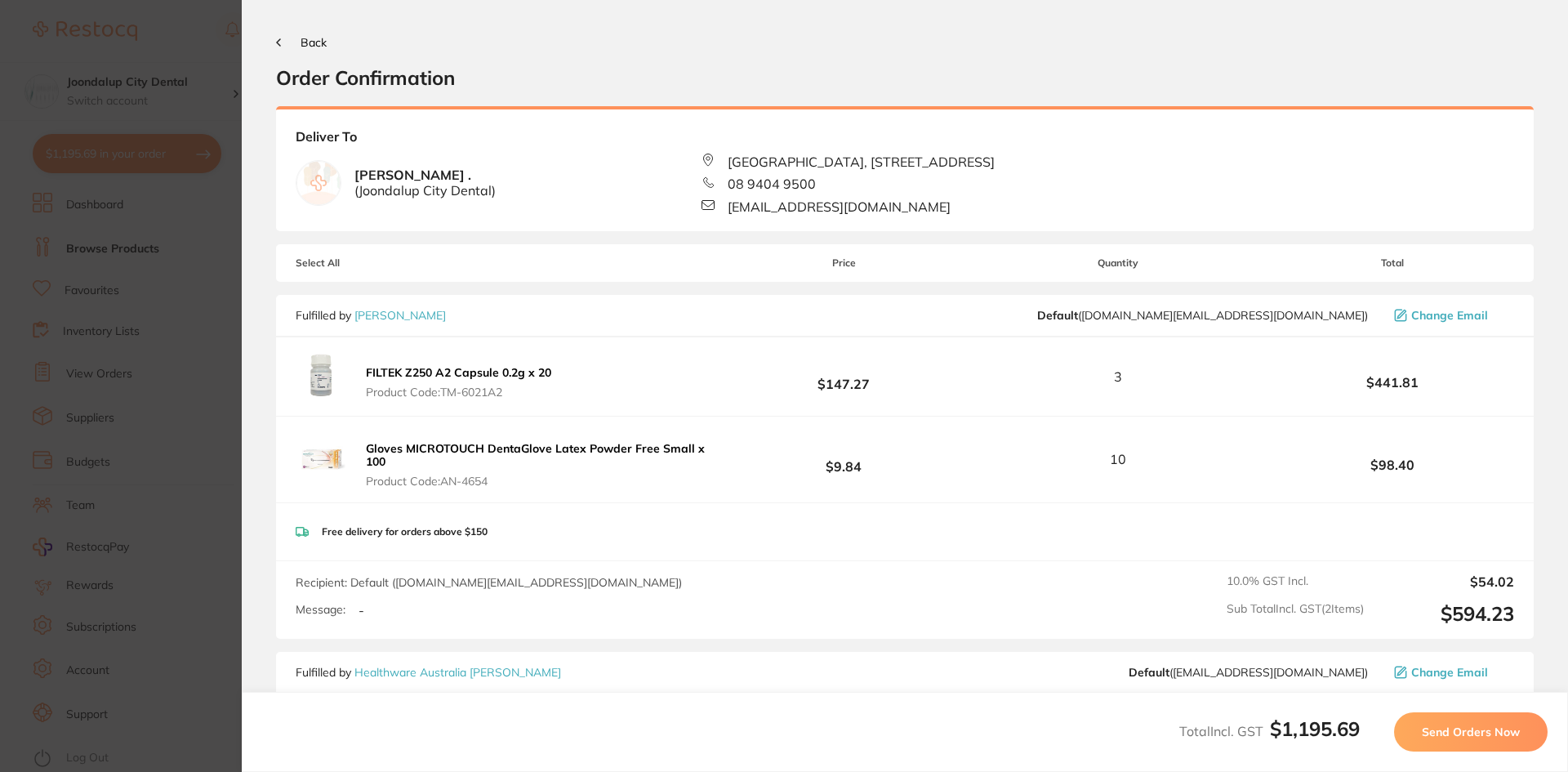
click at [1466, 725] on span "Send Orders Now" at bounding box center [1471, 732] width 98 height 15
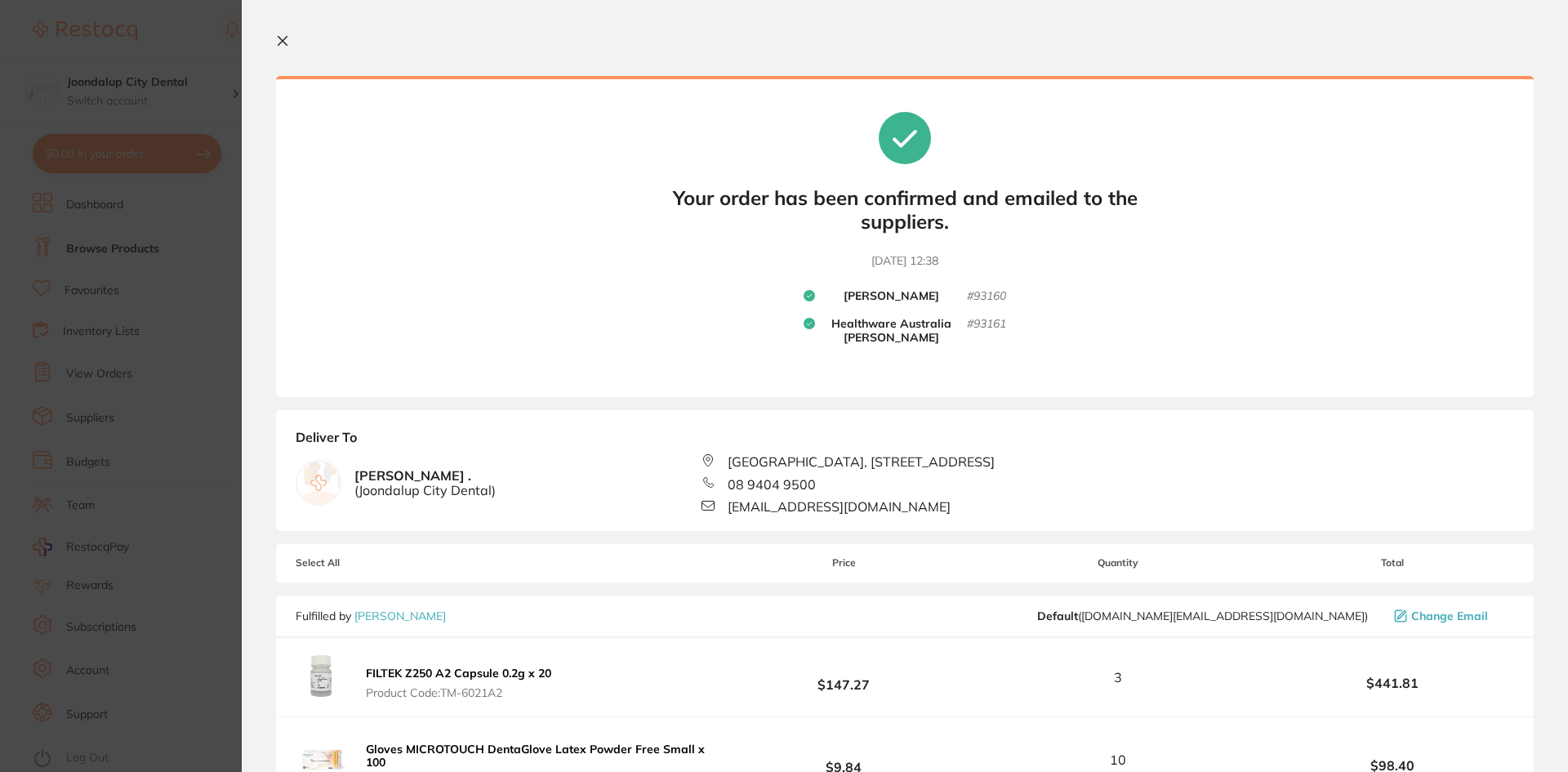
click at [276, 36] on icon at bounding box center [283, 41] width 13 height 13
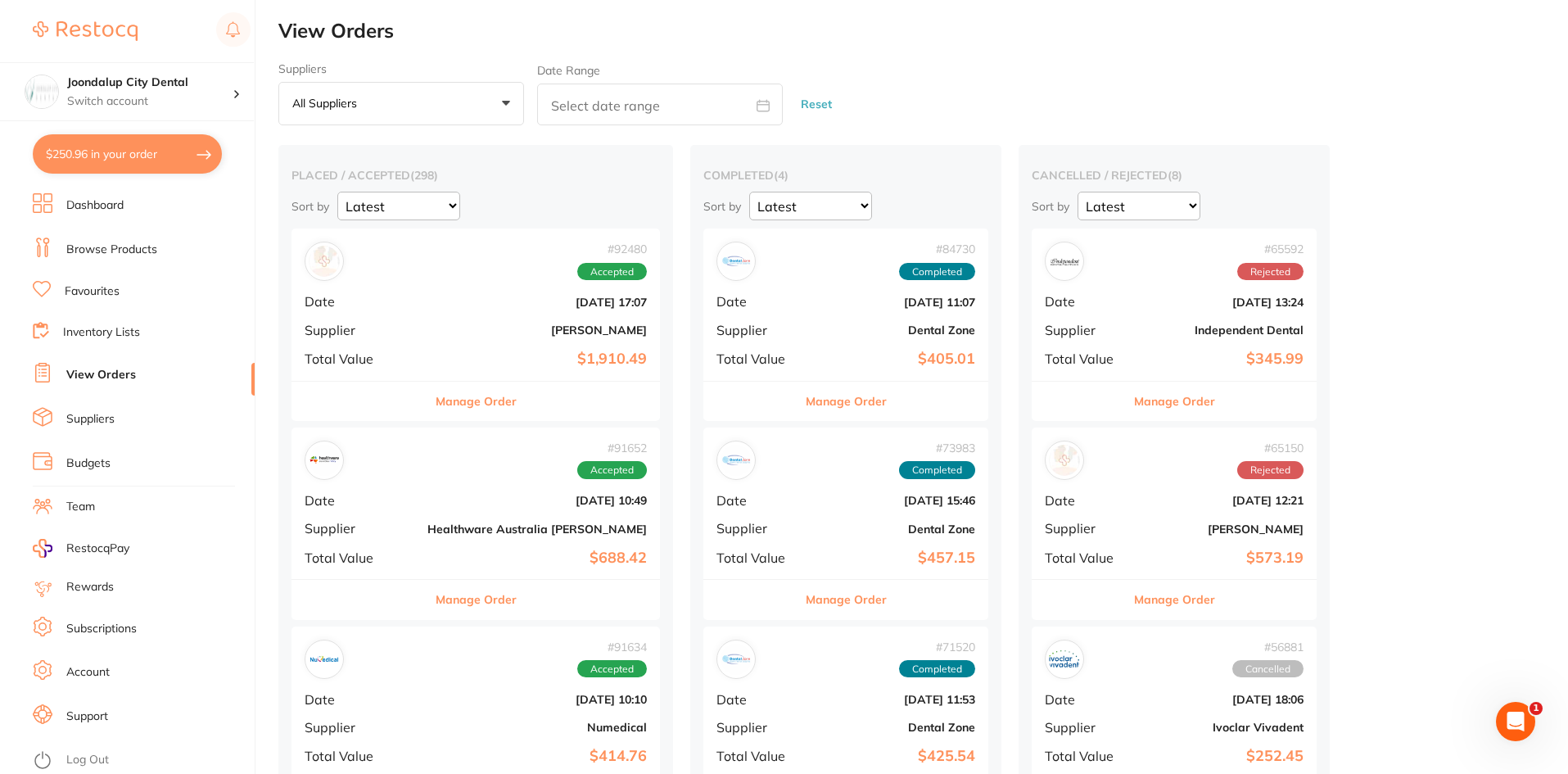
checkbox input "false"
